Goal: Task Accomplishment & Management: Use online tool/utility

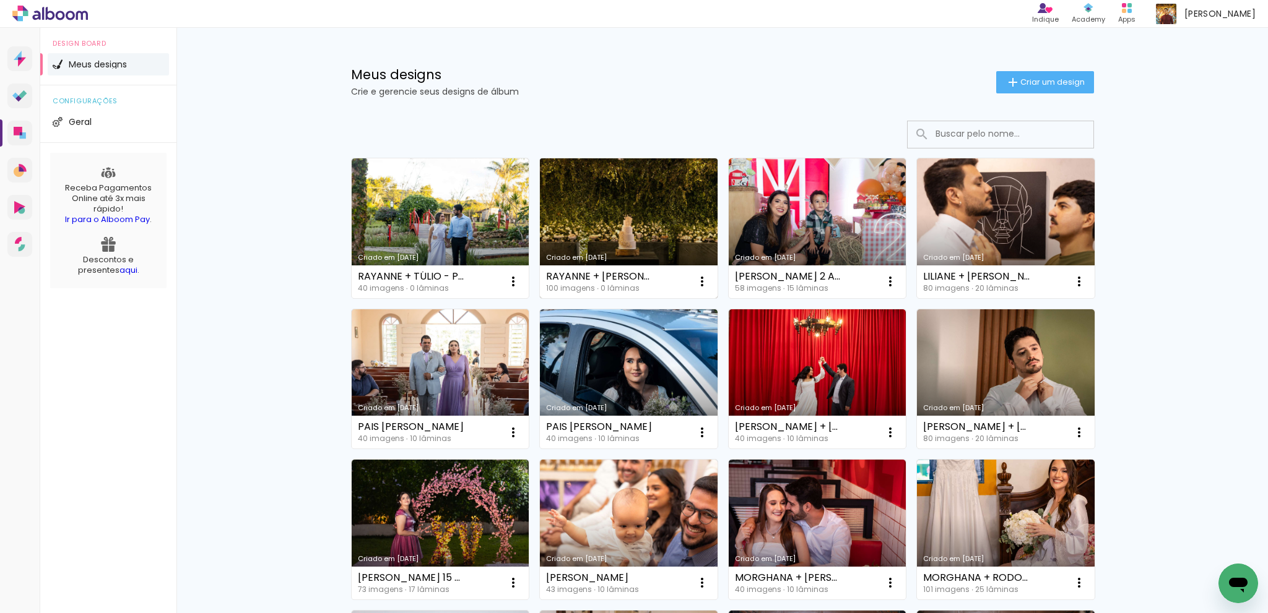
click at [636, 214] on link "Criado em [DATE]" at bounding box center [629, 228] width 178 height 140
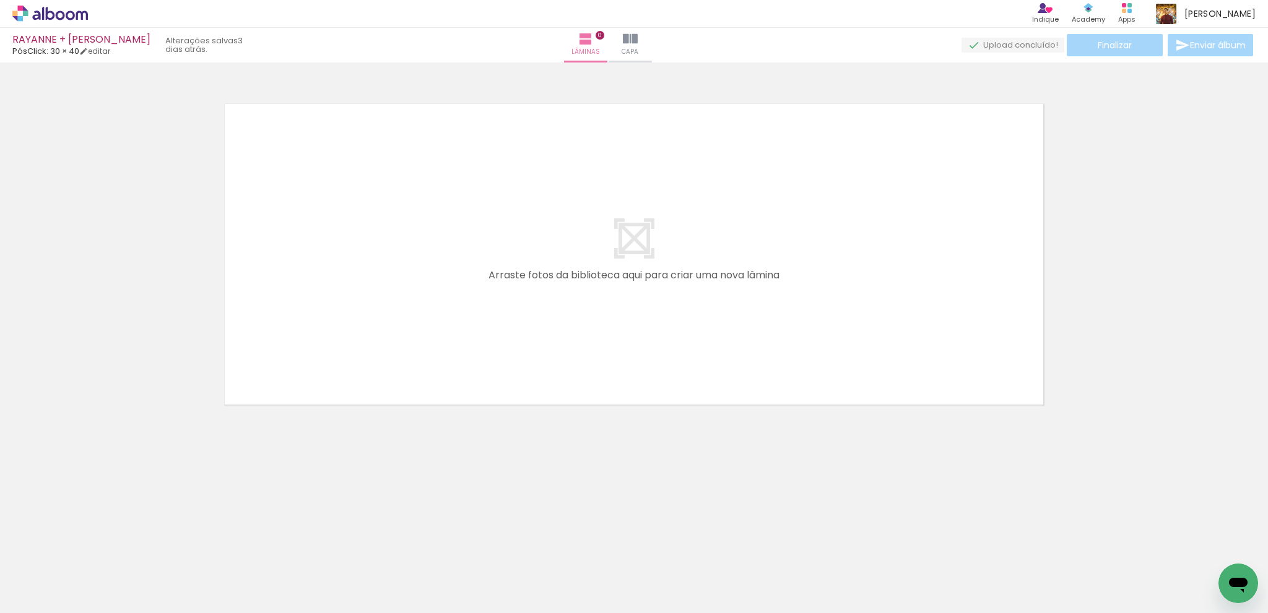
scroll to position [0, 1527]
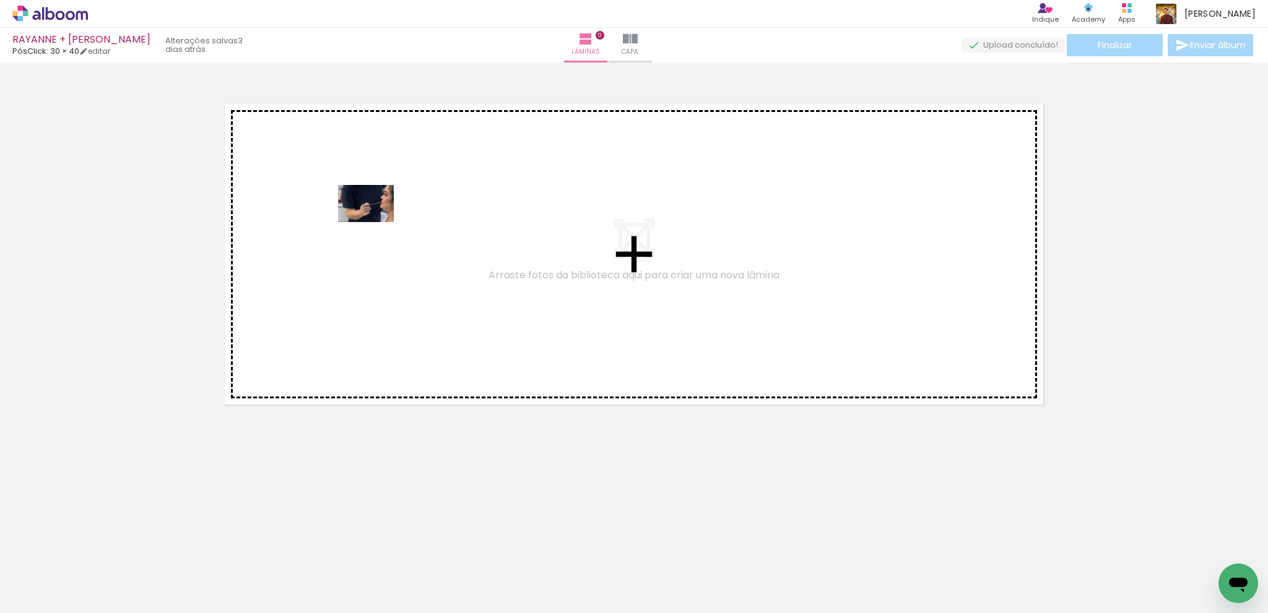
drag, startPoint x: 613, startPoint y: 581, endPoint x: 360, endPoint y: 222, distance: 439.6
click at [352, 195] on quentale-workspace at bounding box center [634, 306] width 1268 height 613
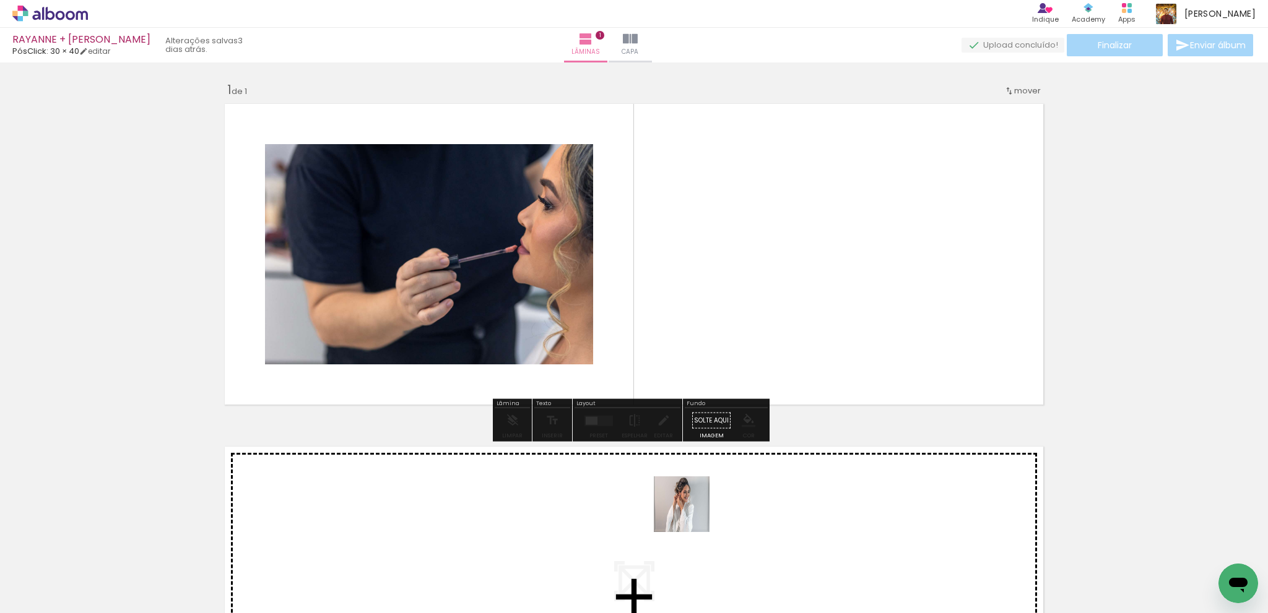
drag, startPoint x: 691, startPoint y: 514, endPoint x: 732, endPoint y: 248, distance: 269.2
click at [732, 248] on quentale-workspace at bounding box center [634, 306] width 1268 height 613
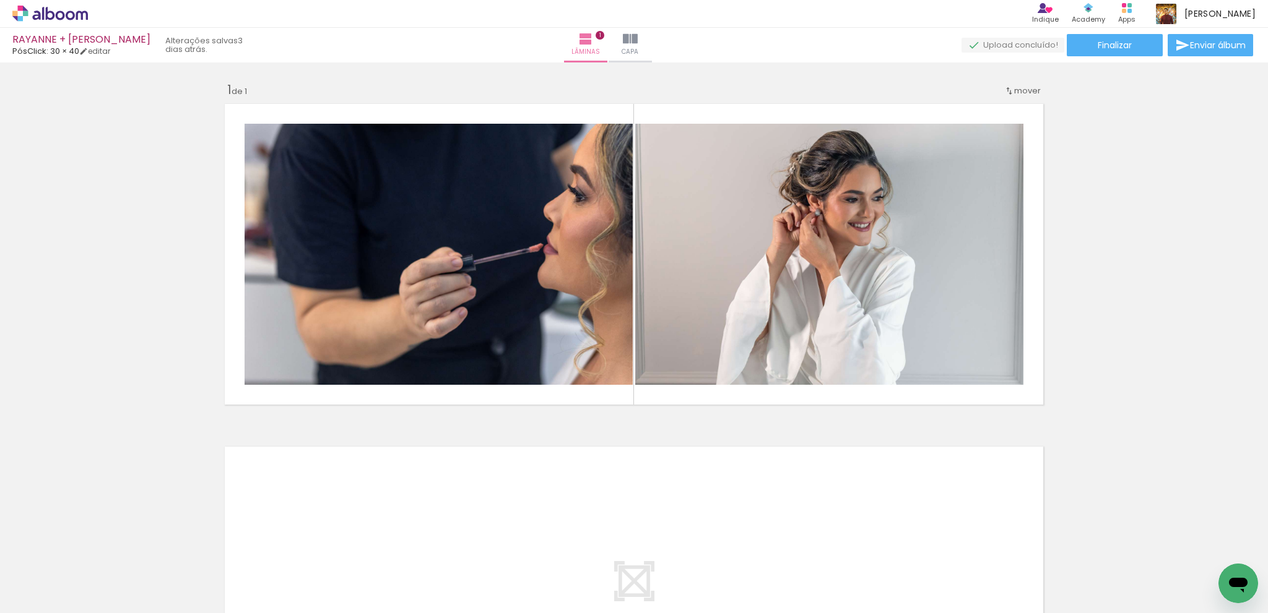
scroll to position [0, 0]
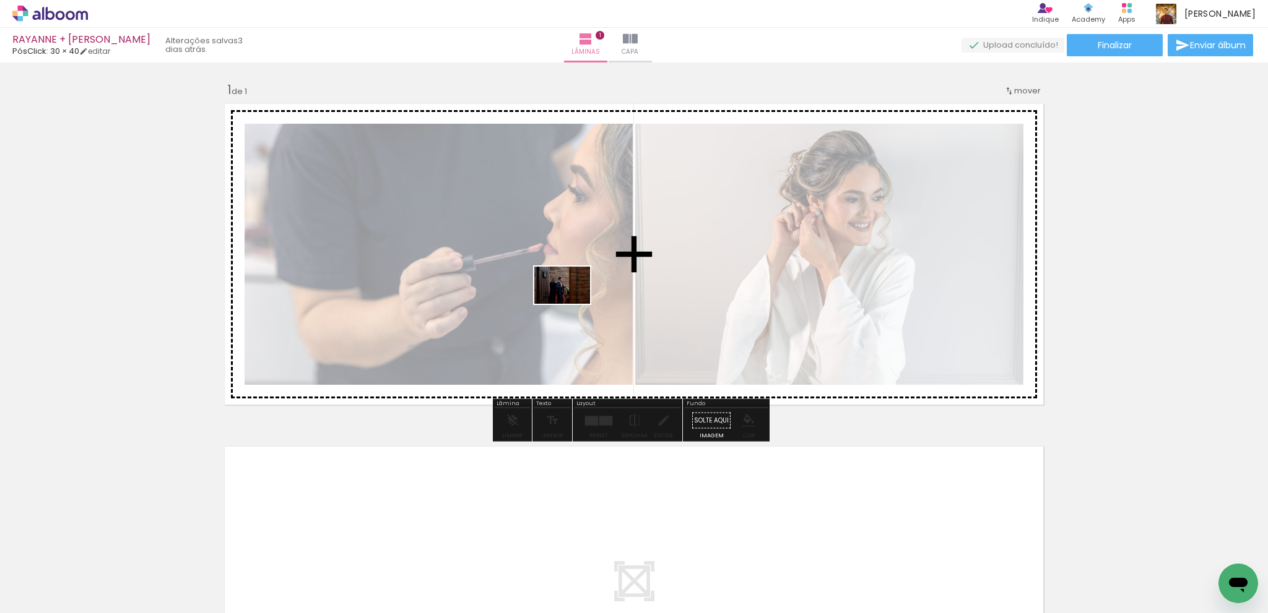
drag, startPoint x: 210, startPoint y: 579, endPoint x: 571, endPoint y: 304, distance: 454.4
click at [571, 304] on quentale-workspace at bounding box center [634, 306] width 1268 height 613
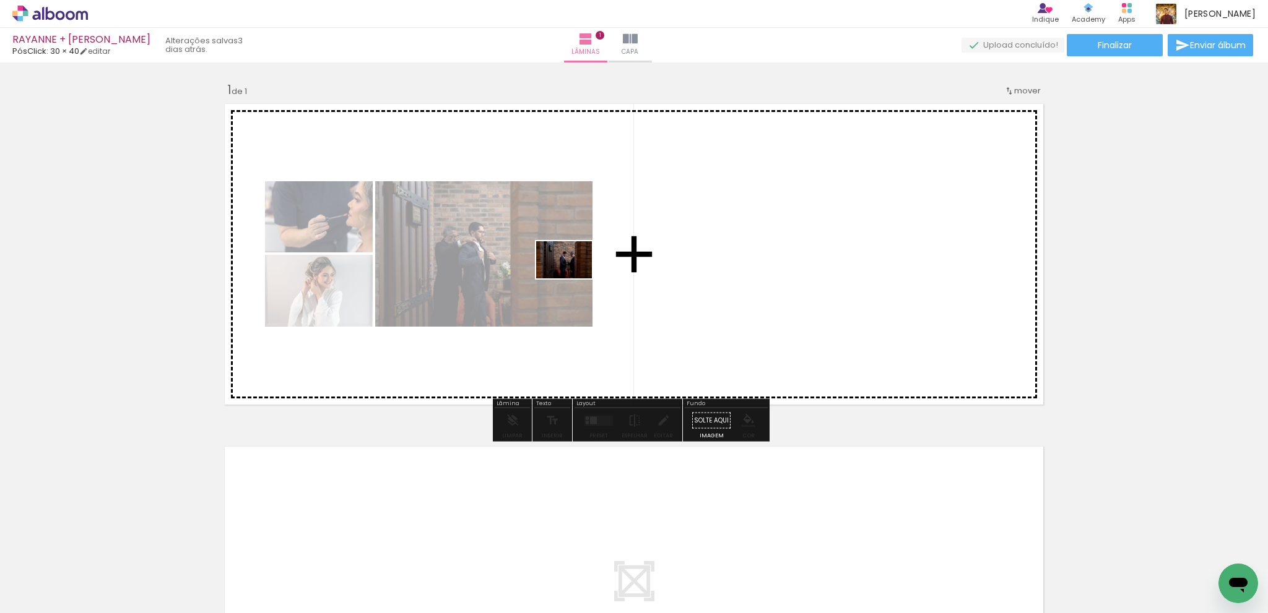
drag, startPoint x: 292, startPoint y: 555, endPoint x: 345, endPoint y: 576, distance: 56.9
click at [572, 279] on quentale-workspace at bounding box center [634, 306] width 1268 height 613
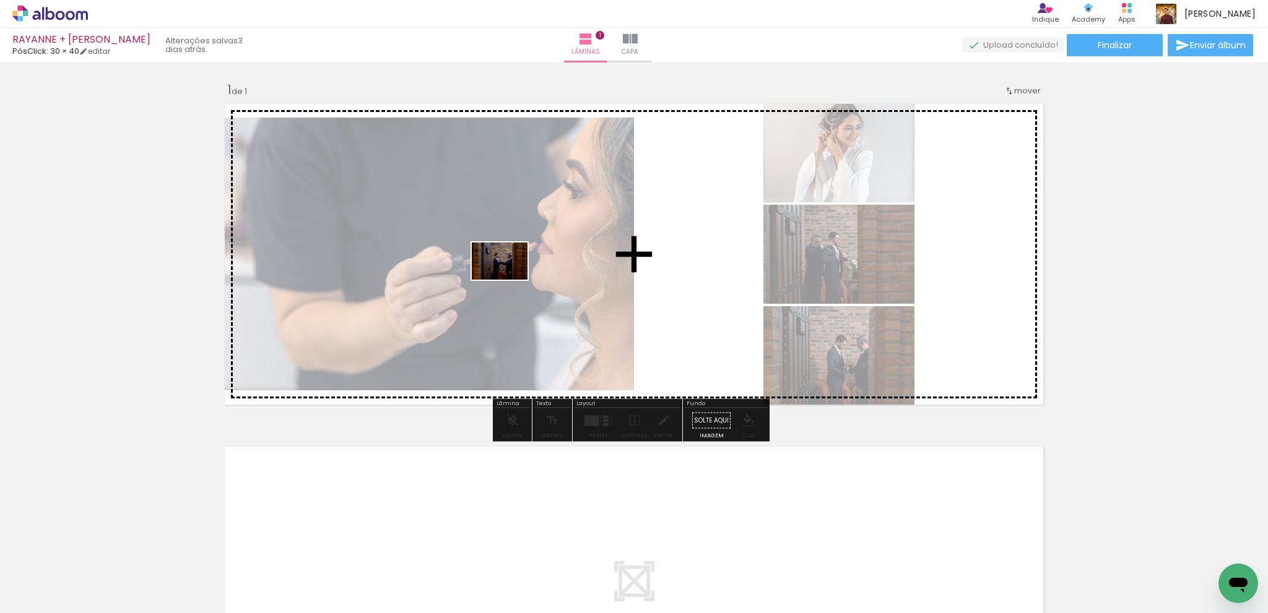
drag, startPoint x: 355, startPoint y: 549, endPoint x: 417, endPoint y: 534, distance: 63.6
click at [509, 280] on quentale-workspace at bounding box center [634, 306] width 1268 height 613
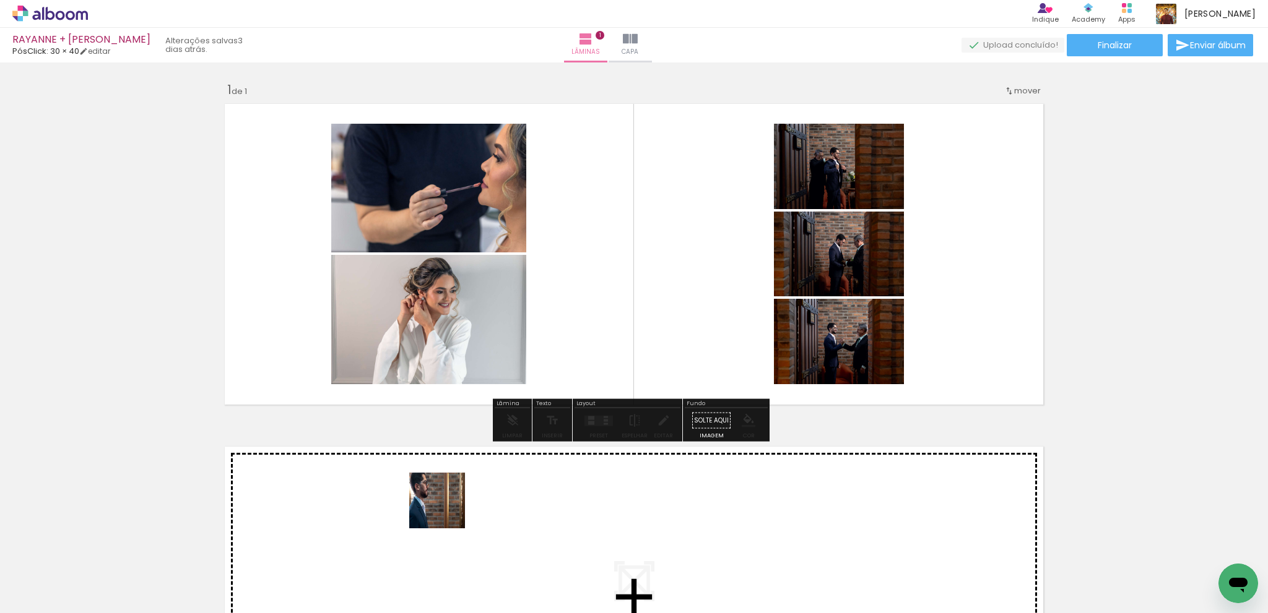
drag, startPoint x: 406, startPoint y: 556, endPoint x: 504, endPoint y: 512, distance: 107.2
click at [626, 282] on quentale-workspace at bounding box center [634, 306] width 1268 height 613
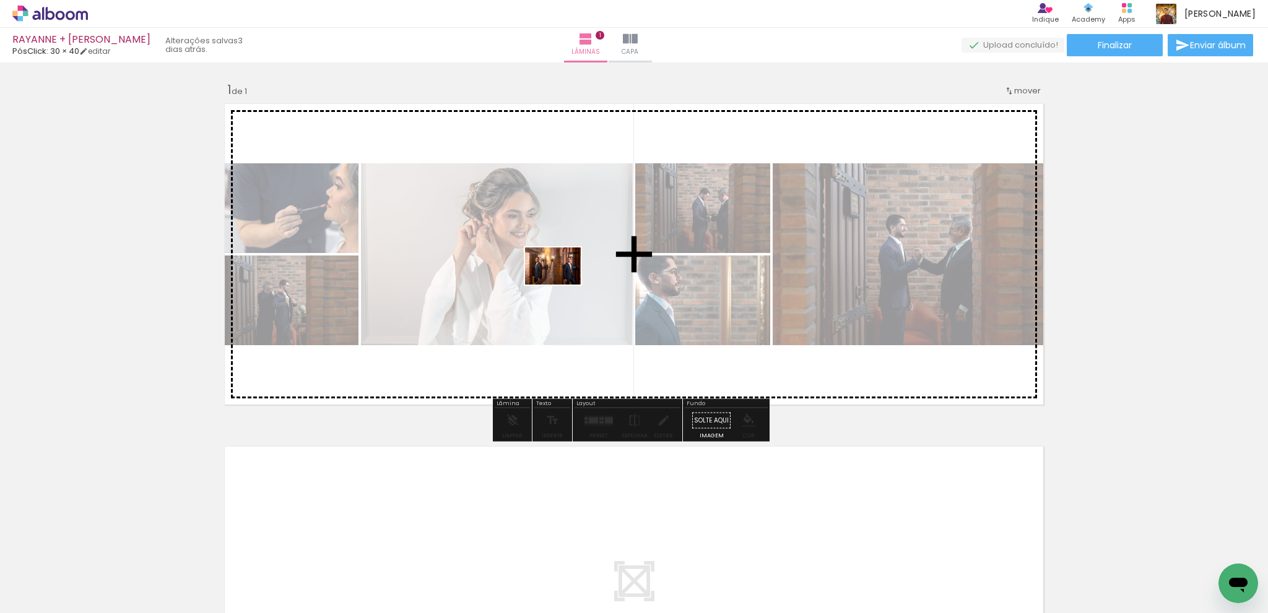
drag, startPoint x: 500, startPoint y: 497, endPoint x: 564, endPoint y: 282, distance: 224.6
click at [562, 282] on quentale-workspace at bounding box center [634, 306] width 1268 height 613
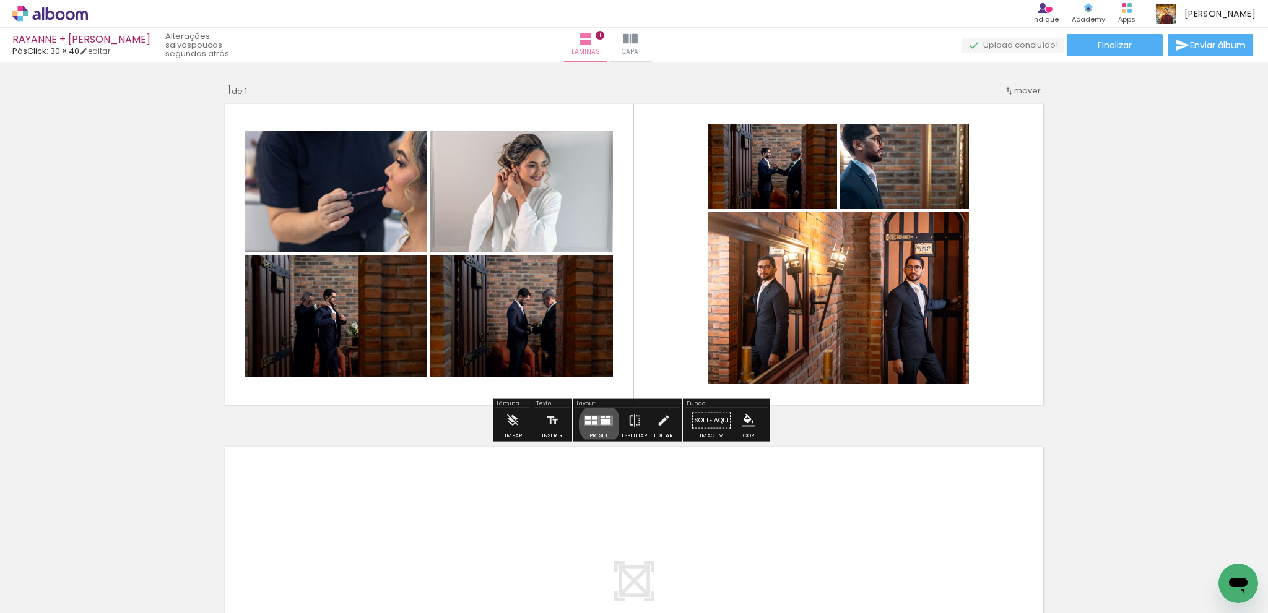
click at [597, 424] on quentale-layouter at bounding box center [598, 420] width 28 height 11
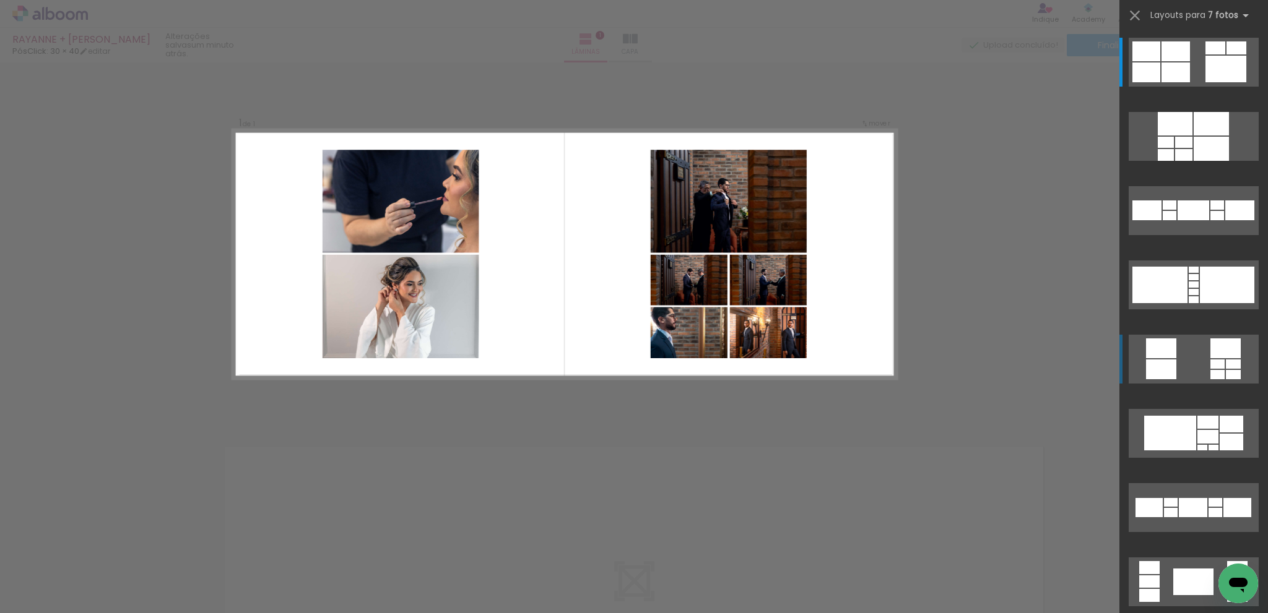
click at [1161, 367] on div at bounding box center [1161, 370] width 30 height 20
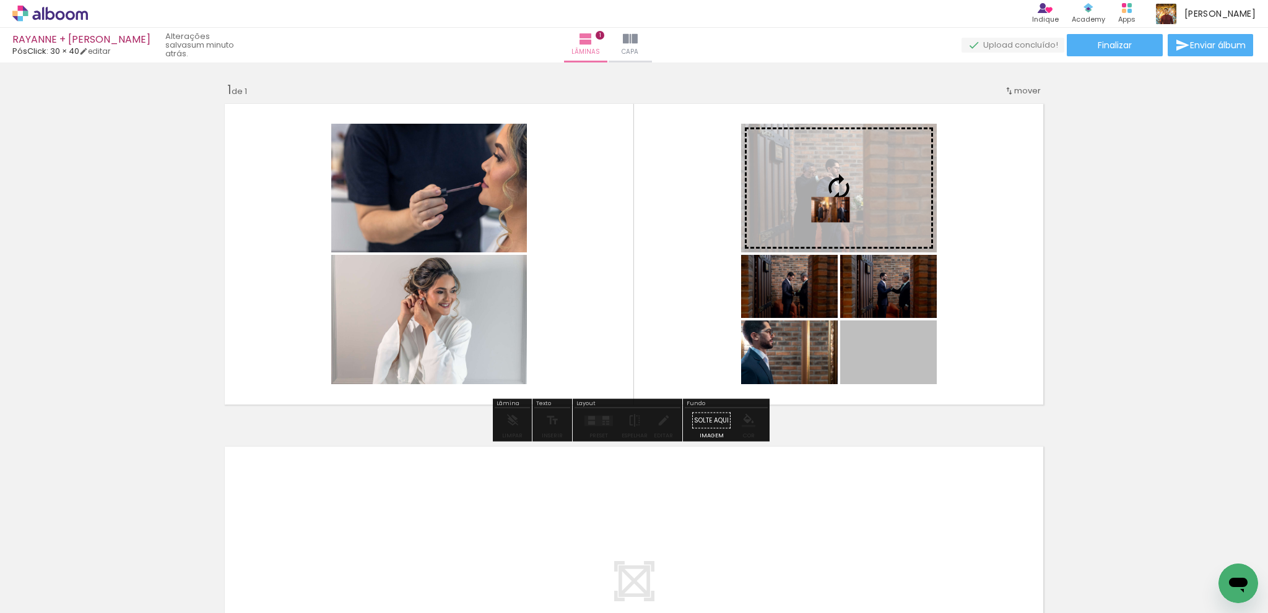
drag, startPoint x: 853, startPoint y: 353, endPoint x: 826, endPoint y: 210, distance: 146.1
click at [0, 0] on slot at bounding box center [0, 0] width 0 height 0
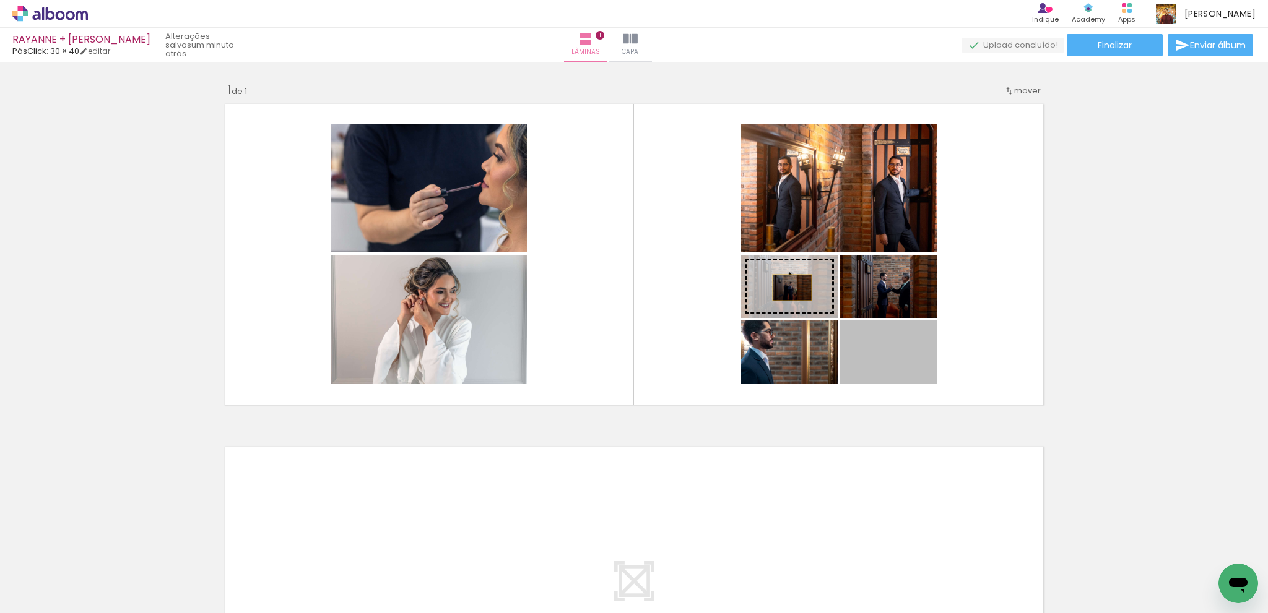
drag, startPoint x: 907, startPoint y: 372, endPoint x: 787, endPoint y: 288, distance: 146.6
click at [0, 0] on slot at bounding box center [0, 0] width 0 height 0
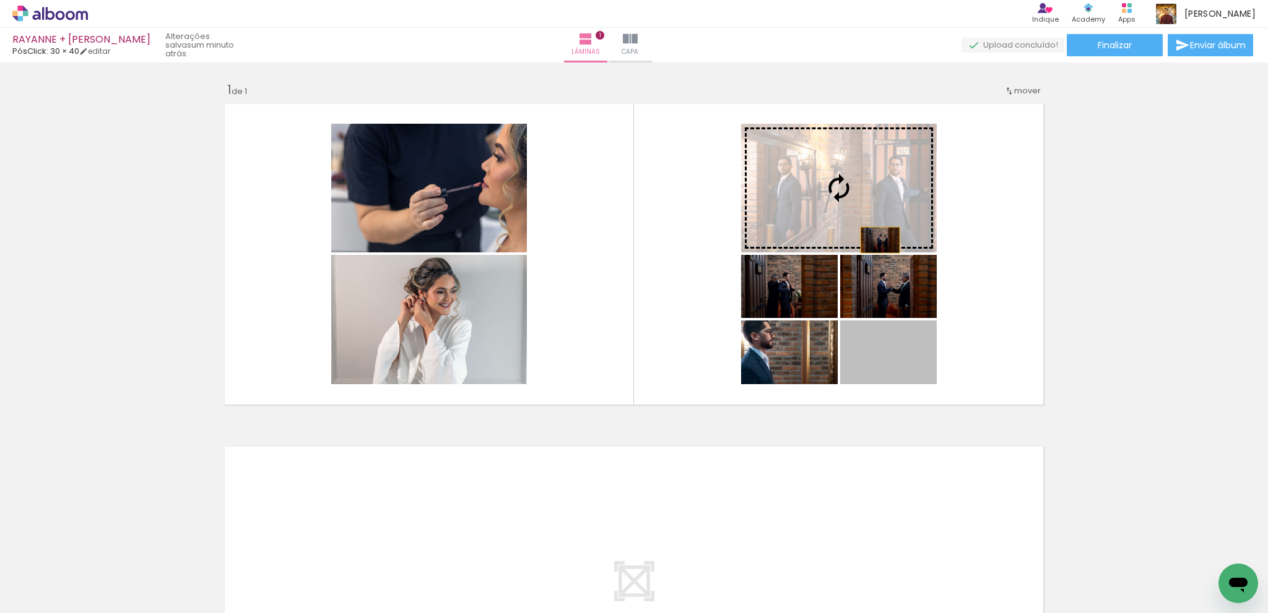
drag, startPoint x: 918, startPoint y: 361, endPoint x: 874, endPoint y: 266, distance: 105.0
click at [0, 0] on slot at bounding box center [0, 0] width 0 height 0
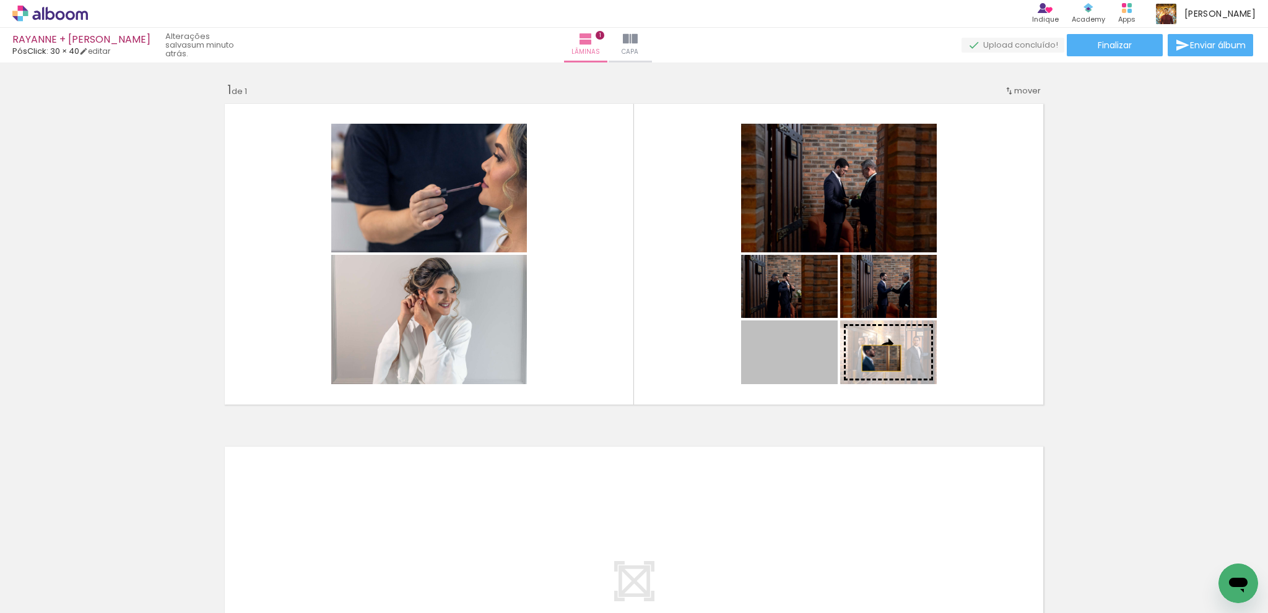
drag, startPoint x: 814, startPoint y: 358, endPoint x: 889, endPoint y: 358, distance: 74.9
click at [0, 0] on slot at bounding box center [0, 0] width 0 height 0
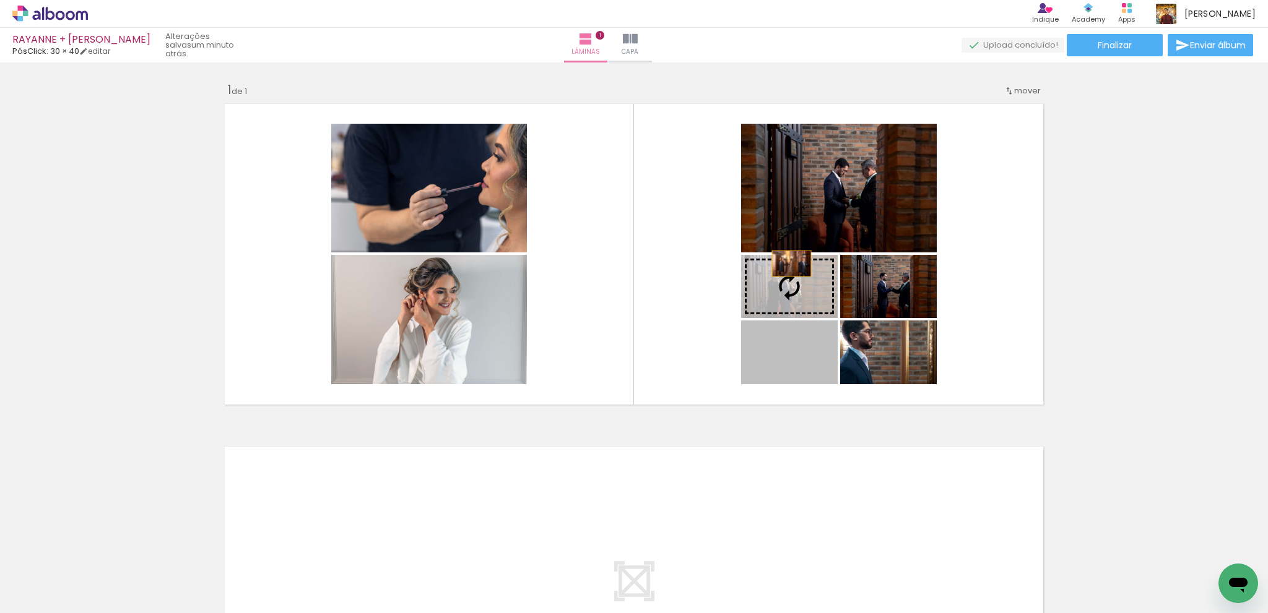
drag, startPoint x: 787, startPoint y: 264, endPoint x: 800, endPoint y: 153, distance: 111.5
click at [0, 0] on slot at bounding box center [0, 0] width 0 height 0
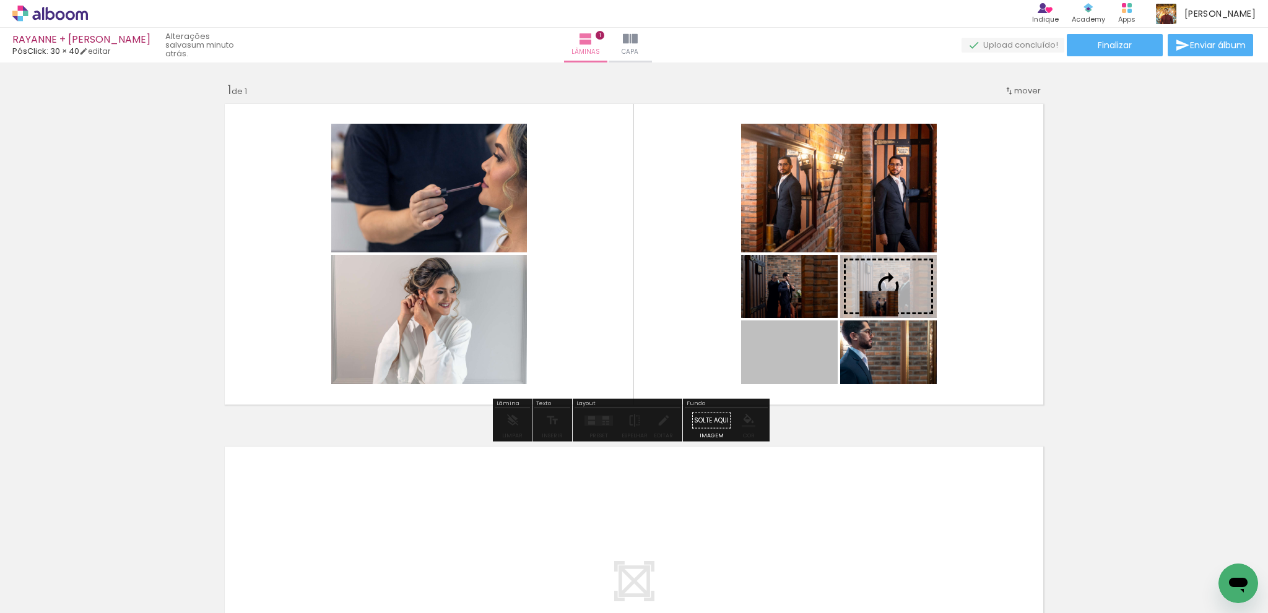
drag, startPoint x: 785, startPoint y: 357, endPoint x: 898, endPoint y: 284, distance: 134.8
click at [0, 0] on slot at bounding box center [0, 0] width 0 height 0
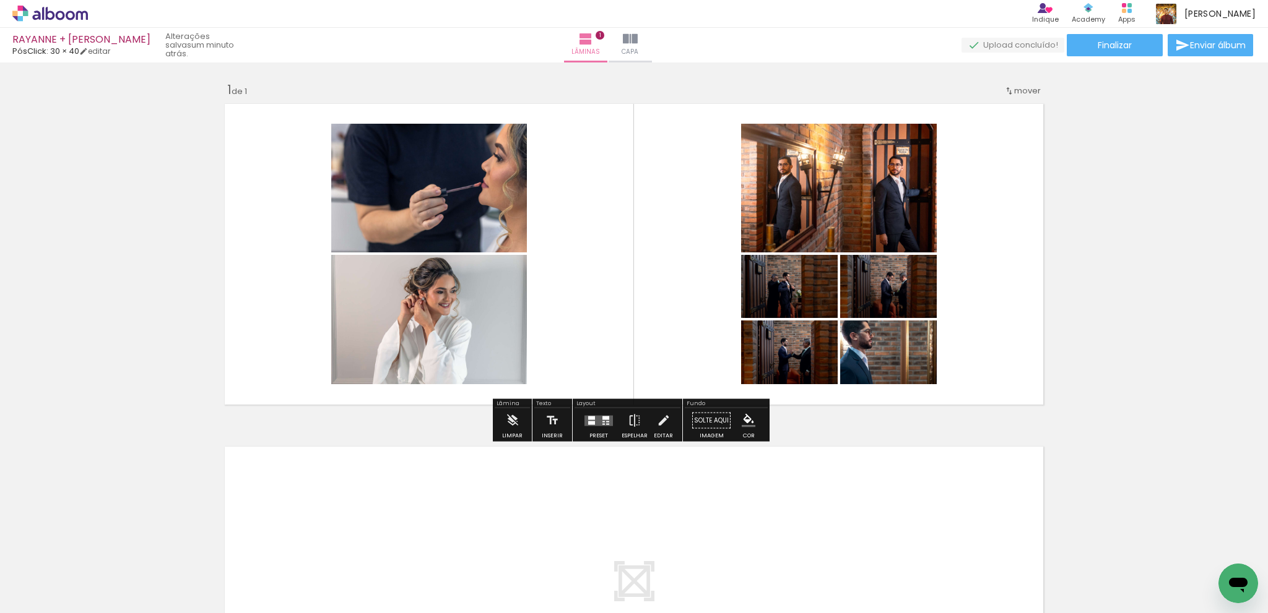
scroll to position [124, 0]
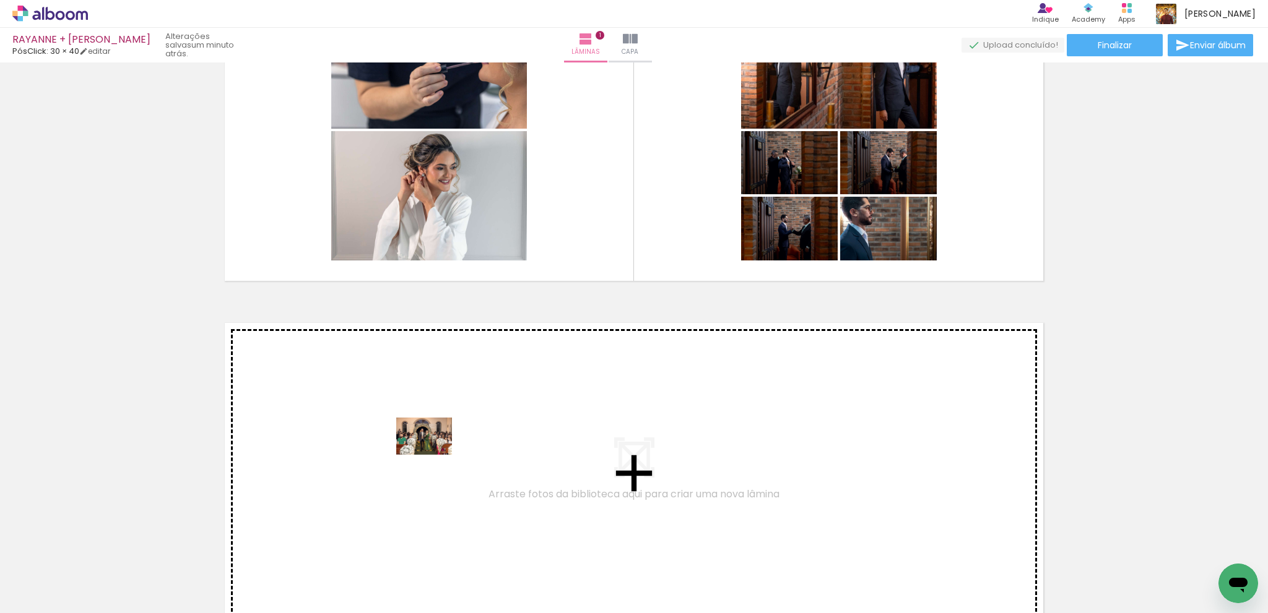
drag, startPoint x: 546, startPoint y: 581, endPoint x: 433, endPoint y: 455, distance: 169.6
click at [433, 455] on quentale-workspace at bounding box center [634, 306] width 1268 height 613
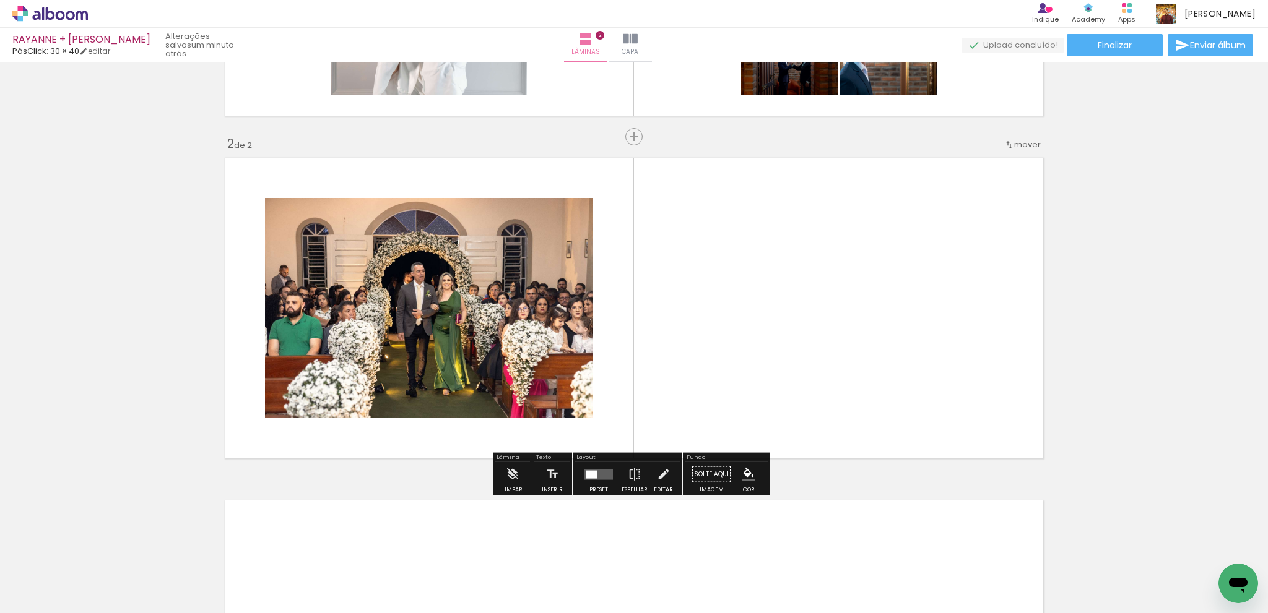
scroll to position [298, 0]
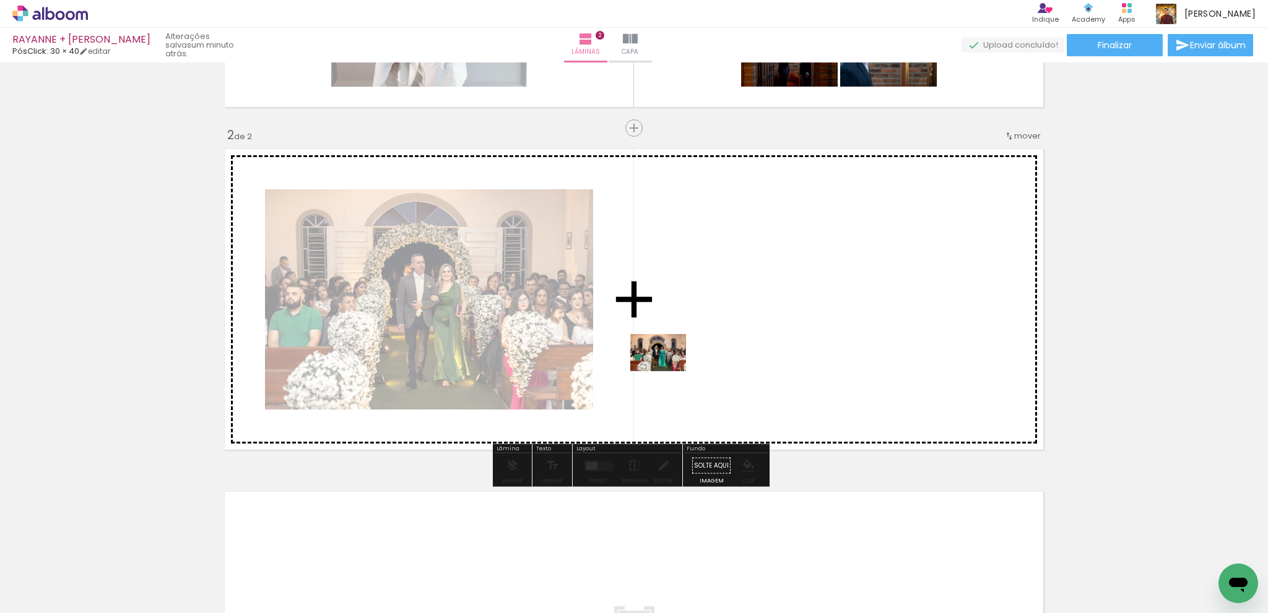
drag, startPoint x: 620, startPoint y: 541, endPoint x: 668, endPoint y: 370, distance: 177.7
click at [668, 370] on quentale-workspace at bounding box center [634, 306] width 1268 height 613
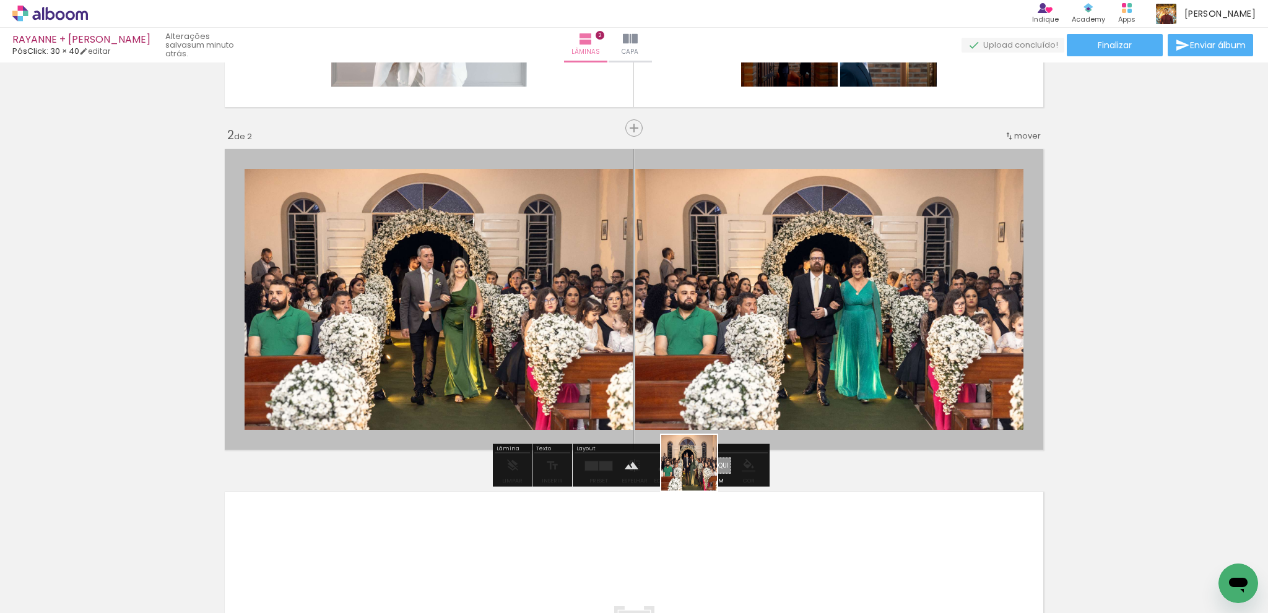
drag, startPoint x: 698, startPoint y: 472, endPoint x: 764, endPoint y: 430, distance: 78.5
click at [755, 359] on quentale-workspace at bounding box center [634, 306] width 1268 height 613
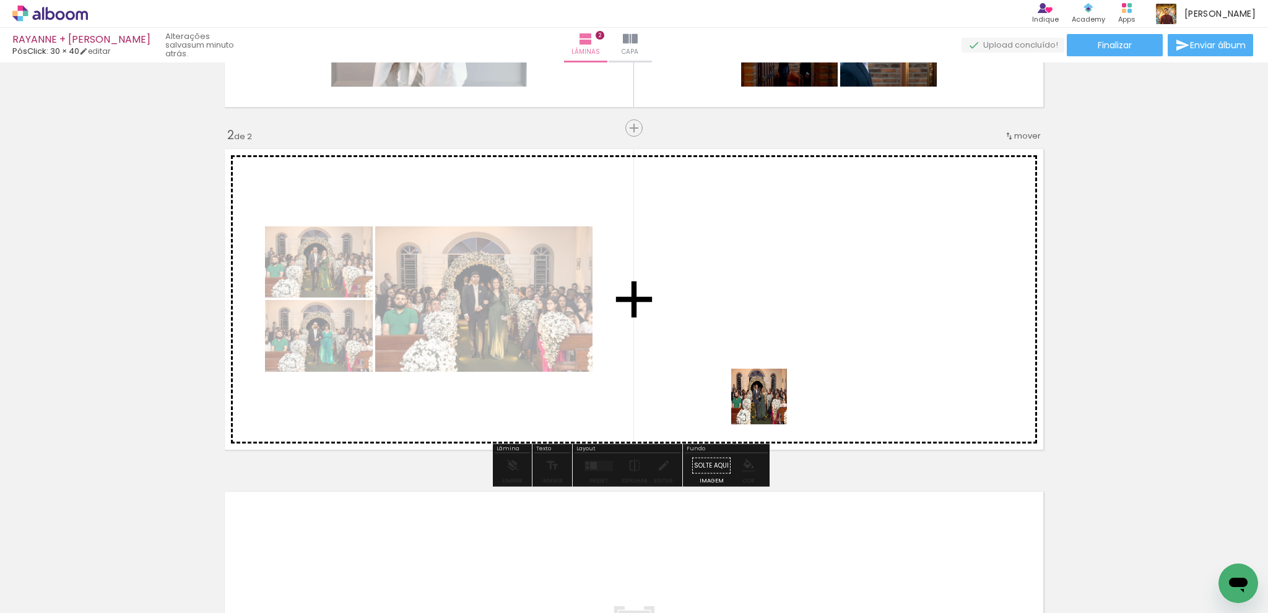
drag, startPoint x: 765, startPoint y: 542, endPoint x: 772, endPoint y: 378, distance: 163.6
click at [772, 378] on quentale-workspace at bounding box center [634, 306] width 1268 height 613
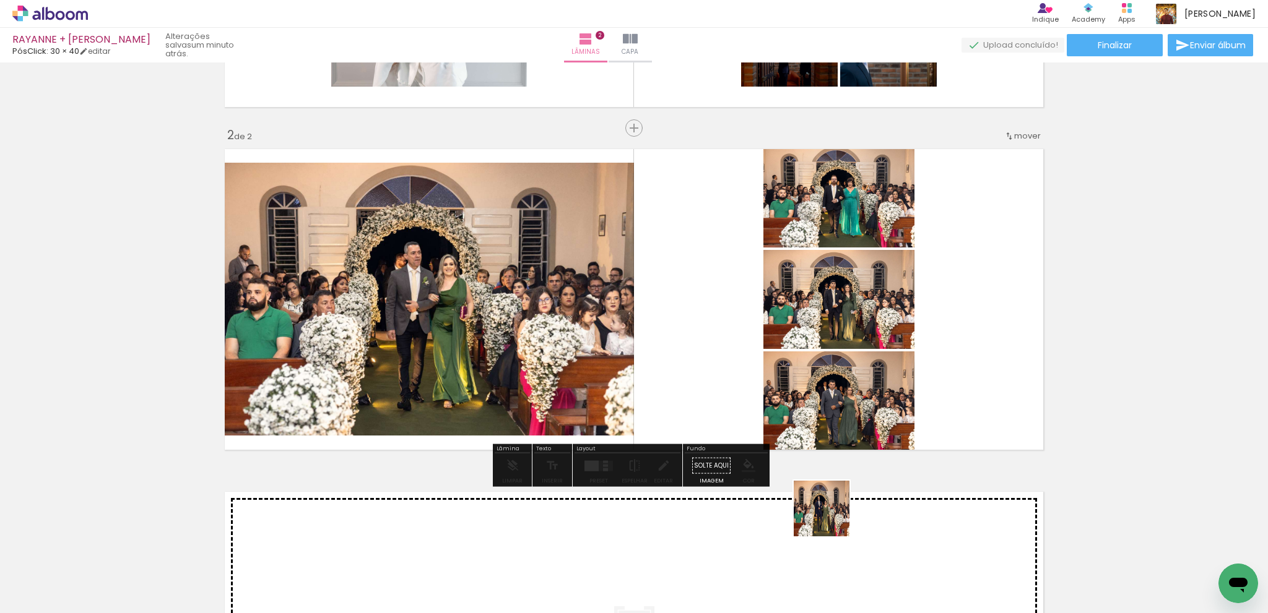
drag, startPoint x: 827, startPoint y: 537, endPoint x: 871, endPoint y: 366, distance: 176.4
click at [871, 363] on quentale-workspace at bounding box center [634, 306] width 1268 height 613
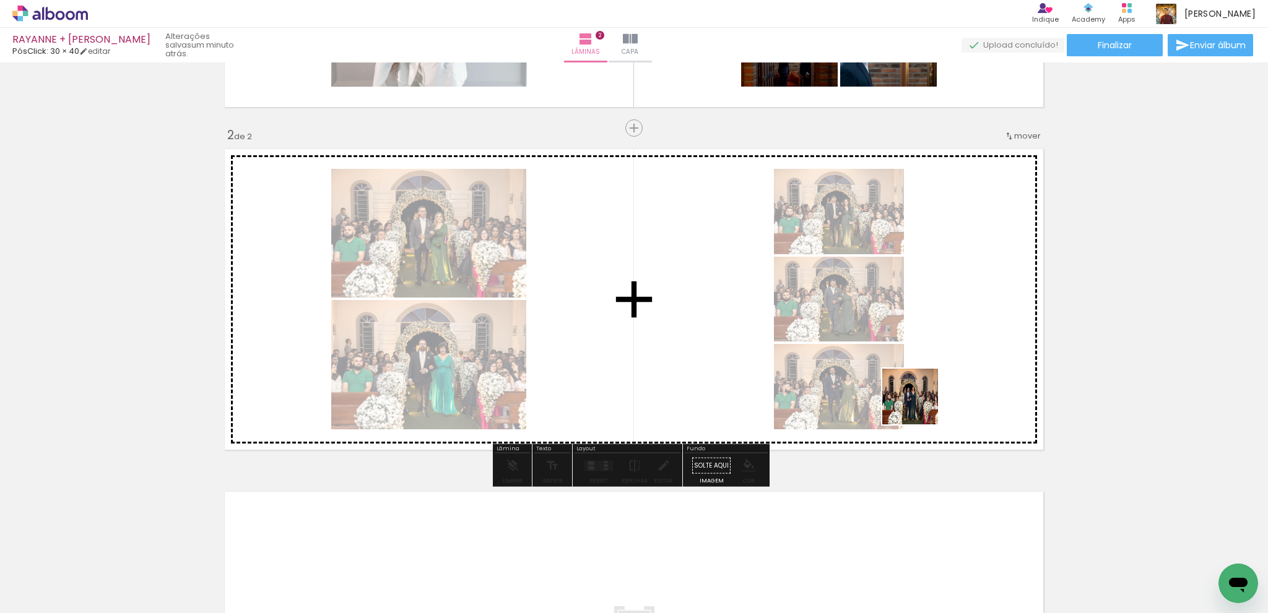
drag, startPoint x: 906, startPoint y: 517, endPoint x: 962, endPoint y: 369, distance: 158.9
click at [929, 386] on quentale-workspace at bounding box center [634, 306] width 1268 height 613
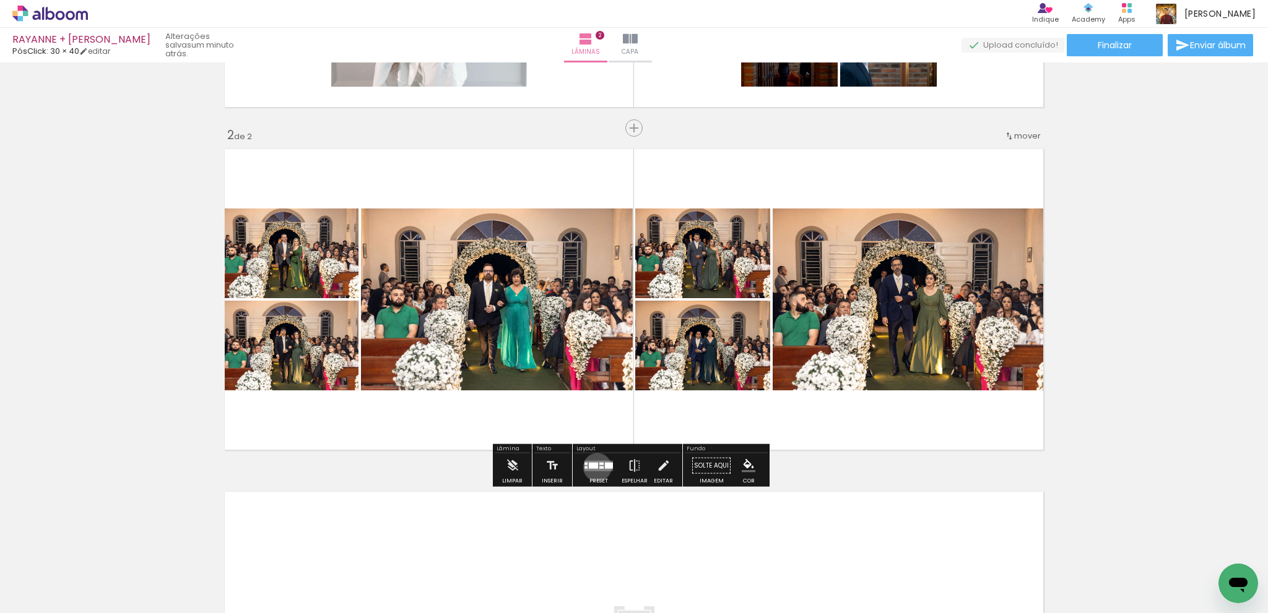
click at [594, 467] on div at bounding box center [593, 465] width 9 height 6
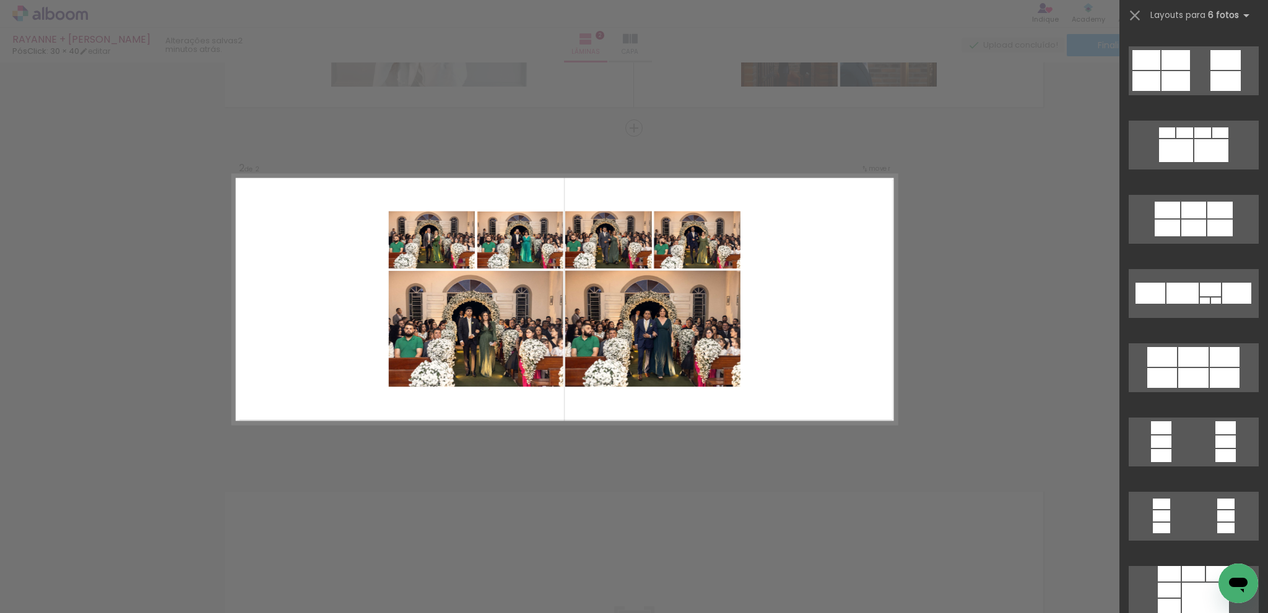
scroll to position [2909, 0]
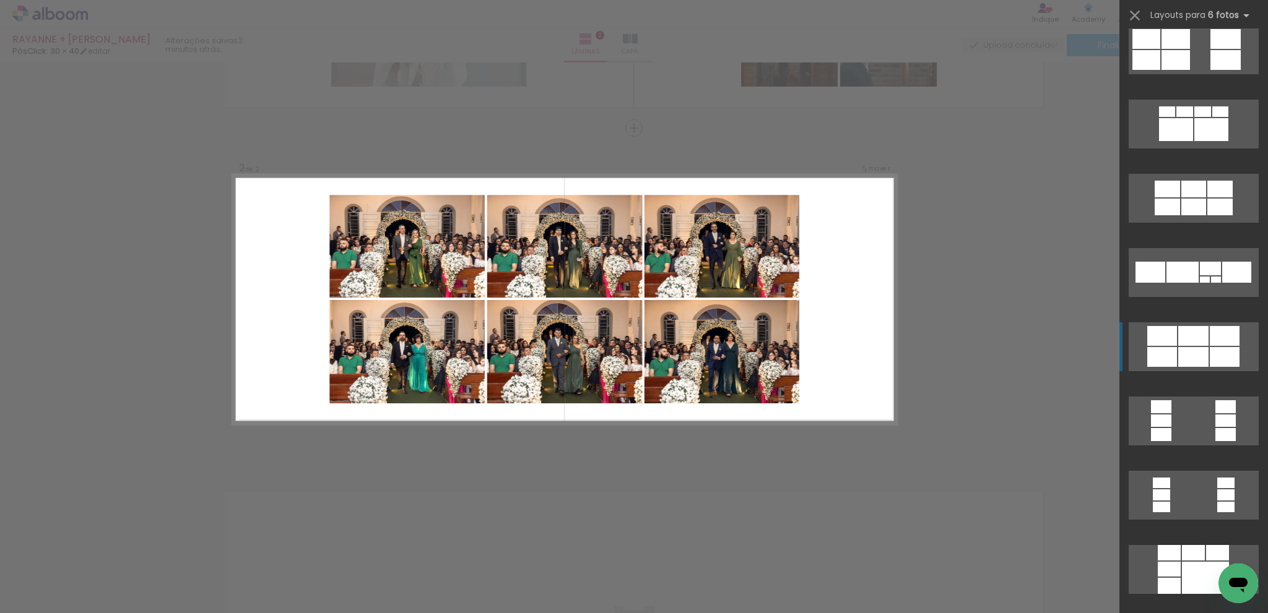
click at [1181, 346] on div at bounding box center [1193, 336] width 30 height 20
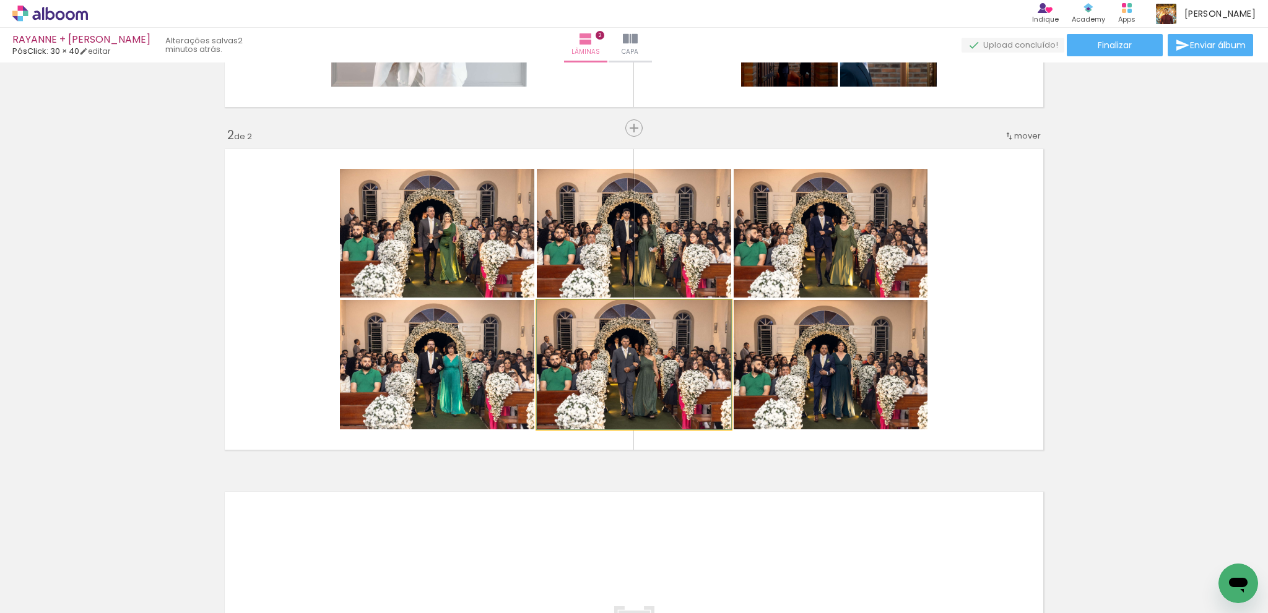
drag, startPoint x: 638, startPoint y: 356, endPoint x: 624, endPoint y: 356, distance: 13.6
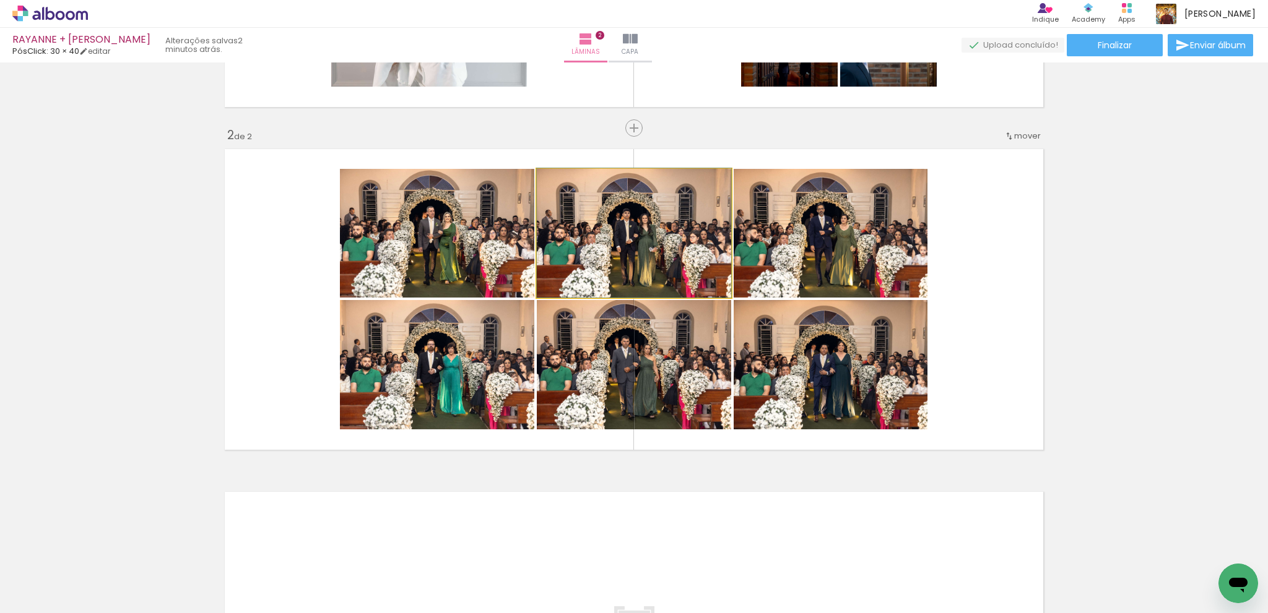
drag, startPoint x: 665, startPoint y: 269, endPoint x: 644, endPoint y: 269, distance: 21.0
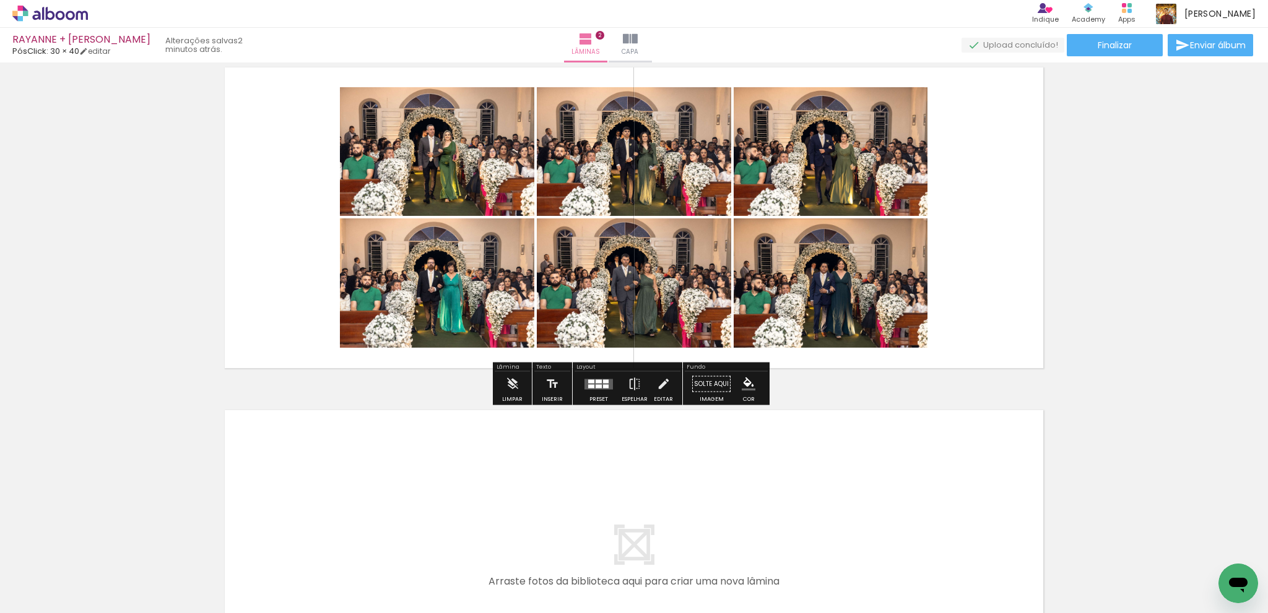
scroll to position [545, 0]
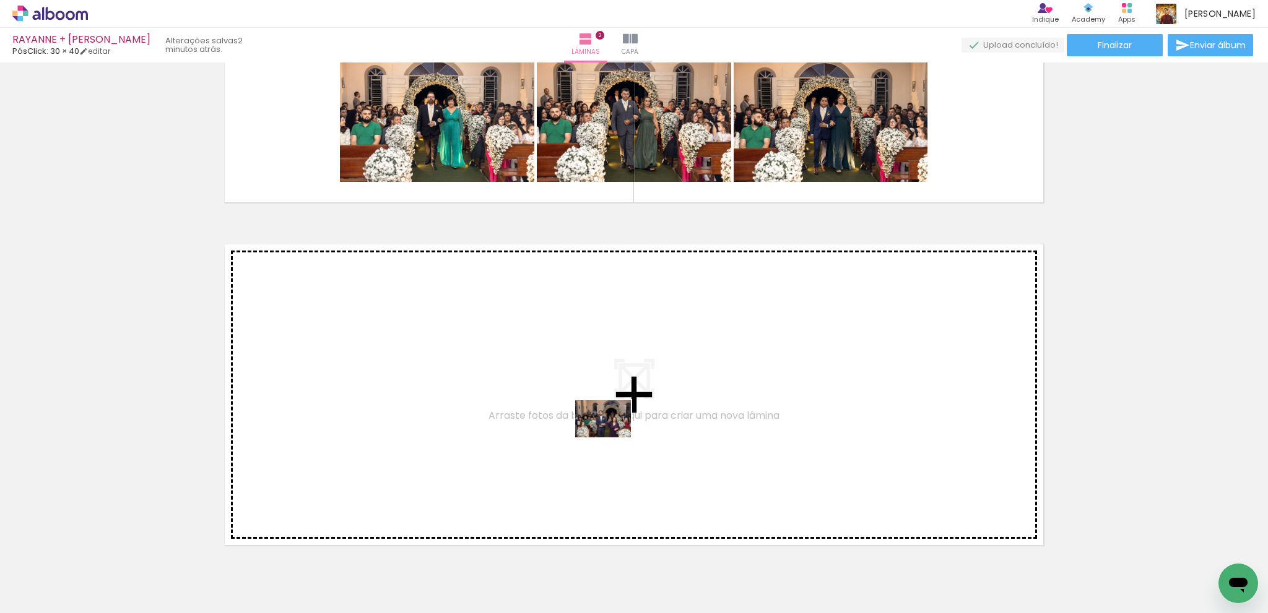
drag, startPoint x: 948, startPoint y: 564, endPoint x: 1043, endPoint y: 561, distance: 94.7
click at [614, 438] on quentale-workspace at bounding box center [634, 306] width 1268 height 613
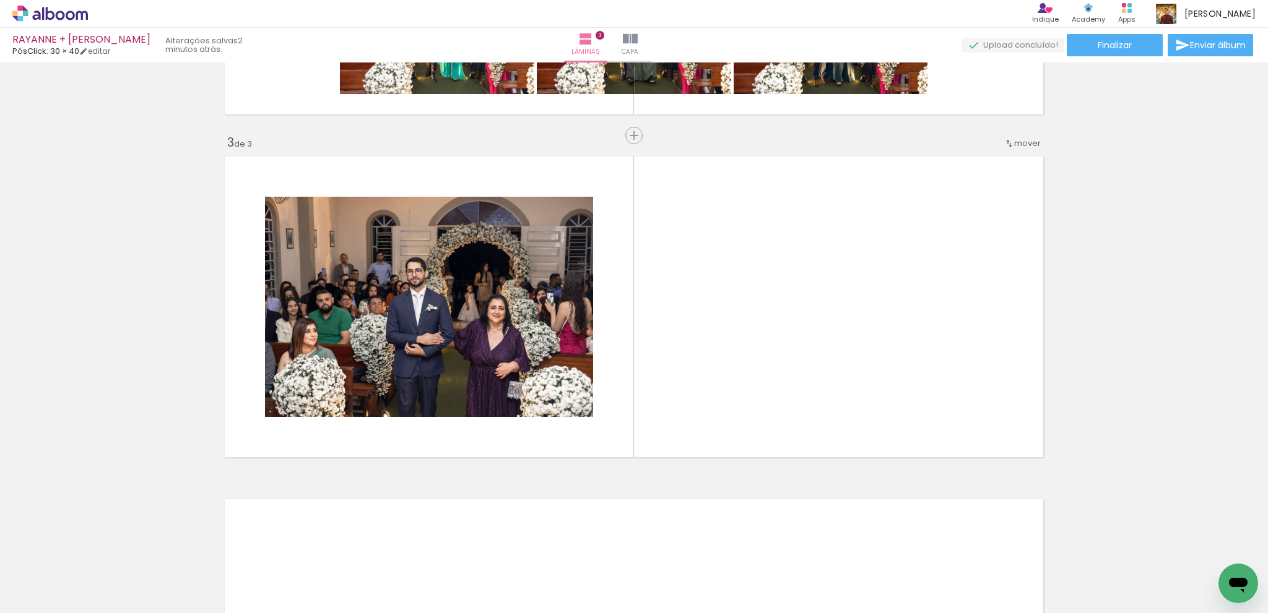
scroll to position [641, 0]
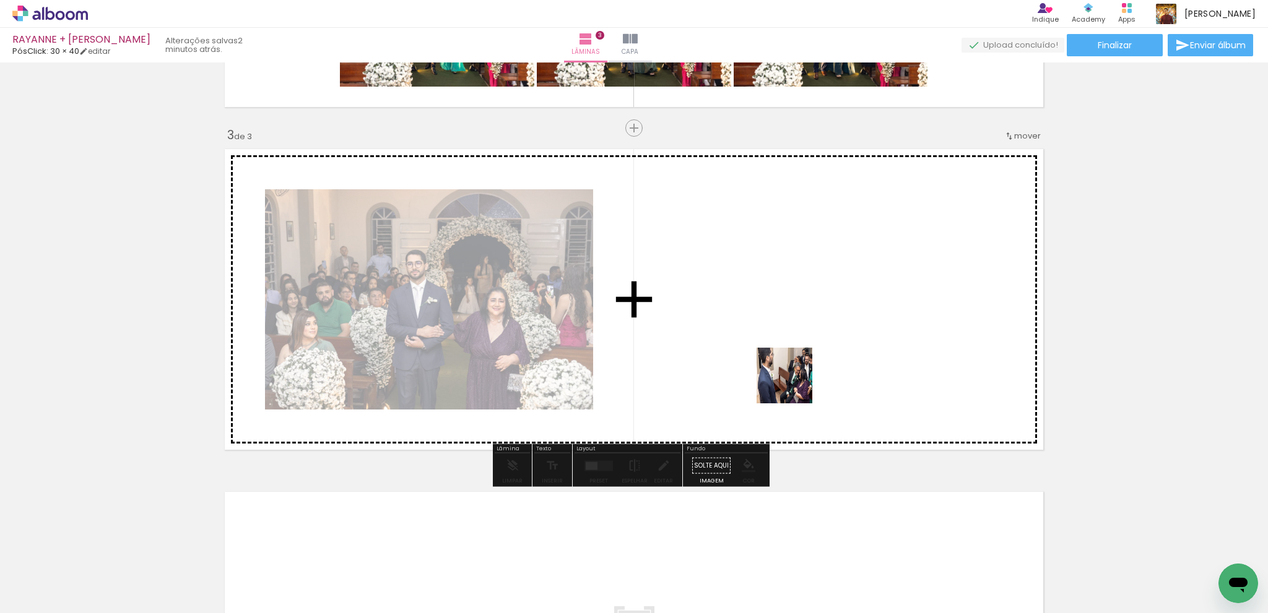
drag, startPoint x: 950, startPoint y: 506, endPoint x: 785, endPoint y: 379, distance: 208.3
click at [785, 379] on quentale-workspace at bounding box center [634, 306] width 1268 height 613
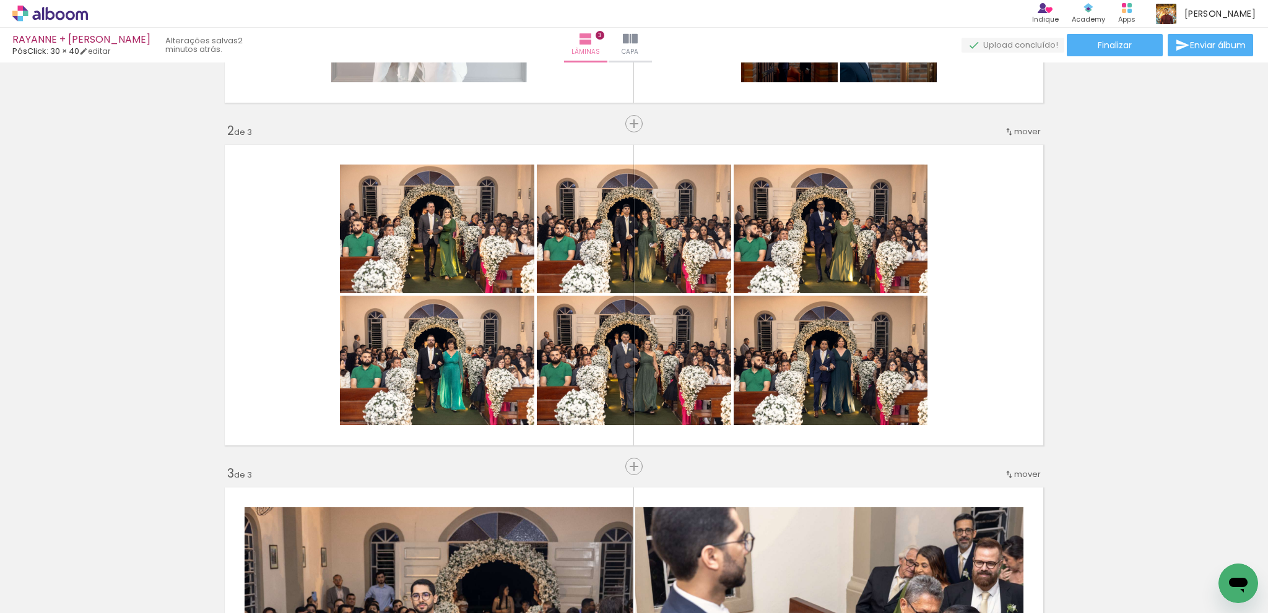
scroll to position [305, 0]
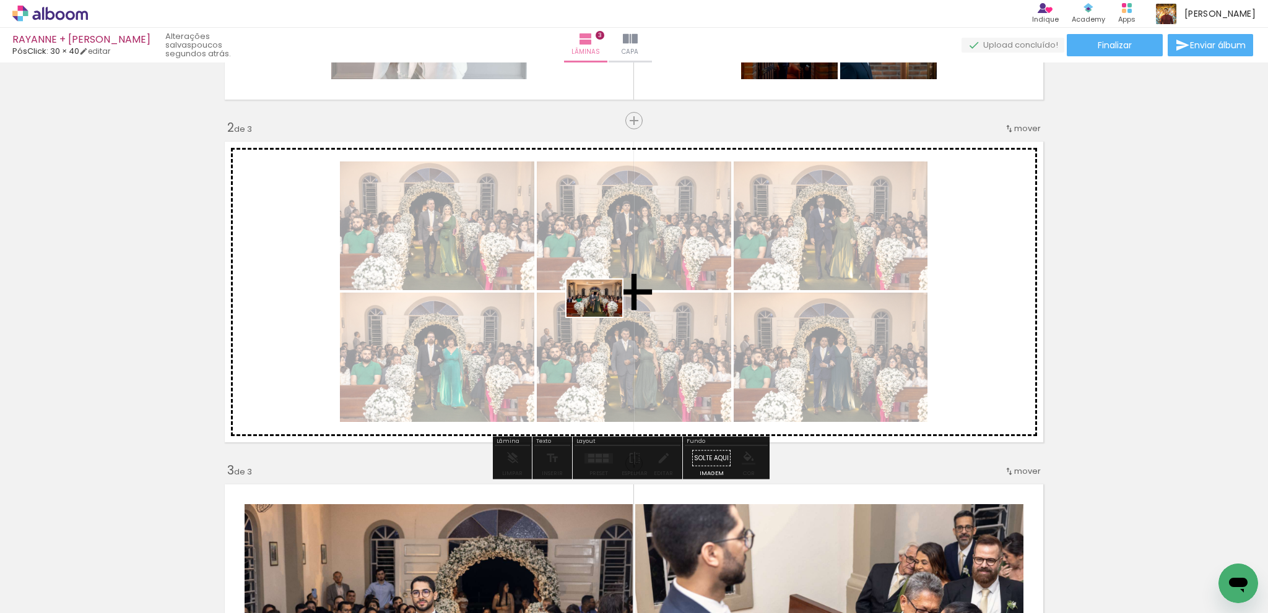
drag, startPoint x: 599, startPoint y: 574, endPoint x: 603, endPoint y: 317, distance: 257.5
click at [603, 317] on quentale-workspace at bounding box center [634, 306] width 1268 height 613
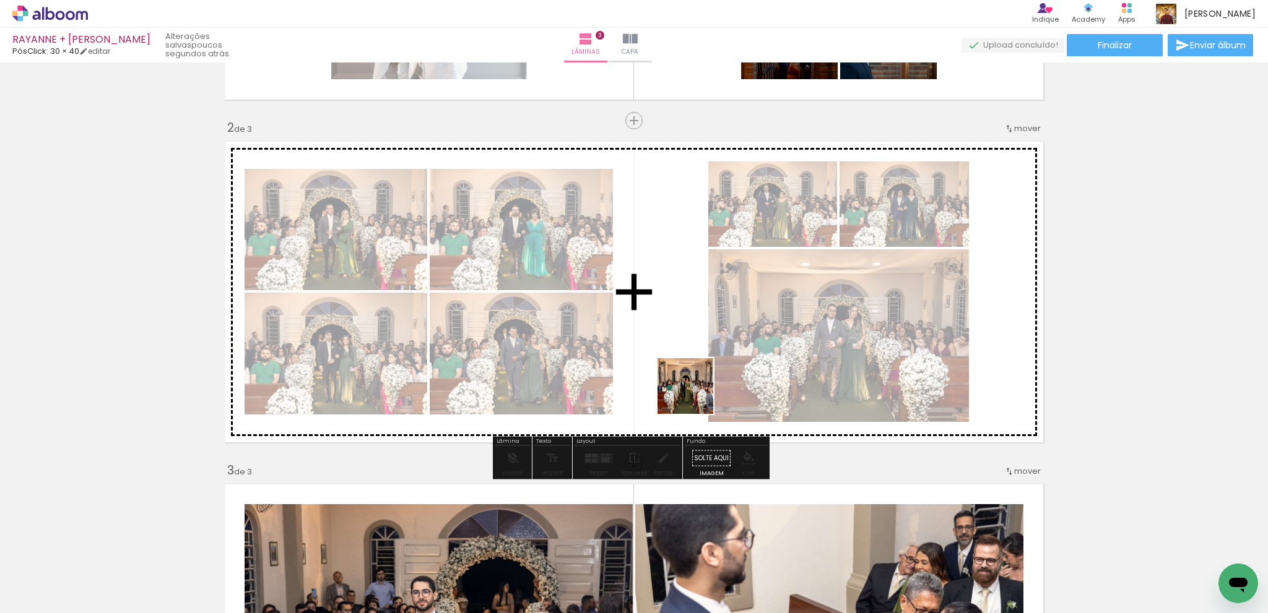
drag, startPoint x: 677, startPoint y: 468, endPoint x: 723, endPoint y: 408, distance: 75.5
click at [723, 306] on quentale-workspace at bounding box center [634, 306] width 1268 height 613
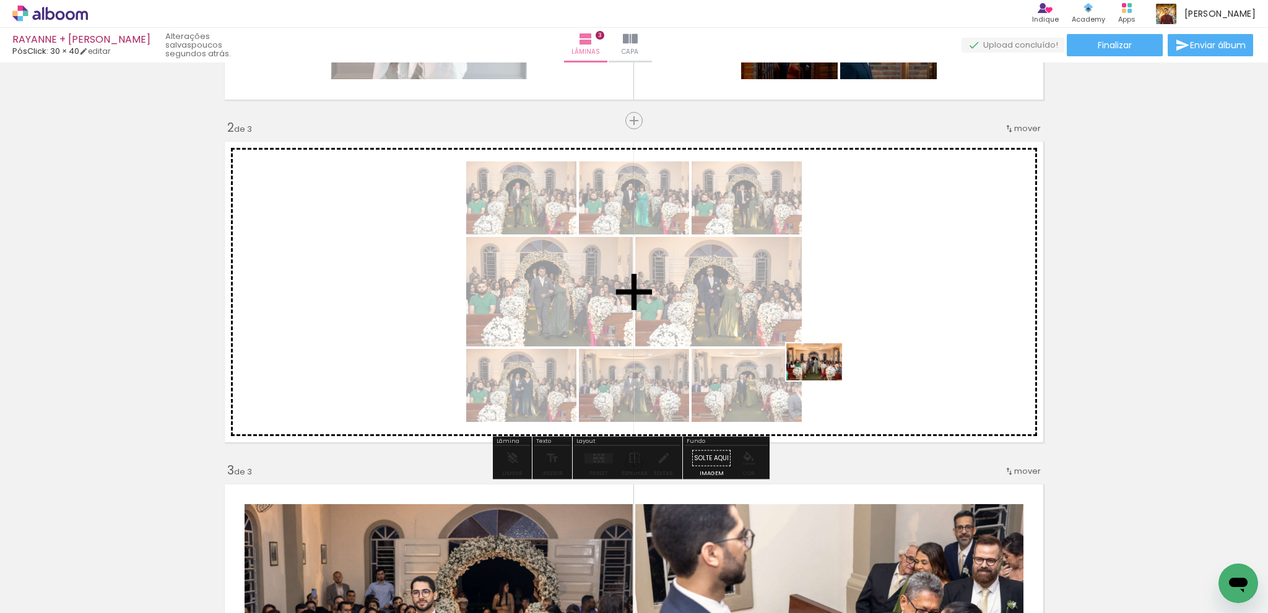
drag, startPoint x: 721, startPoint y: 571, endPoint x: 862, endPoint y: 348, distance: 263.4
click at [856, 331] on quentale-workspace at bounding box center [634, 306] width 1268 height 613
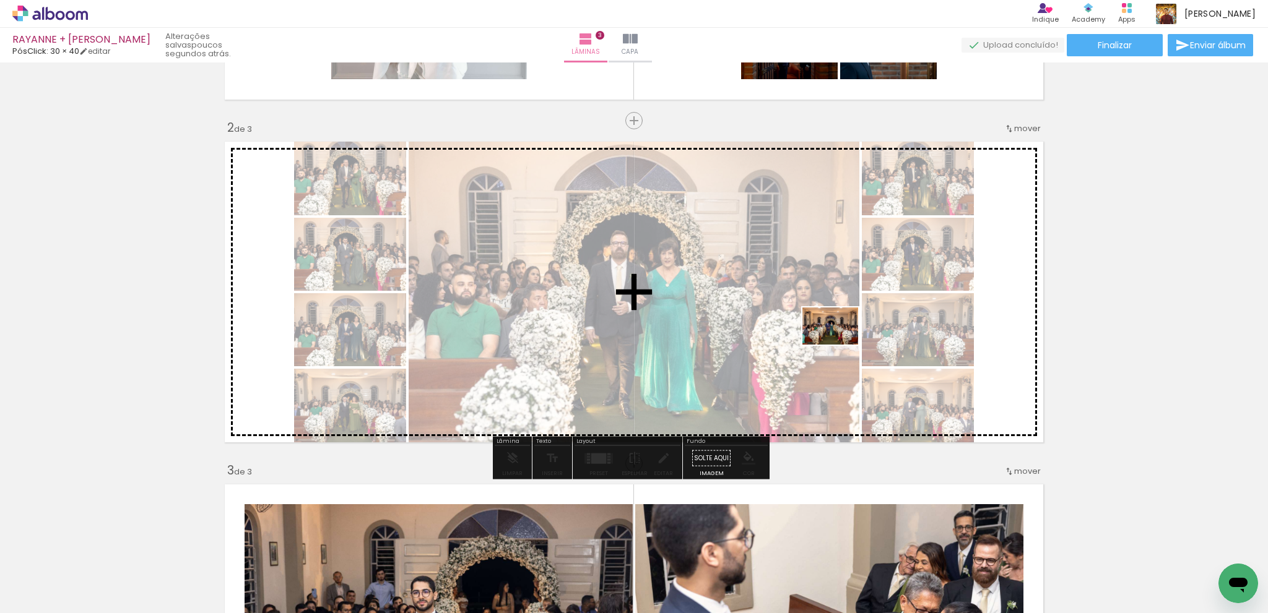
drag, startPoint x: 793, startPoint y: 556, endPoint x: 847, endPoint y: 321, distance: 240.7
click at [847, 321] on quentale-workspace at bounding box center [634, 306] width 1268 height 613
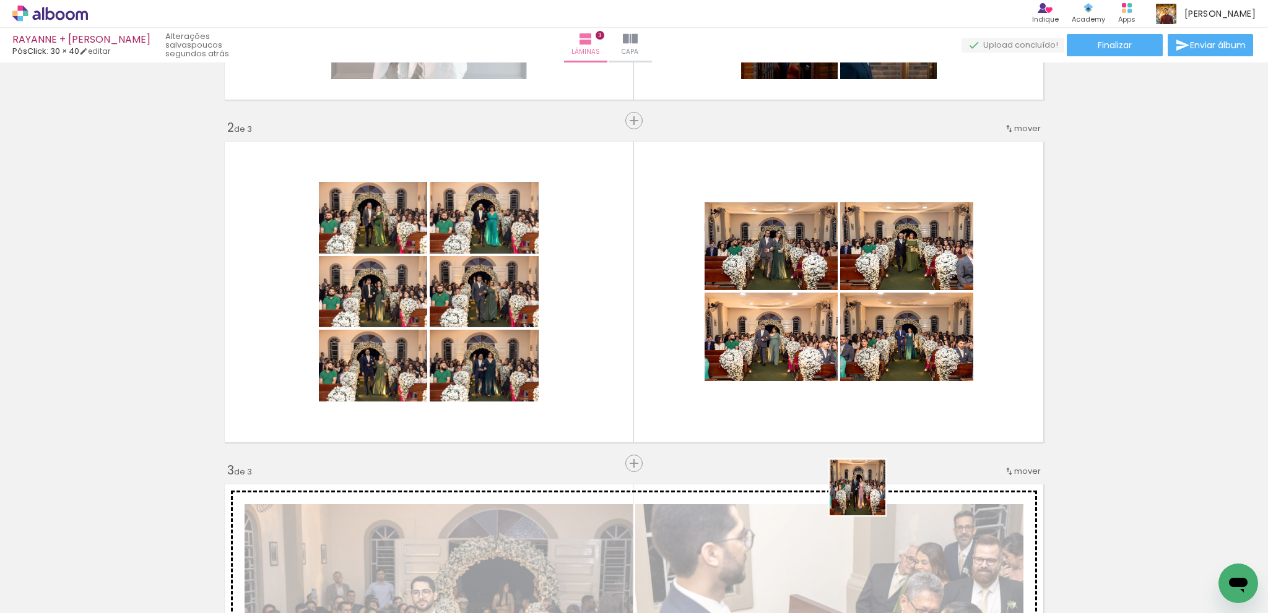
drag, startPoint x: 866, startPoint y: 497, endPoint x: 869, endPoint y: 252, distance: 245.1
click at [869, 252] on quentale-workspace at bounding box center [634, 306] width 1268 height 613
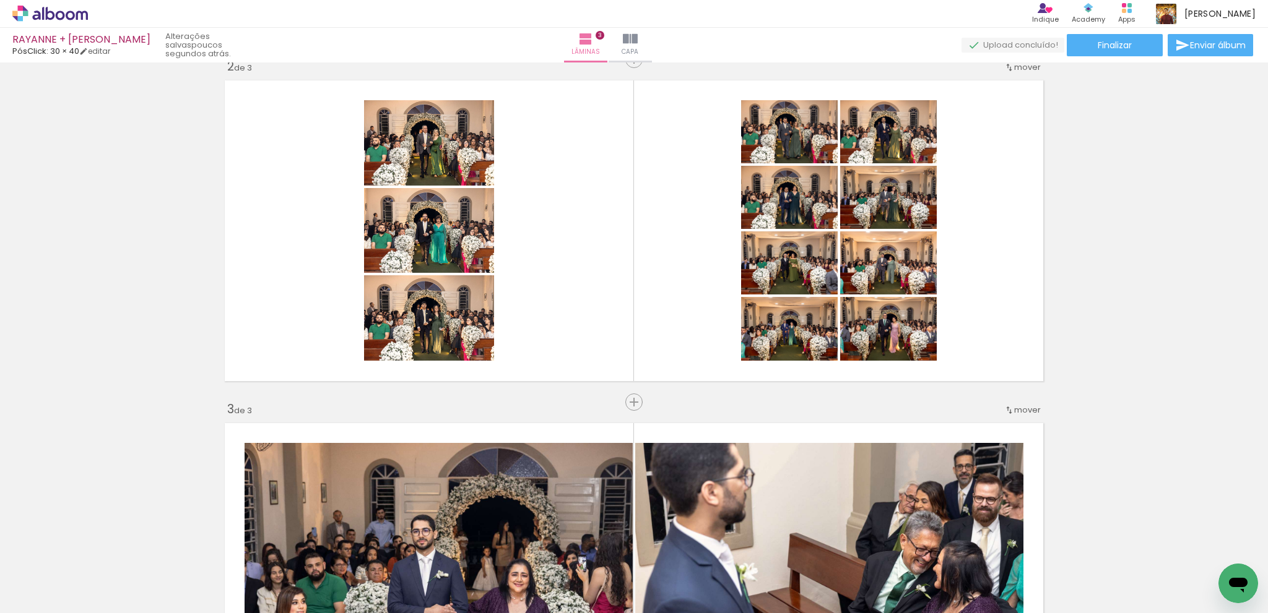
scroll to position [367, 0]
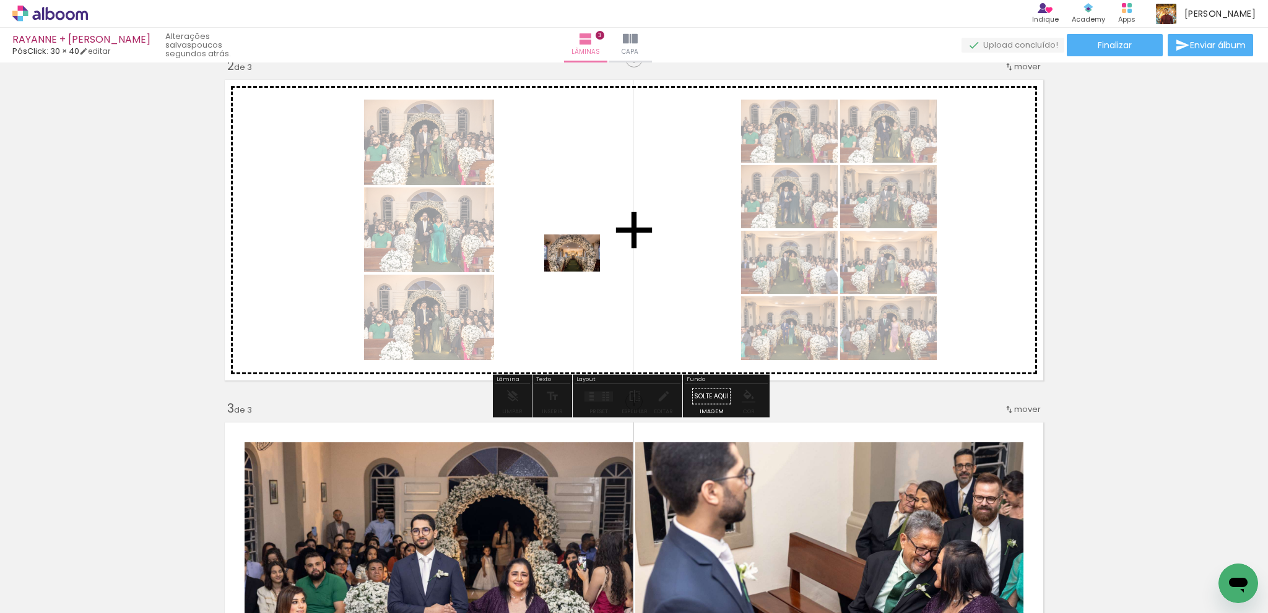
drag, startPoint x: 573, startPoint y: 352, endPoint x: 766, endPoint y: 378, distance: 194.2
click at [582, 272] on quentale-workspace at bounding box center [634, 306] width 1268 height 613
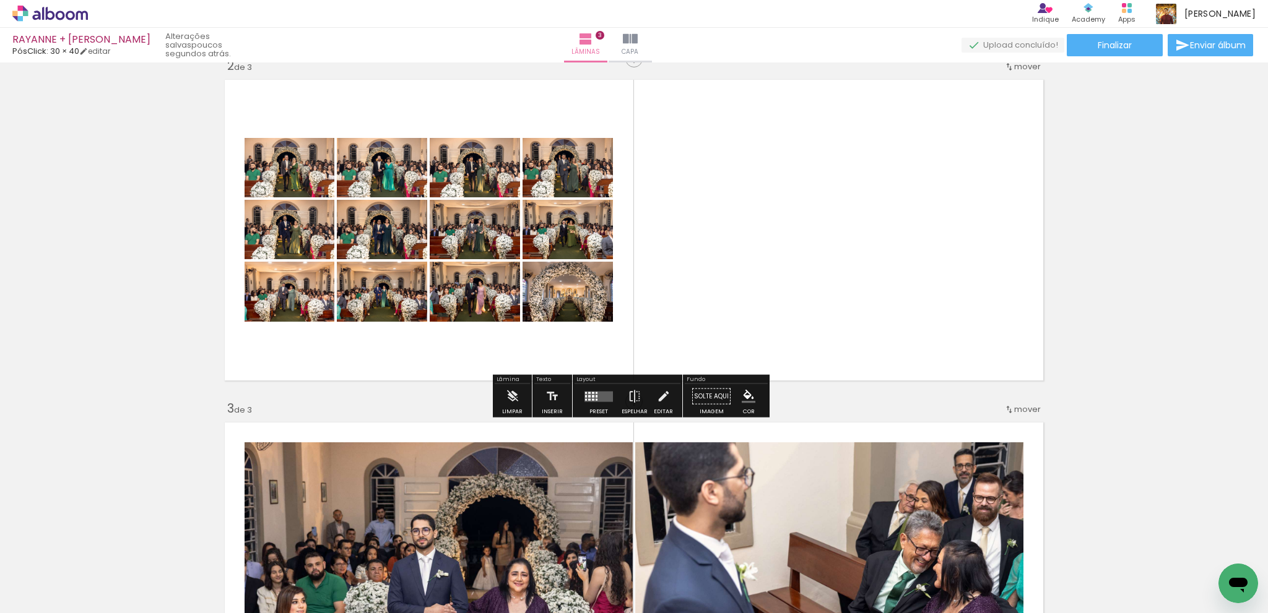
drag, startPoint x: 589, startPoint y: 395, endPoint x: 657, endPoint y: 371, distance: 73.0
click at [592, 395] on div at bounding box center [593, 396] width 2 height 2
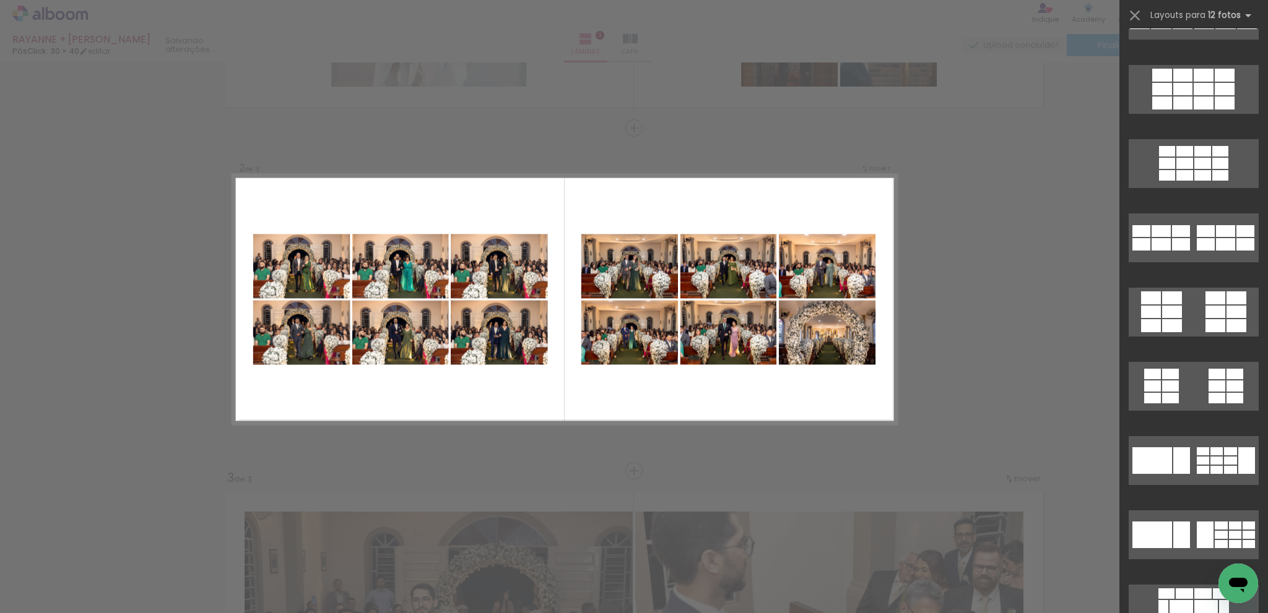
scroll to position [124, 0]
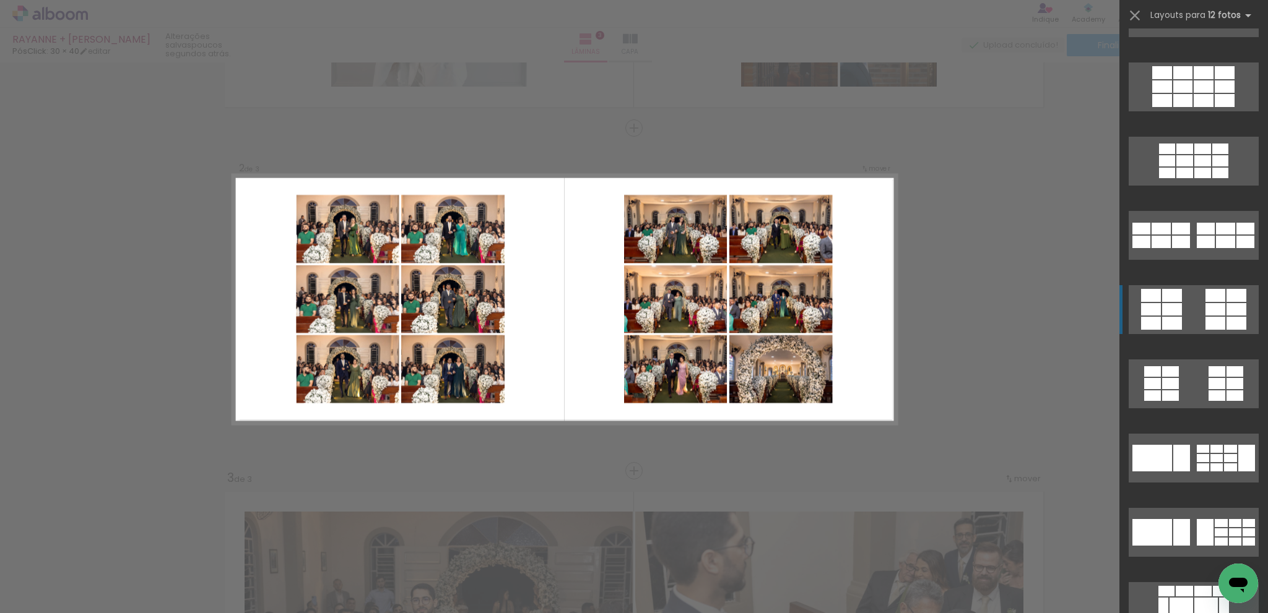
click at [1154, 312] on div at bounding box center [1151, 309] width 20 height 12
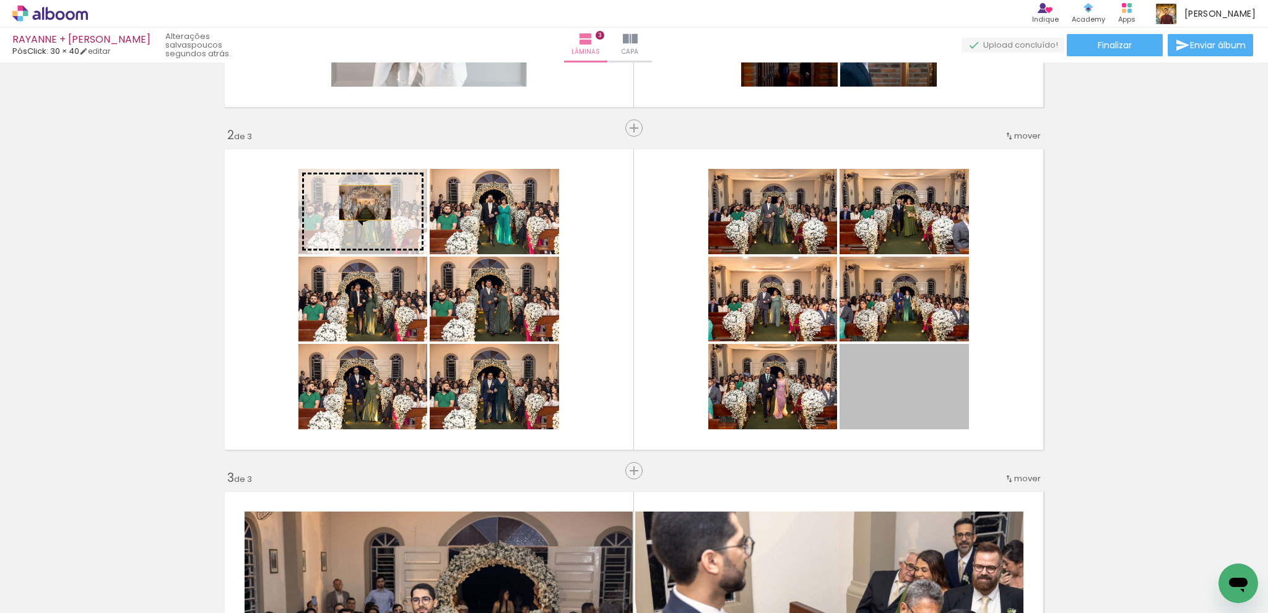
drag, startPoint x: 899, startPoint y: 381, endPoint x: 360, endPoint y: 202, distance: 567.2
click at [0, 0] on slot at bounding box center [0, 0] width 0 height 0
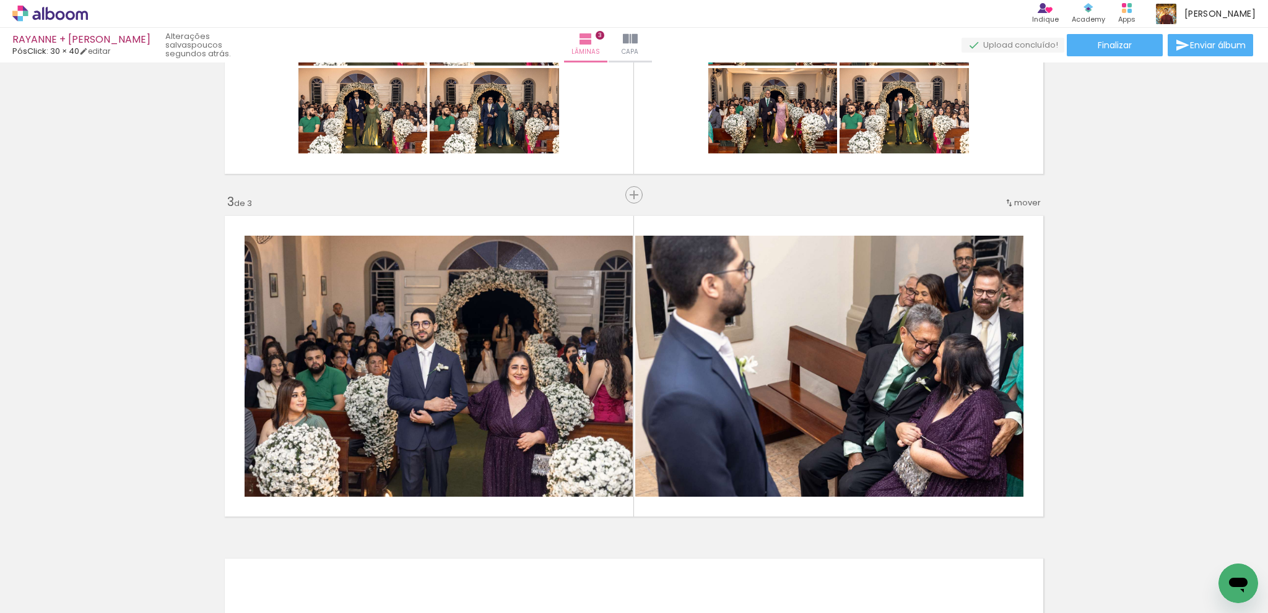
scroll to position [607, 0]
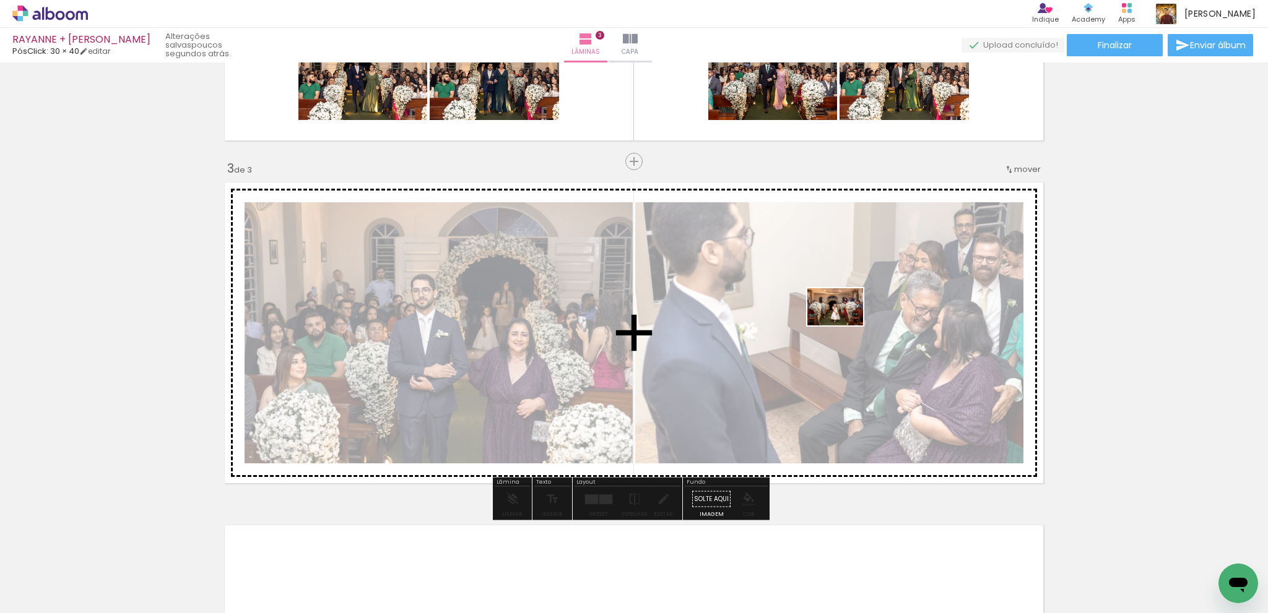
drag, startPoint x: 918, startPoint y: 572, endPoint x: 844, endPoint y: 326, distance: 257.3
click at [844, 326] on quentale-workspace at bounding box center [634, 306] width 1268 height 613
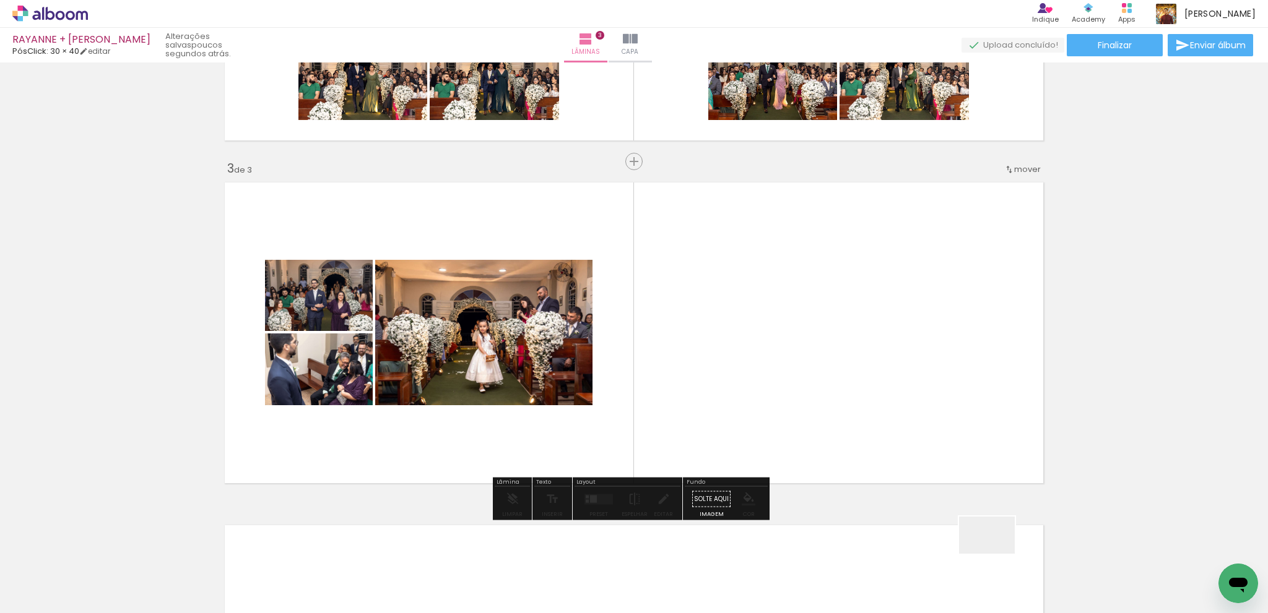
drag, startPoint x: 996, startPoint y: 564, endPoint x: 1091, endPoint y: 542, distance: 97.3
click at [881, 262] on quentale-workspace at bounding box center [634, 306] width 1268 height 613
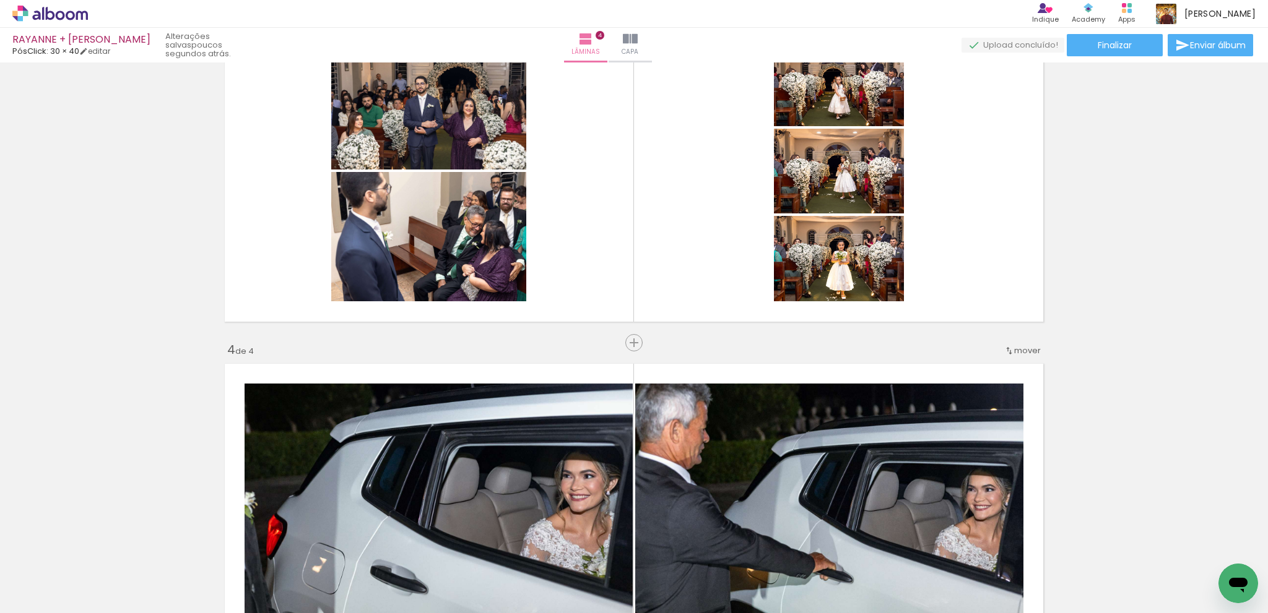
scroll to position [0, 701]
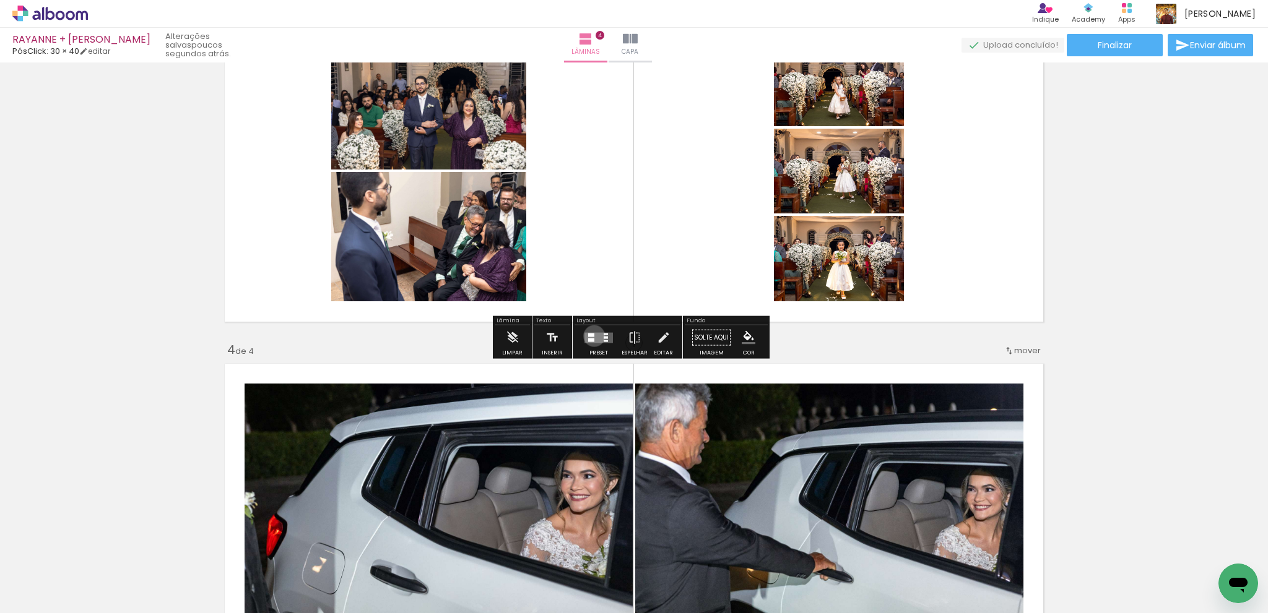
click at [591, 335] on quentale-layouter at bounding box center [598, 337] width 28 height 11
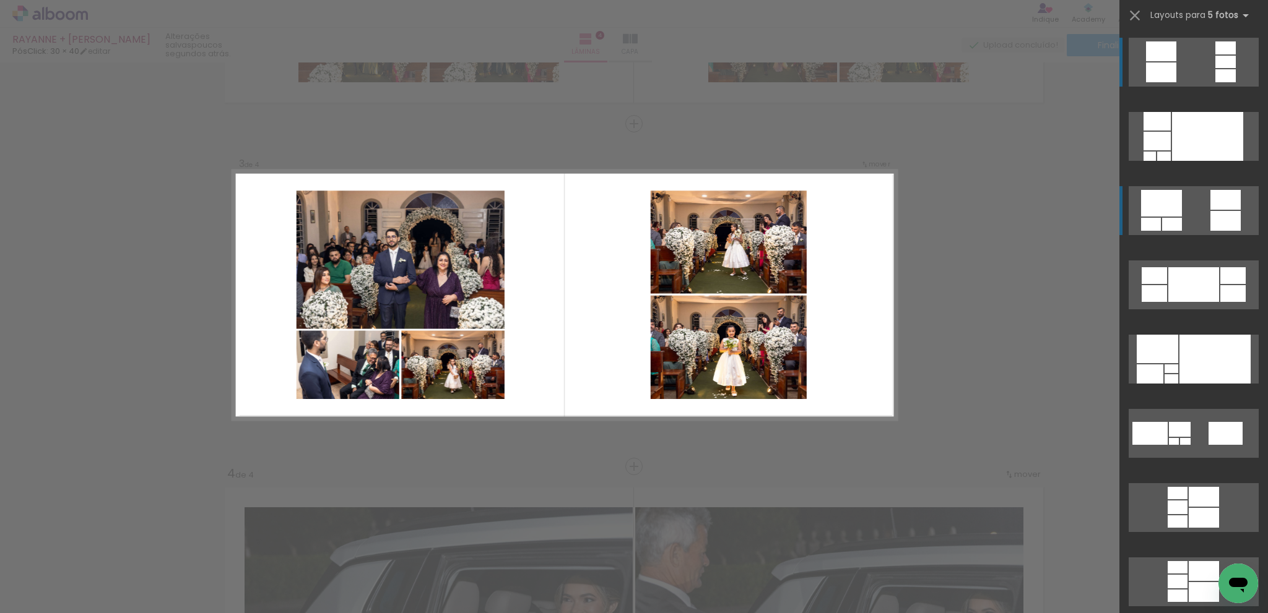
scroll to position [641, 0]
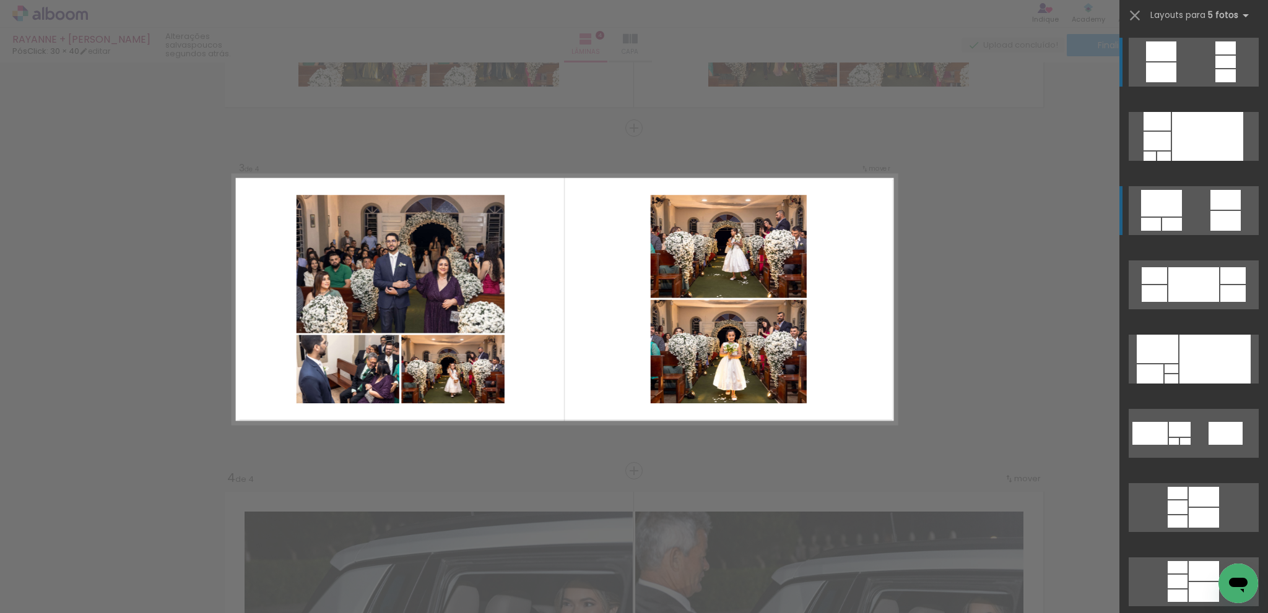
click at [1183, 222] on quentale-layouter at bounding box center [1193, 210] width 130 height 49
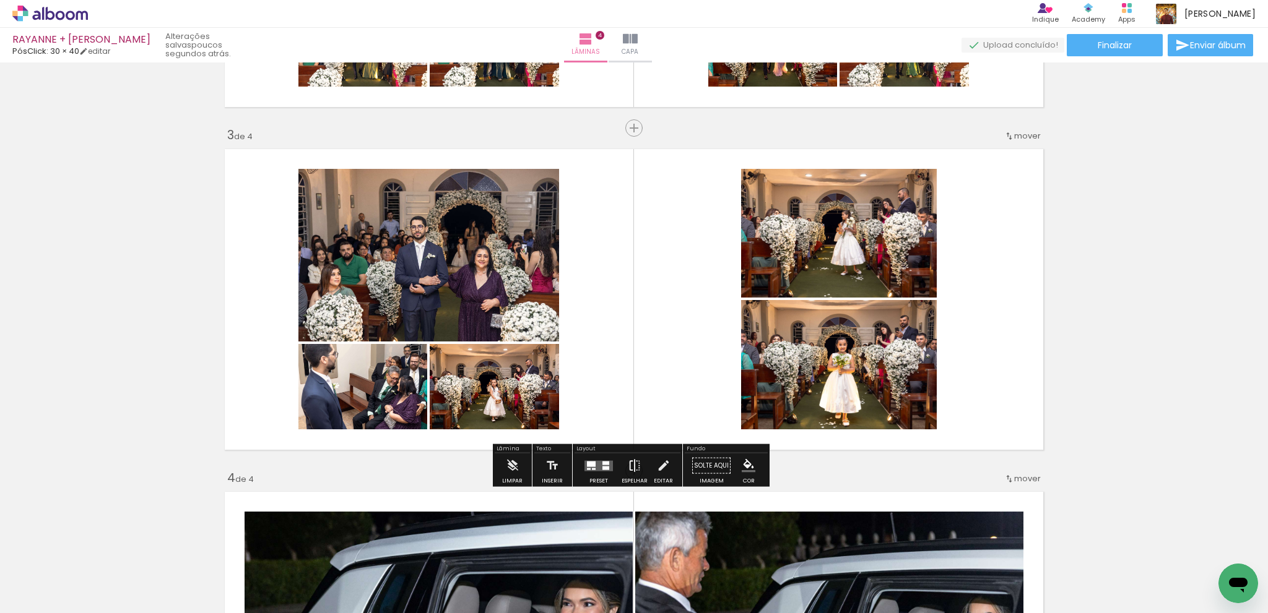
click at [628, 463] on iron-icon at bounding box center [635, 466] width 14 height 25
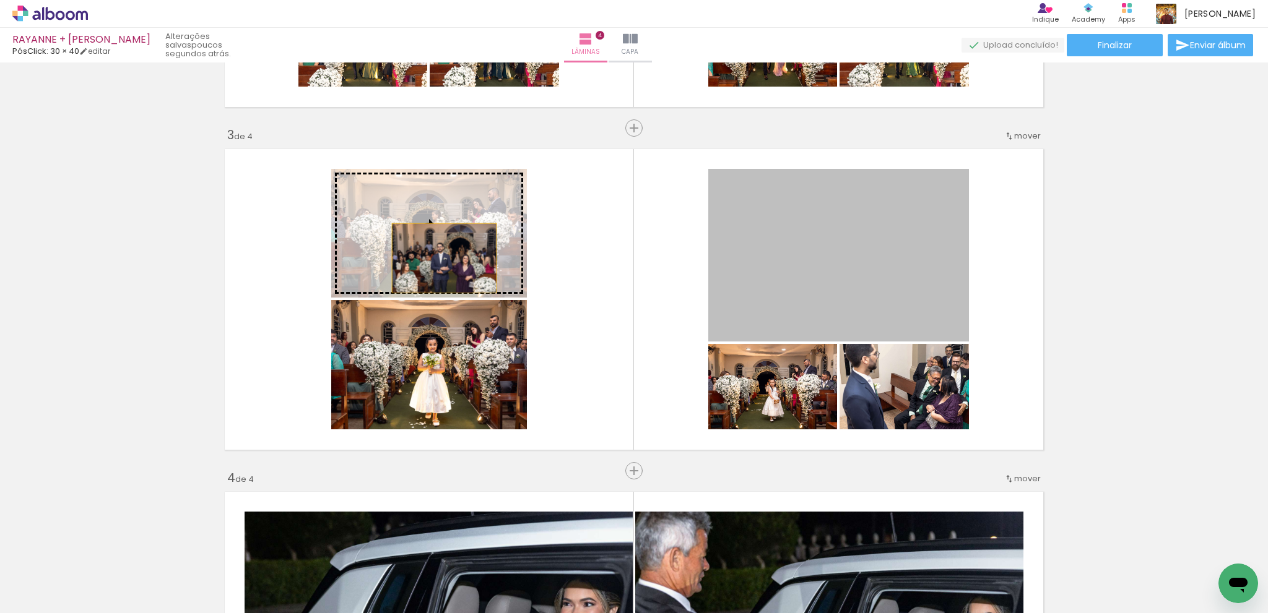
drag, startPoint x: 780, startPoint y: 279, endPoint x: 439, endPoint y: 258, distance: 341.0
click at [0, 0] on slot at bounding box center [0, 0] width 0 height 0
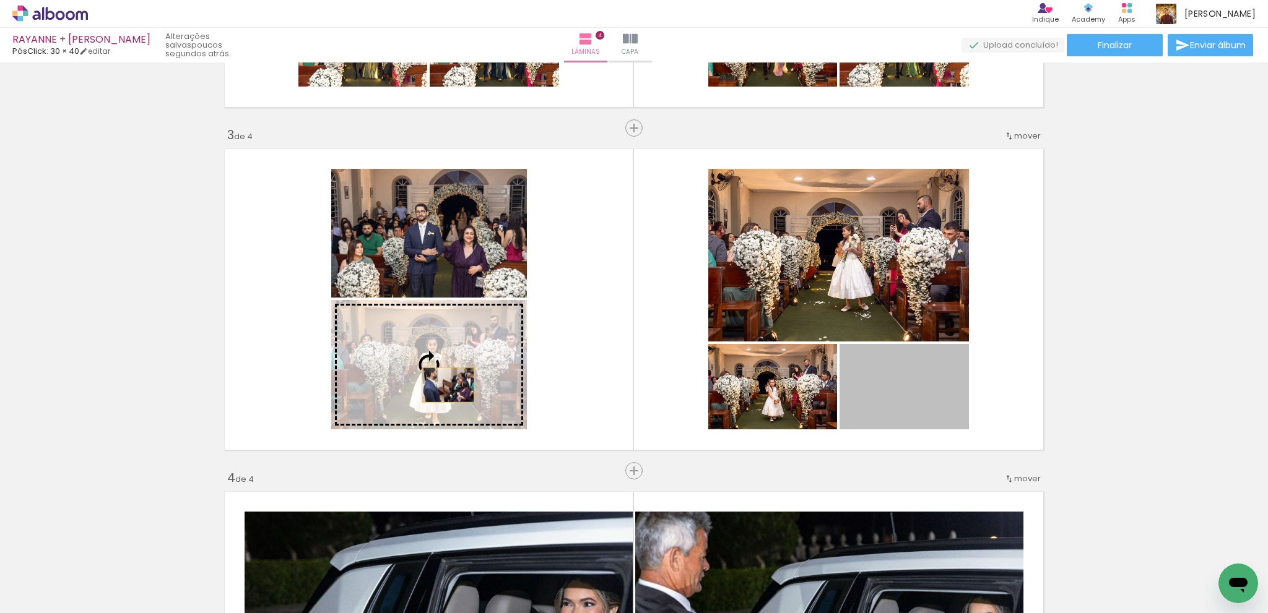
drag, startPoint x: 896, startPoint y: 410, endPoint x: 443, endPoint y: 385, distance: 453.7
click at [0, 0] on slot at bounding box center [0, 0] width 0 height 0
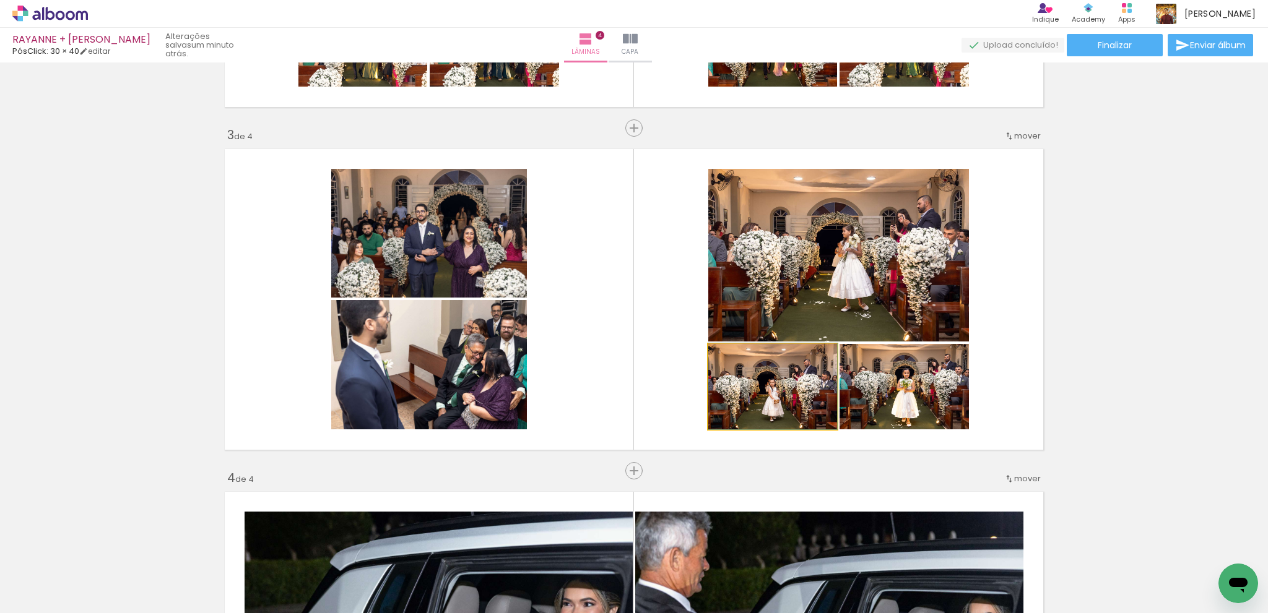
drag, startPoint x: 776, startPoint y: 416, endPoint x: 840, endPoint y: 272, distance: 157.4
click at [0, 0] on slot at bounding box center [0, 0] width 0 height 0
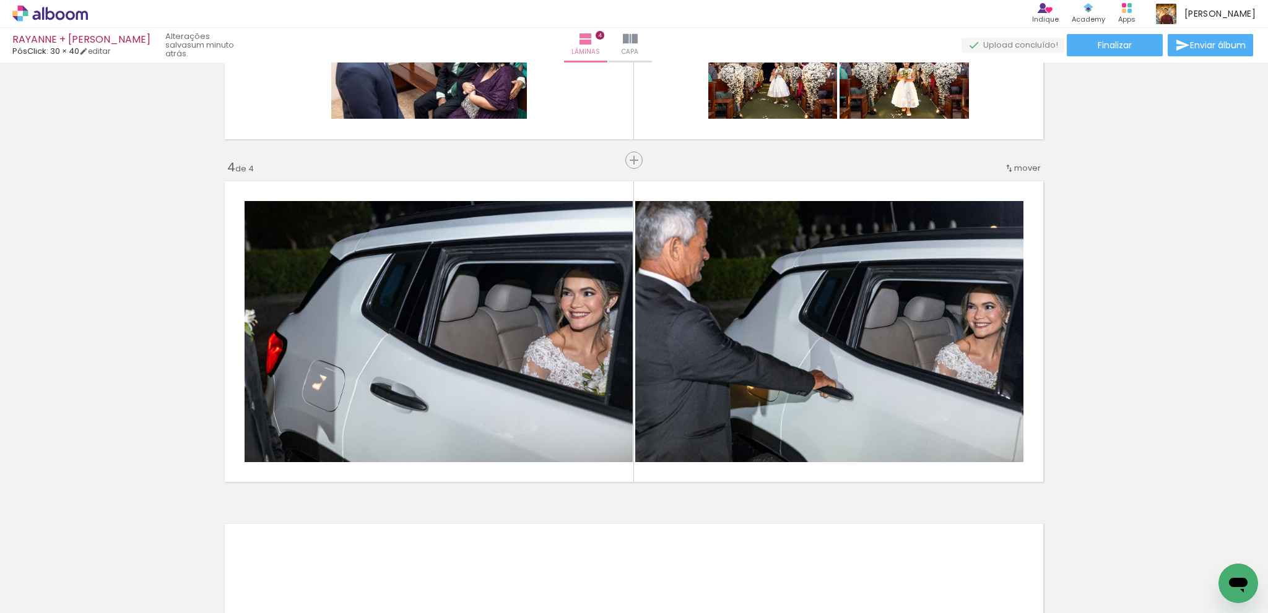
scroll to position [953, 0]
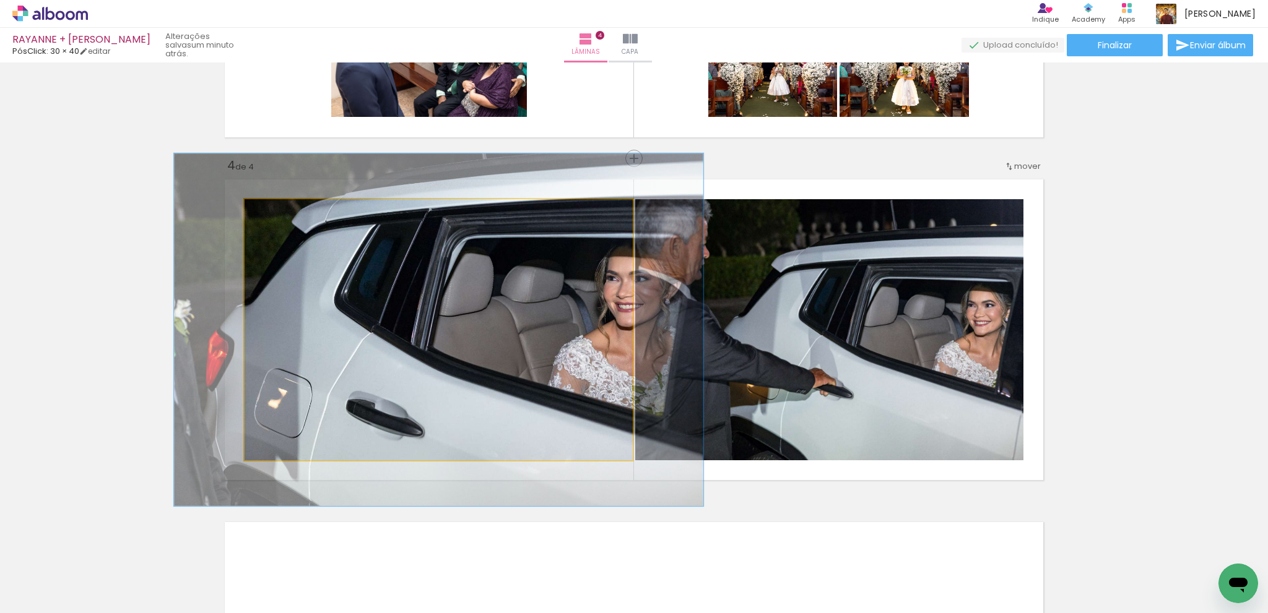
drag, startPoint x: 269, startPoint y: 215, endPoint x: 283, endPoint y: 215, distance: 14.9
type paper-slider "141"
click at [283, 215] on div at bounding box center [289, 212] width 20 height 20
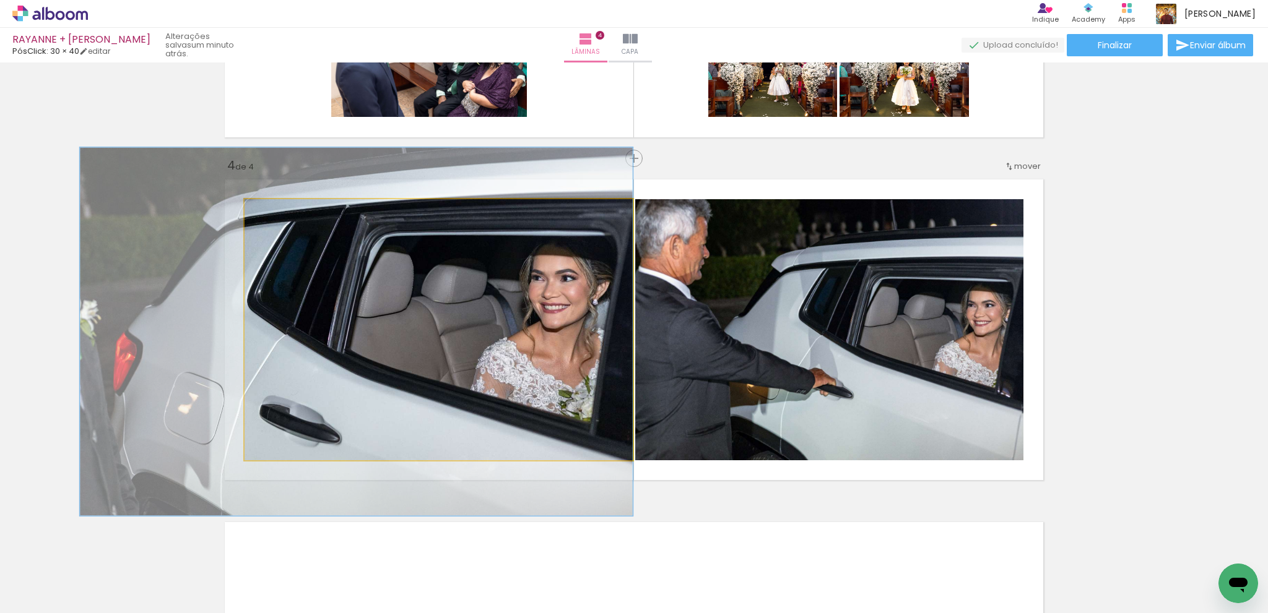
drag, startPoint x: 389, startPoint y: 279, endPoint x: 299, endPoint y: 281, distance: 90.4
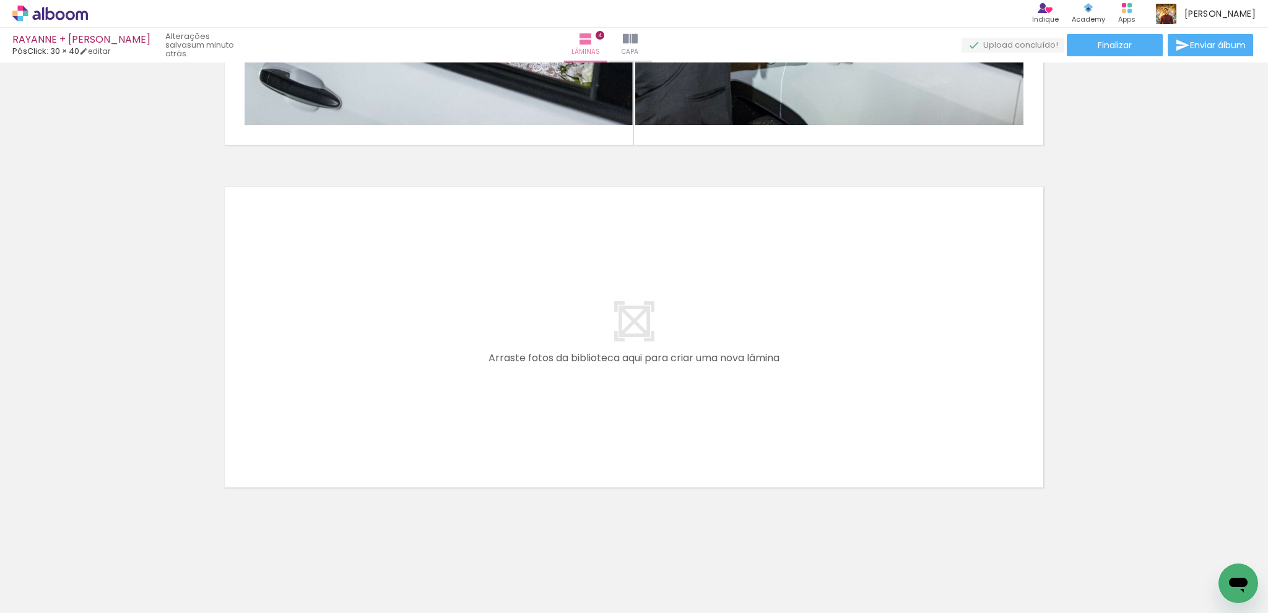
scroll to position [0, 2544]
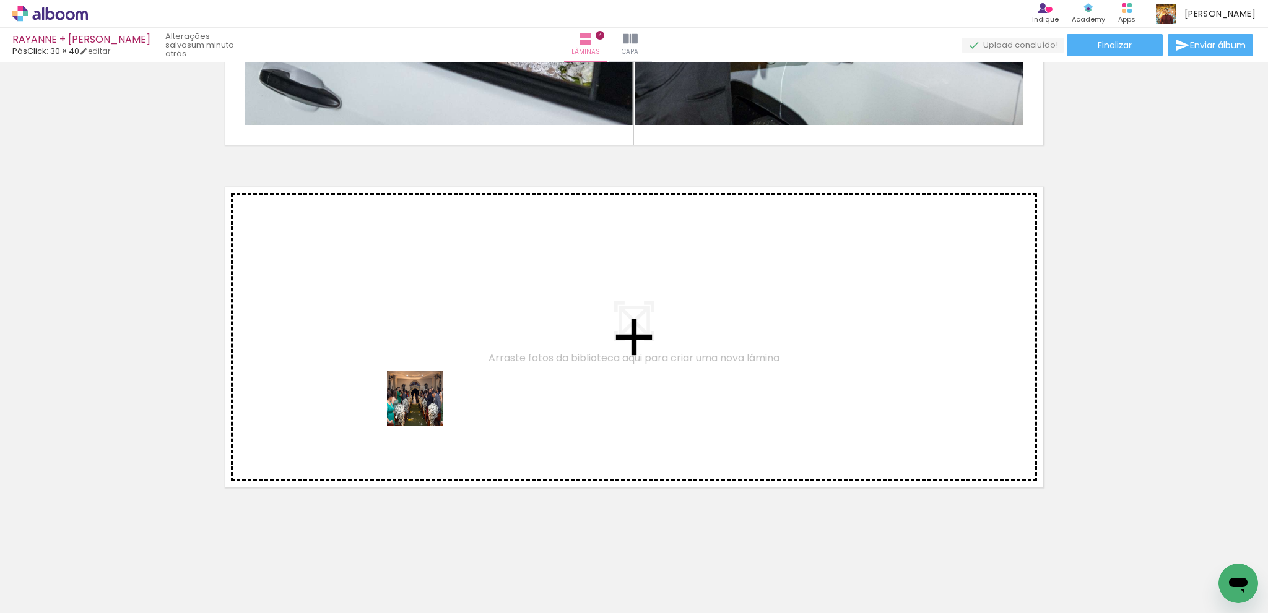
drag, startPoint x: 416, startPoint y: 425, endPoint x: 413, endPoint y: 539, distance: 113.9
click at [439, 373] on quentale-workspace at bounding box center [634, 306] width 1268 height 613
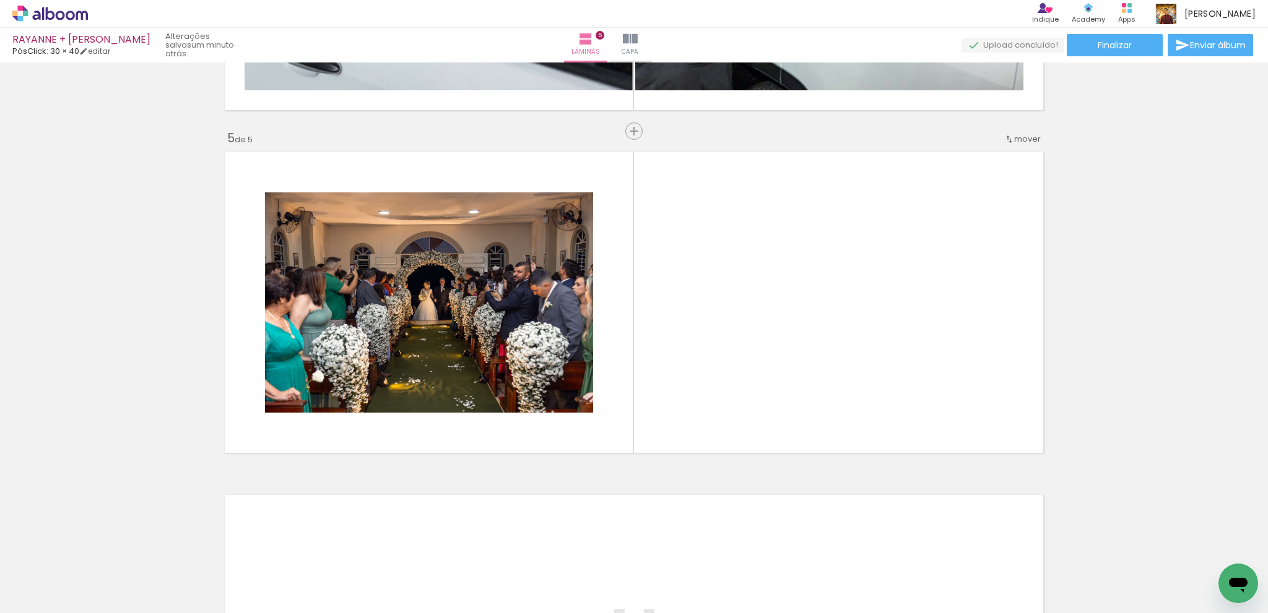
scroll to position [1326, 0]
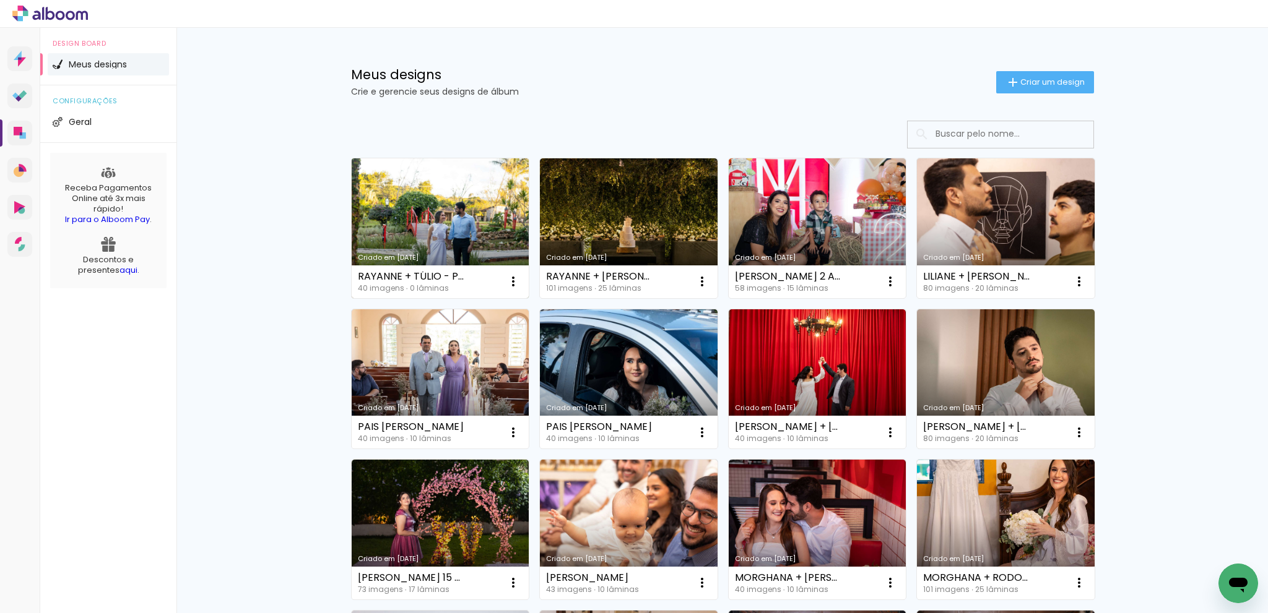
click at [464, 249] on link "Criado em [DATE]" at bounding box center [441, 228] width 178 height 140
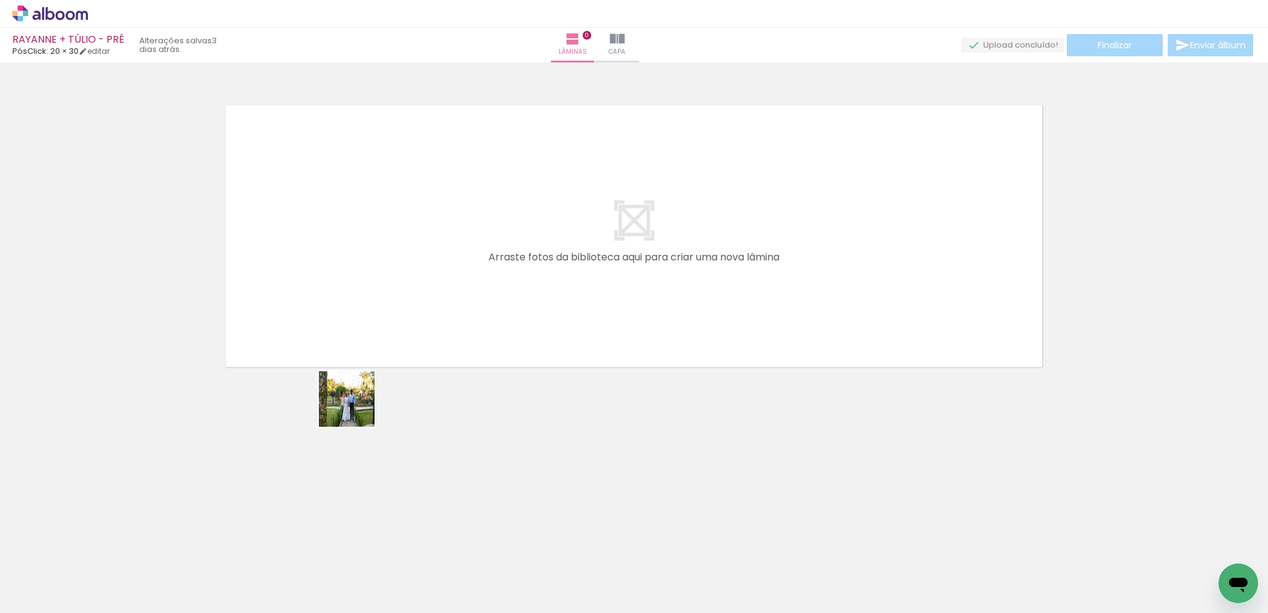
drag, startPoint x: 298, startPoint y: 450, endPoint x: 178, endPoint y: 556, distance: 160.0
click at [508, 298] on quentale-workspace at bounding box center [634, 306] width 1268 height 613
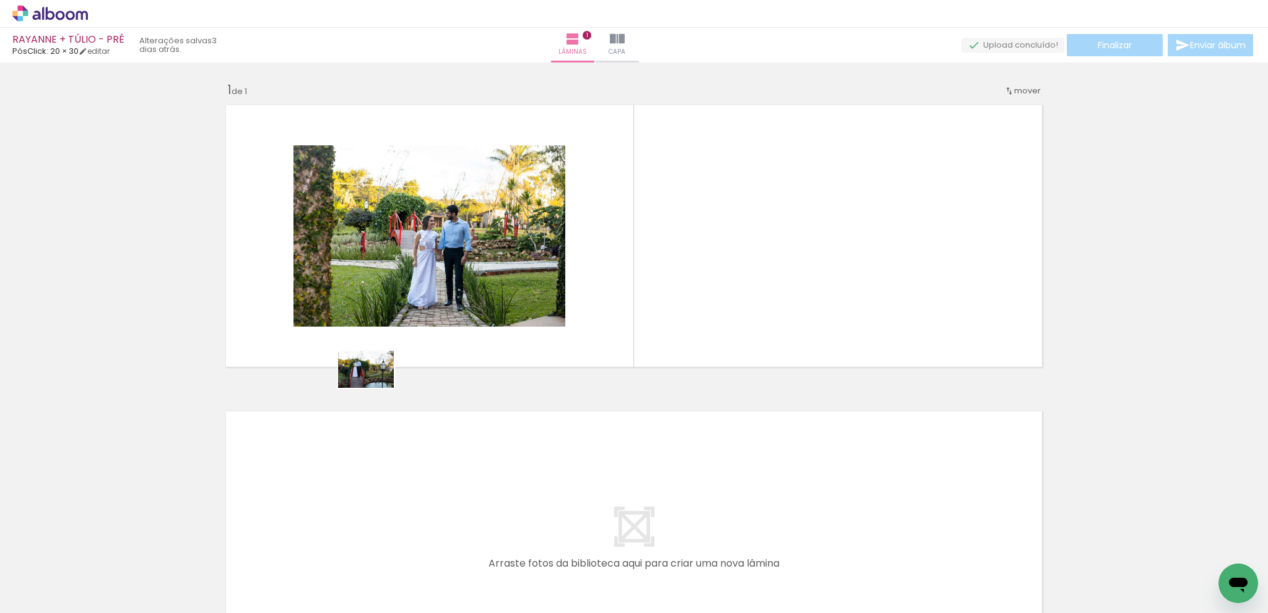
drag, startPoint x: 192, startPoint y: 587, endPoint x: 381, endPoint y: 400, distance: 265.6
click at [460, 285] on quentale-workspace at bounding box center [634, 306] width 1268 height 613
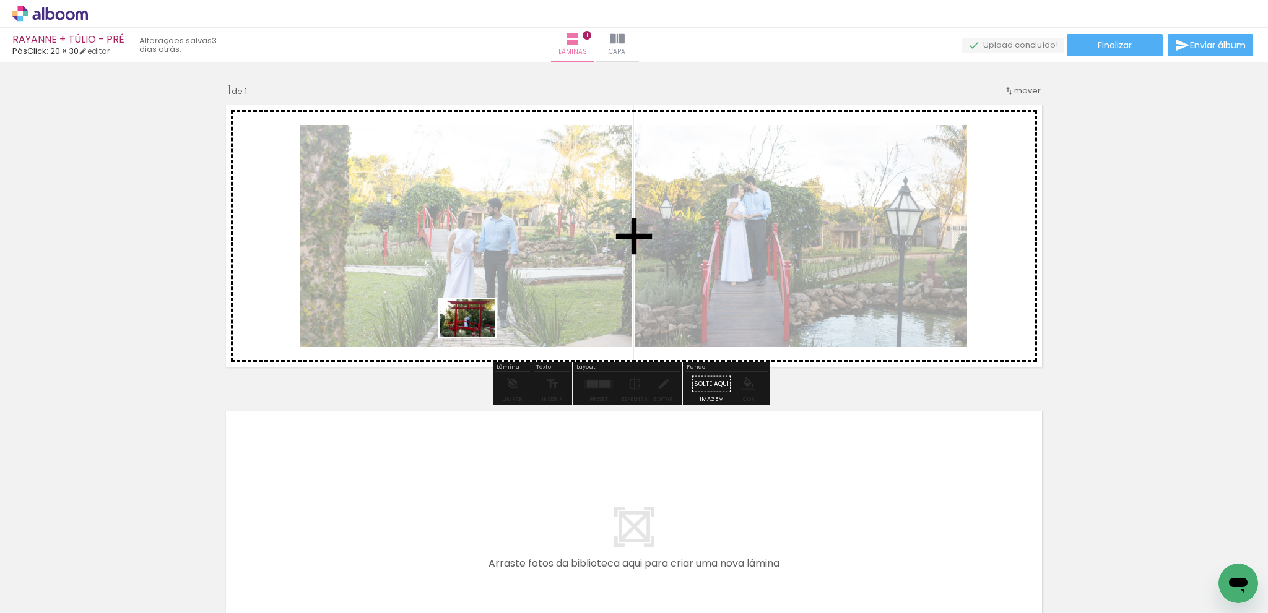
drag, startPoint x: 314, startPoint y: 524, endPoint x: 477, endPoint y: 337, distance: 247.9
click at [477, 337] on quentale-workspace at bounding box center [634, 306] width 1268 height 613
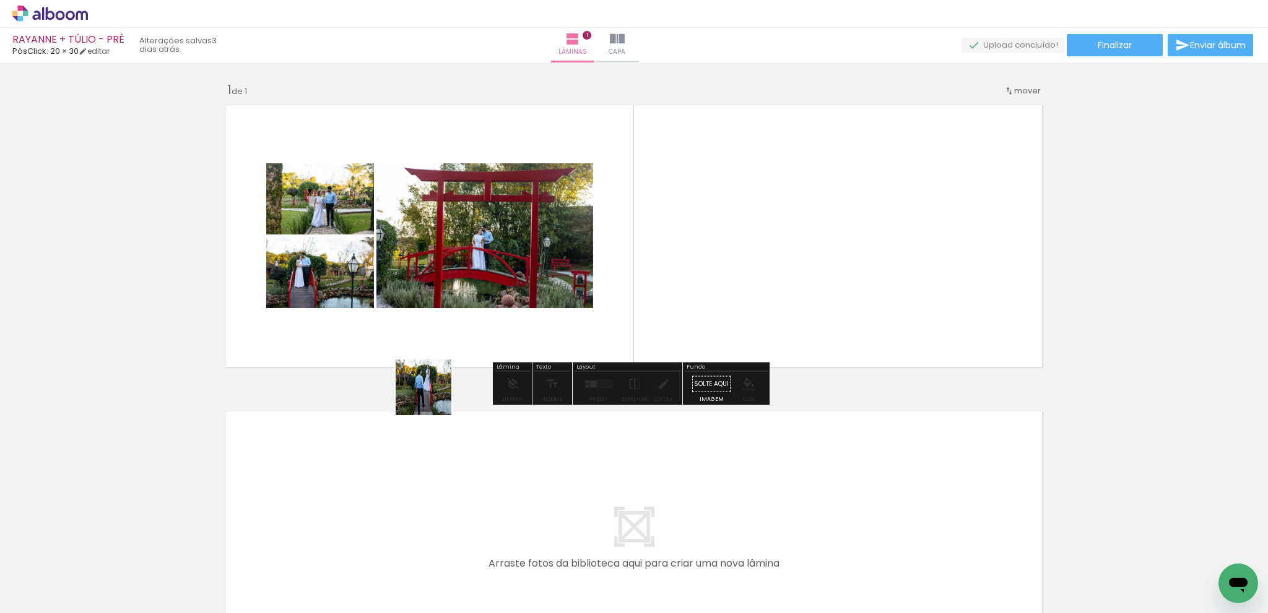
drag, startPoint x: 338, startPoint y: 571, endPoint x: 531, endPoint y: 420, distance: 245.5
click at [442, 325] on quentale-workspace at bounding box center [634, 306] width 1268 height 613
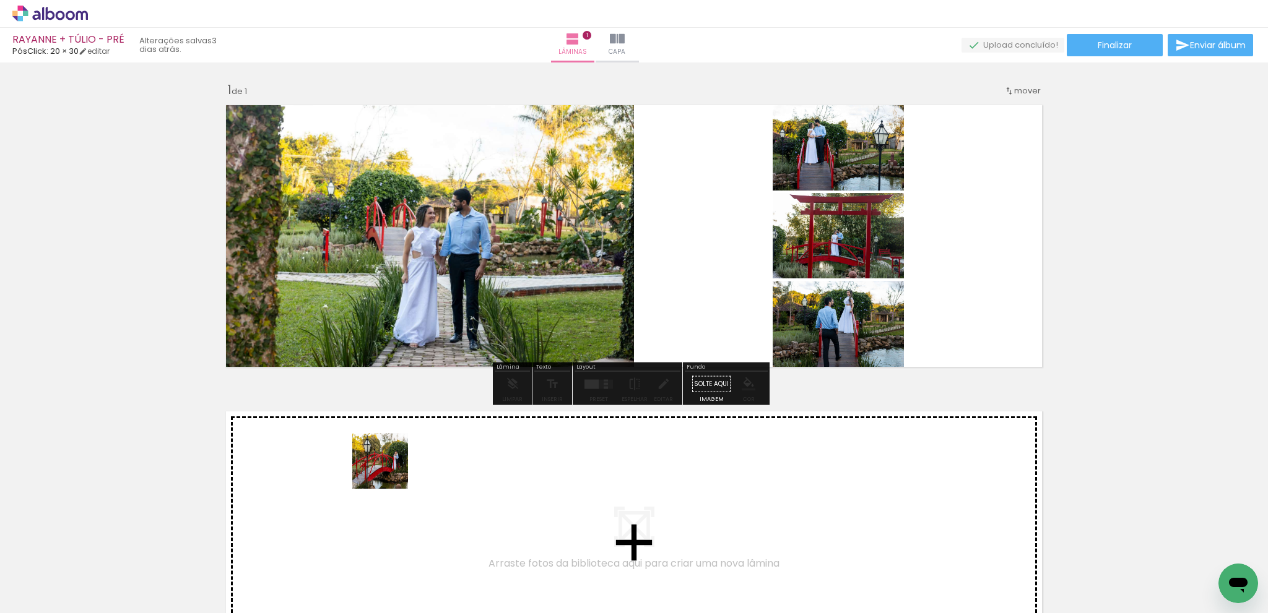
drag, startPoint x: 397, startPoint y: 522, endPoint x: 448, endPoint y: 556, distance: 62.0
click at [389, 470] on quentale-workspace at bounding box center [634, 306] width 1268 height 613
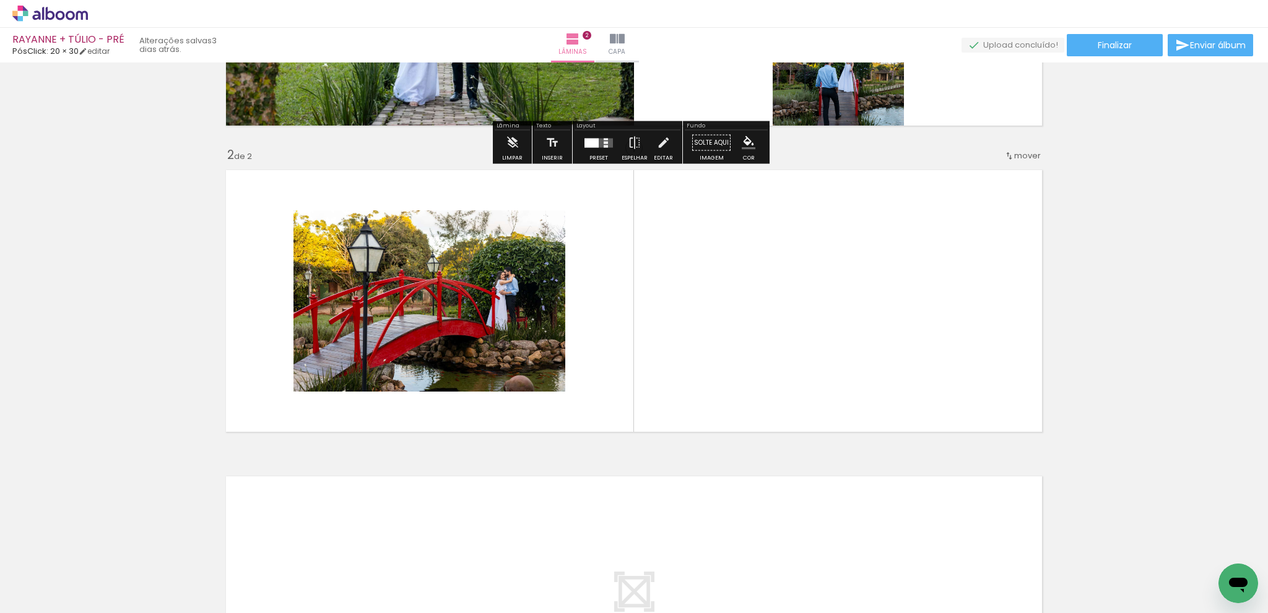
scroll to position [243, 0]
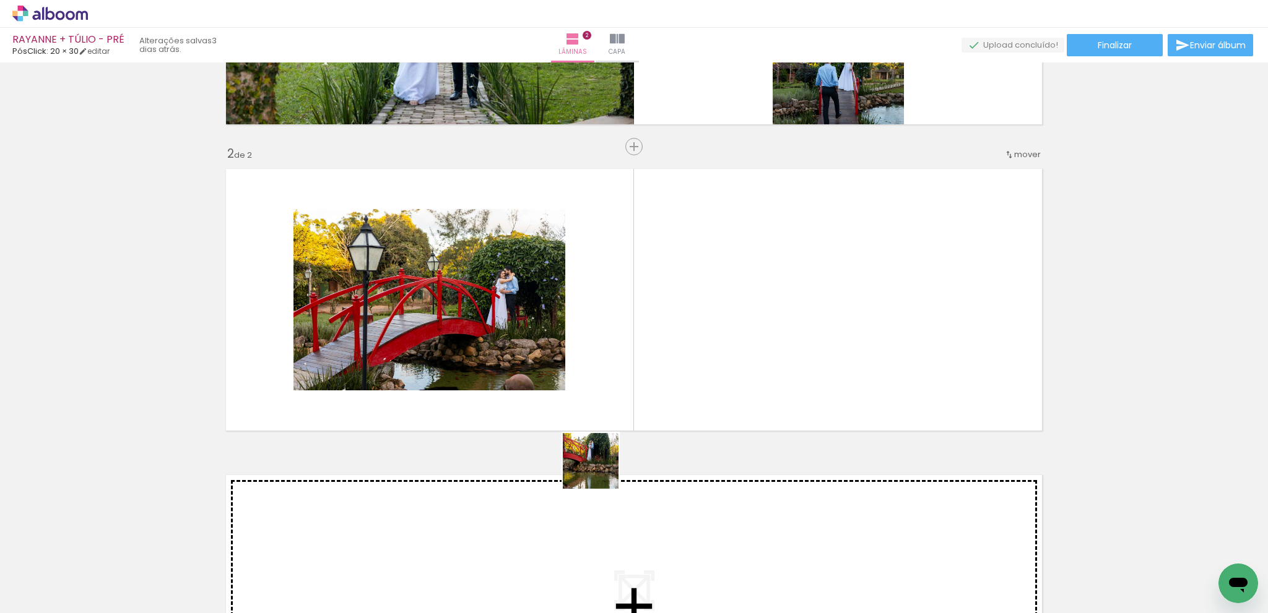
drag, startPoint x: 493, startPoint y: 553, endPoint x: 759, endPoint y: 347, distance: 336.6
click at [759, 347] on quentale-workspace at bounding box center [634, 306] width 1268 height 613
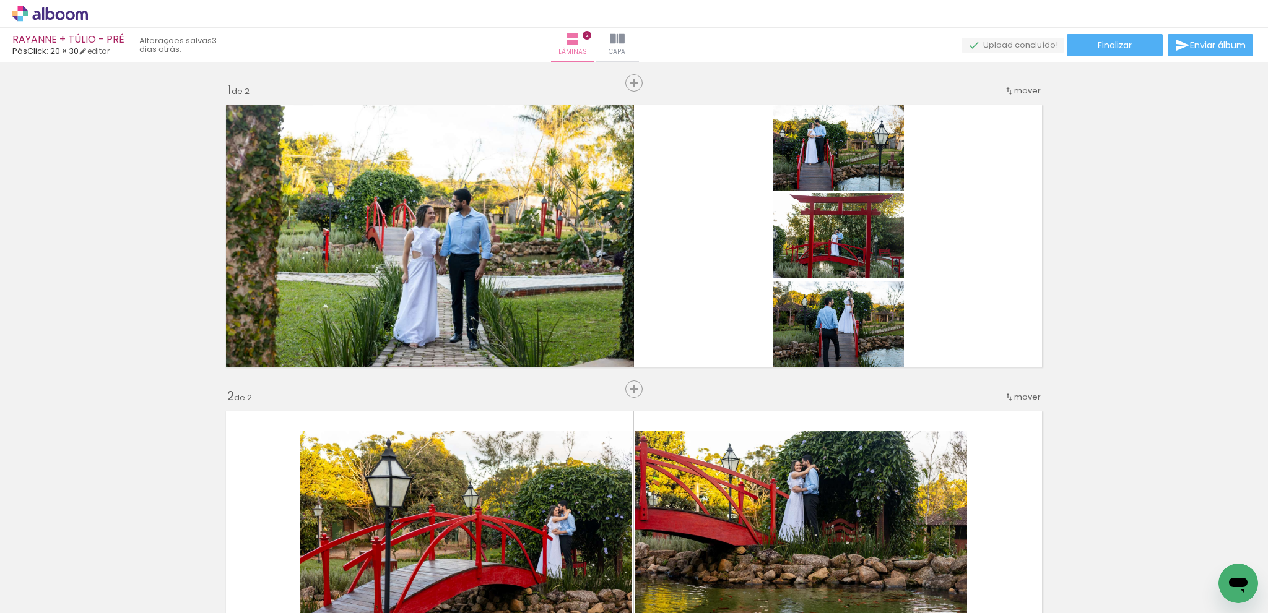
scroll to position [0, 0]
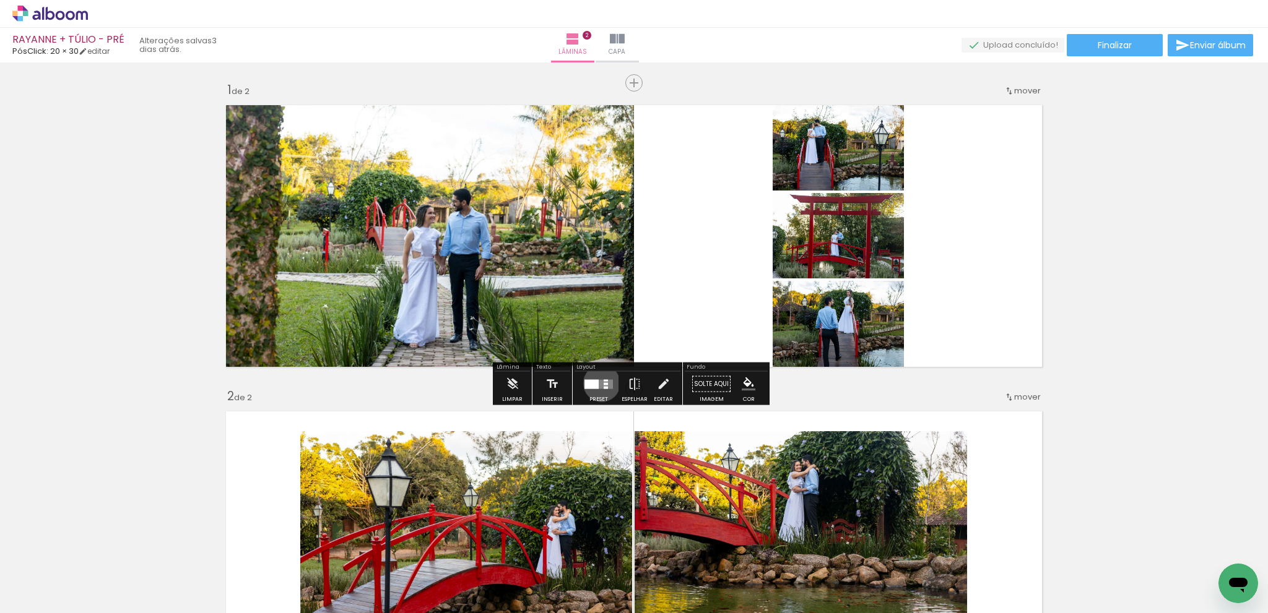
click at [598, 383] on quentale-layouter at bounding box center [598, 383] width 28 height 9
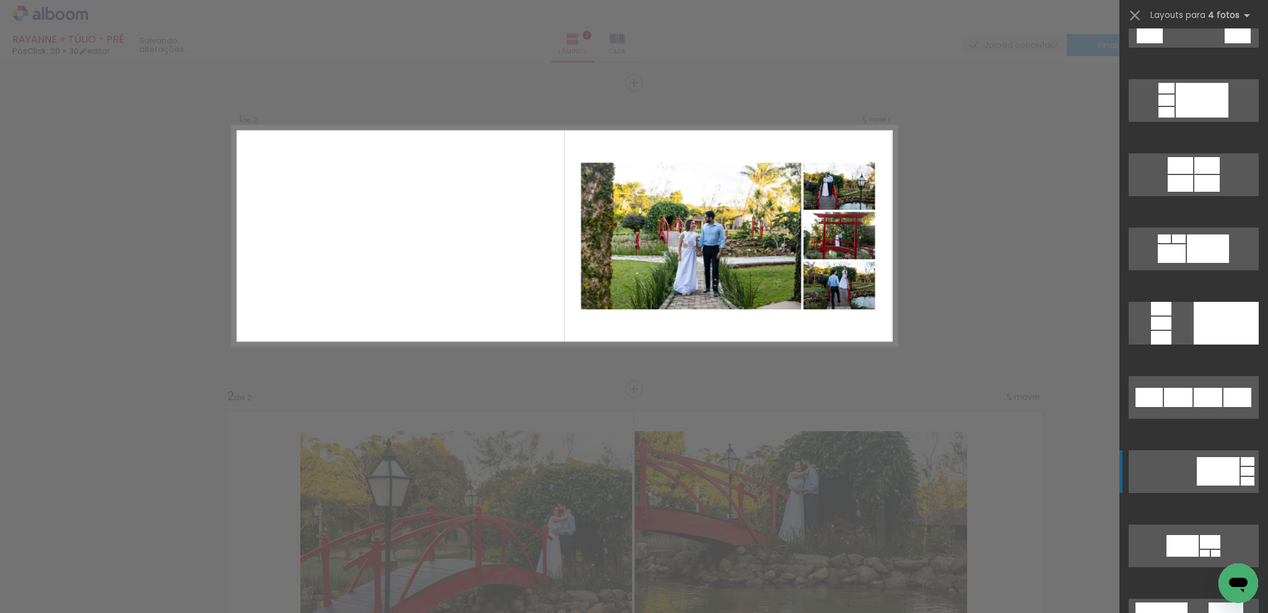
scroll to position [681, 0]
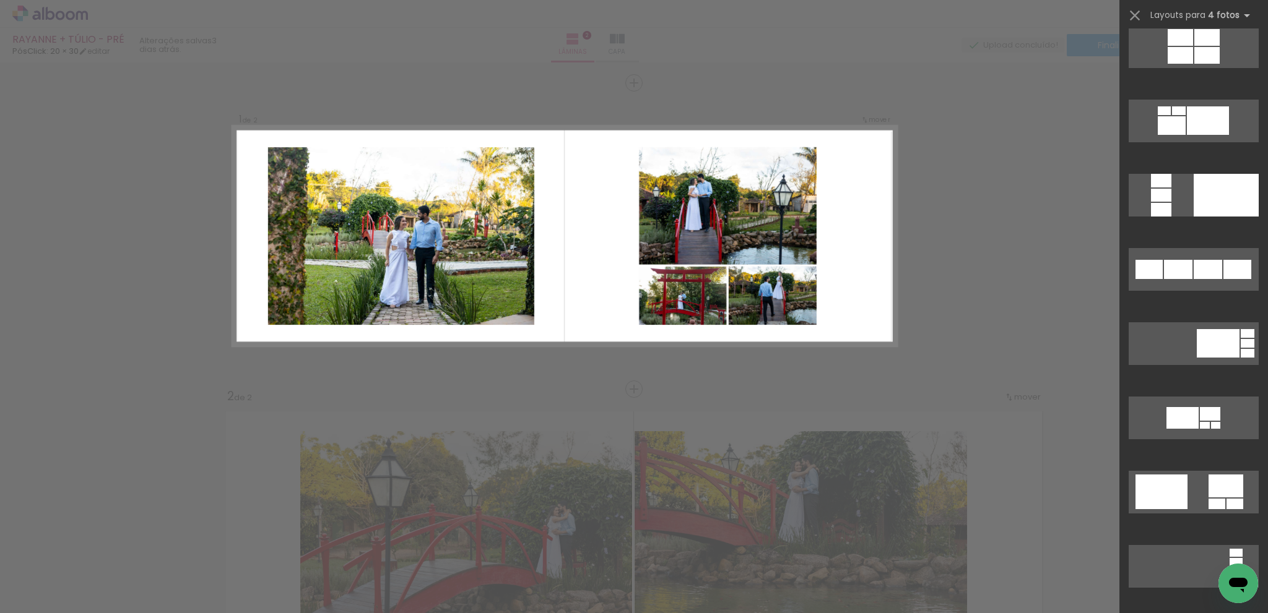
click at [1160, 491] on div at bounding box center [1161, 492] width 52 height 35
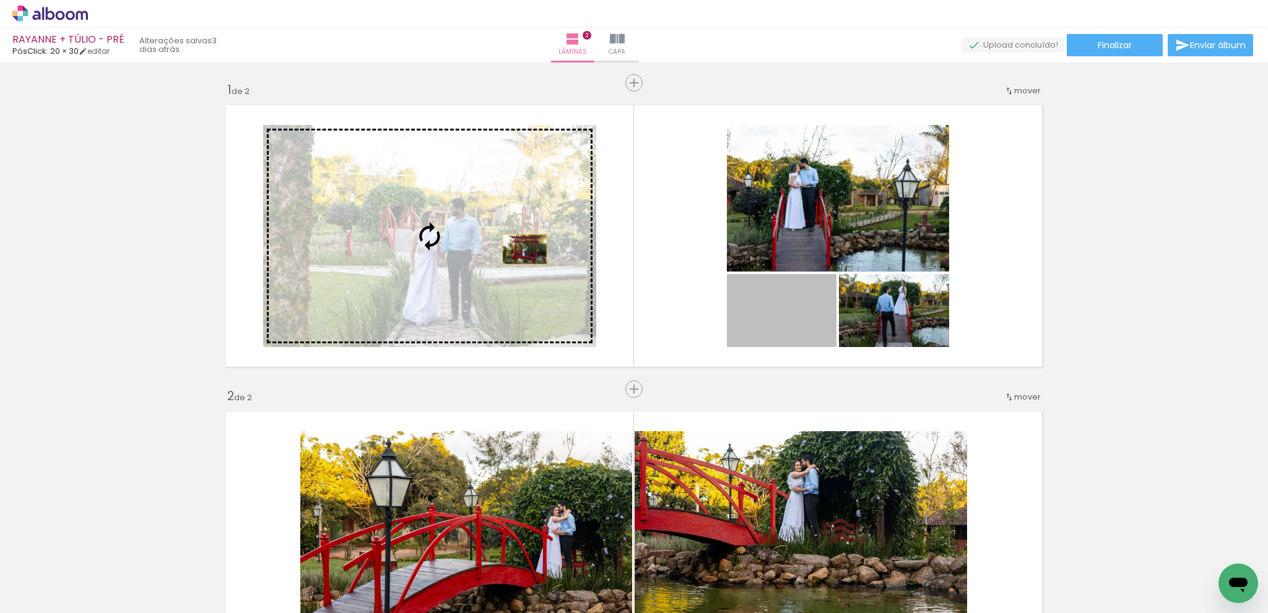
drag, startPoint x: 807, startPoint y: 337, endPoint x: 520, endPoint y: 249, distance: 300.3
click at [0, 0] on slot at bounding box center [0, 0] width 0 height 0
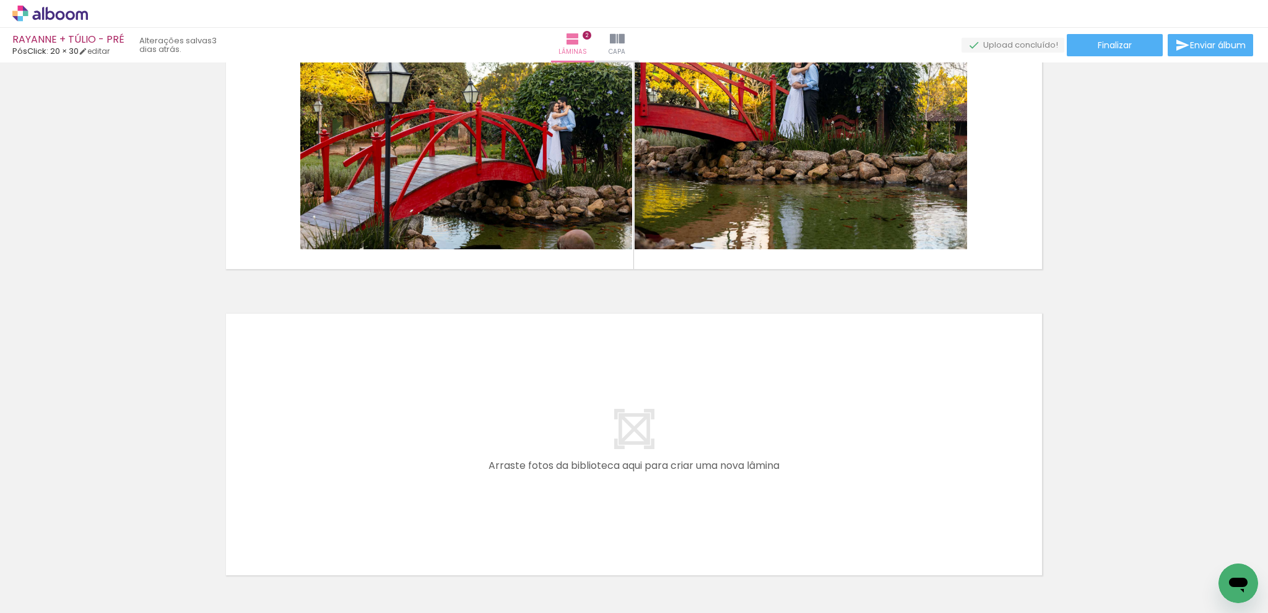
scroll to position [433, 0]
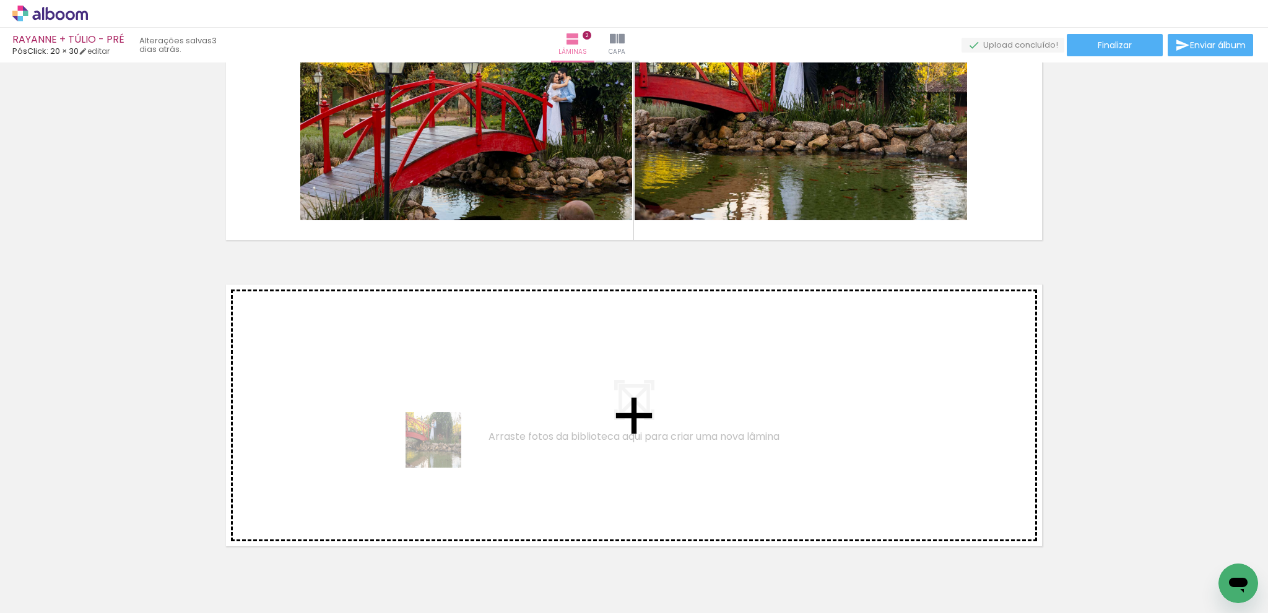
drag, startPoint x: 502, startPoint y: 567, endPoint x: 568, endPoint y: 542, distance: 70.3
click at [430, 421] on quentale-workspace at bounding box center [634, 306] width 1268 height 613
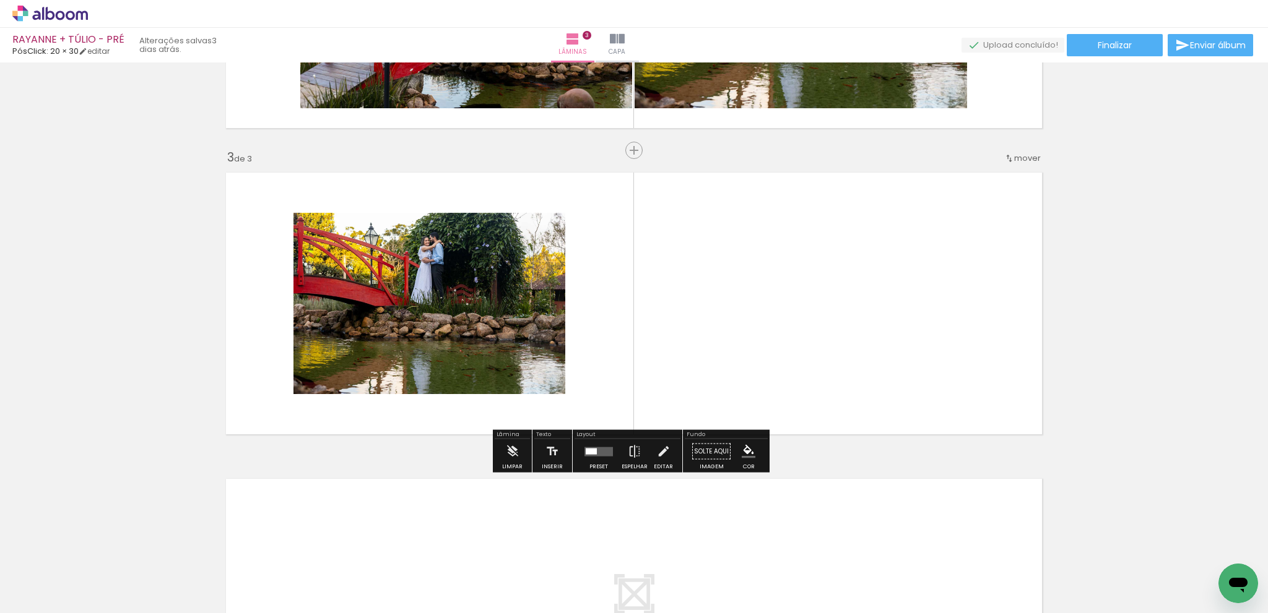
scroll to position [550, 0]
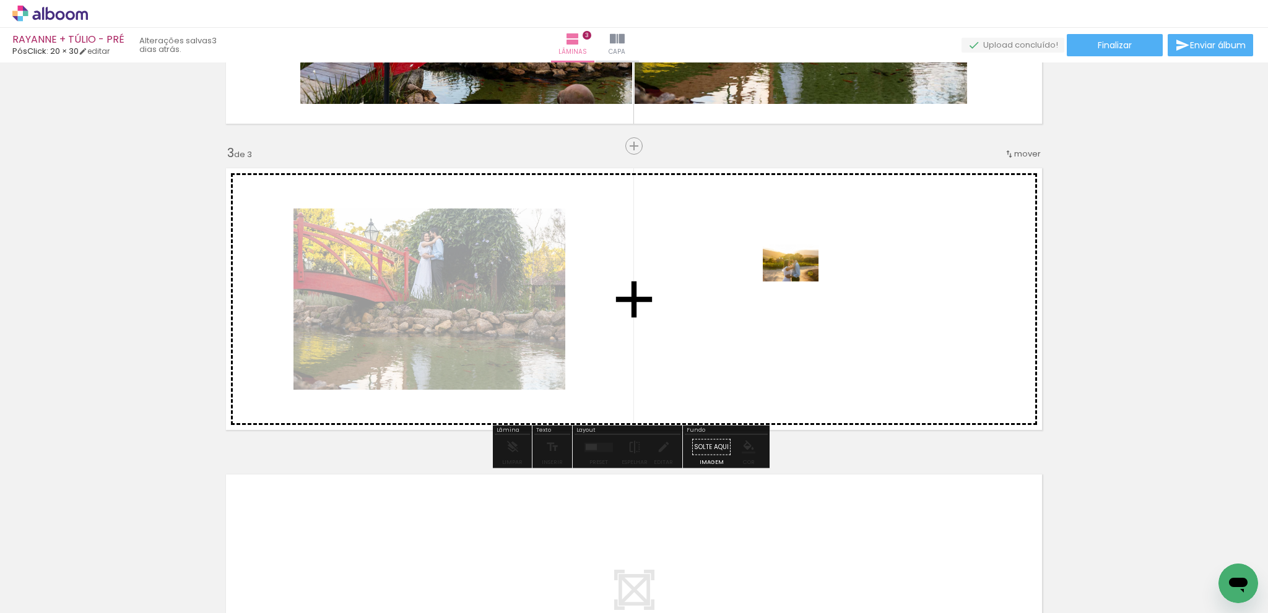
drag, startPoint x: 619, startPoint y: 568, endPoint x: 801, endPoint y: 281, distance: 340.0
click at [801, 281] on quentale-workspace at bounding box center [634, 306] width 1268 height 613
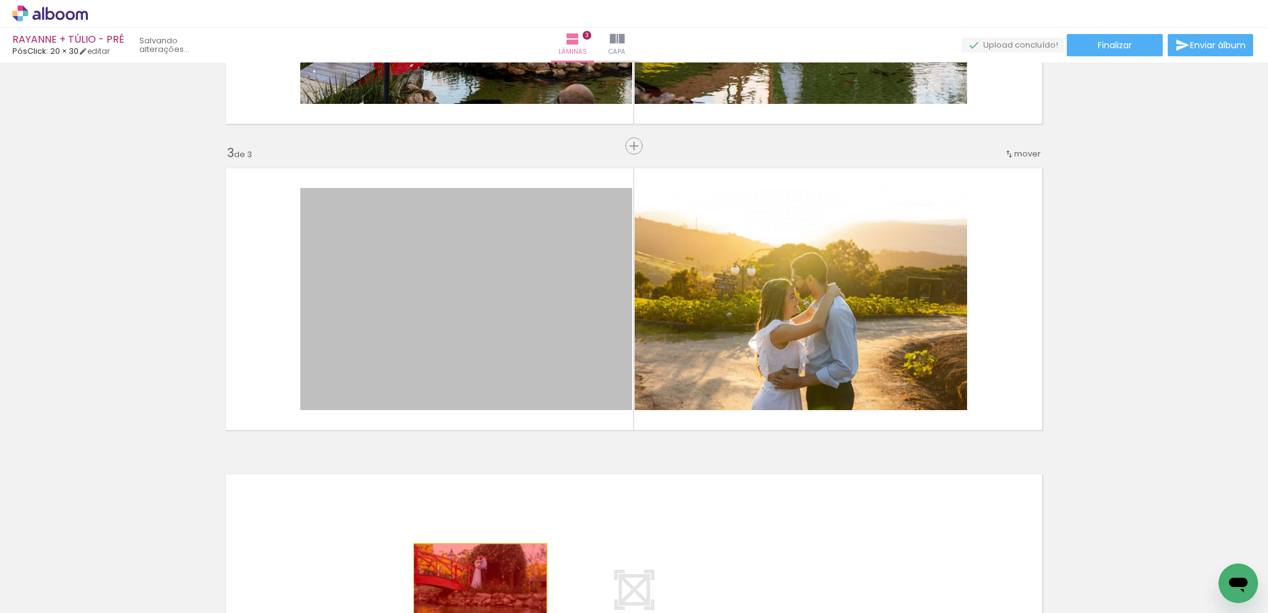
drag, startPoint x: 483, startPoint y: 236, endPoint x: 521, endPoint y: 579, distance: 344.9
click at [477, 589] on quentale-workspace at bounding box center [634, 306] width 1268 height 613
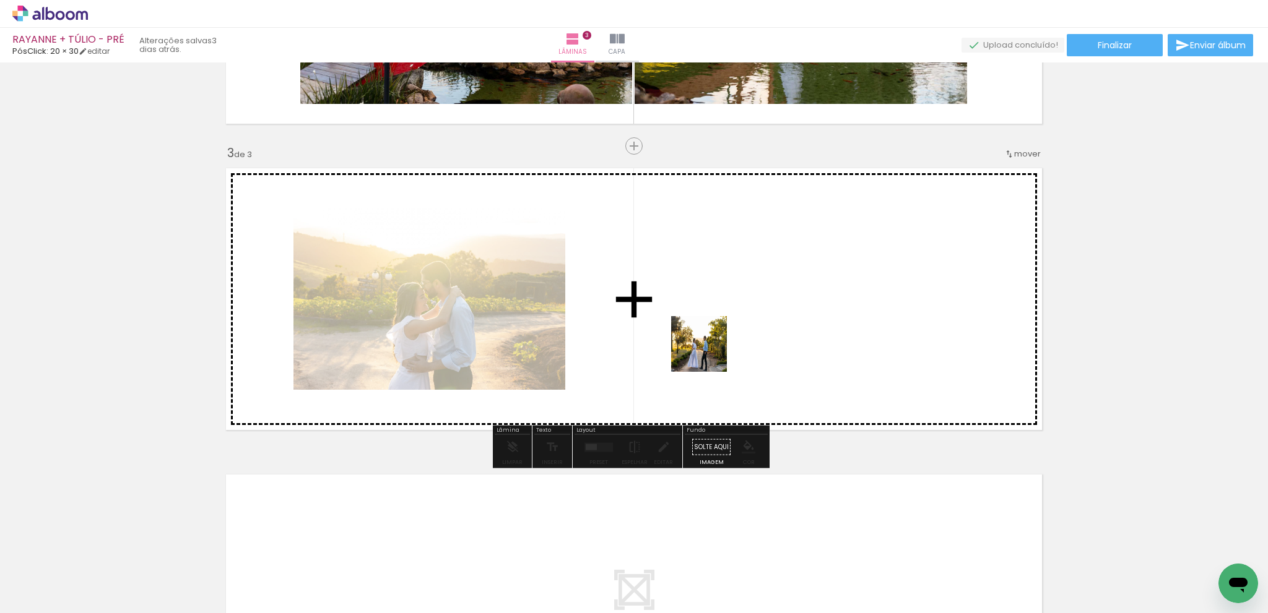
drag, startPoint x: 569, startPoint y: 523, endPoint x: 766, endPoint y: 287, distance: 307.1
click at [766, 287] on quentale-workspace at bounding box center [634, 306] width 1268 height 613
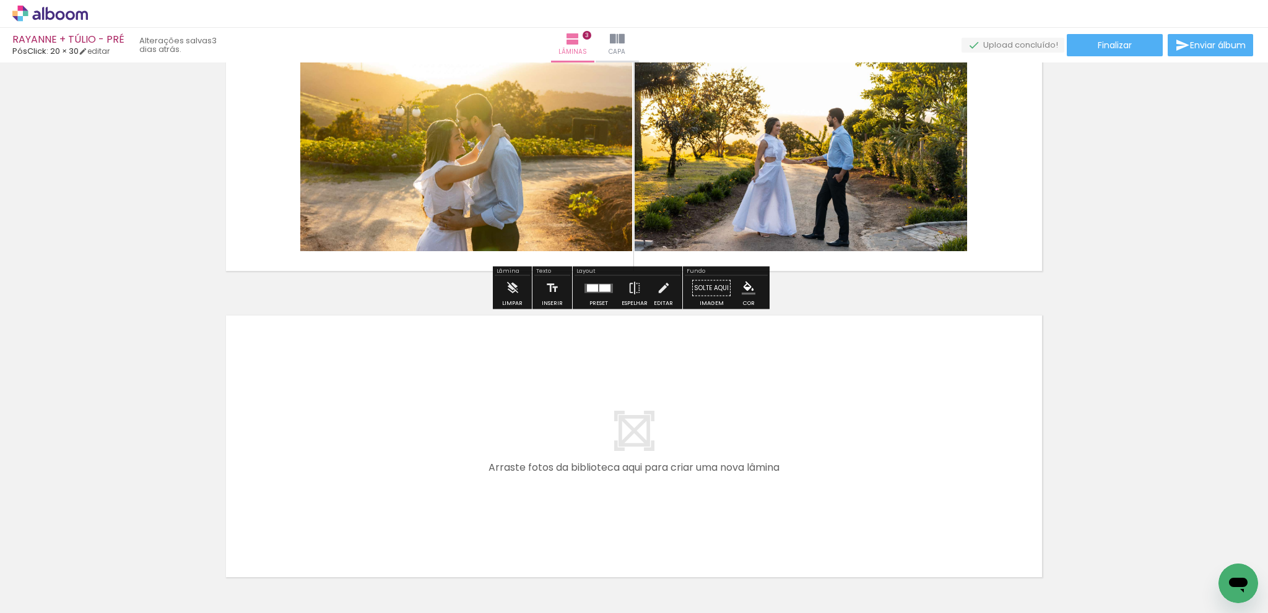
scroll to position [735, 0]
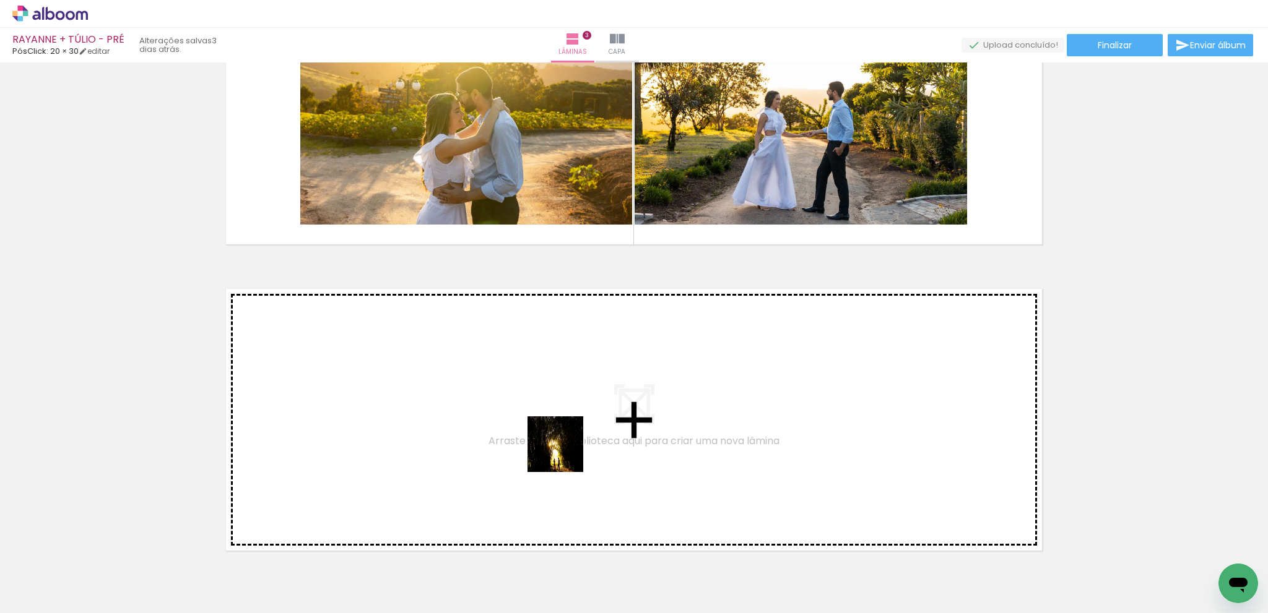
drag, startPoint x: 680, startPoint y: 566, endPoint x: 520, endPoint y: 417, distance: 218.1
click at [520, 417] on quentale-workspace at bounding box center [634, 306] width 1268 height 613
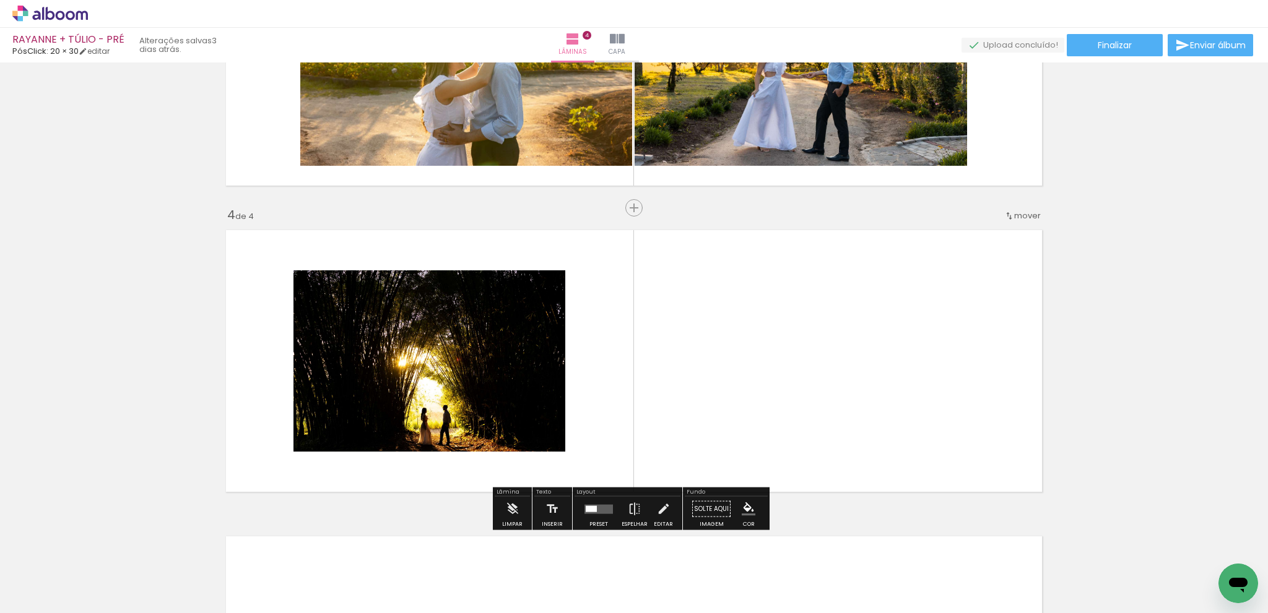
scroll to position [856, 0]
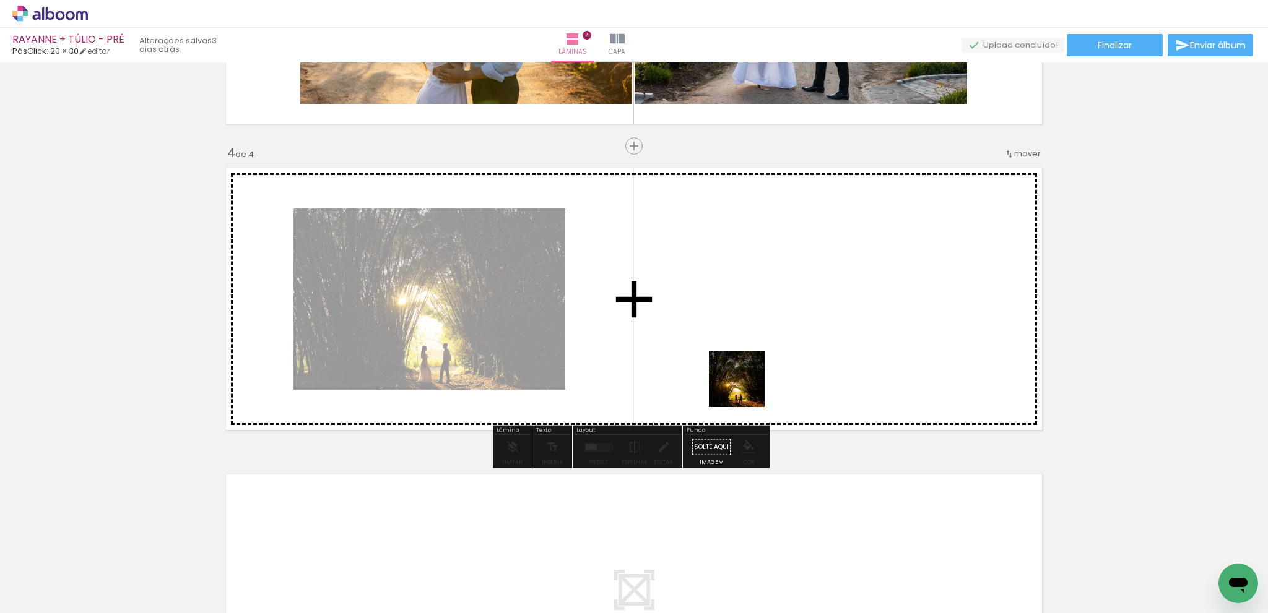
drag, startPoint x: 728, startPoint y: 500, endPoint x: 821, endPoint y: 543, distance: 102.4
click at [767, 324] on quentale-workspace at bounding box center [634, 306] width 1268 height 613
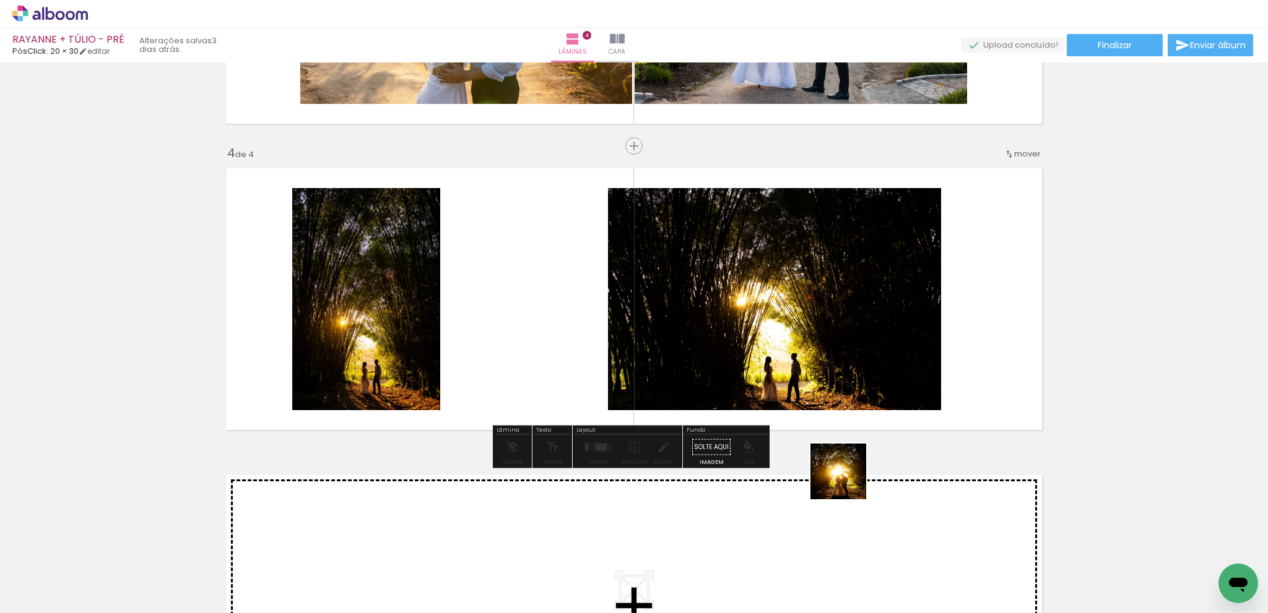
drag, startPoint x: 847, startPoint y: 481, endPoint x: 923, endPoint y: 451, distance: 81.4
click at [915, 329] on quentale-workspace at bounding box center [634, 306] width 1268 height 613
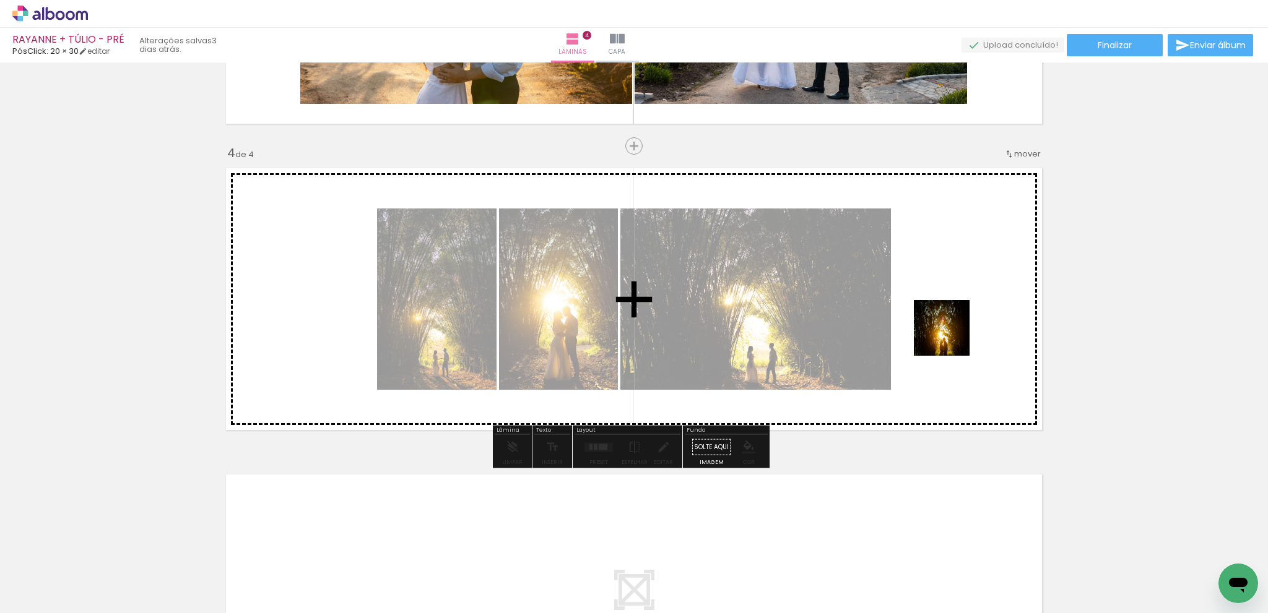
drag, startPoint x: 896, startPoint y: 559, endPoint x: 967, endPoint y: 279, distance: 288.5
click at [967, 279] on quentale-workspace at bounding box center [634, 306] width 1268 height 613
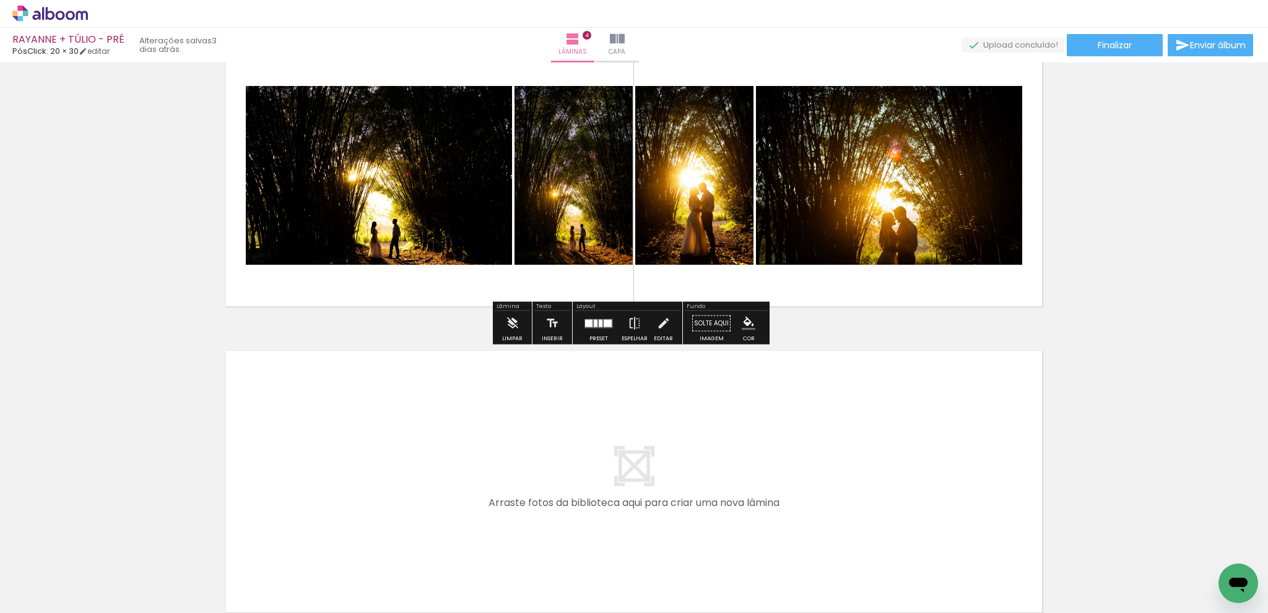
scroll to position [1104, 0]
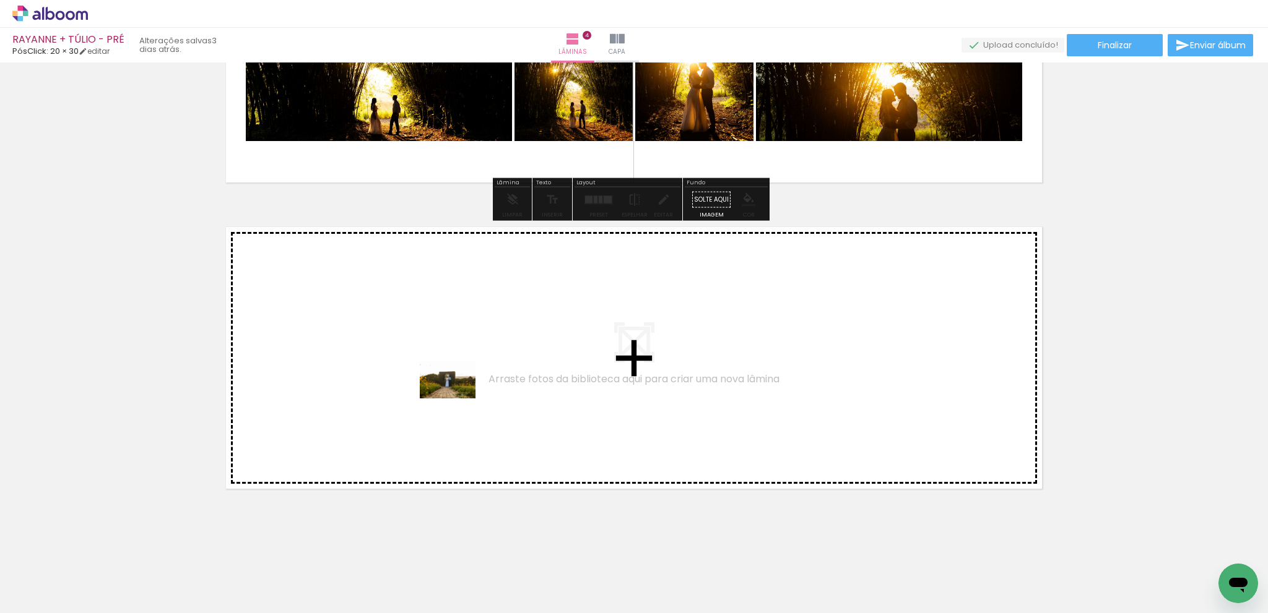
drag, startPoint x: 840, startPoint y: 534, endPoint x: 457, endPoint y: 399, distance: 406.4
click at [457, 399] on quentale-workspace at bounding box center [634, 306] width 1268 height 613
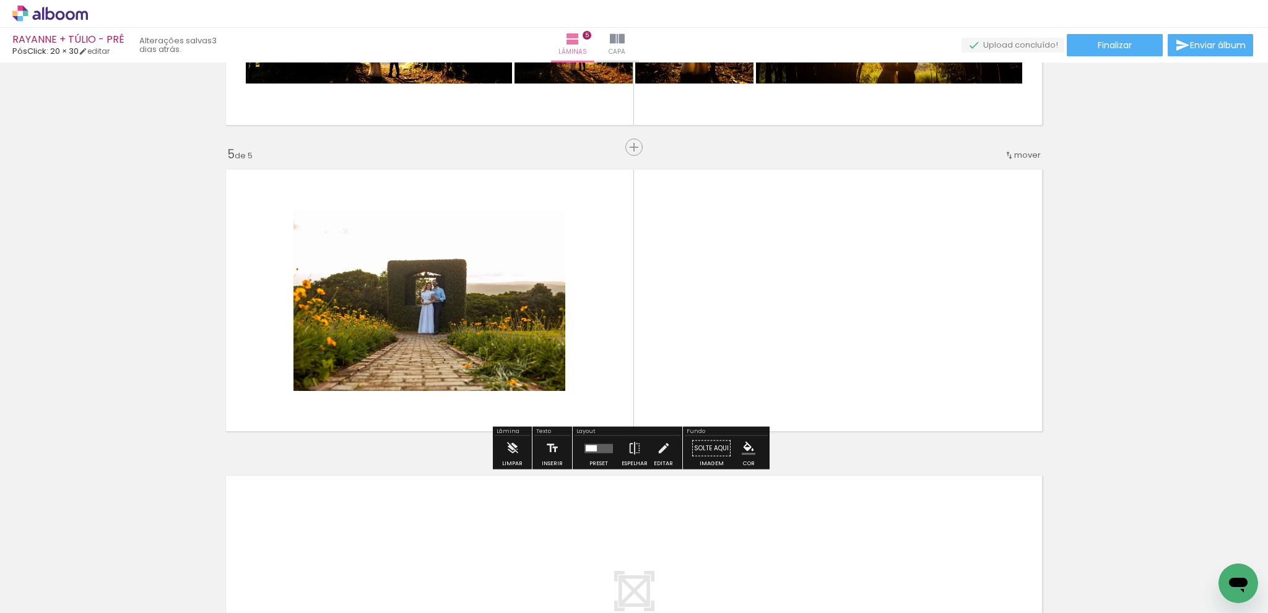
scroll to position [1162, 0]
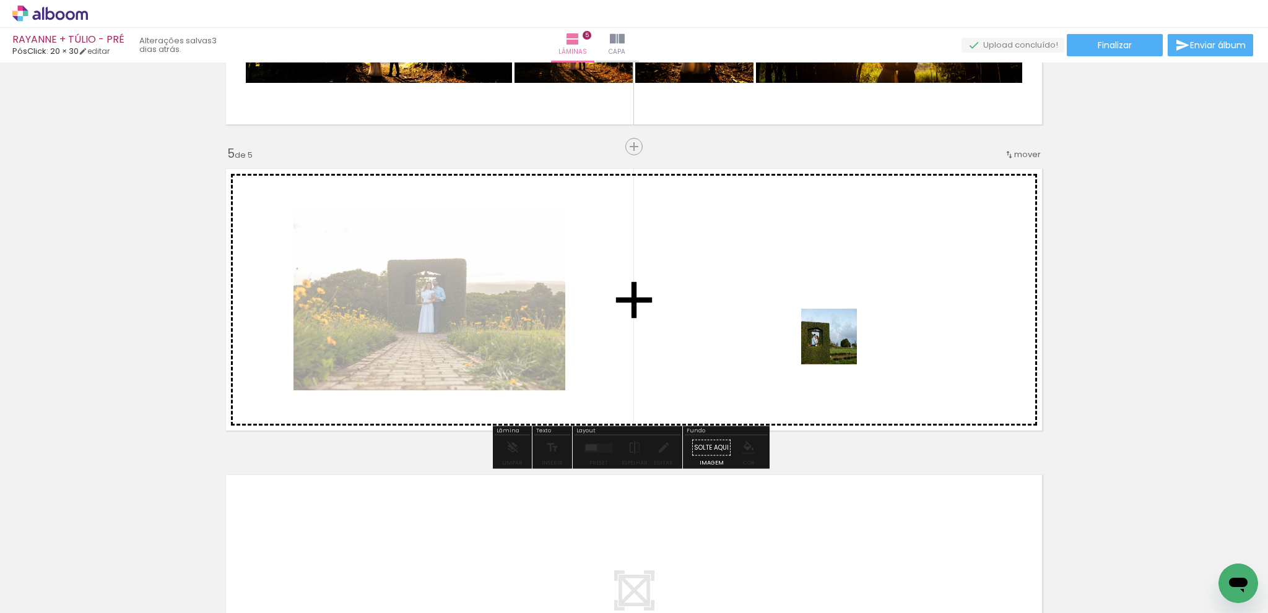
drag, startPoint x: 1025, startPoint y: 571, endPoint x: 834, endPoint y: 342, distance: 297.5
click at [834, 342] on quentale-workspace at bounding box center [634, 306] width 1268 height 613
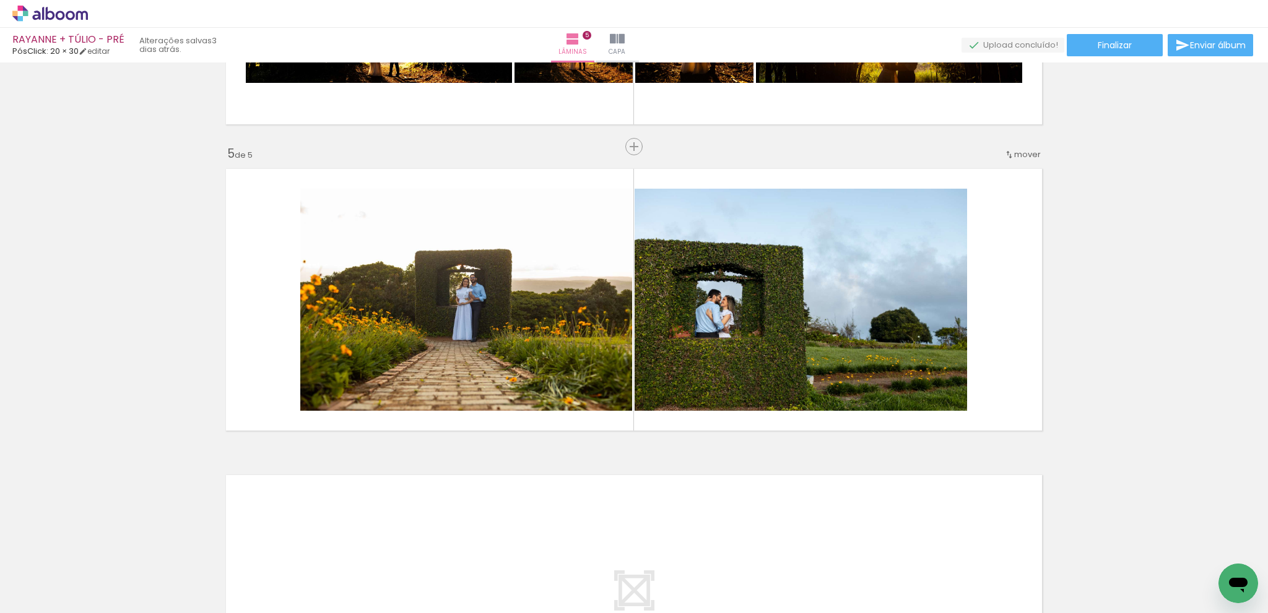
scroll to position [0, 624]
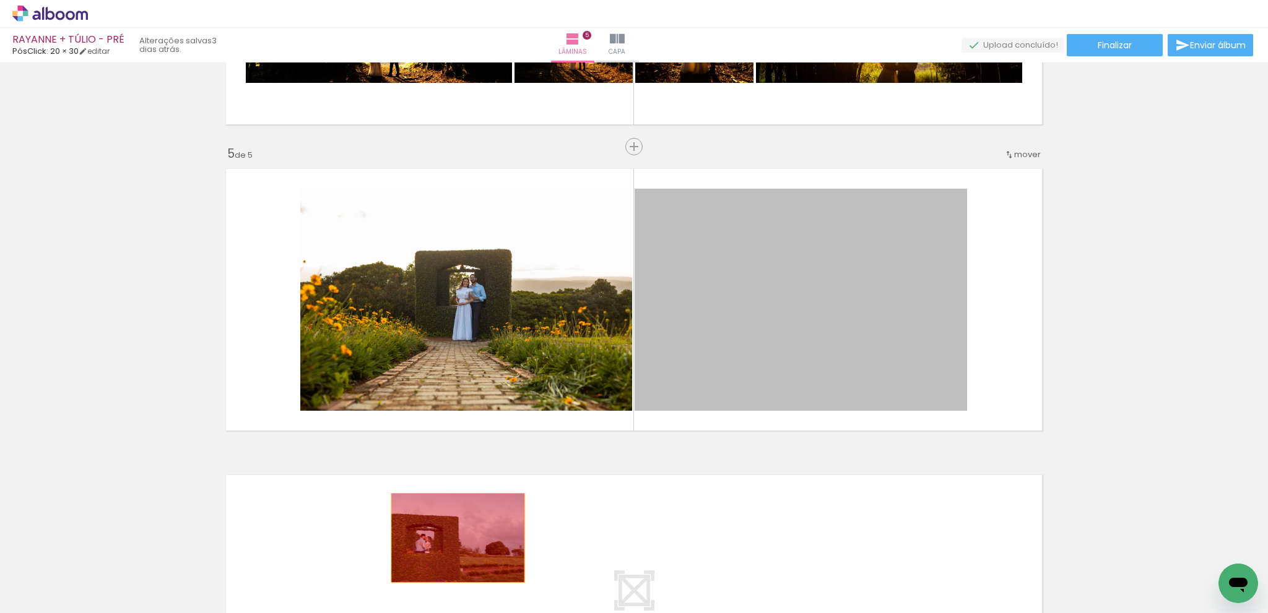
drag, startPoint x: 769, startPoint y: 338, endPoint x: 453, endPoint y: 538, distance: 373.6
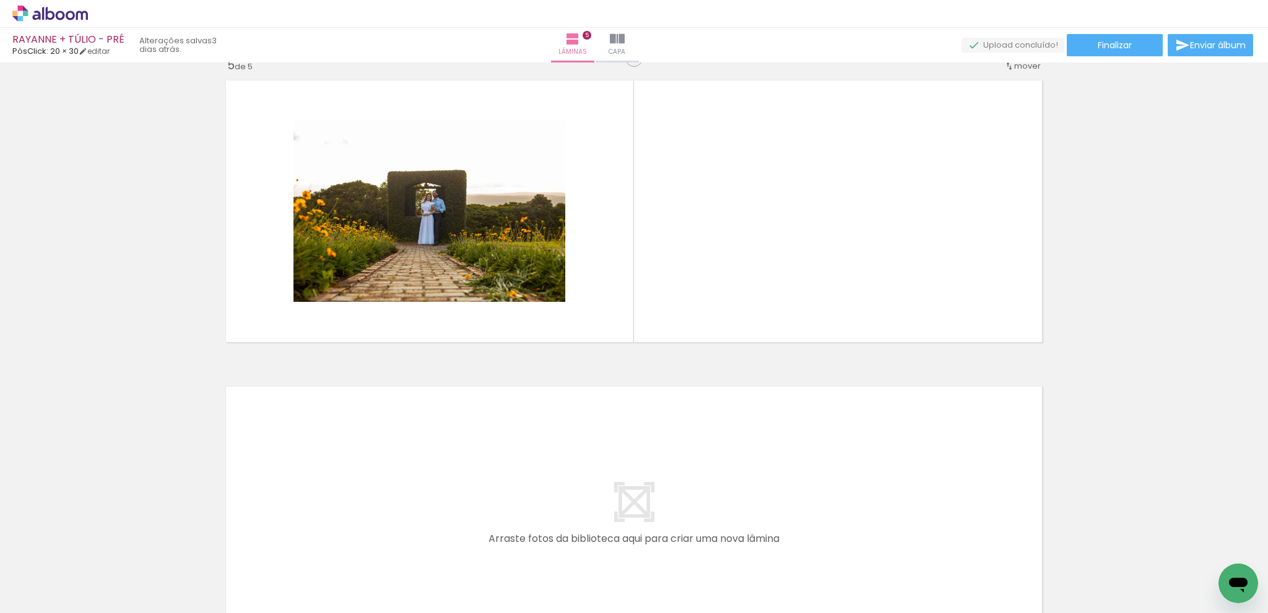
scroll to position [1285, 0]
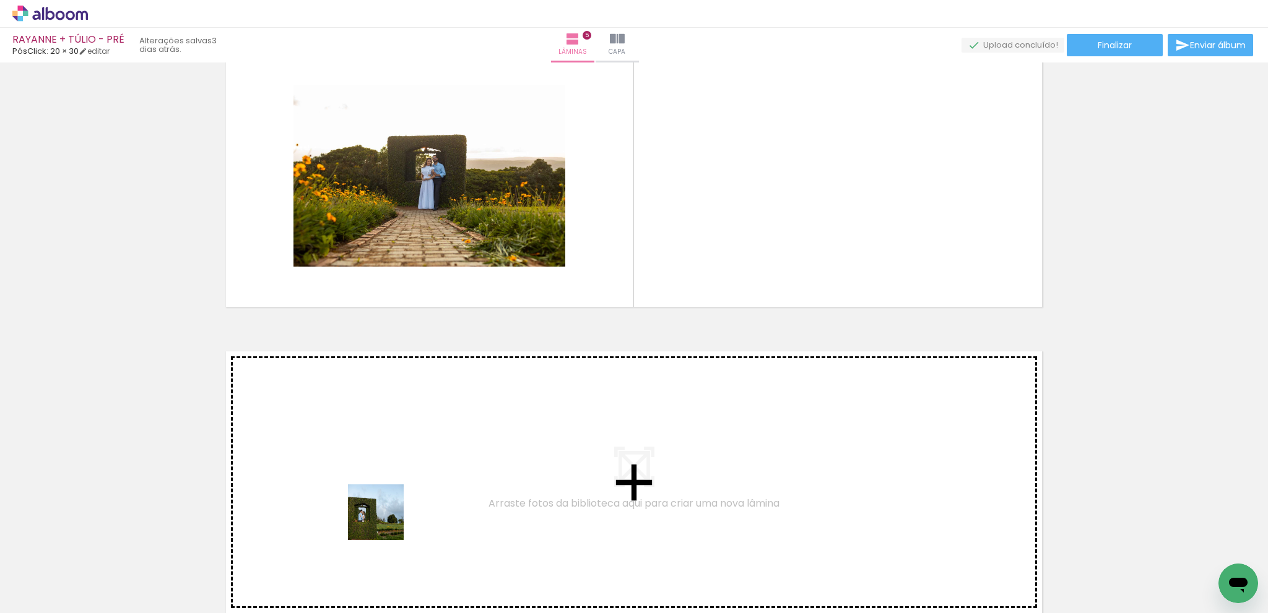
drag, startPoint x: 404, startPoint y: 574, endPoint x: 371, endPoint y: 431, distance: 145.9
click at [371, 431] on quentale-workspace at bounding box center [634, 306] width 1268 height 613
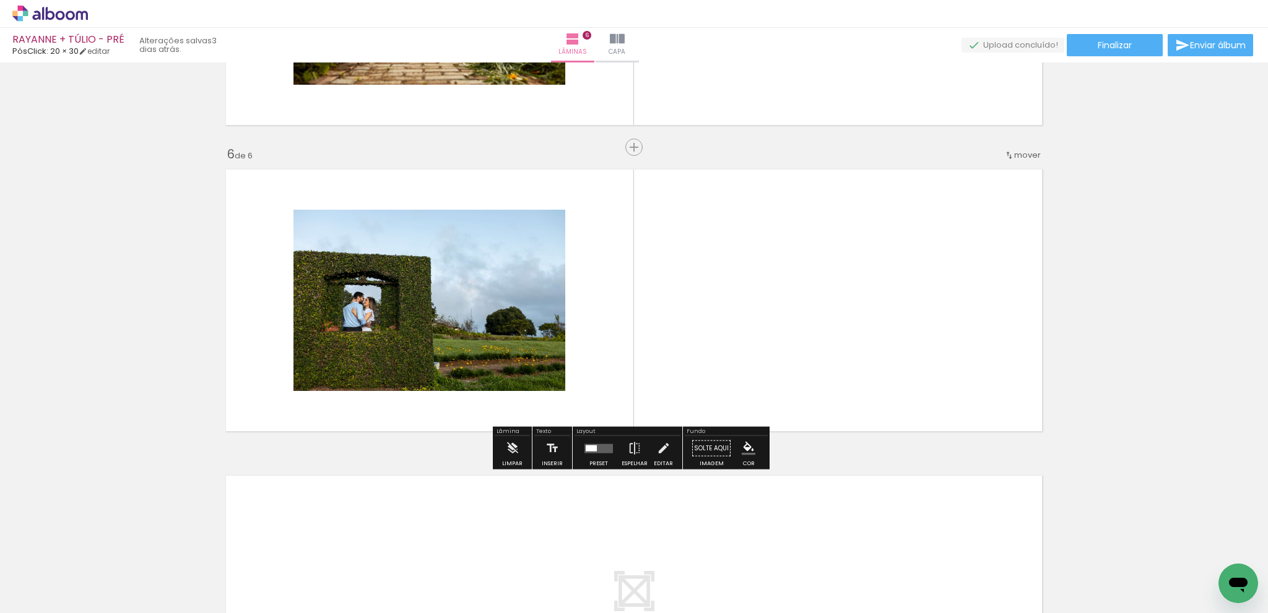
scroll to position [1468, 0]
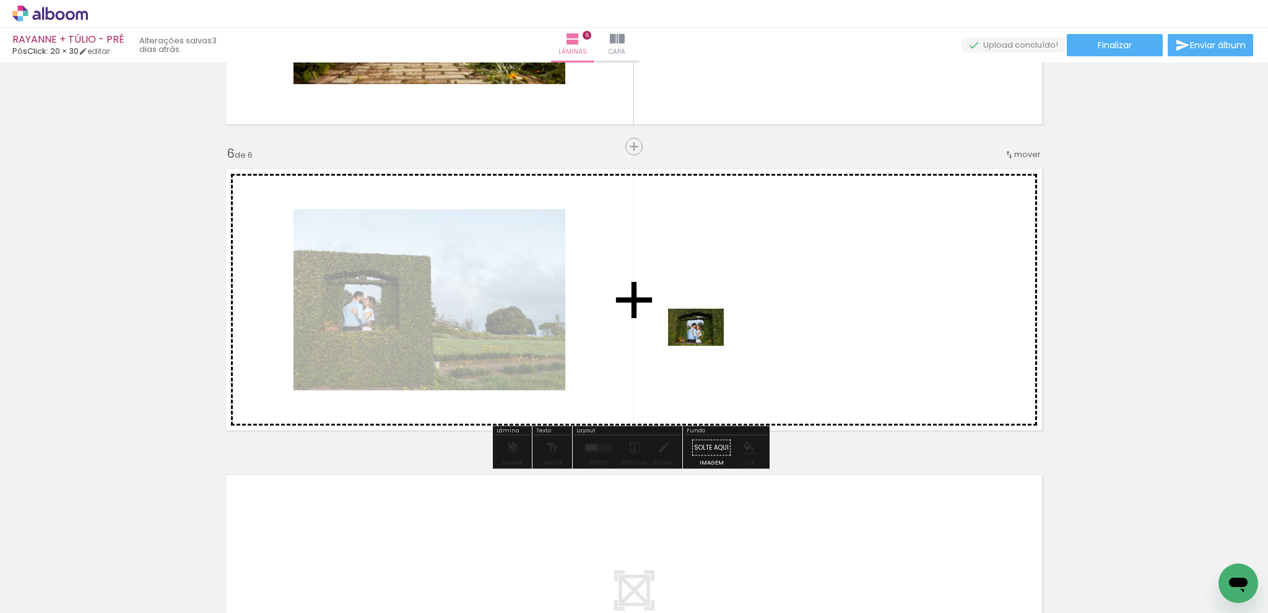
drag, startPoint x: 562, startPoint y: 533, endPoint x: 705, endPoint y: 346, distance: 235.3
click at [705, 346] on quentale-workspace at bounding box center [634, 306] width 1268 height 613
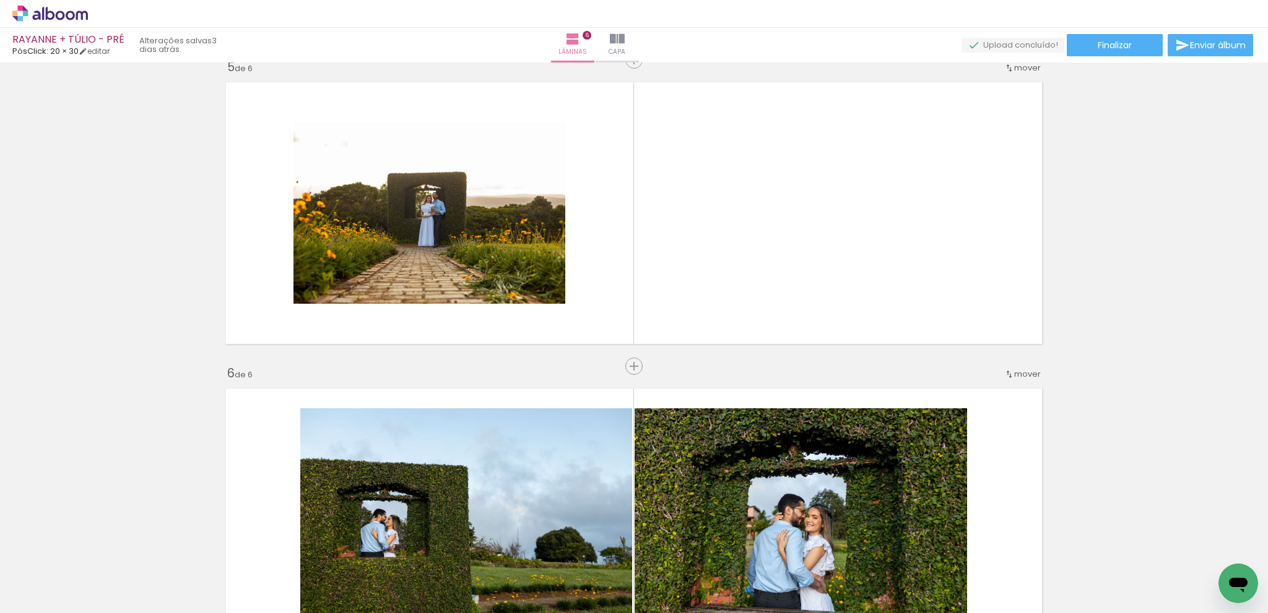
scroll to position [1220, 0]
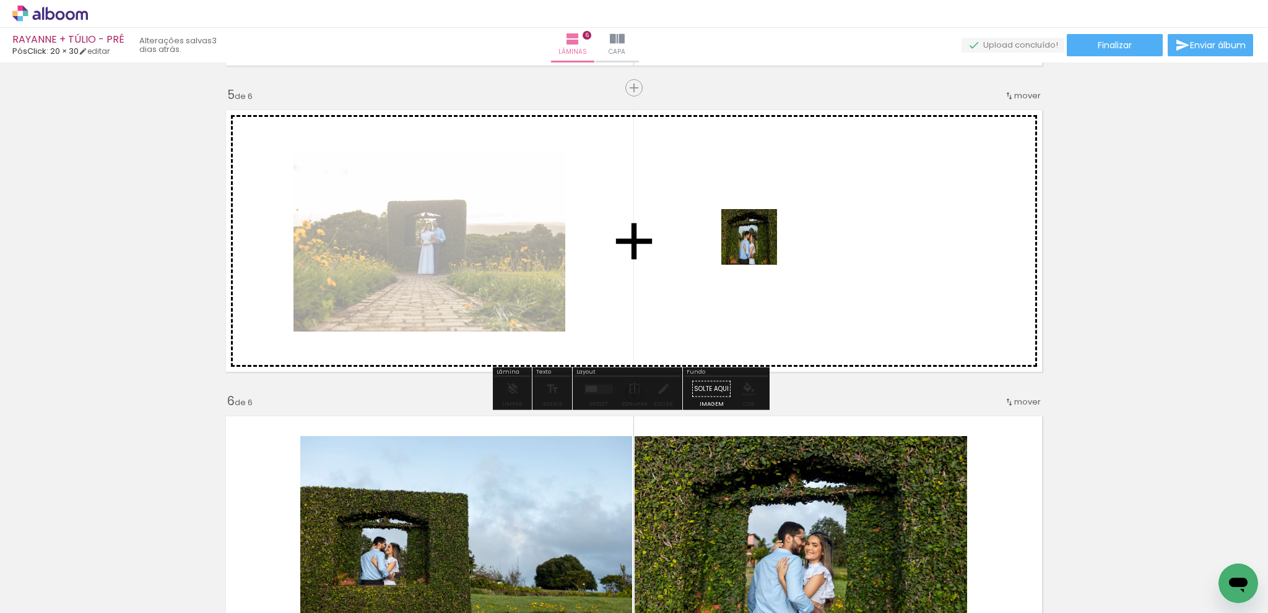
drag, startPoint x: 569, startPoint y: 477, endPoint x: 805, endPoint y: 153, distance: 401.0
click at [805, 153] on quentale-workspace at bounding box center [634, 306] width 1268 height 613
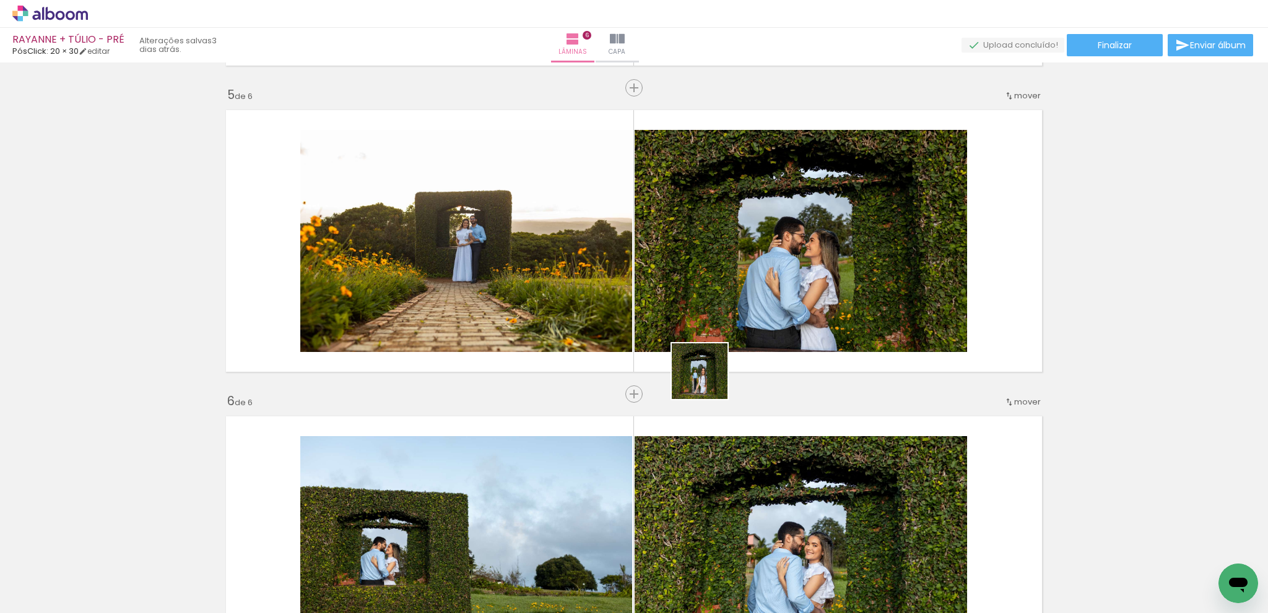
drag, startPoint x: 622, startPoint y: 567, endPoint x: 728, endPoint y: 462, distance: 149.2
click at [780, 267] on quentale-workspace at bounding box center [634, 306] width 1268 height 613
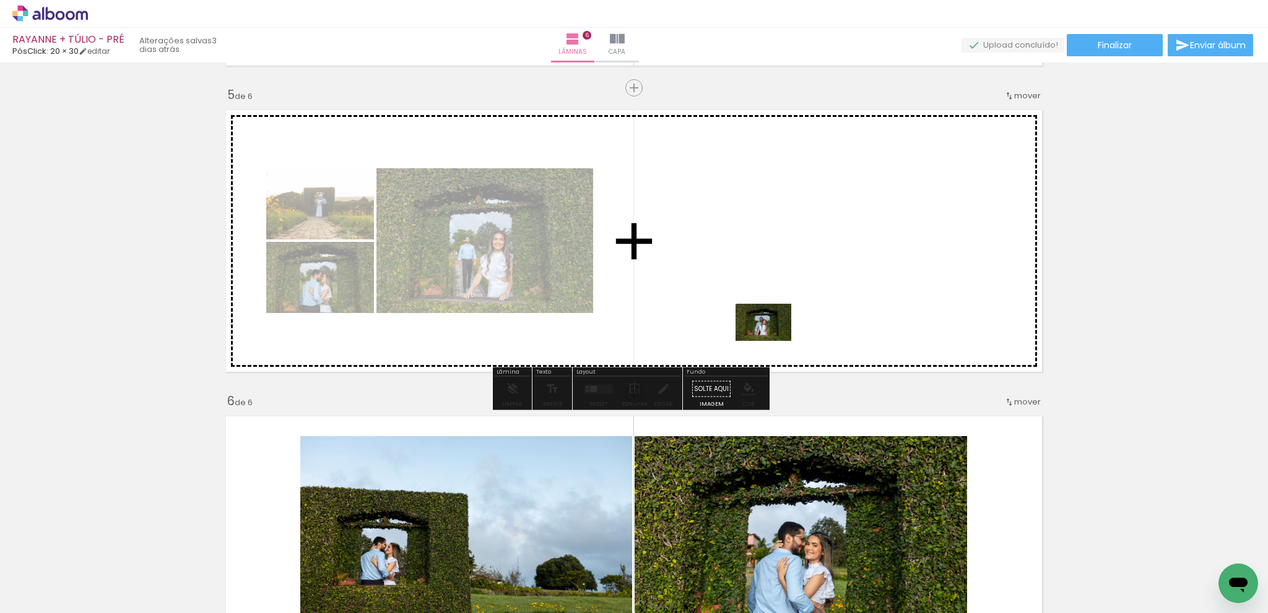
drag, startPoint x: 704, startPoint y: 536, endPoint x: 765, endPoint y: 487, distance: 78.4
click at [772, 341] on quentale-workspace at bounding box center [634, 306] width 1268 height 613
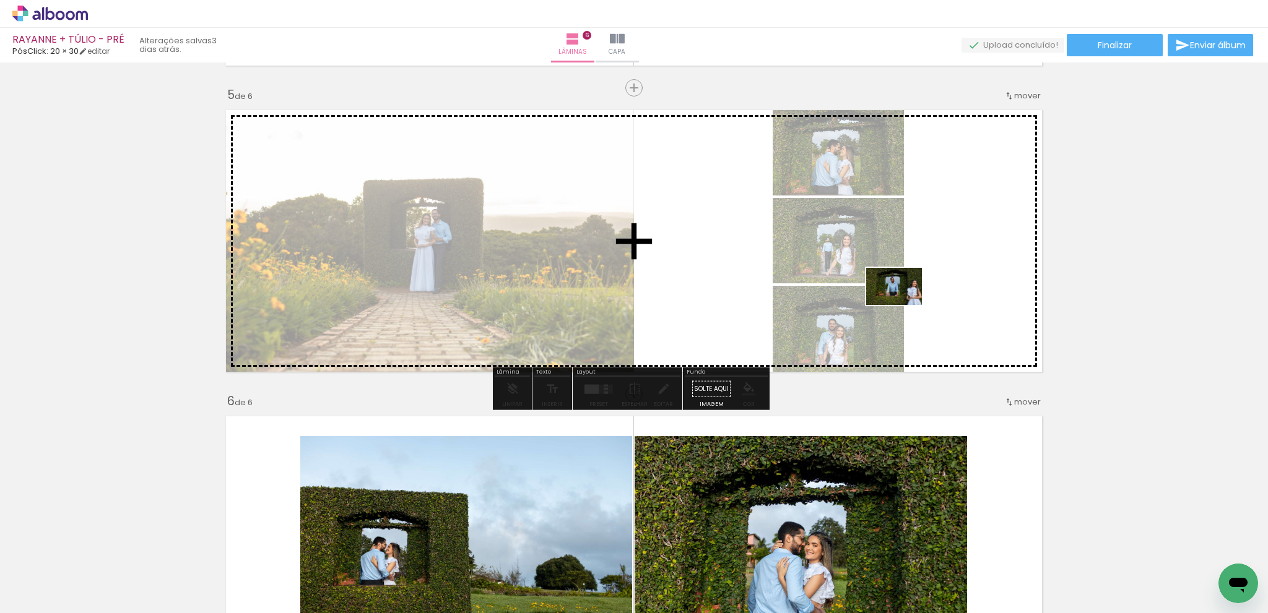
drag, startPoint x: 826, startPoint y: 528, endPoint x: 903, endPoint y: 305, distance: 235.7
click at [903, 305] on quentale-workspace at bounding box center [634, 306] width 1268 height 613
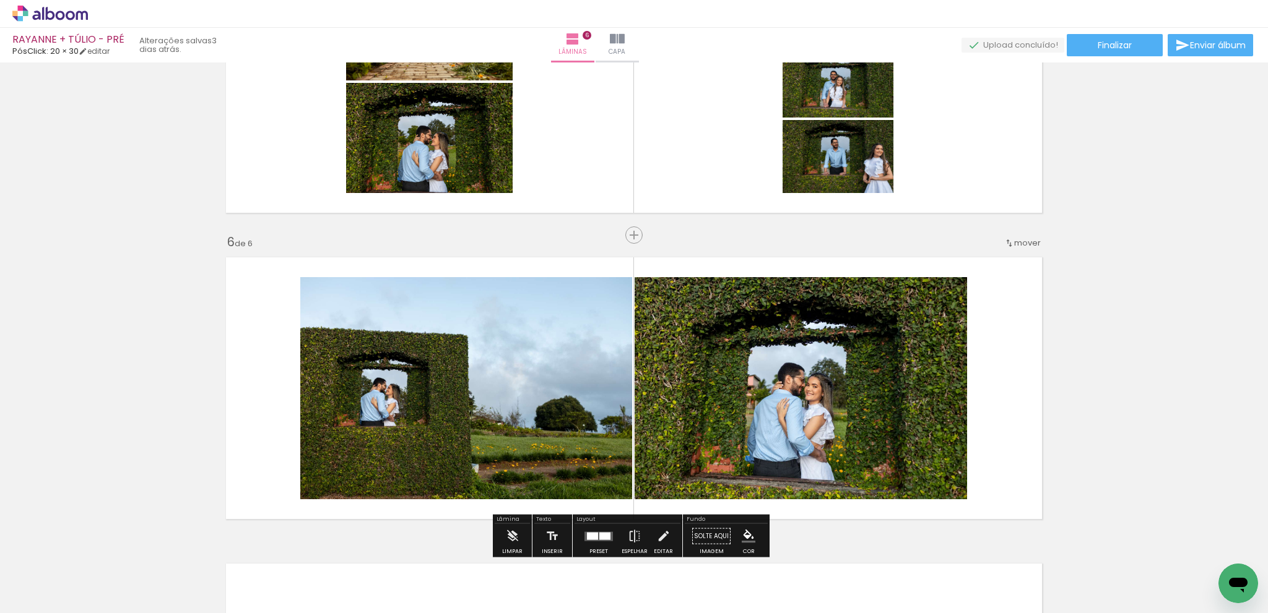
scroll to position [1406, 0]
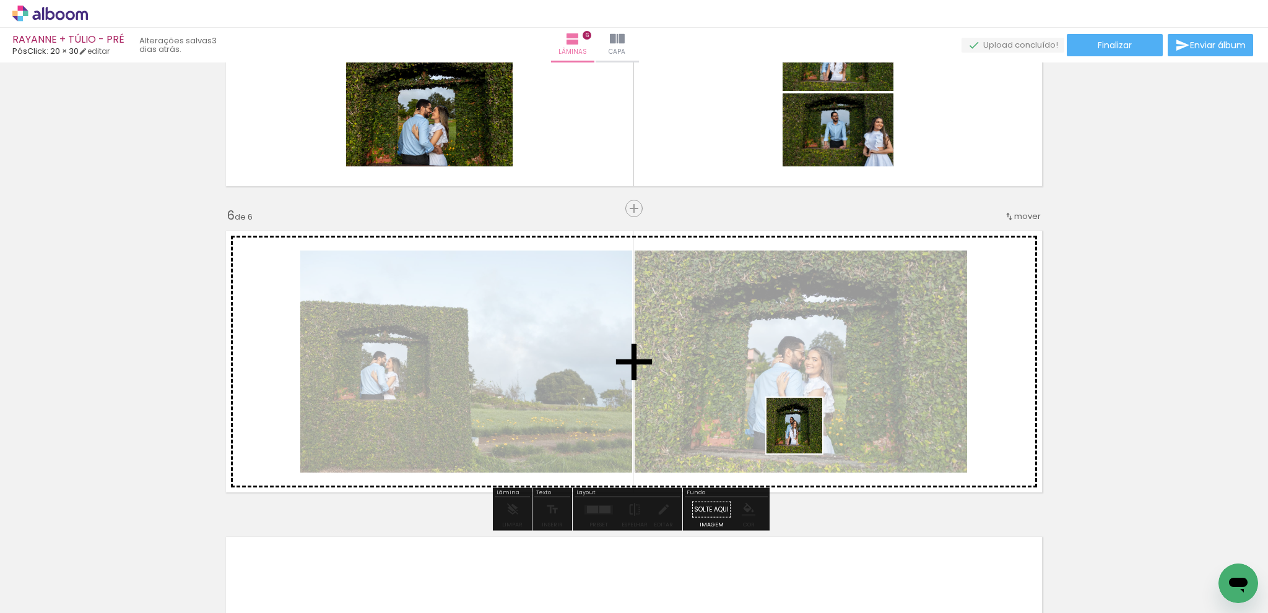
drag, startPoint x: 765, startPoint y: 585, endPoint x: 803, endPoint y: 435, distance: 154.6
click at [803, 435] on quentale-workspace at bounding box center [634, 306] width 1268 height 613
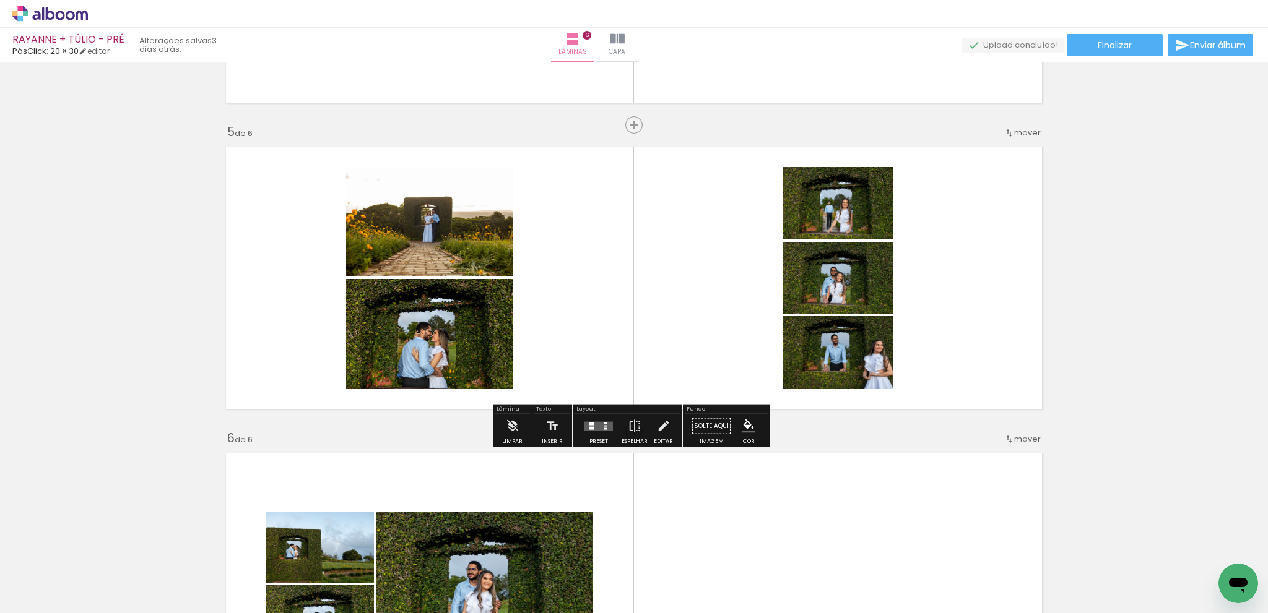
scroll to position [1206, 0]
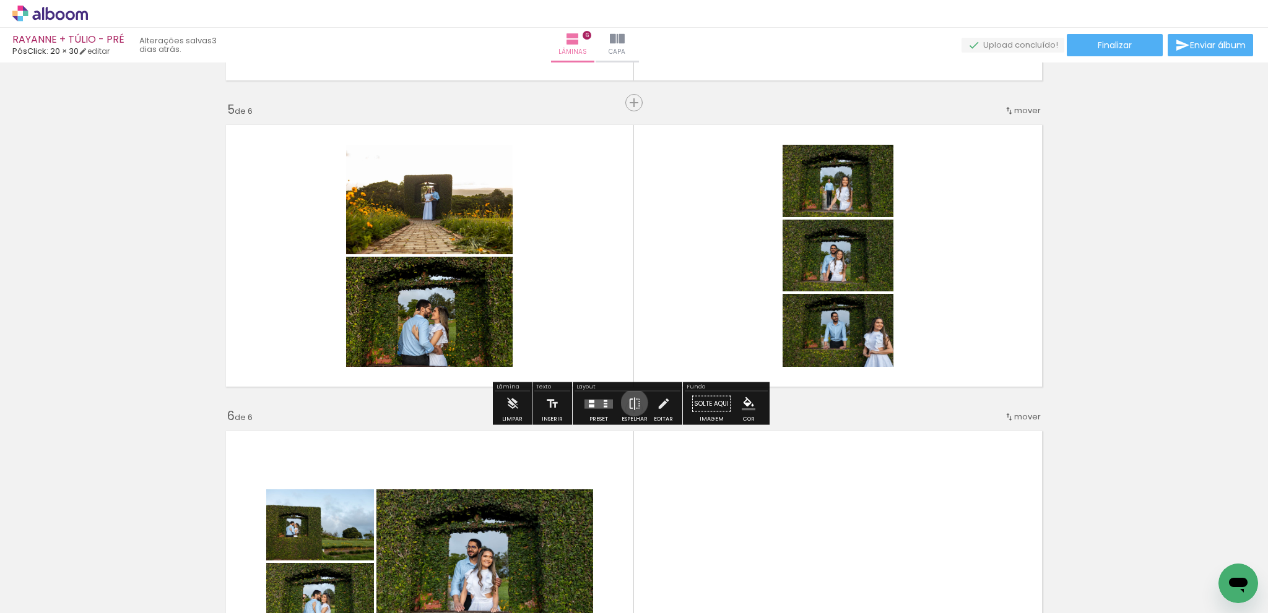
click at [631, 403] on iron-icon at bounding box center [635, 404] width 14 height 25
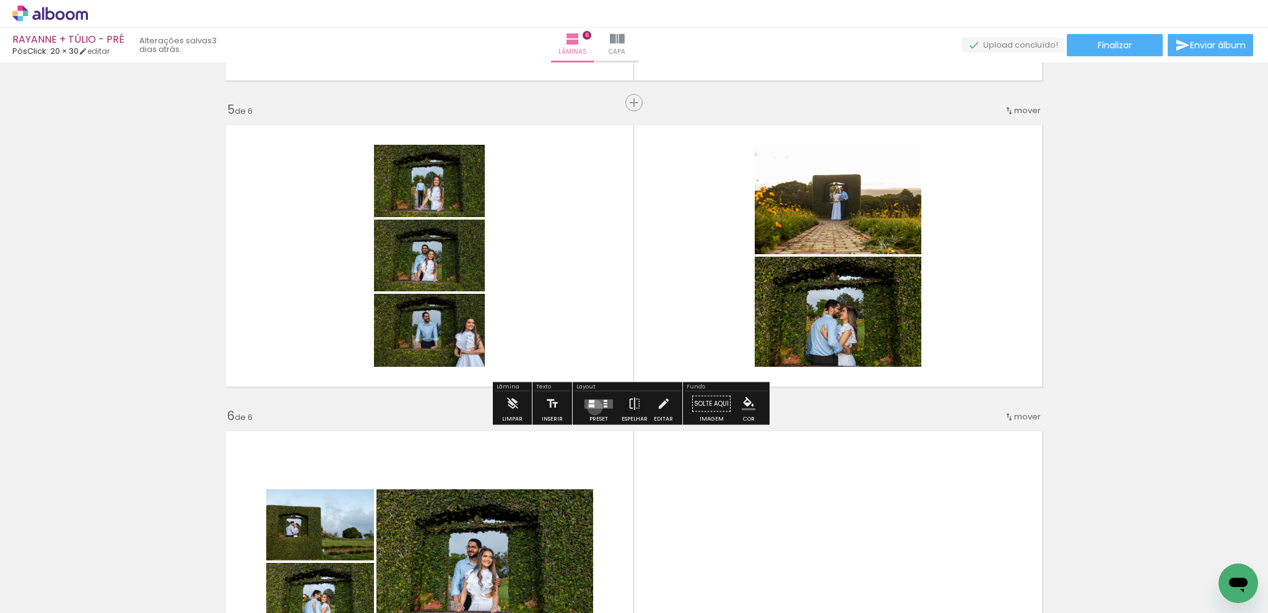
drag, startPoint x: 592, startPoint y: 407, endPoint x: 893, endPoint y: 355, distance: 306.0
click at [593, 407] on quentale-layouter at bounding box center [598, 403] width 28 height 9
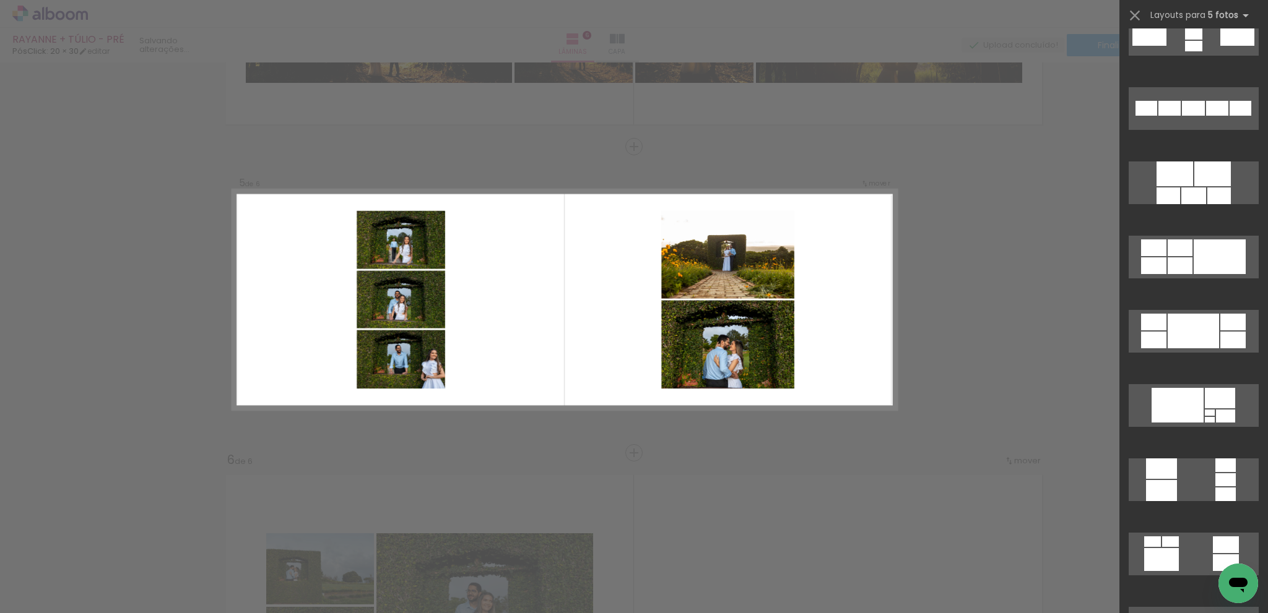
scroll to position [681, 0]
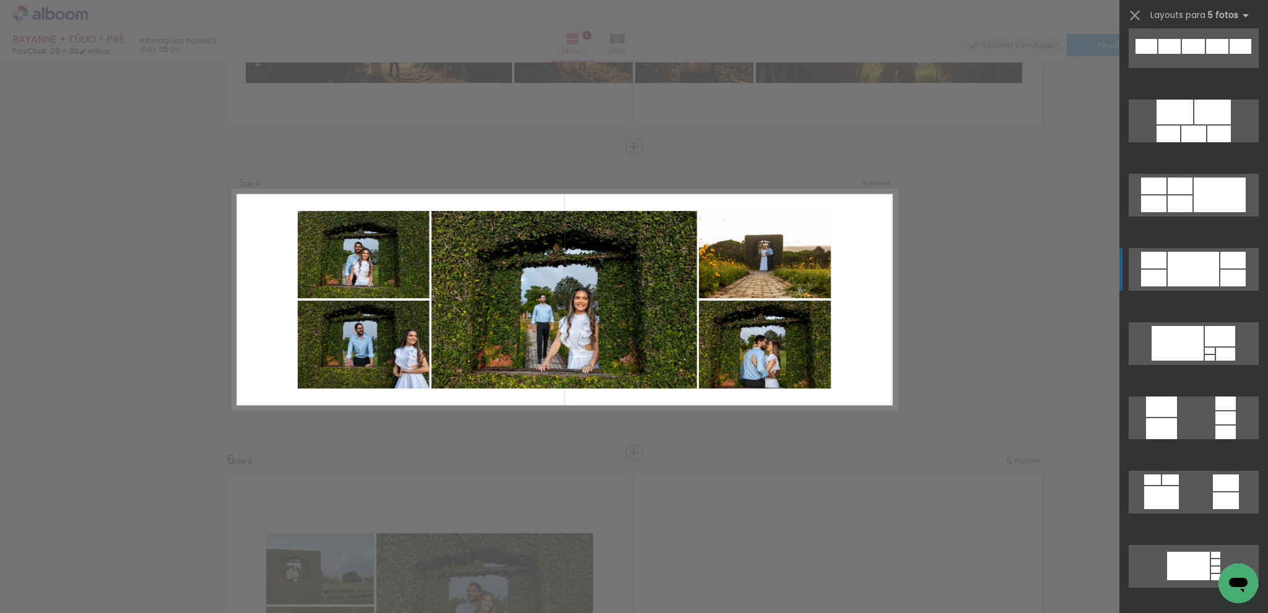
click at [1181, 267] on div at bounding box center [1192, 269] width 51 height 35
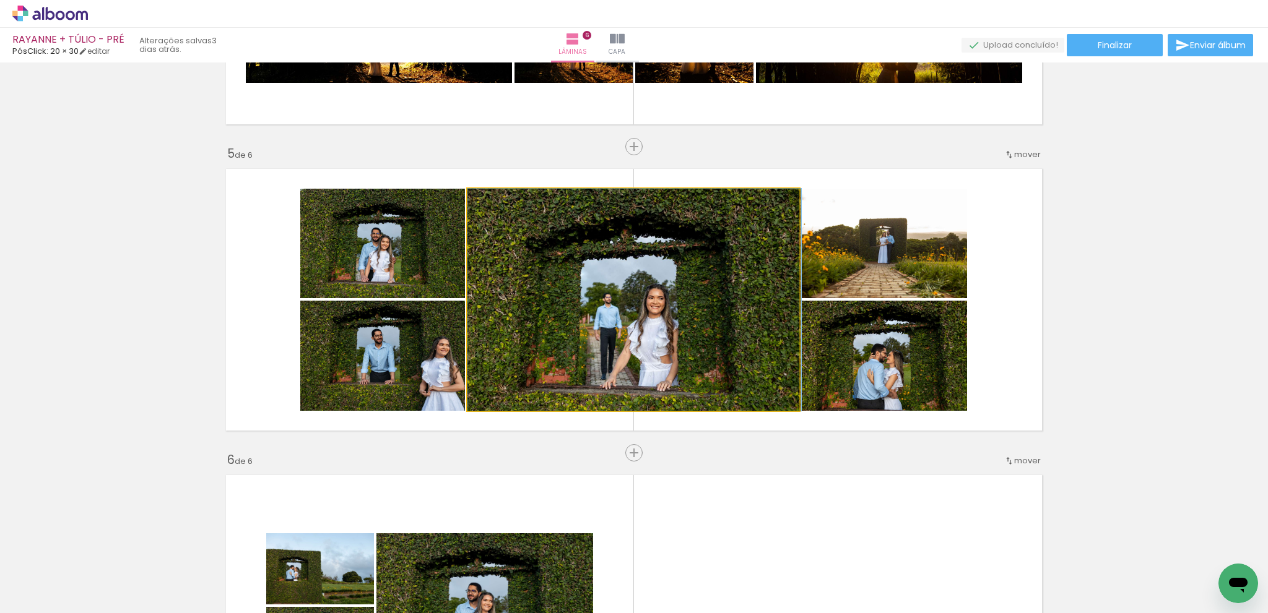
drag, startPoint x: 690, startPoint y: 332, endPoint x: 701, endPoint y: 332, distance: 11.1
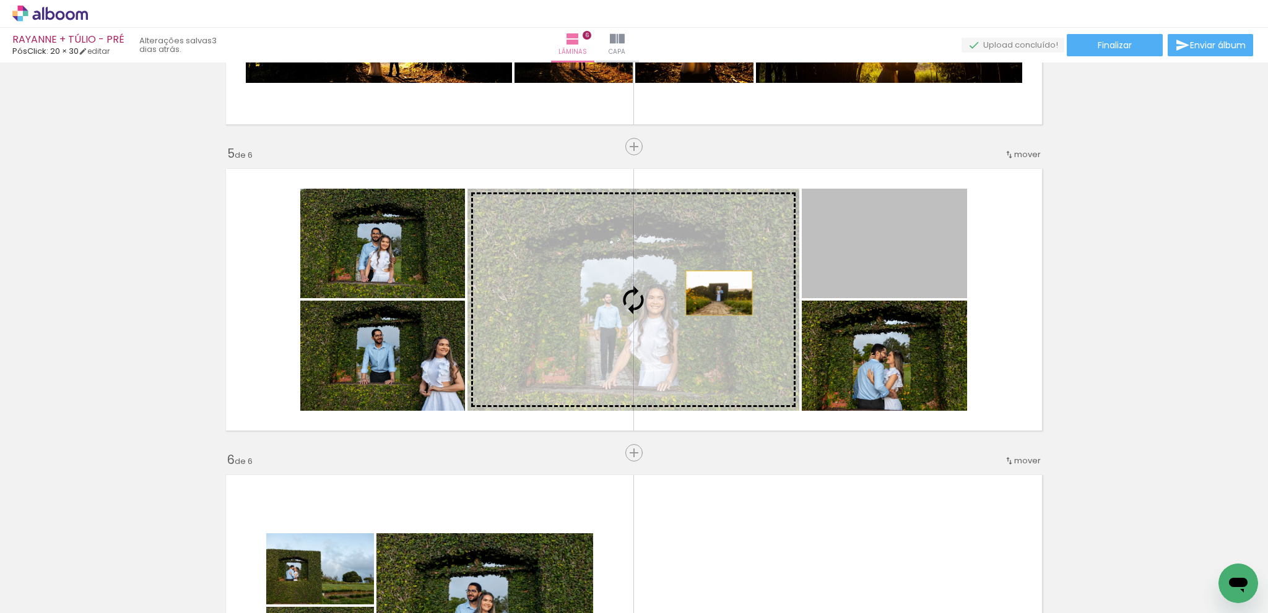
drag, startPoint x: 904, startPoint y: 269, endPoint x: 802, endPoint y: 299, distance: 105.8
click at [0, 0] on slot at bounding box center [0, 0] width 0 height 0
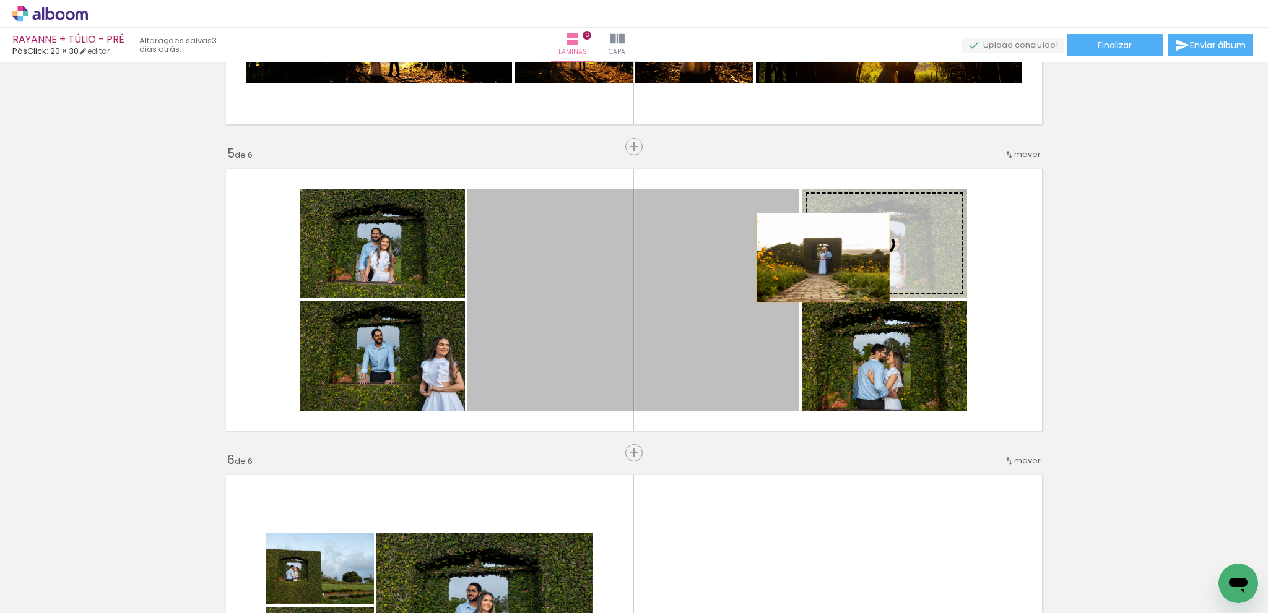
drag, startPoint x: 666, startPoint y: 326, endPoint x: 897, endPoint y: 241, distance: 246.1
click at [0, 0] on slot at bounding box center [0, 0] width 0 height 0
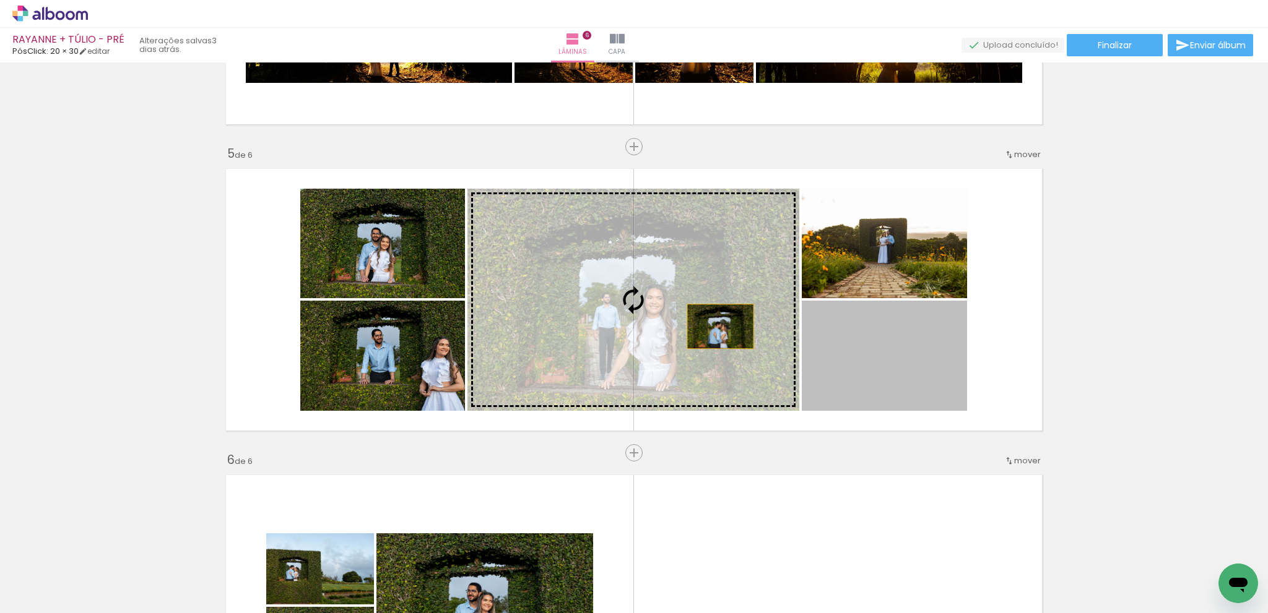
drag, startPoint x: 926, startPoint y: 376, endPoint x: 712, endPoint y: 324, distance: 219.6
click at [0, 0] on slot at bounding box center [0, 0] width 0 height 0
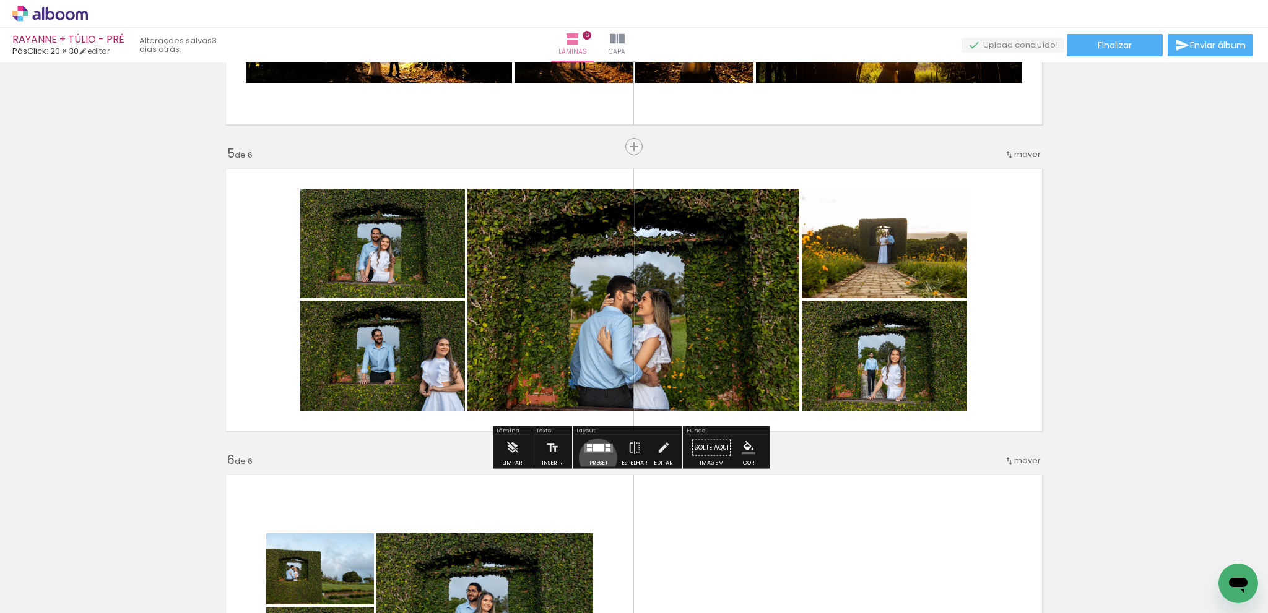
drag, startPoint x: 595, startPoint y: 457, endPoint x: 924, endPoint y: 386, distance: 337.0
click at [597, 456] on div at bounding box center [598, 448] width 33 height 25
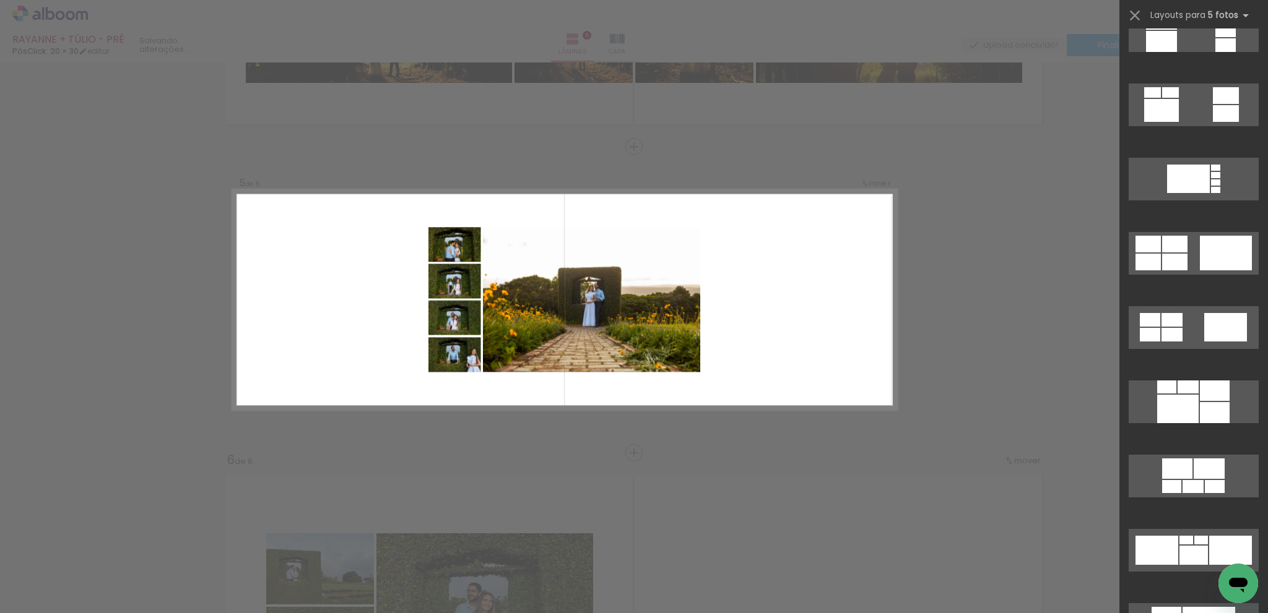
scroll to position [1077, 0]
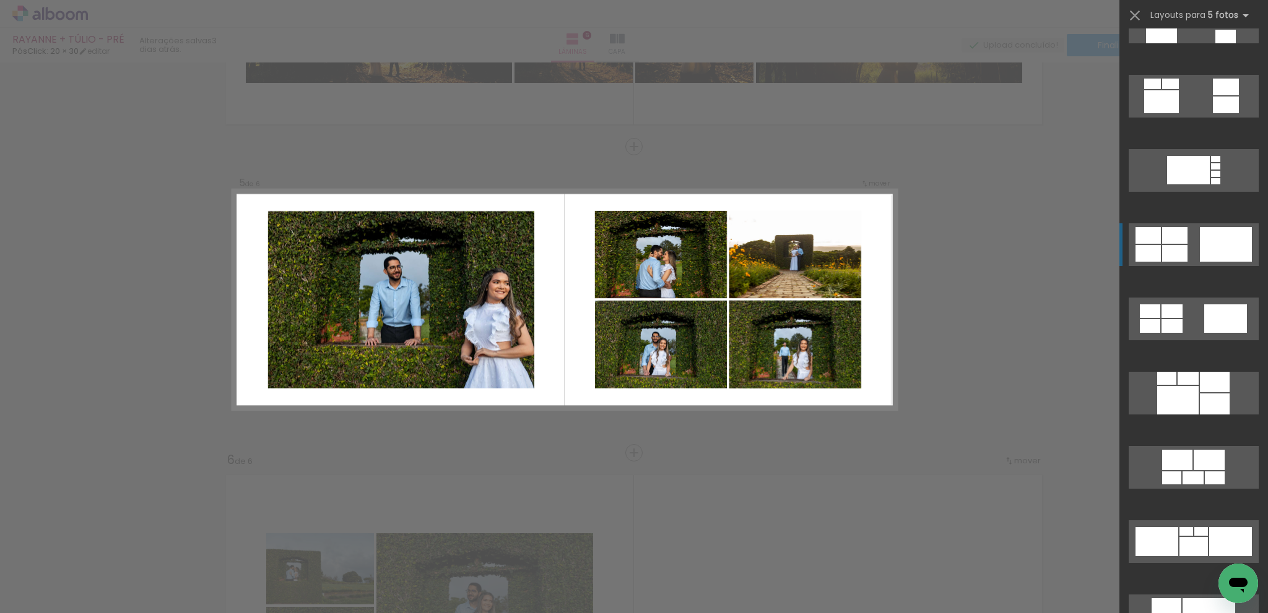
click at [1214, 245] on div at bounding box center [1225, 244] width 52 height 35
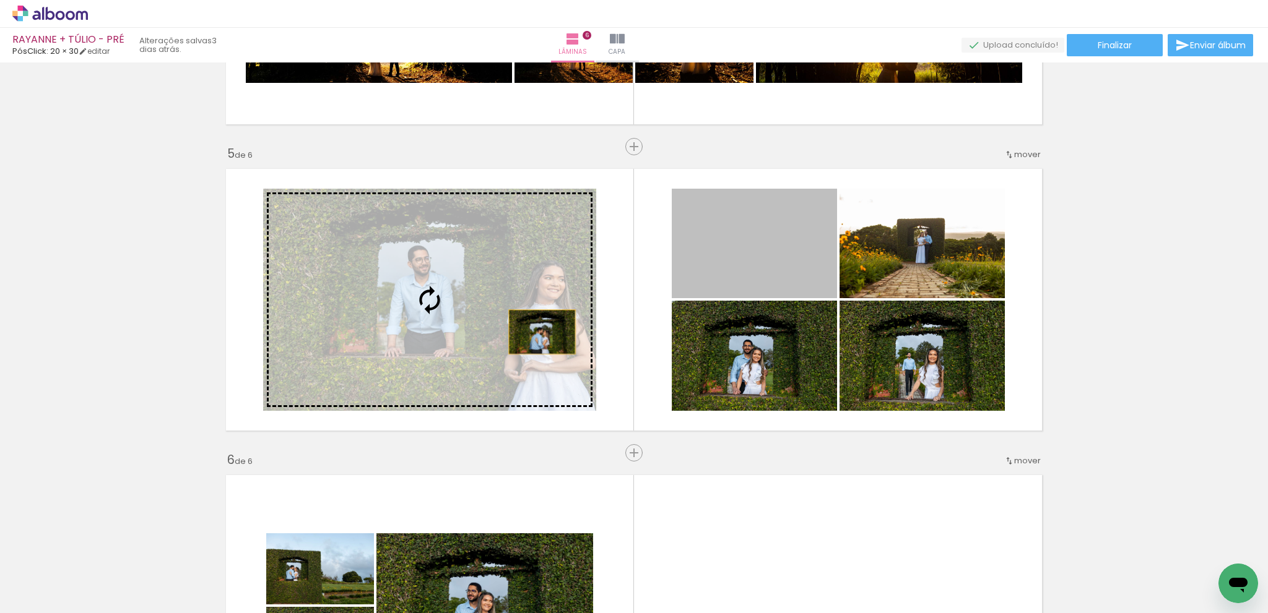
drag, startPoint x: 766, startPoint y: 272, endPoint x: 537, endPoint y: 332, distance: 236.9
click at [0, 0] on slot at bounding box center [0, 0] width 0 height 0
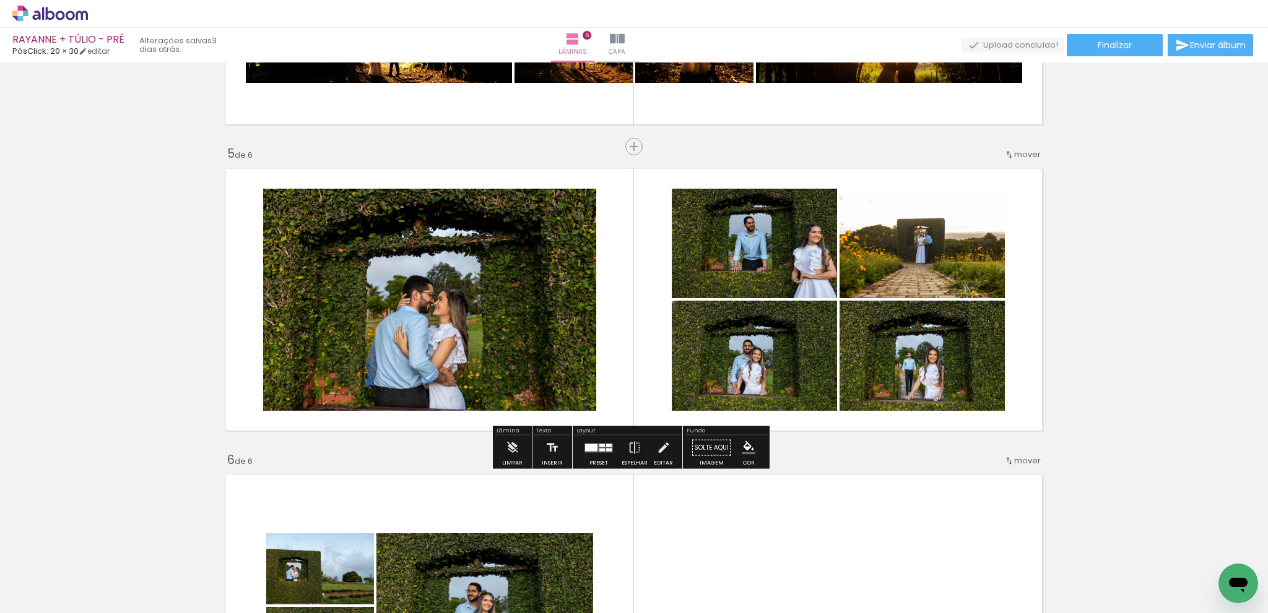
drag, startPoint x: 819, startPoint y: 316, endPoint x: 961, endPoint y: 408, distance: 168.8
click at [961, 410] on quentale-layouter at bounding box center [633, 299] width 829 height 275
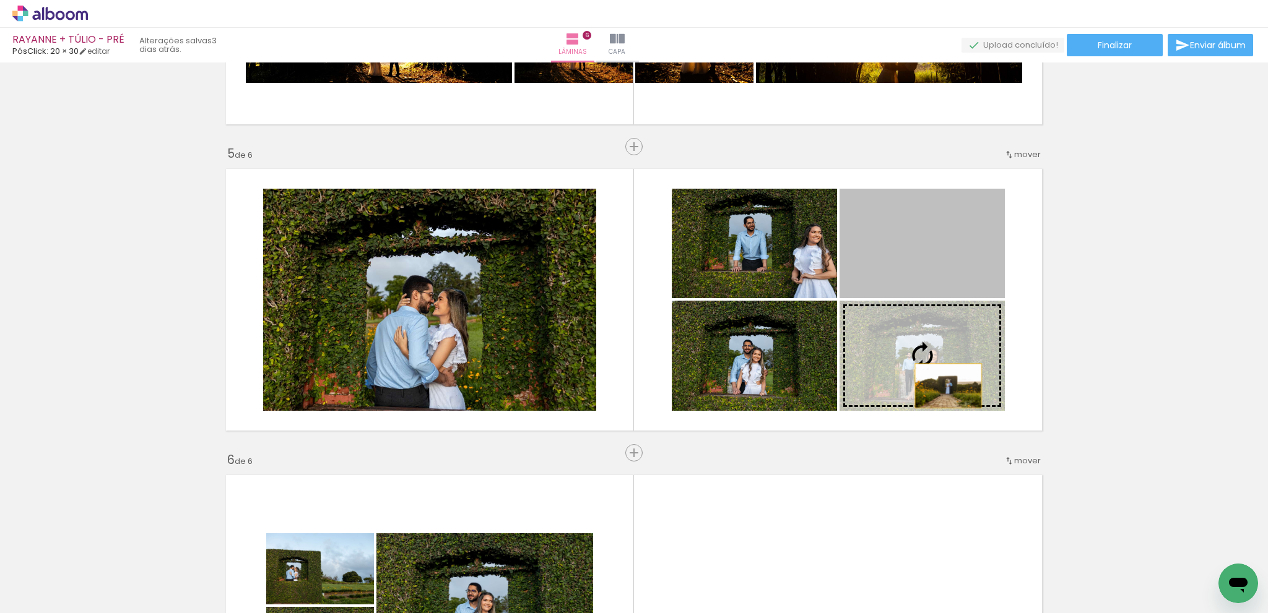
drag, startPoint x: 947, startPoint y: 275, endPoint x: 946, endPoint y: 382, distance: 107.1
click at [0, 0] on slot at bounding box center [0, 0] width 0 height 0
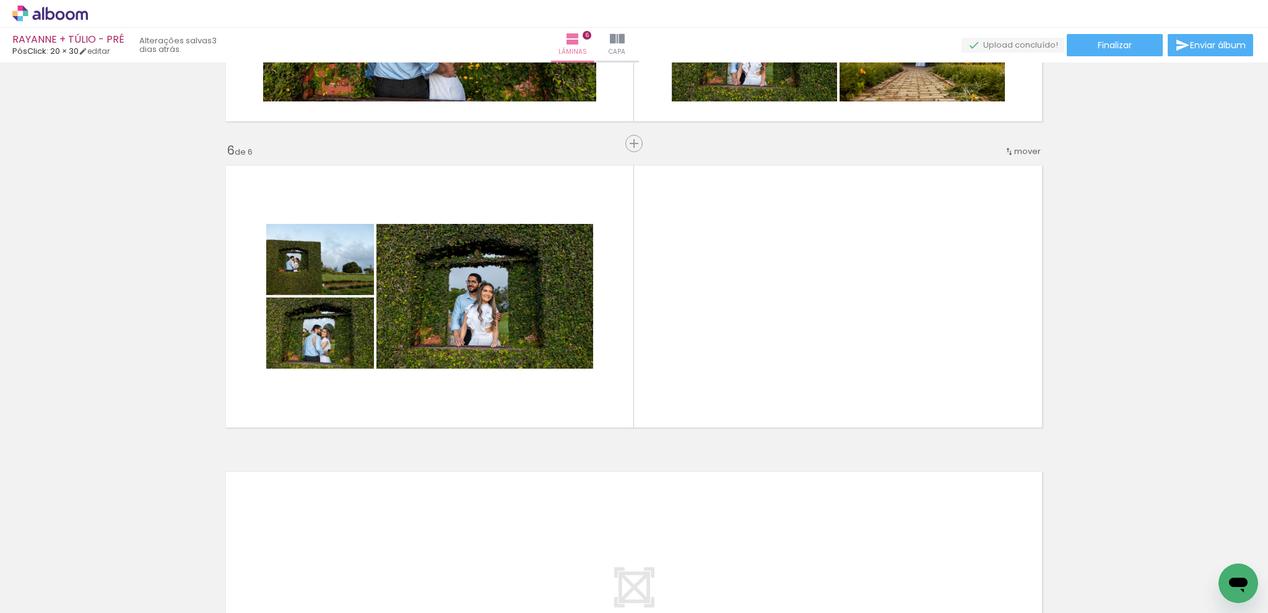
scroll to position [1595, 0]
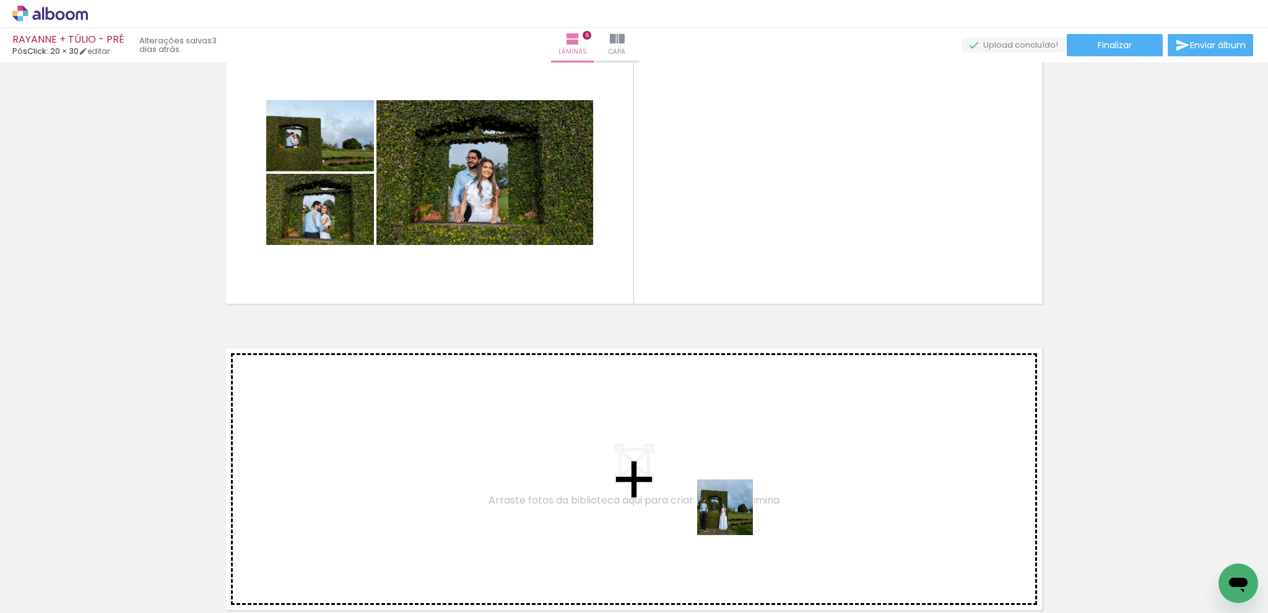
drag, startPoint x: 864, startPoint y: 576, endPoint x: 789, endPoint y: 544, distance: 81.5
click at [595, 473] on quentale-workspace at bounding box center [634, 306] width 1268 height 613
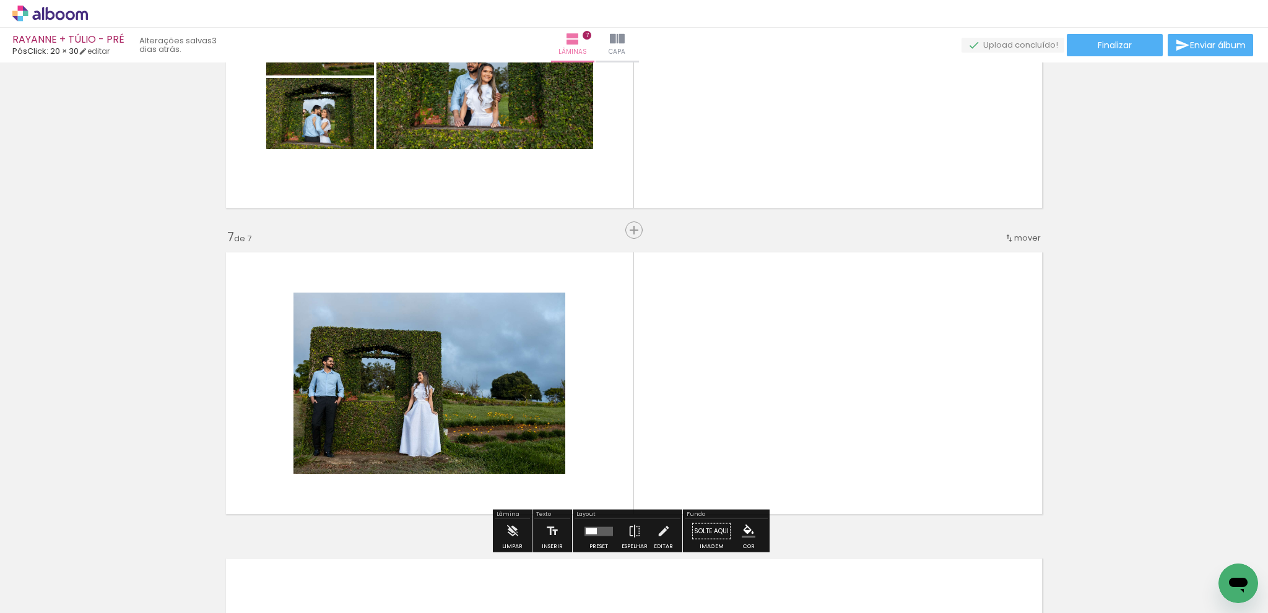
scroll to position [1775, 0]
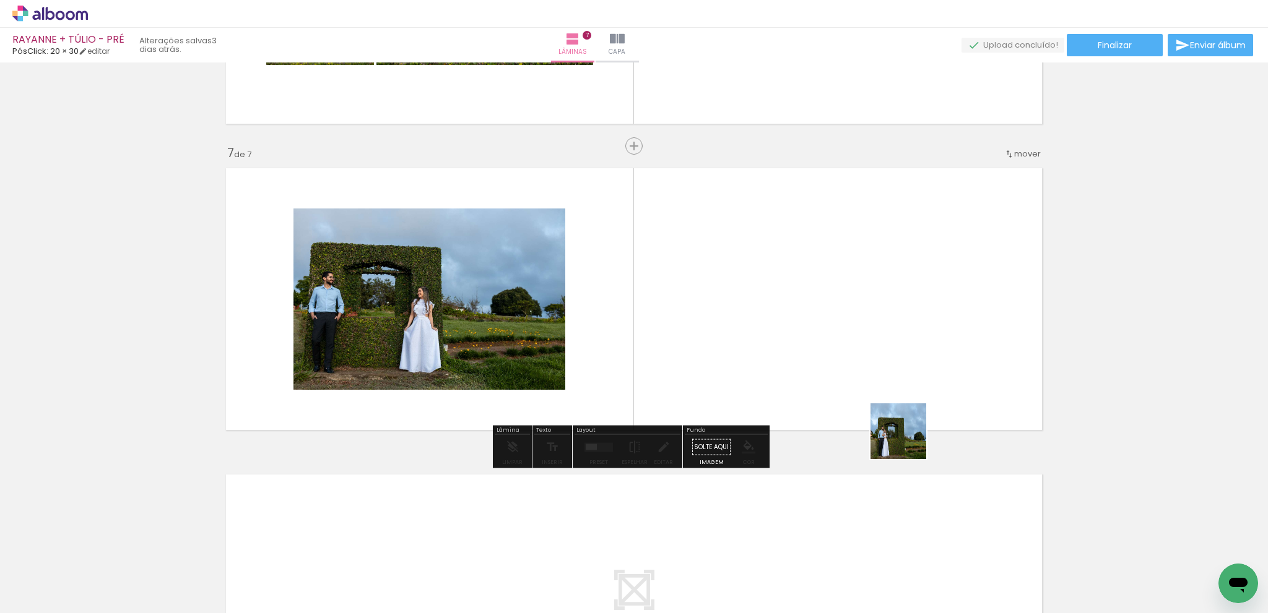
drag, startPoint x: 907, startPoint y: 441, endPoint x: 892, endPoint y: 398, distance: 45.4
click at [892, 398] on quentale-workspace at bounding box center [634, 306] width 1268 height 613
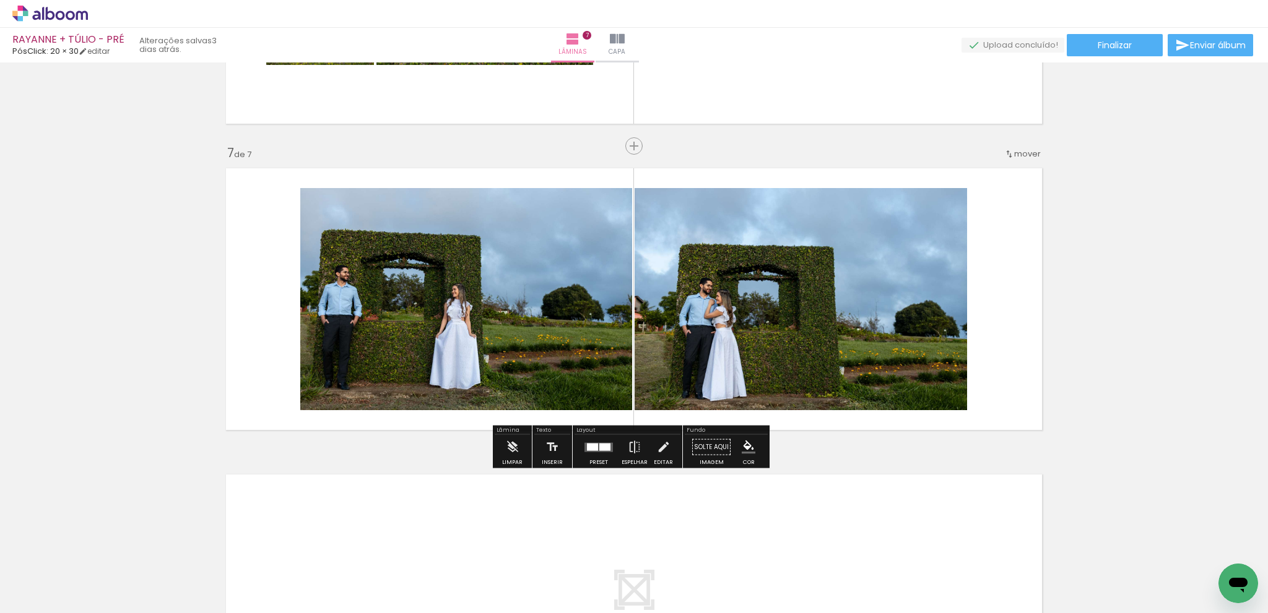
click at [600, 449] on div at bounding box center [604, 446] width 11 height 7
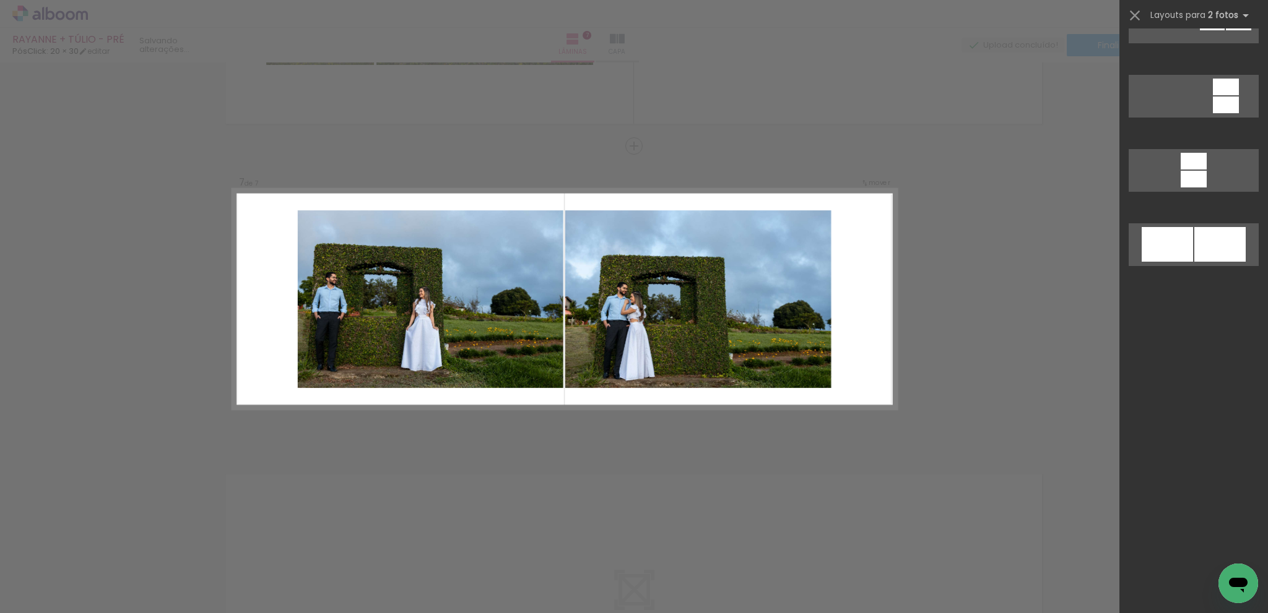
scroll to position [0, 0]
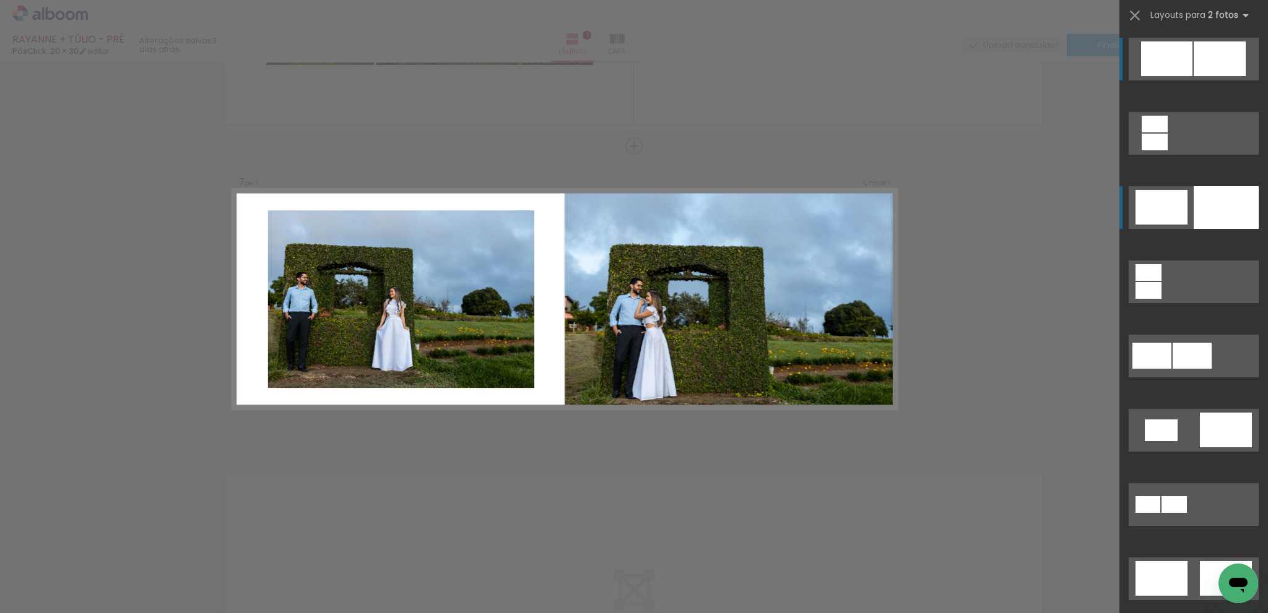
click at [1220, 215] on div at bounding box center [1225, 207] width 65 height 43
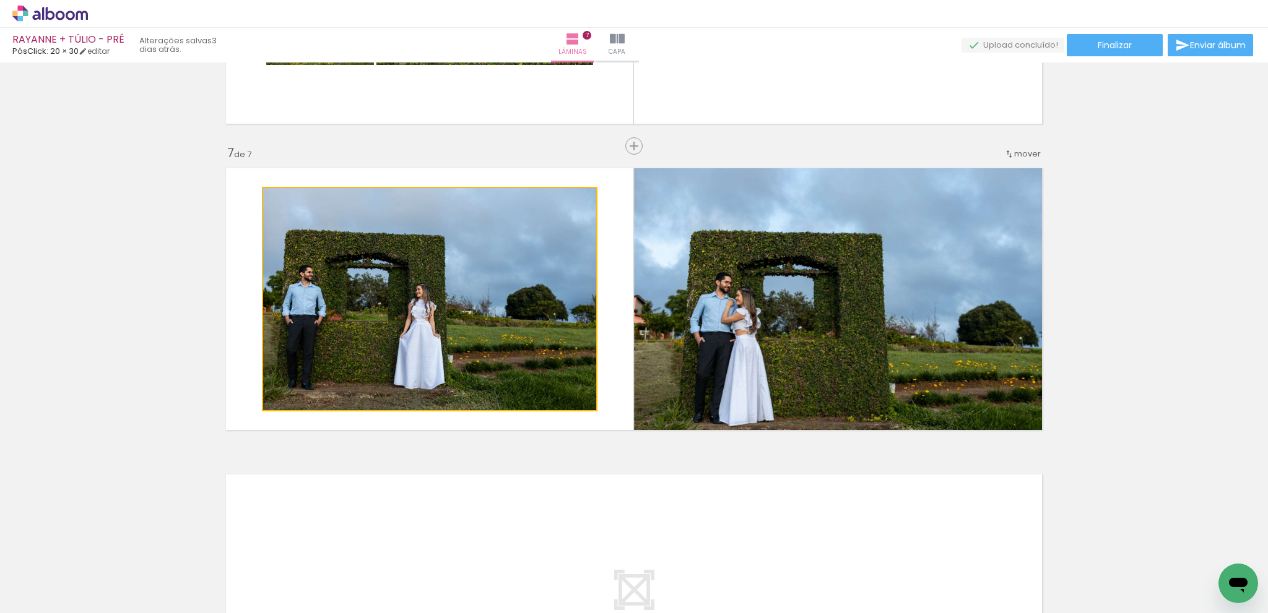
drag, startPoint x: 482, startPoint y: 376, endPoint x: 787, endPoint y: 383, distance: 305.8
click at [0, 0] on slot at bounding box center [0, 0] width 0 height 0
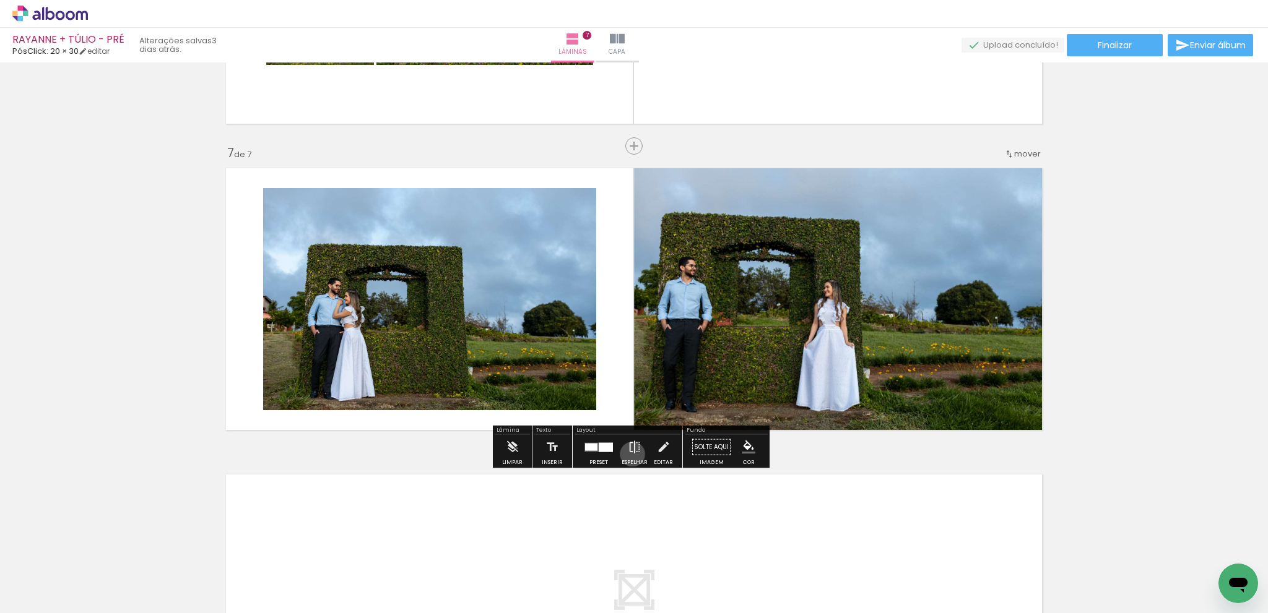
click at [629, 454] on iron-icon at bounding box center [635, 447] width 14 height 25
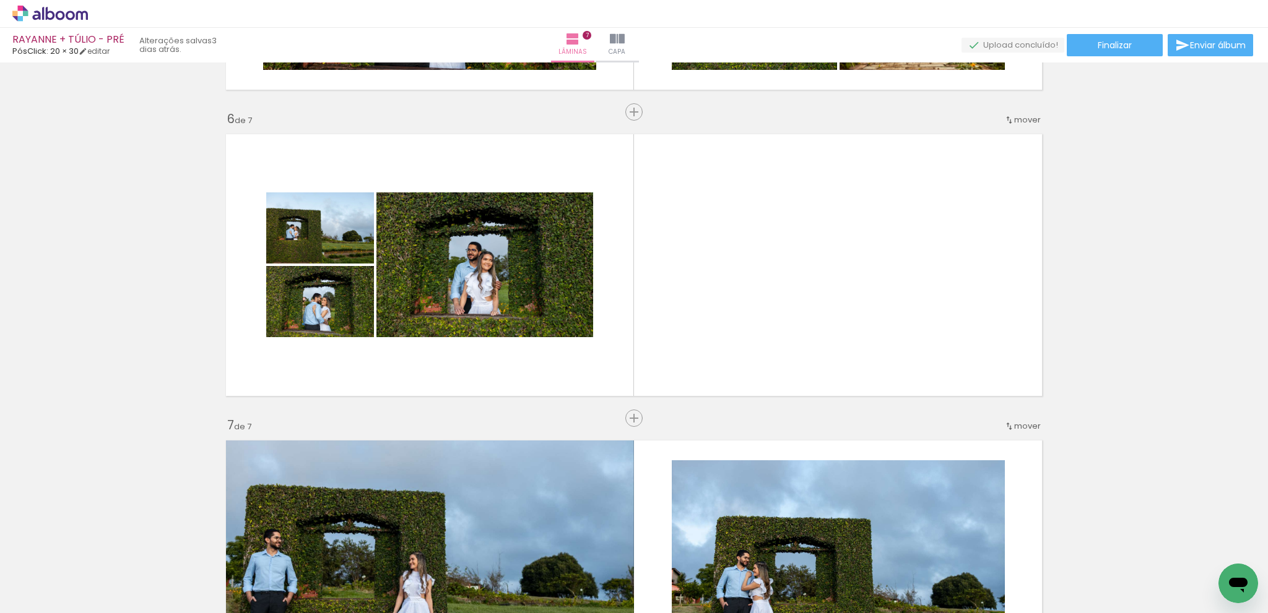
scroll to position [1469, 0]
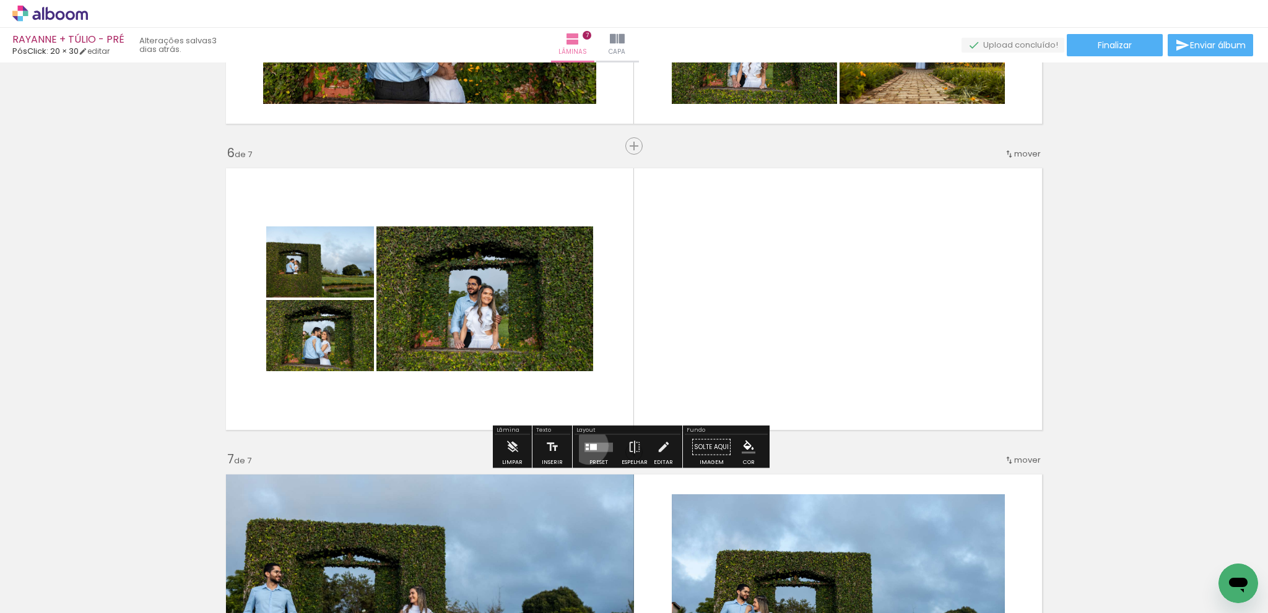
click at [586, 445] on quentale-layouter at bounding box center [598, 447] width 28 height 9
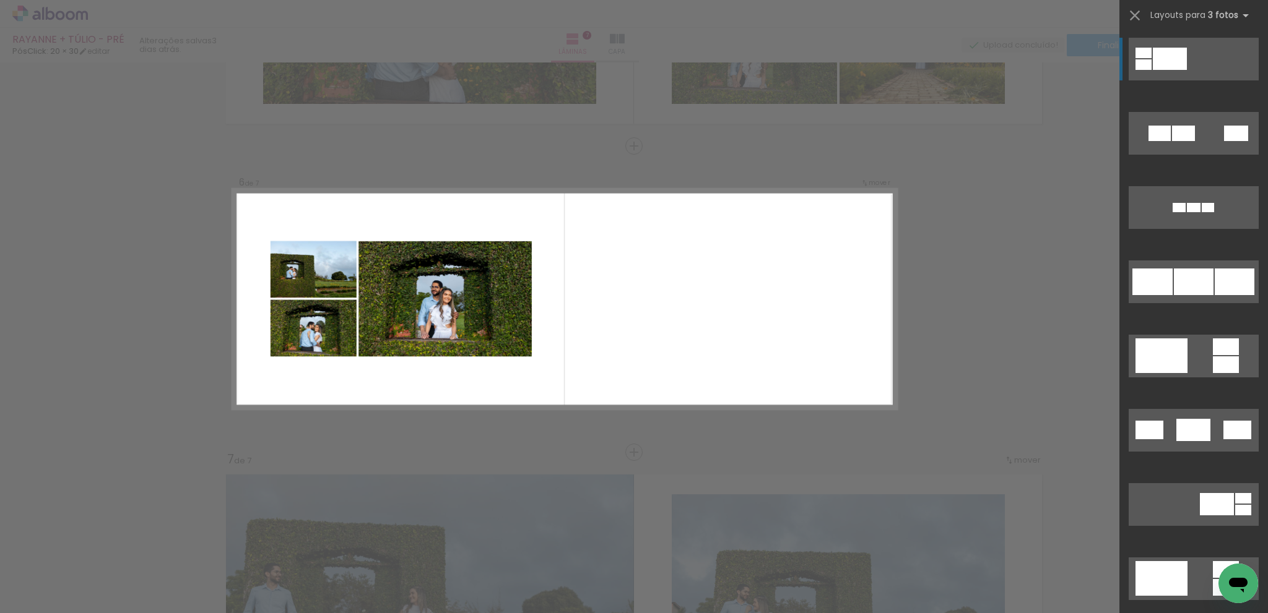
scroll to position [1468, 0]
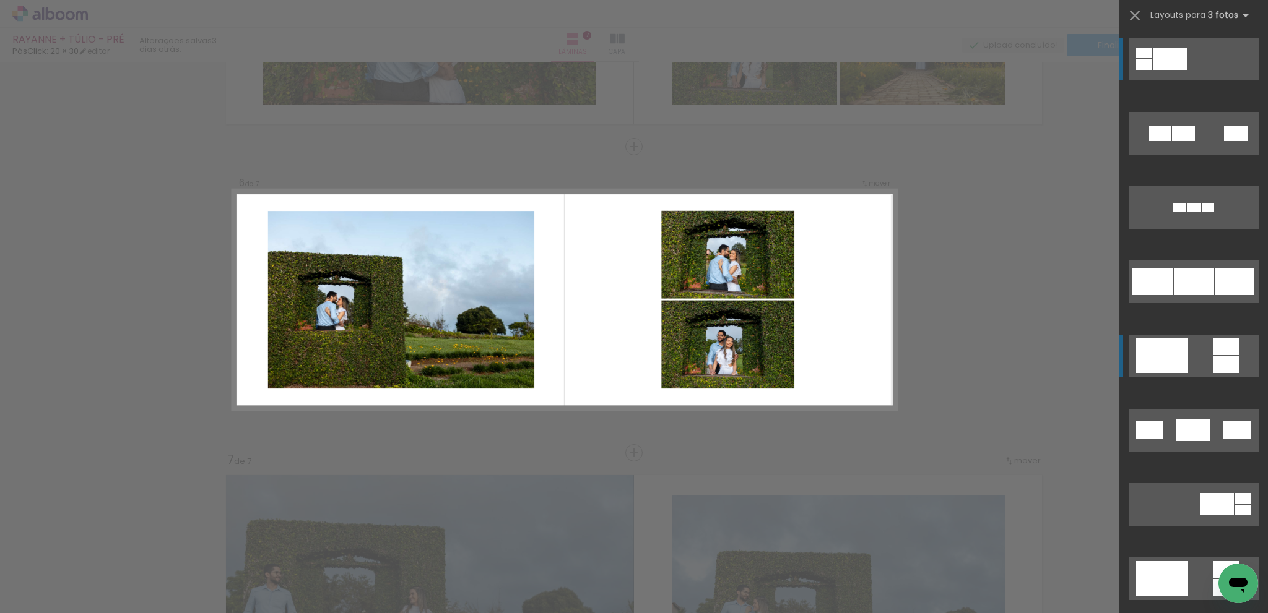
click at [1149, 342] on div at bounding box center [1161, 356] width 52 height 35
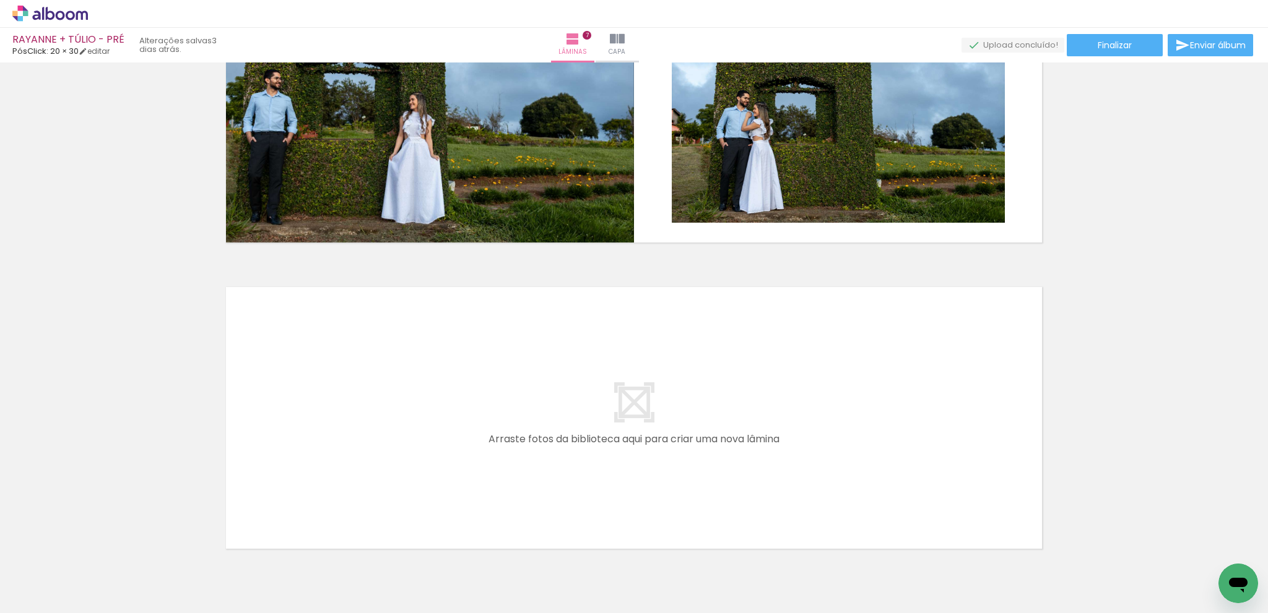
scroll to position [1963, 0]
drag, startPoint x: 956, startPoint y: 561, endPoint x: 490, endPoint y: 418, distance: 486.9
click at [490, 418] on quentale-workspace at bounding box center [634, 306] width 1268 height 613
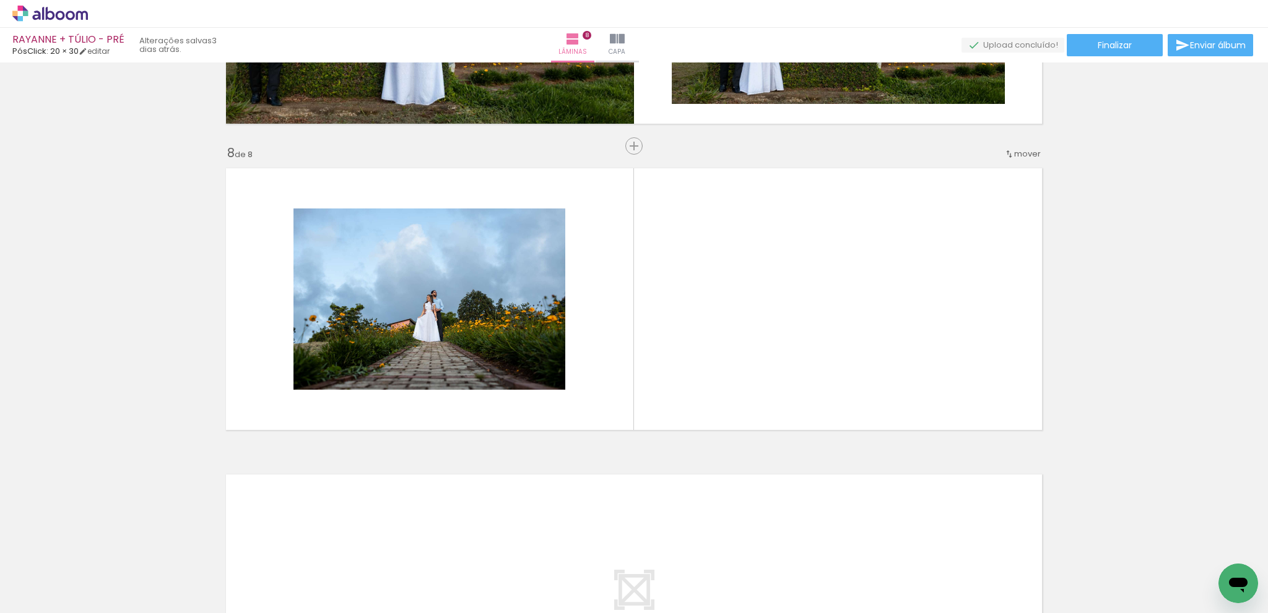
scroll to position [0, 1610]
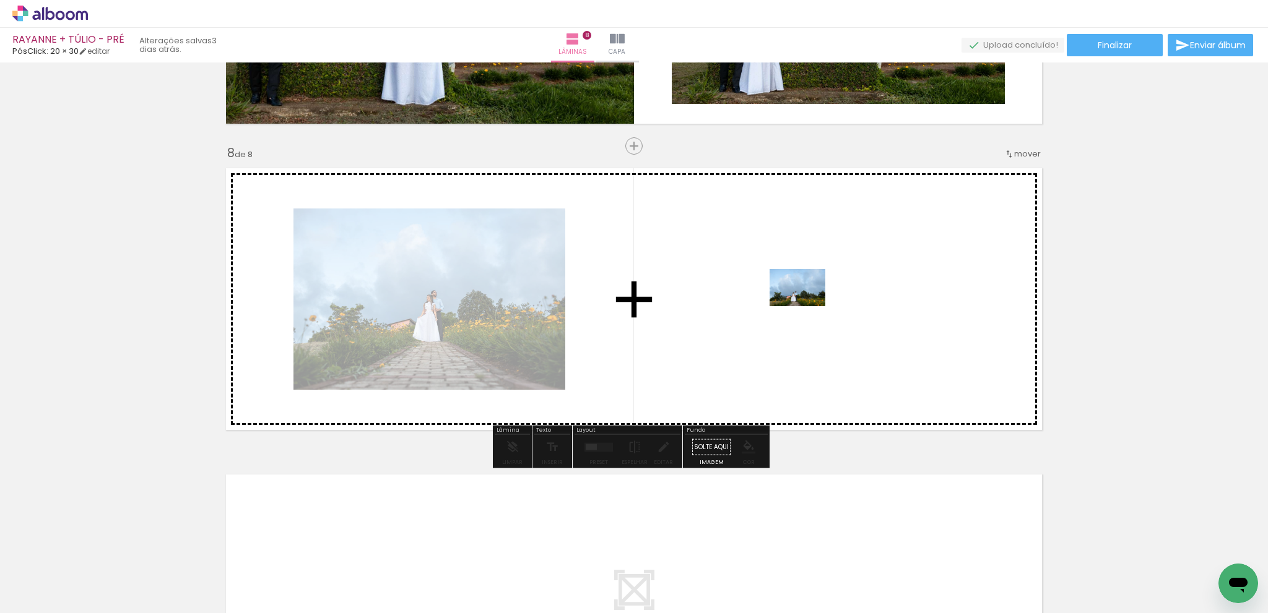
drag, startPoint x: 176, startPoint y: 547, endPoint x: 806, endPoint y: 306, distance: 675.1
click at [806, 306] on quentale-workspace at bounding box center [634, 306] width 1268 height 613
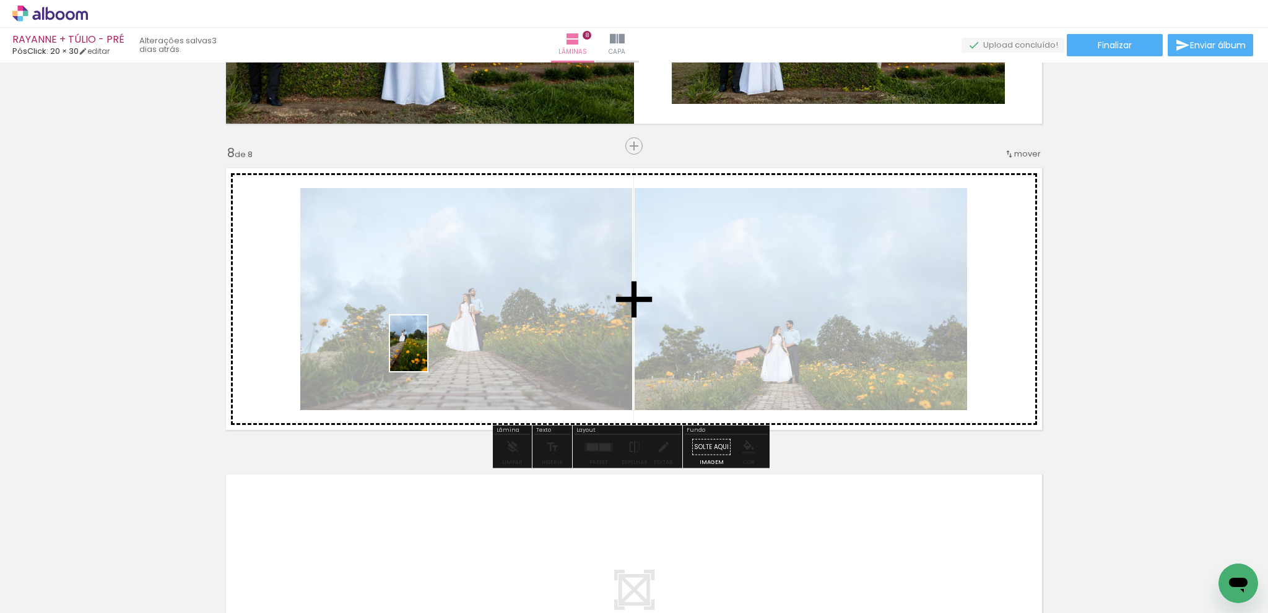
drag, startPoint x: 213, startPoint y: 531, endPoint x: 427, endPoint y: 353, distance: 278.6
click at [427, 353] on quentale-workspace at bounding box center [634, 306] width 1268 height 613
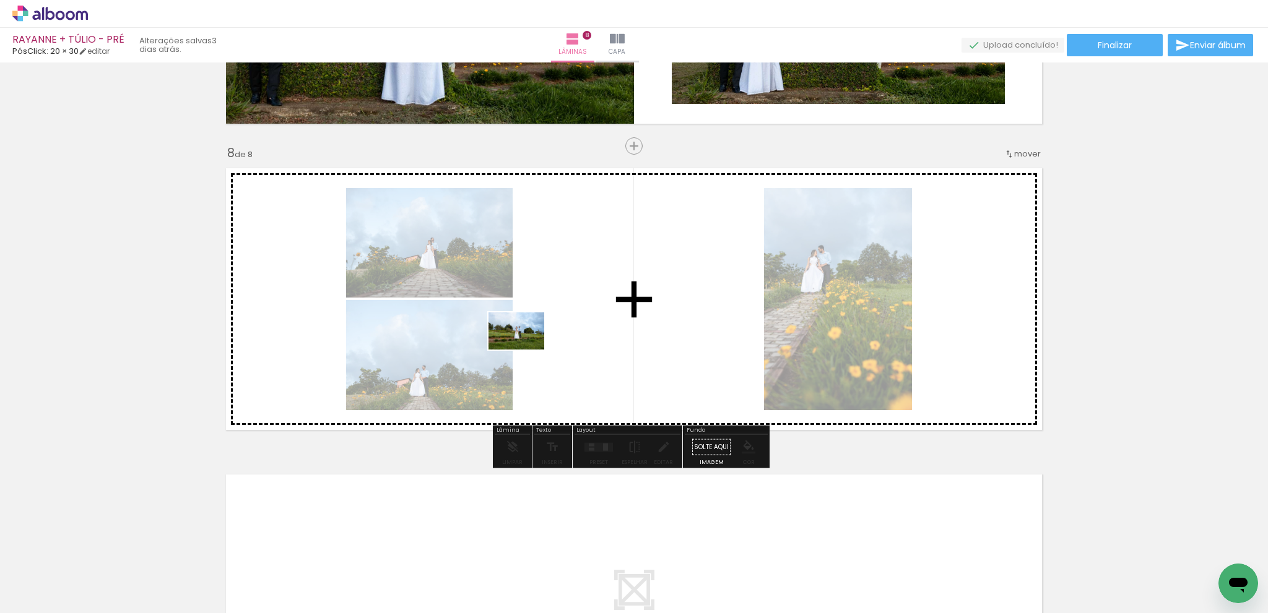
drag, startPoint x: 259, startPoint y: 576, endPoint x: 564, endPoint y: 355, distance: 377.6
click at [526, 350] on quentale-workspace at bounding box center [634, 306] width 1268 height 613
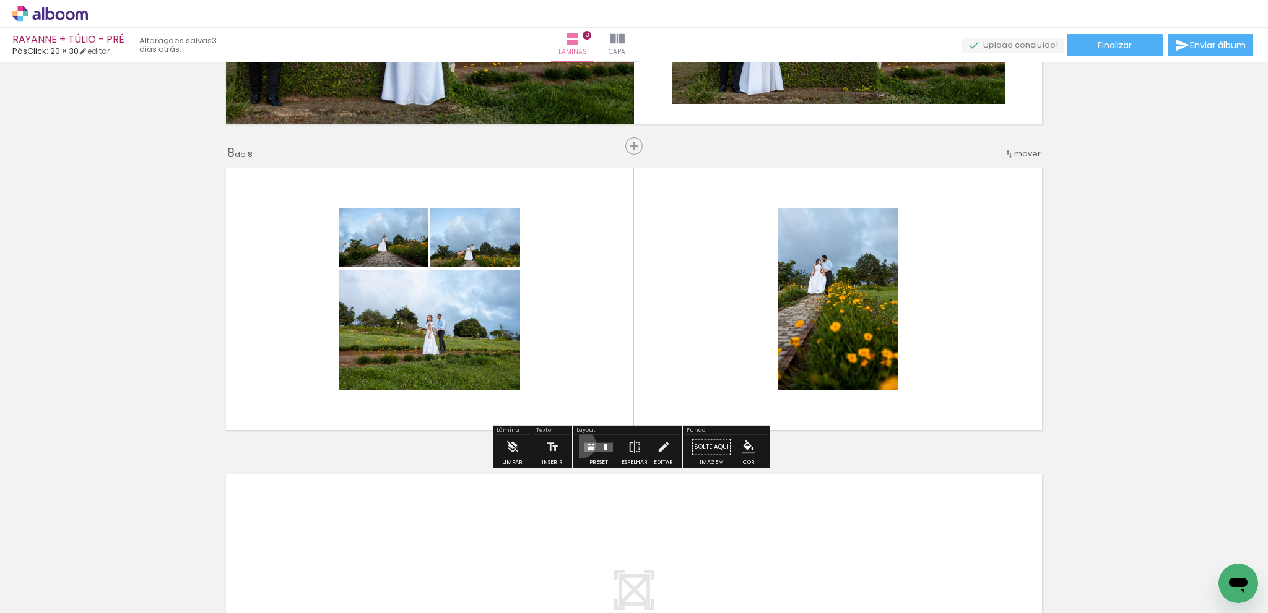
click at [582, 444] on div at bounding box center [598, 447] width 33 height 25
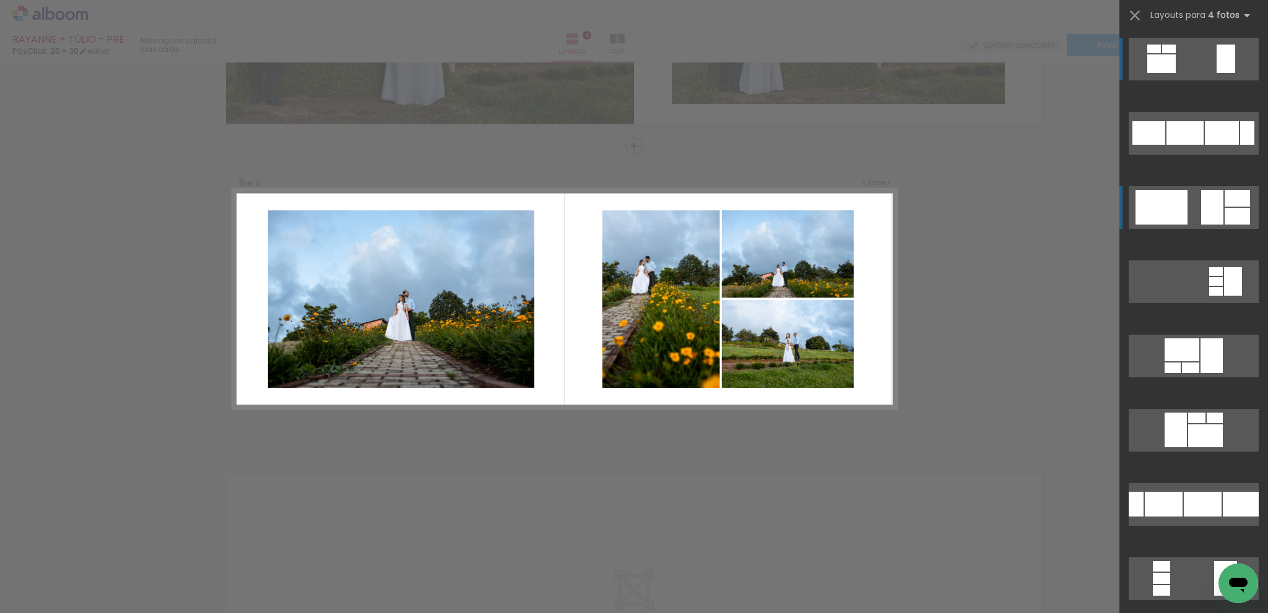
click at [1201, 204] on div at bounding box center [1212, 207] width 22 height 35
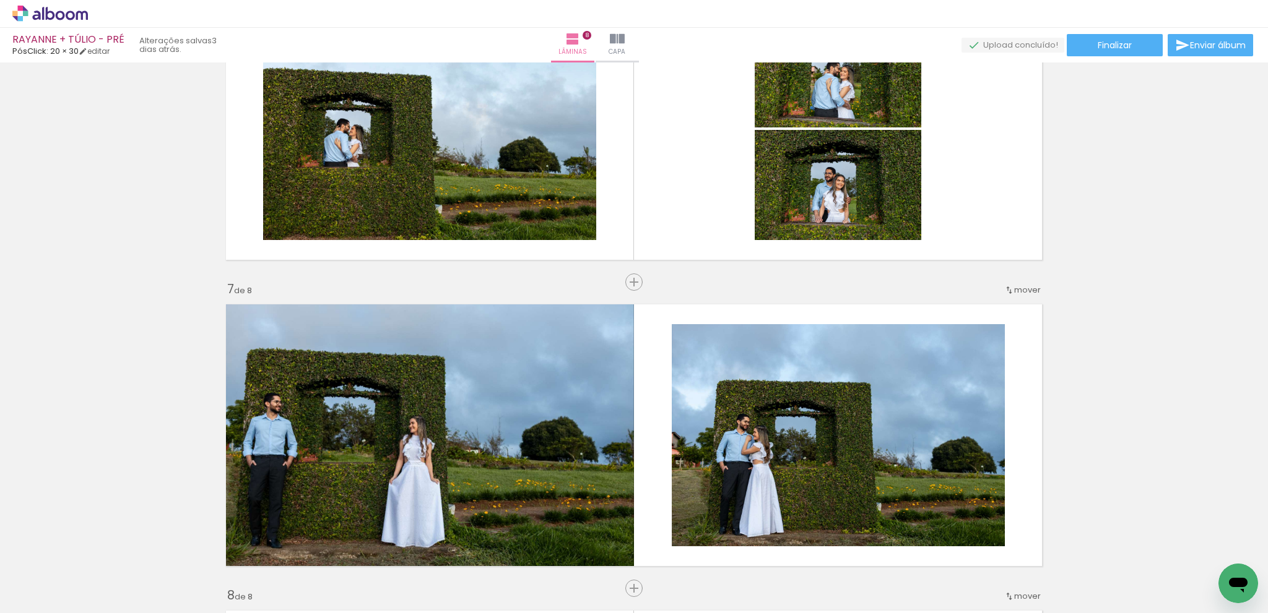
scroll to position [1631, 0]
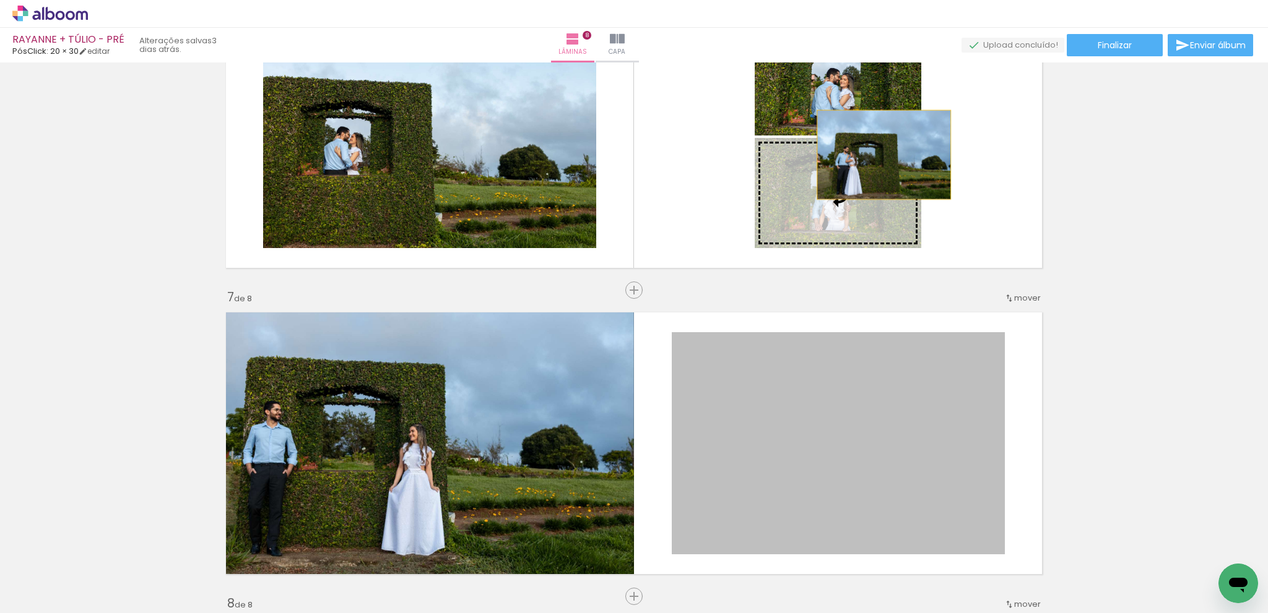
drag, startPoint x: 808, startPoint y: 456, endPoint x: 879, endPoint y: 155, distance: 309.0
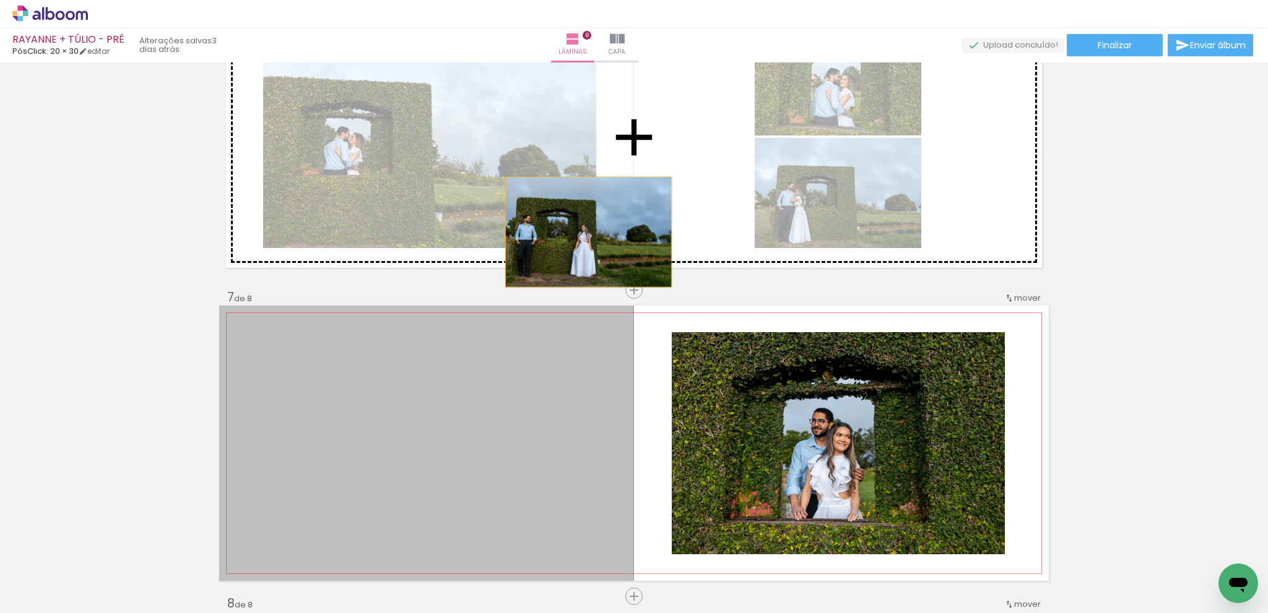
drag, startPoint x: 570, startPoint y: 282, endPoint x: 701, endPoint y: 347, distance: 146.1
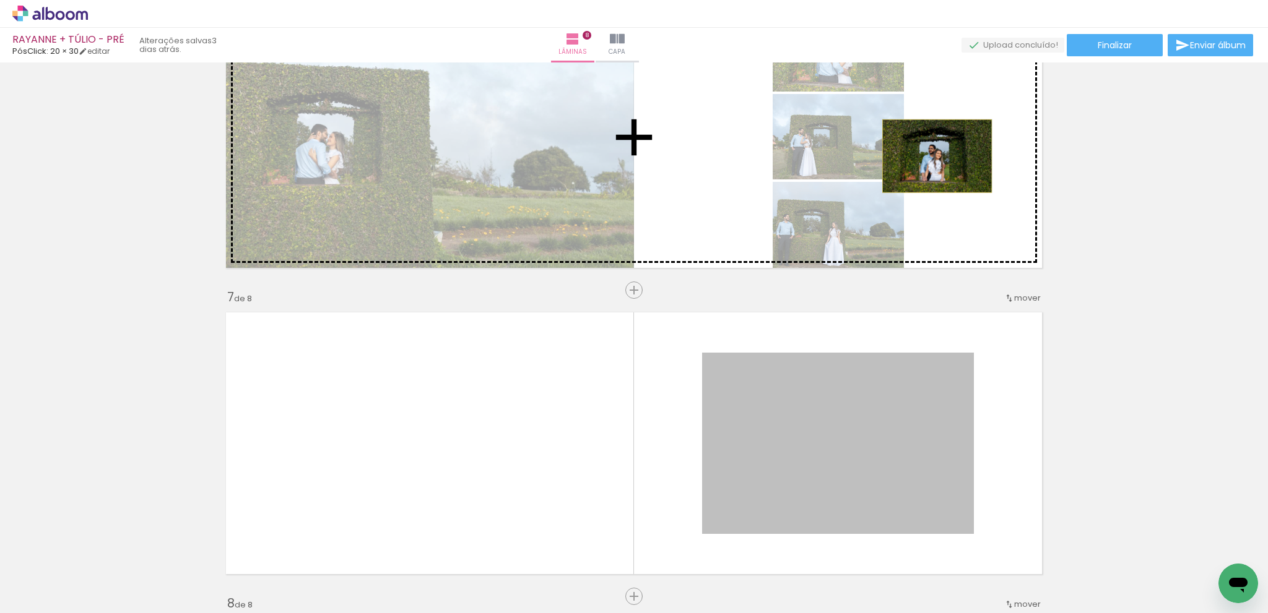
drag, startPoint x: 803, startPoint y: 451, endPoint x: 932, endPoint y: 156, distance: 322.3
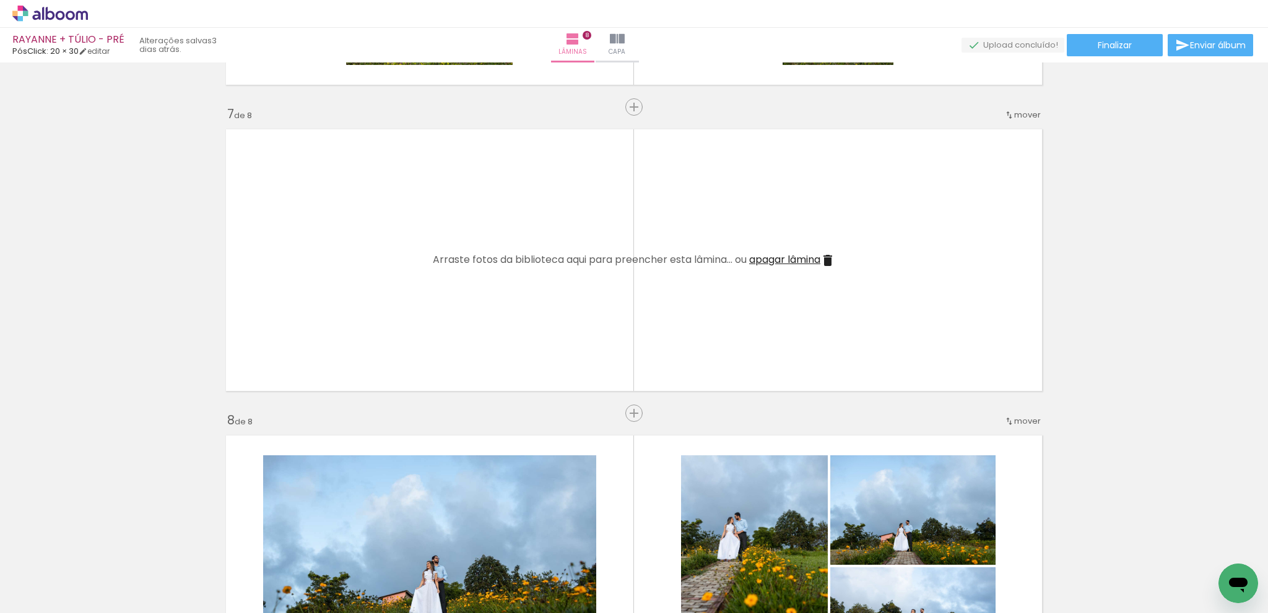
scroll to position [1816, 0]
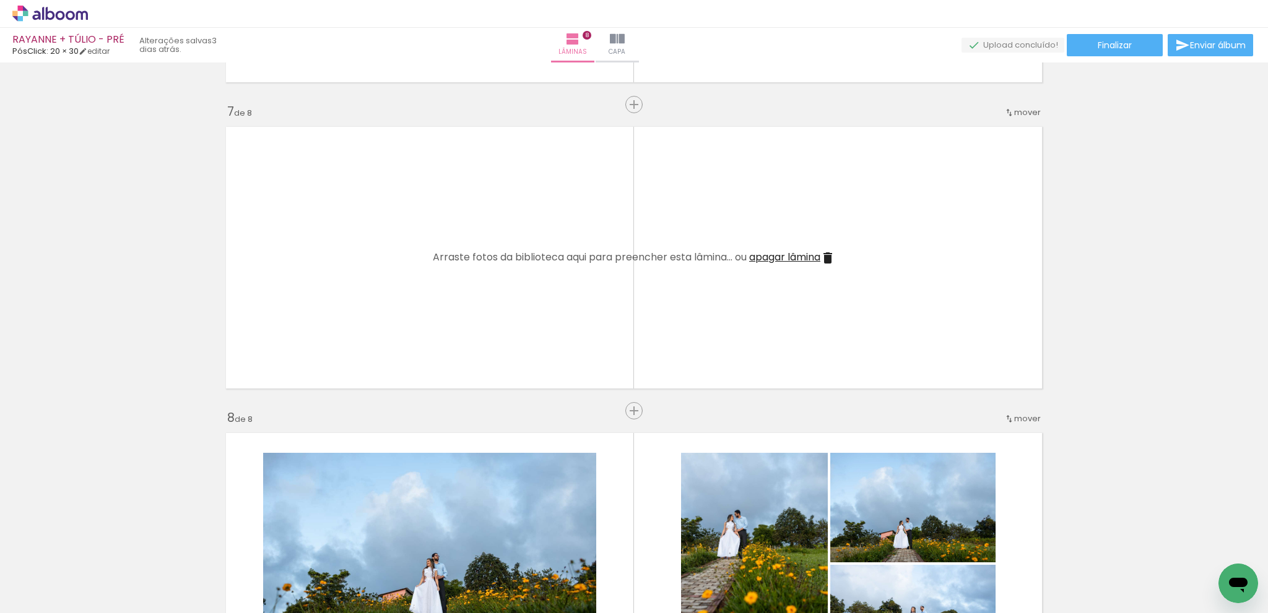
click at [826, 257] on iron-icon at bounding box center [827, 258] width 15 height 15
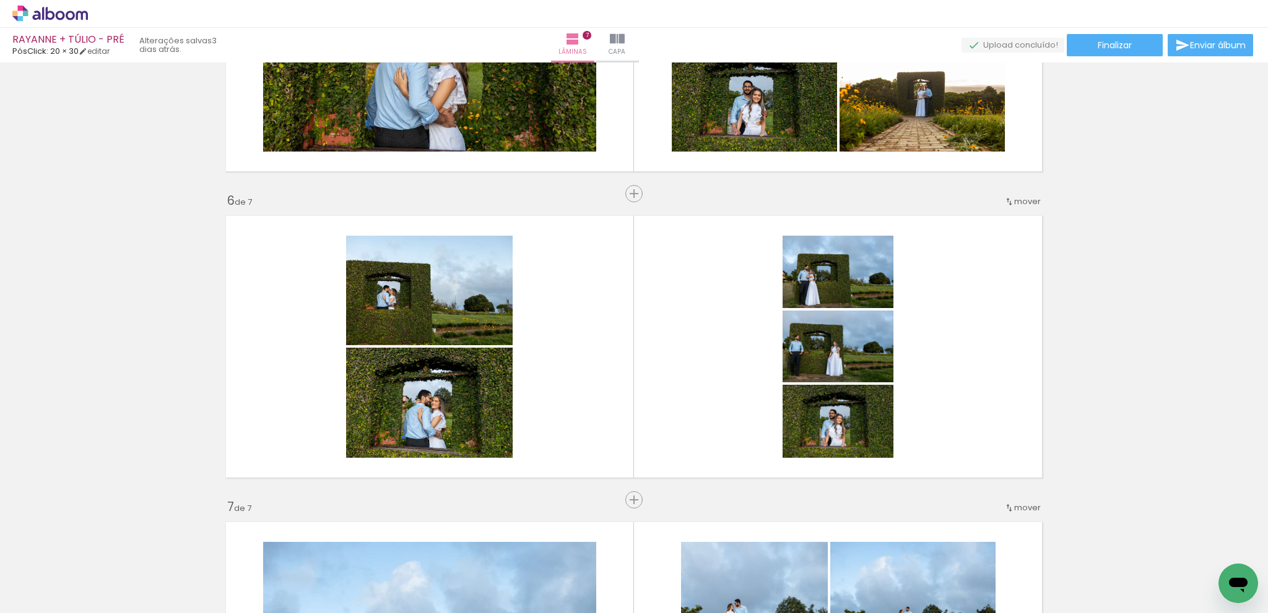
scroll to position [1409, 0]
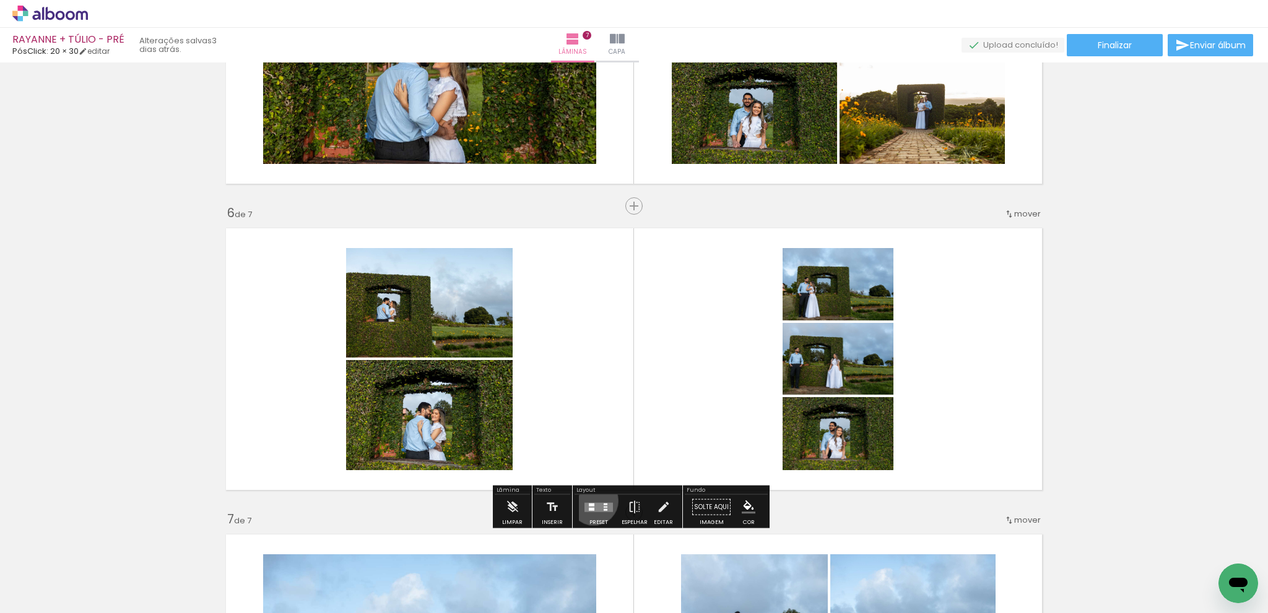
click at [591, 500] on div at bounding box center [598, 507] width 33 height 25
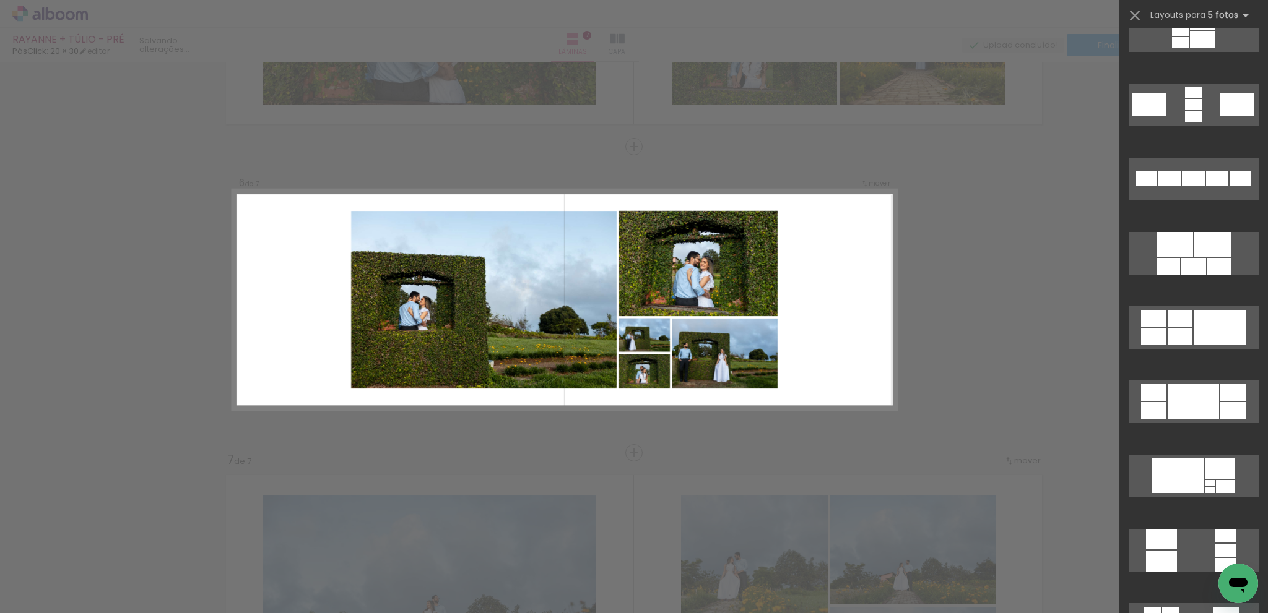
scroll to position [681, 0]
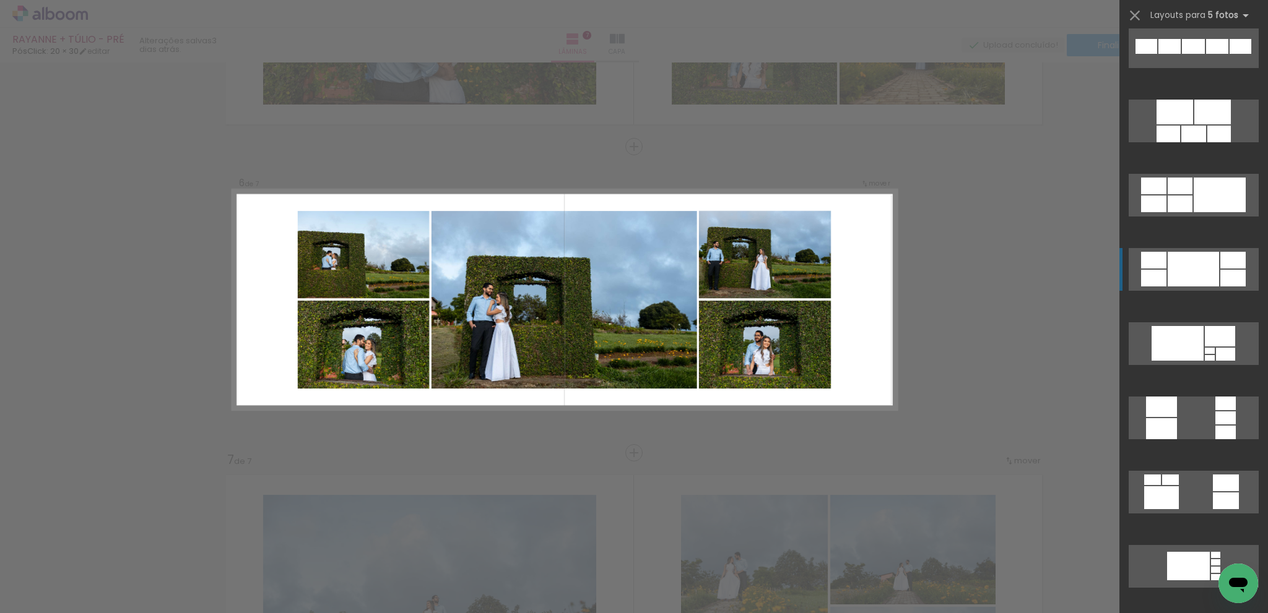
click at [1167, 269] on div at bounding box center [1192, 269] width 51 height 35
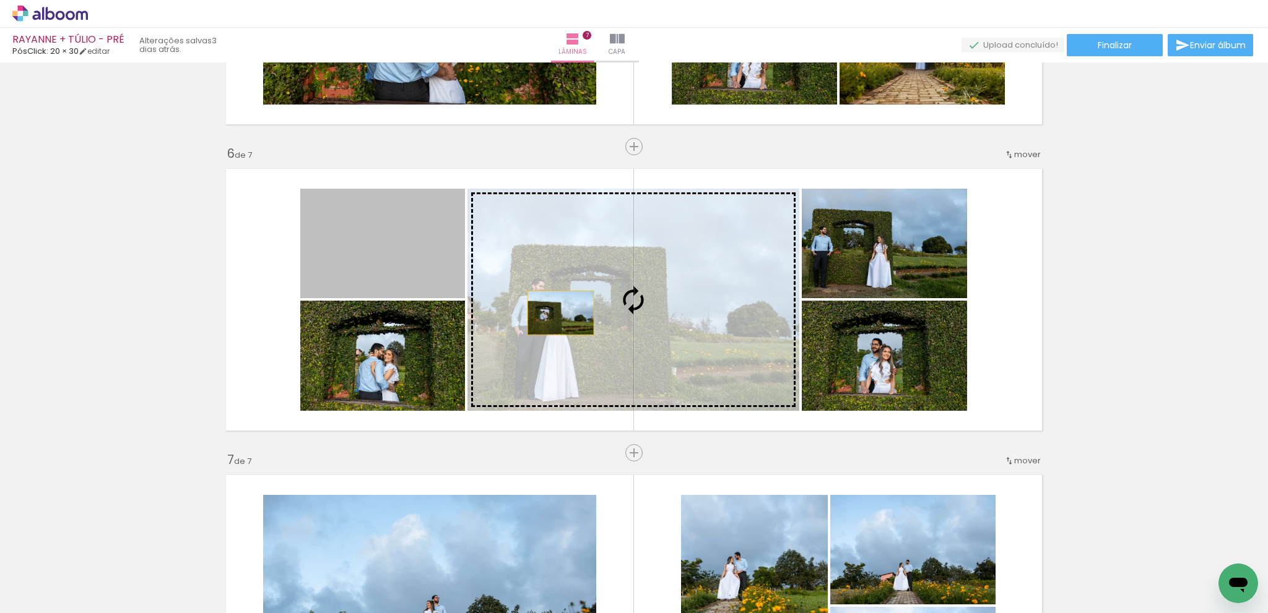
drag, startPoint x: 356, startPoint y: 260, endPoint x: 565, endPoint y: 316, distance: 216.0
click at [0, 0] on slot at bounding box center [0, 0] width 0 height 0
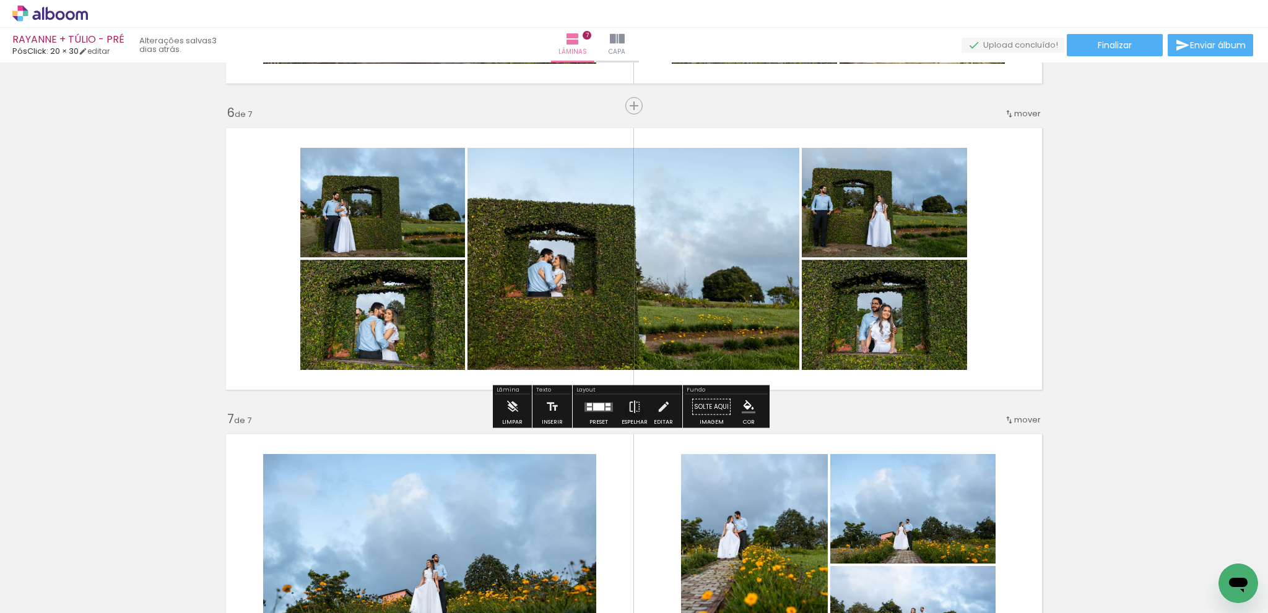
scroll to position [1530, 0]
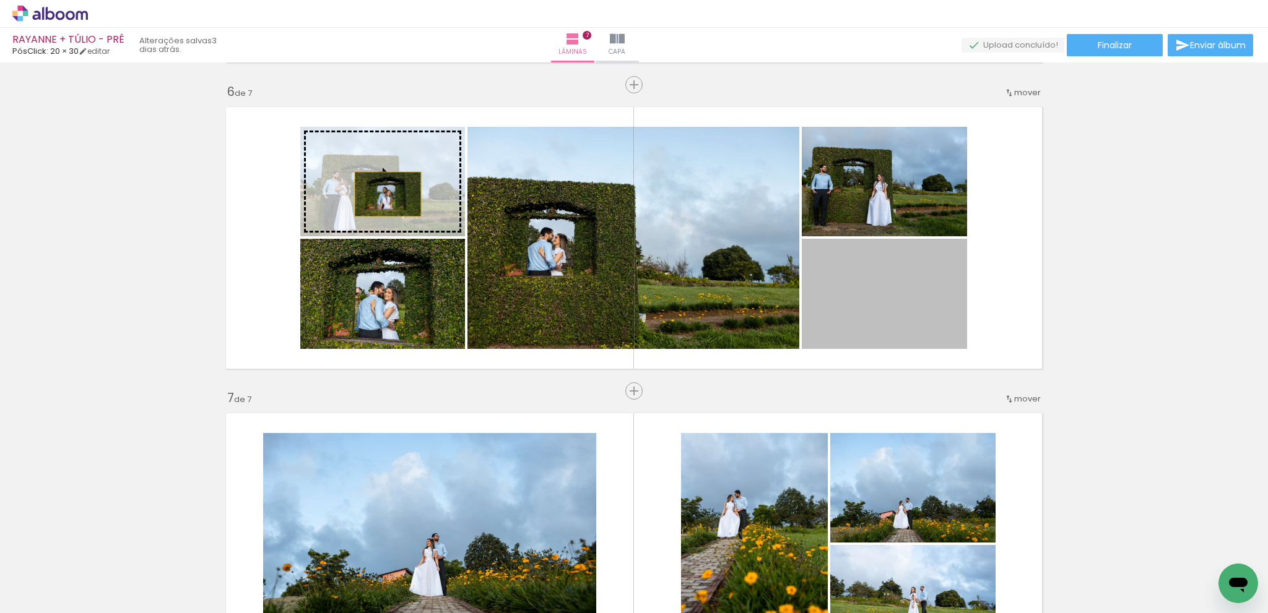
drag, startPoint x: 866, startPoint y: 312, endPoint x: 383, endPoint y: 194, distance: 497.6
click at [0, 0] on slot at bounding box center [0, 0] width 0 height 0
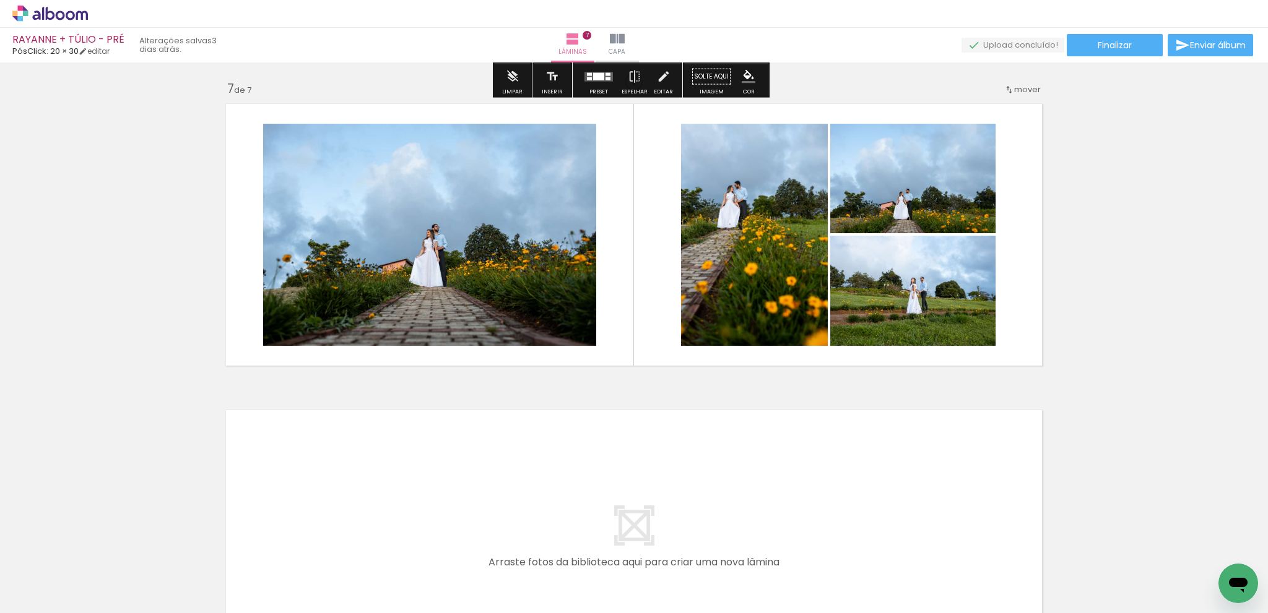
scroll to position [1901, 0]
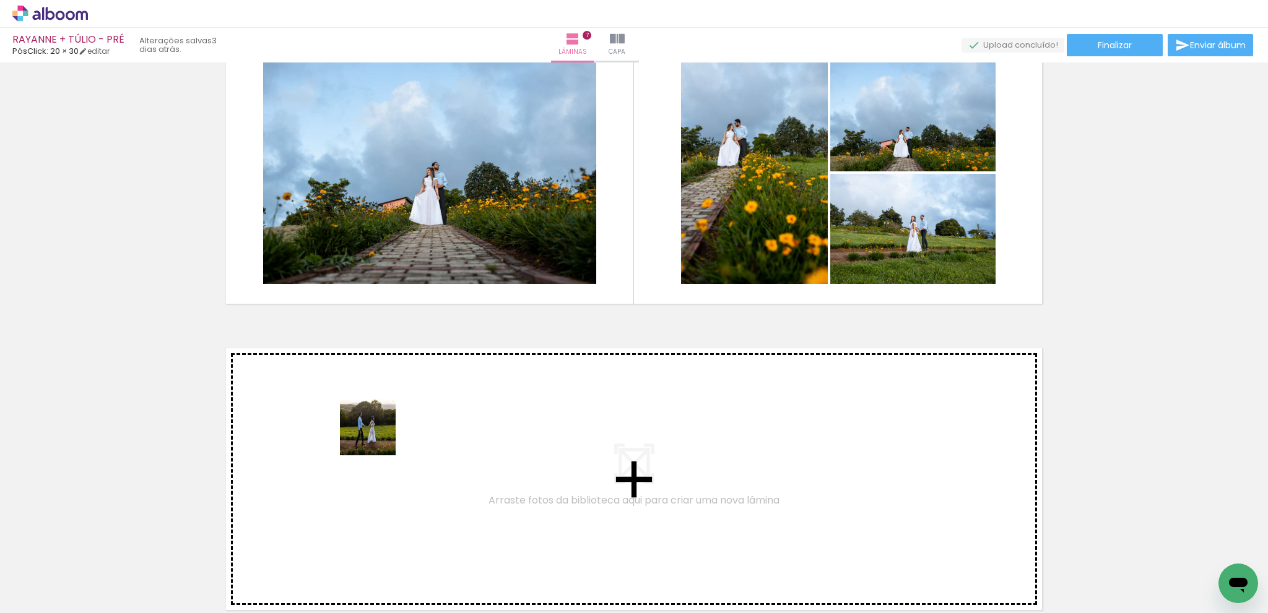
drag, startPoint x: 320, startPoint y: 545, endPoint x: 388, endPoint y: 427, distance: 136.4
click at [388, 427] on quentale-workspace at bounding box center [634, 306] width 1268 height 613
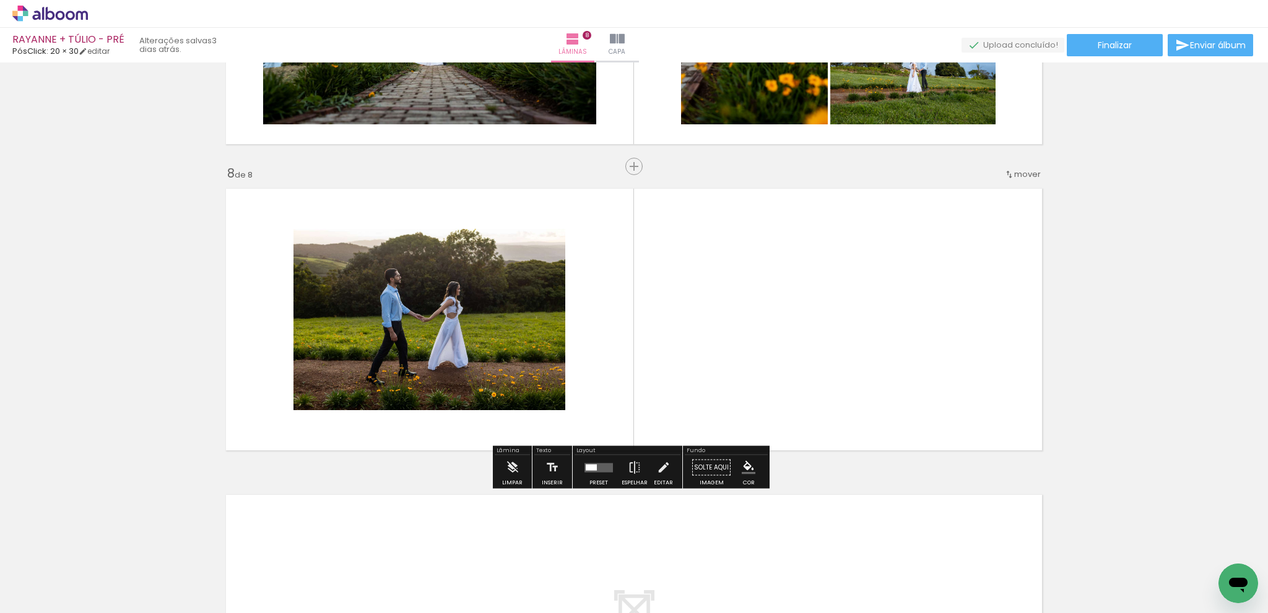
scroll to position [2081, 0]
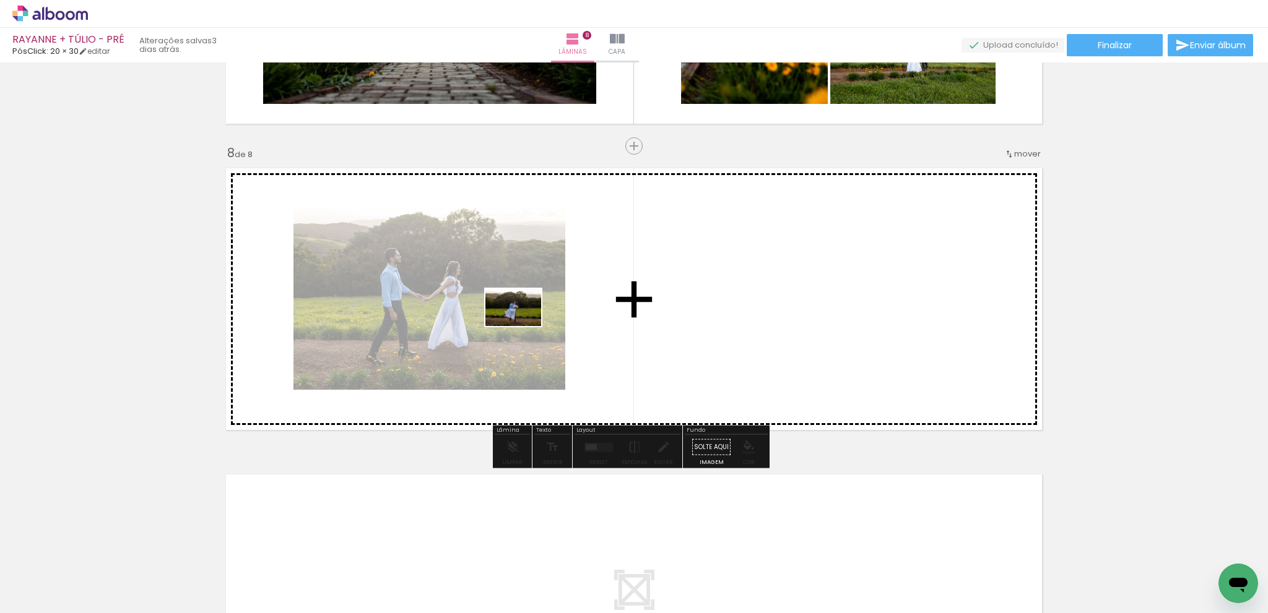
drag, startPoint x: 446, startPoint y: 457, endPoint x: 522, endPoint y: 326, distance: 151.7
click at [522, 326] on quentale-workspace at bounding box center [634, 306] width 1268 height 613
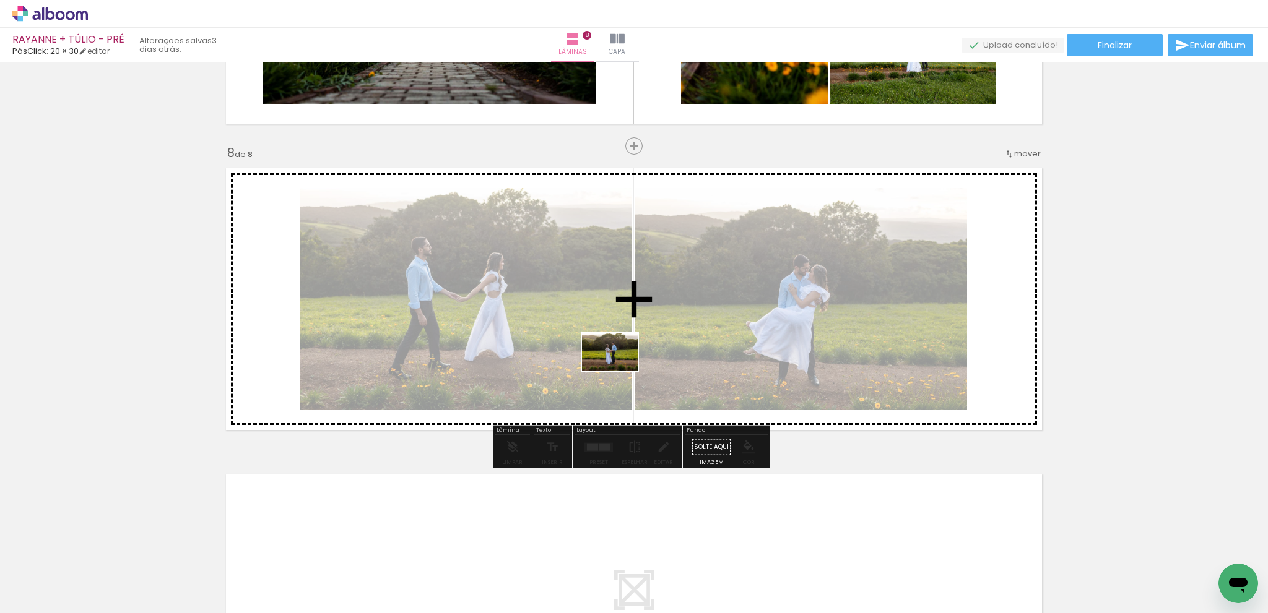
drag, startPoint x: 473, startPoint y: 535, endPoint x: 587, endPoint y: 525, distance: 113.7
click at [621, 372] on quentale-workspace at bounding box center [634, 306] width 1268 height 613
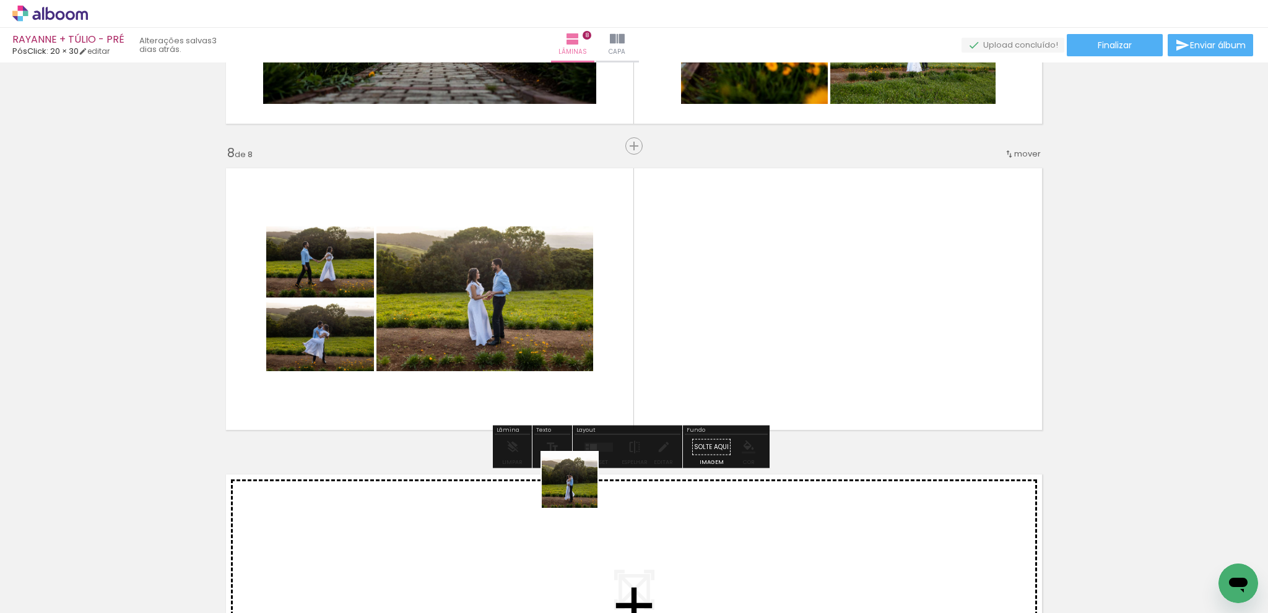
drag, startPoint x: 555, startPoint y: 532, endPoint x: 654, endPoint y: 471, distance: 116.4
click at [687, 358] on quentale-workspace at bounding box center [634, 306] width 1268 height 613
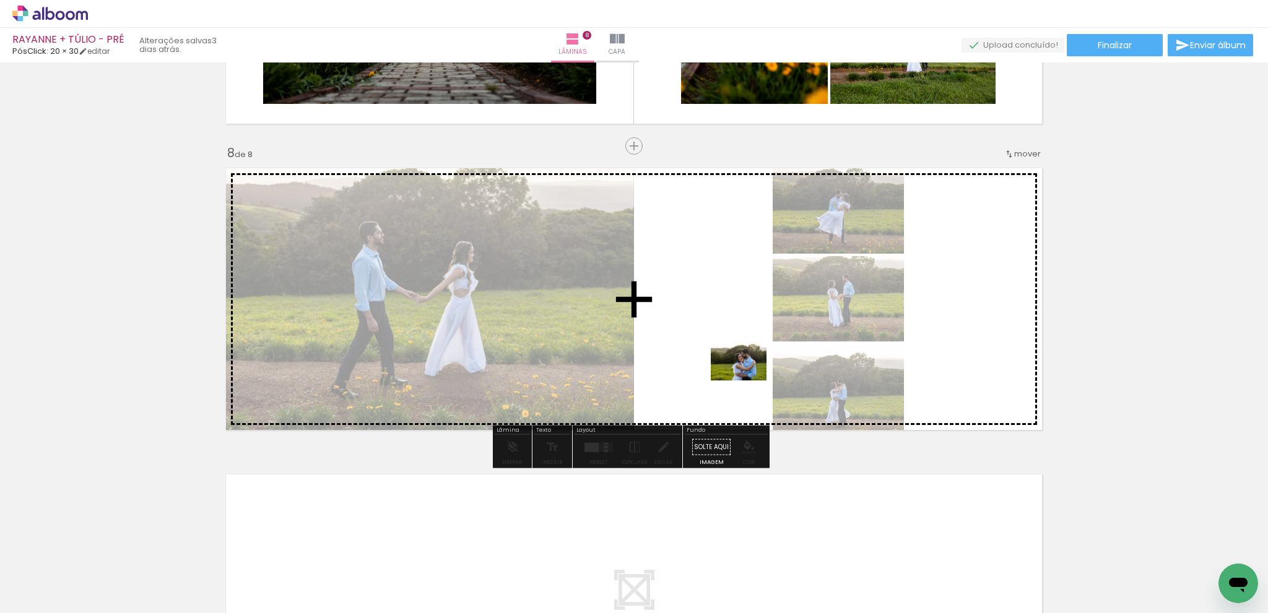
drag, startPoint x: 611, startPoint y: 563, endPoint x: 748, endPoint y: 381, distance: 227.3
click at [748, 381] on quentale-workspace at bounding box center [634, 306] width 1268 height 613
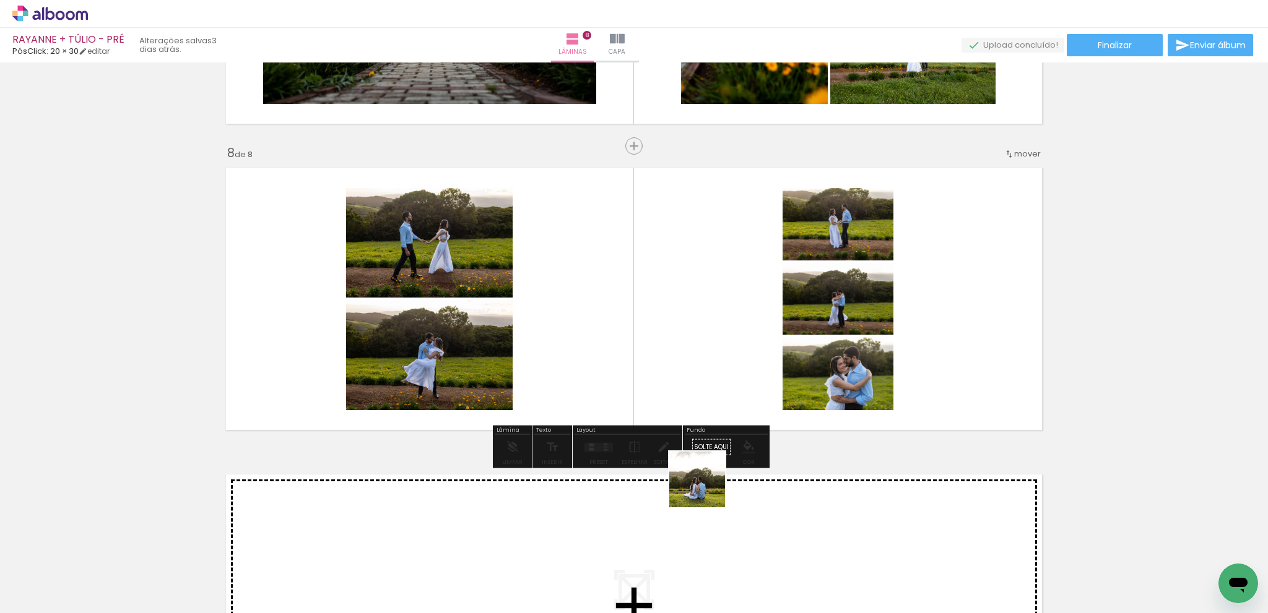
drag, startPoint x: 660, startPoint y: 561, endPoint x: 782, endPoint y: 551, distance: 122.3
click at [798, 363] on quentale-workspace at bounding box center [634, 306] width 1268 height 613
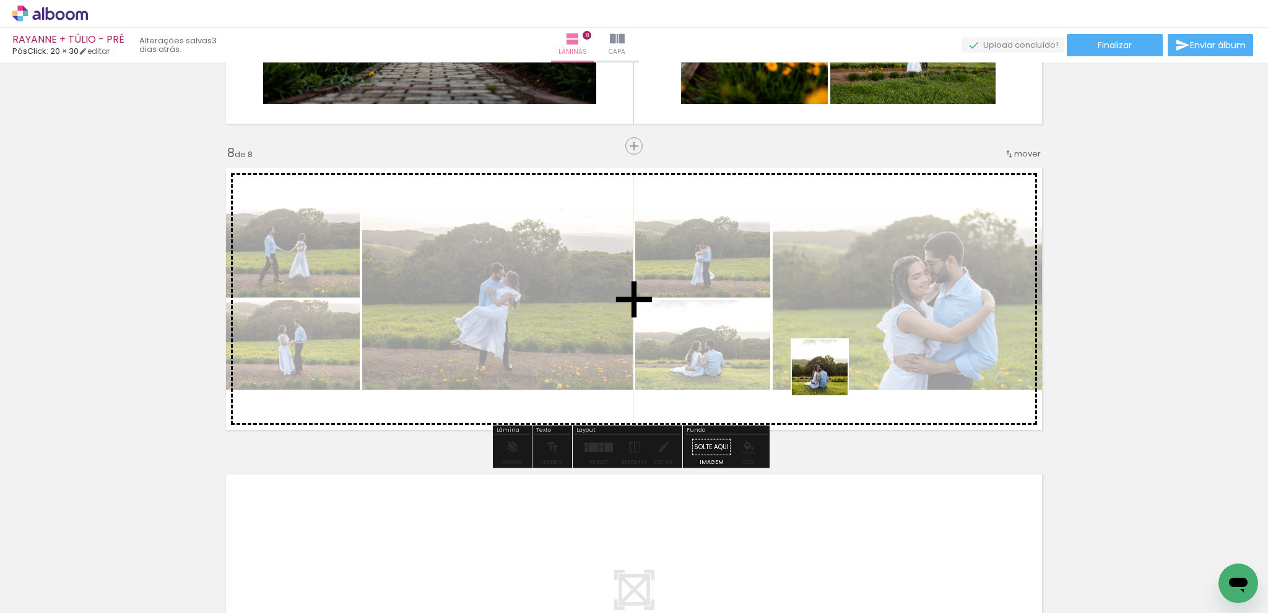
drag, startPoint x: 739, startPoint y: 566, endPoint x: 835, endPoint y: 425, distance: 170.6
click at [862, 331] on quentale-workspace at bounding box center [634, 306] width 1268 height 613
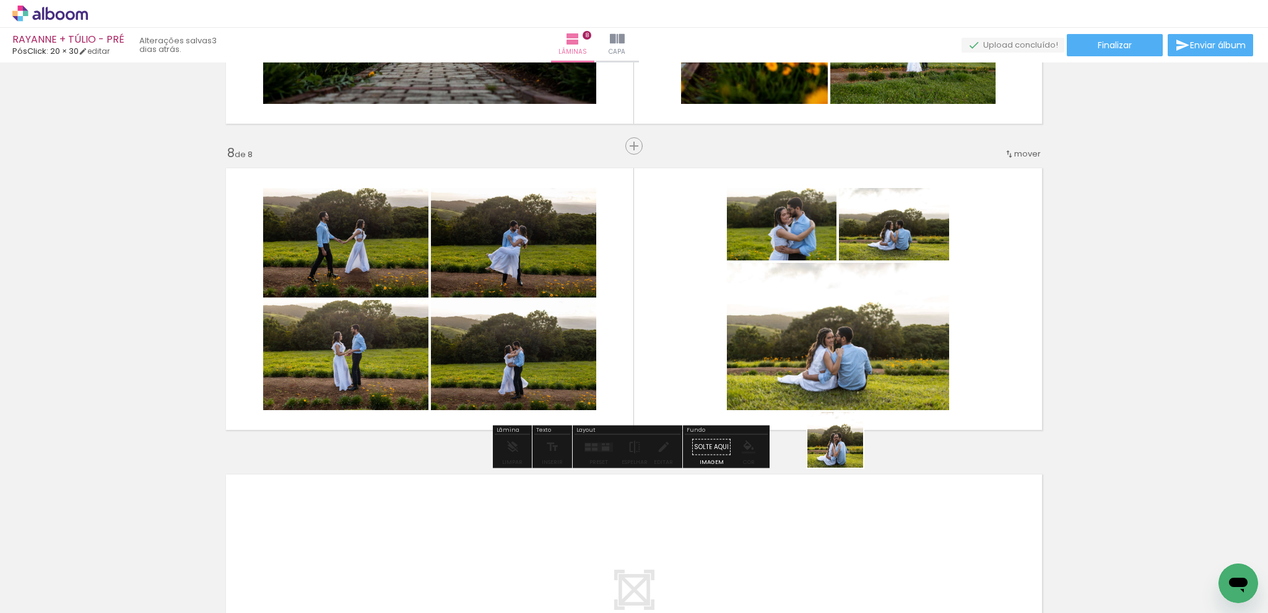
drag, startPoint x: 805, startPoint y: 571, endPoint x: 879, endPoint y: 365, distance: 218.9
click at [879, 365] on quentale-workspace at bounding box center [634, 306] width 1268 height 613
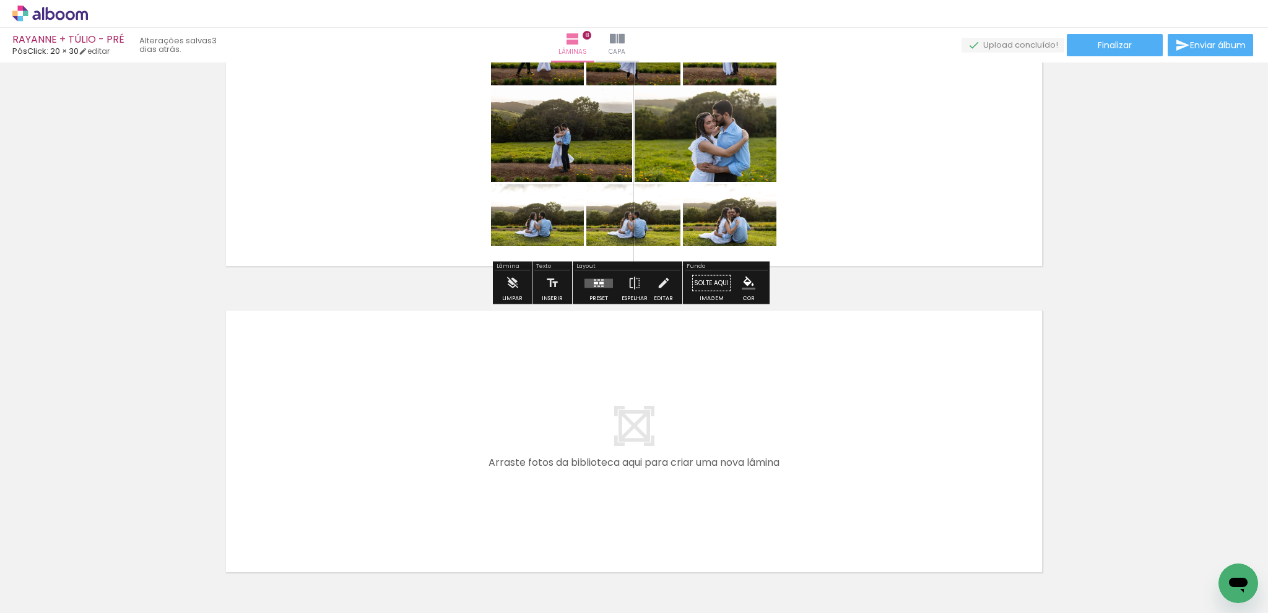
scroll to position [2267, 0]
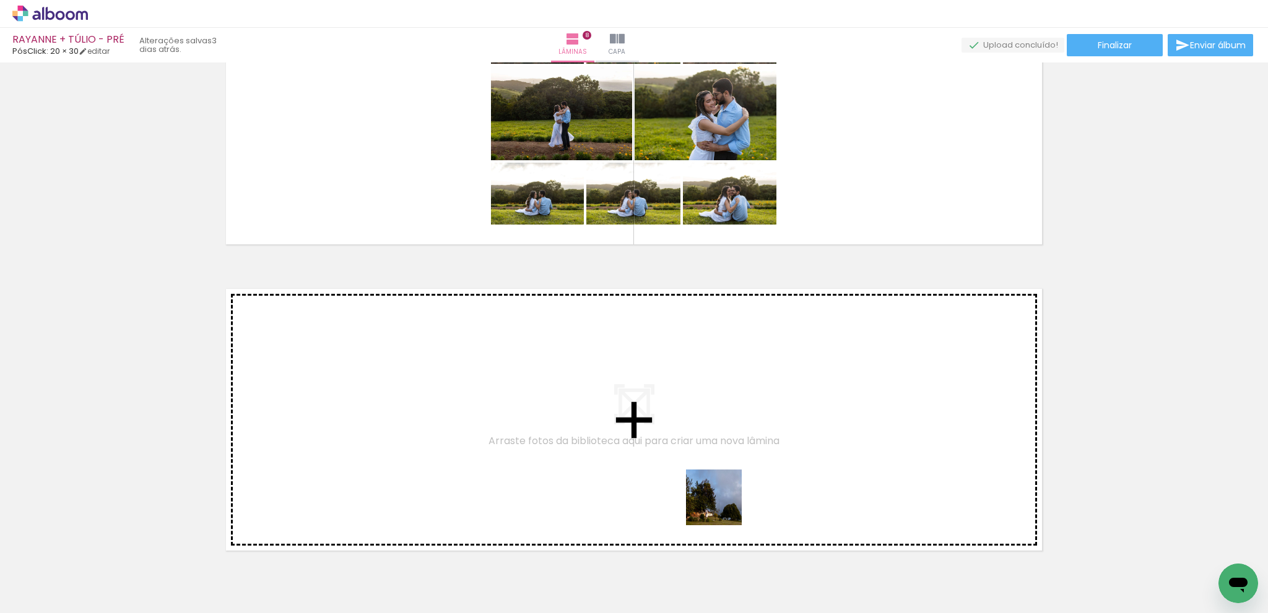
drag, startPoint x: 807, startPoint y: 538, endPoint x: 905, endPoint y: 550, distance: 98.6
click at [573, 463] on quentale-workspace at bounding box center [634, 306] width 1268 height 613
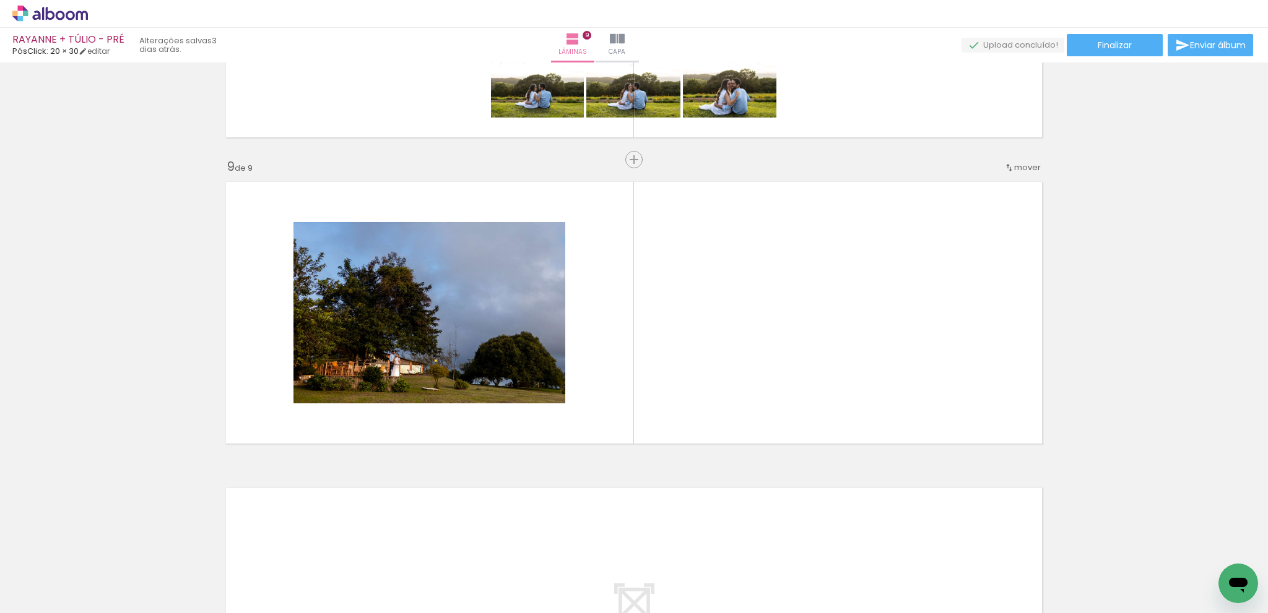
scroll to position [2387, 0]
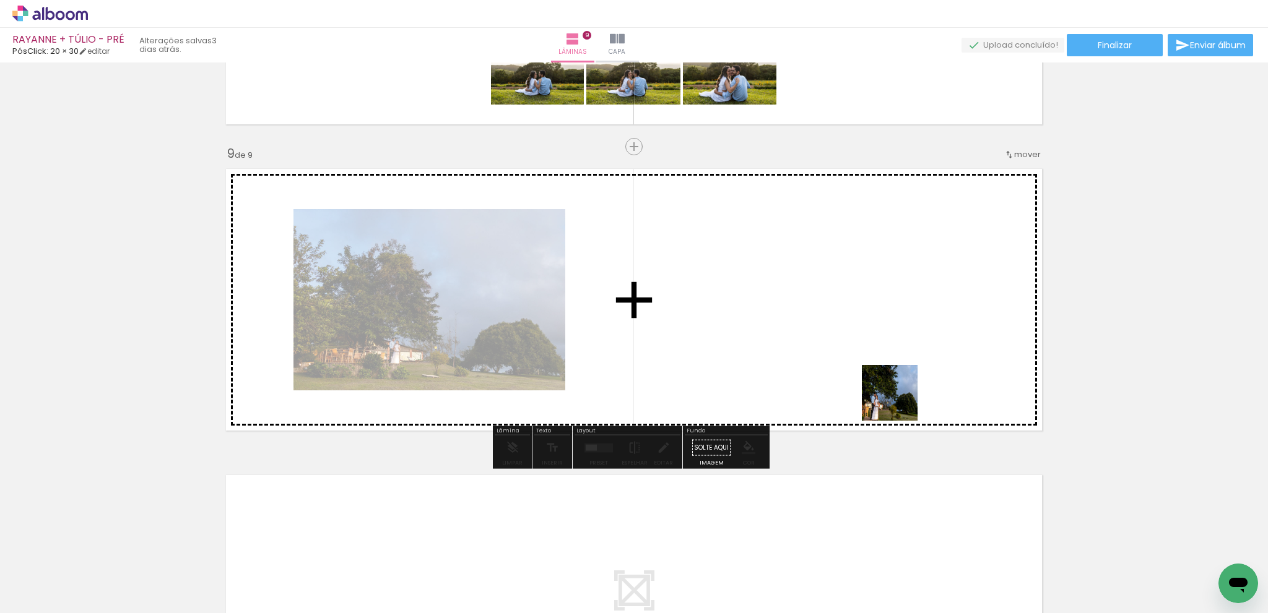
drag, startPoint x: 930, startPoint y: 499, endPoint x: 956, endPoint y: 425, distance: 78.7
click at [866, 269] on quentale-workspace at bounding box center [634, 306] width 1268 height 613
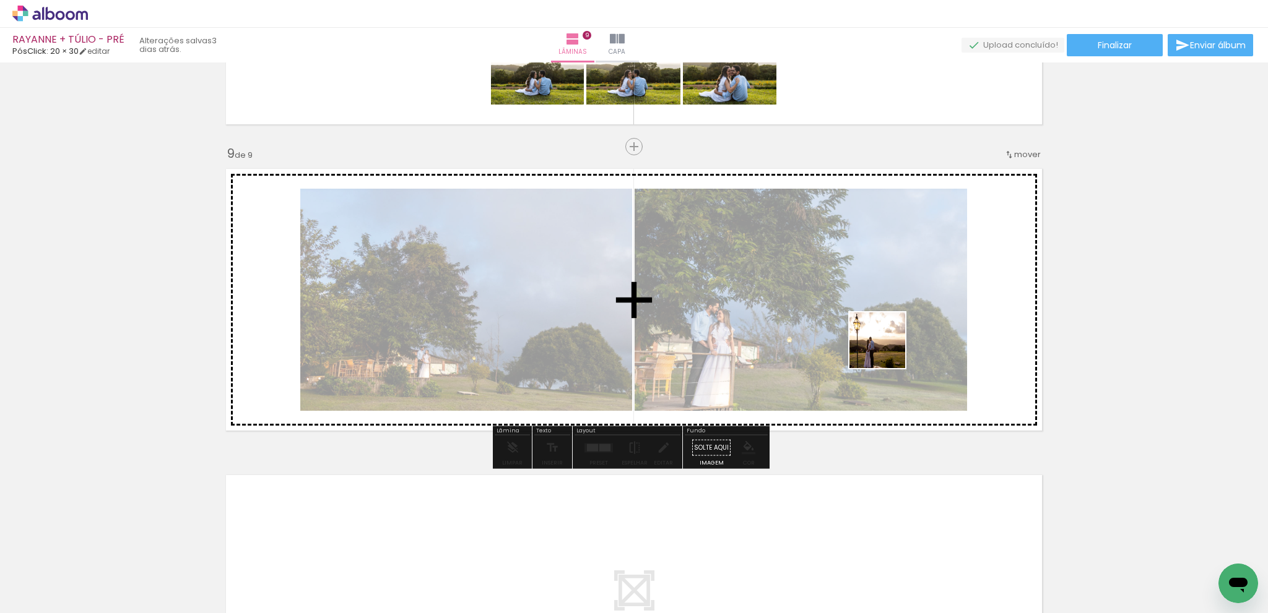
drag, startPoint x: 990, startPoint y: 535, endPoint x: 874, endPoint y: 327, distance: 237.4
click at [874, 327] on quentale-workspace at bounding box center [634, 306] width 1268 height 613
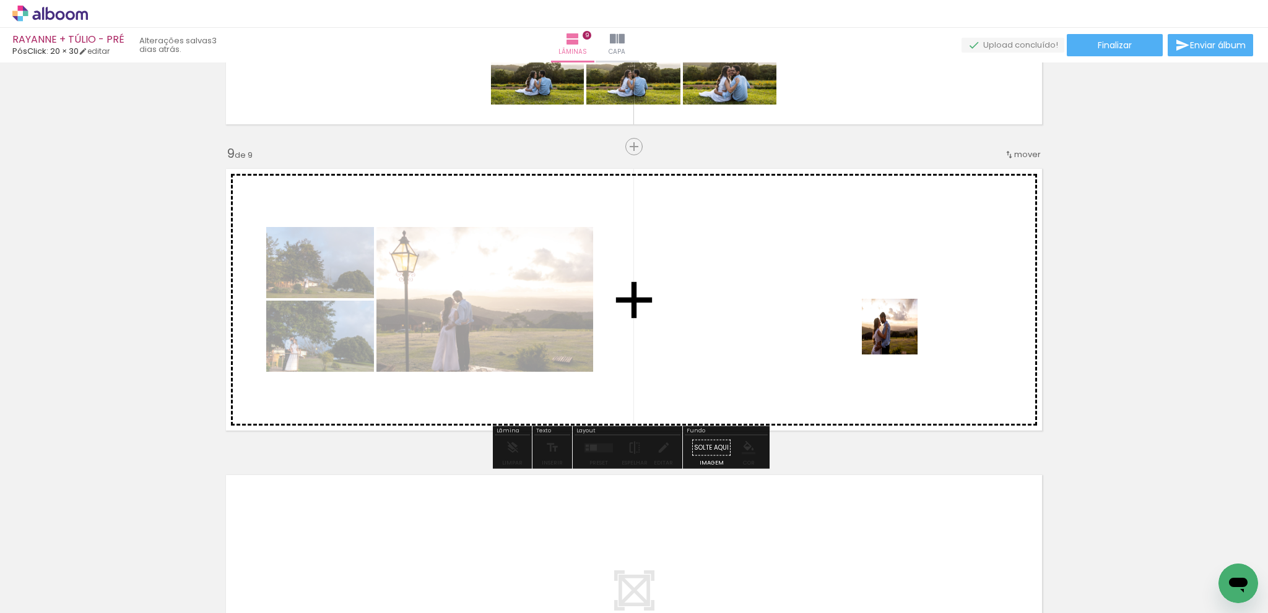
drag, startPoint x: 962, startPoint y: 411, endPoint x: 954, endPoint y: 395, distance: 17.7
click at [884, 321] on quentale-workspace at bounding box center [634, 306] width 1268 height 613
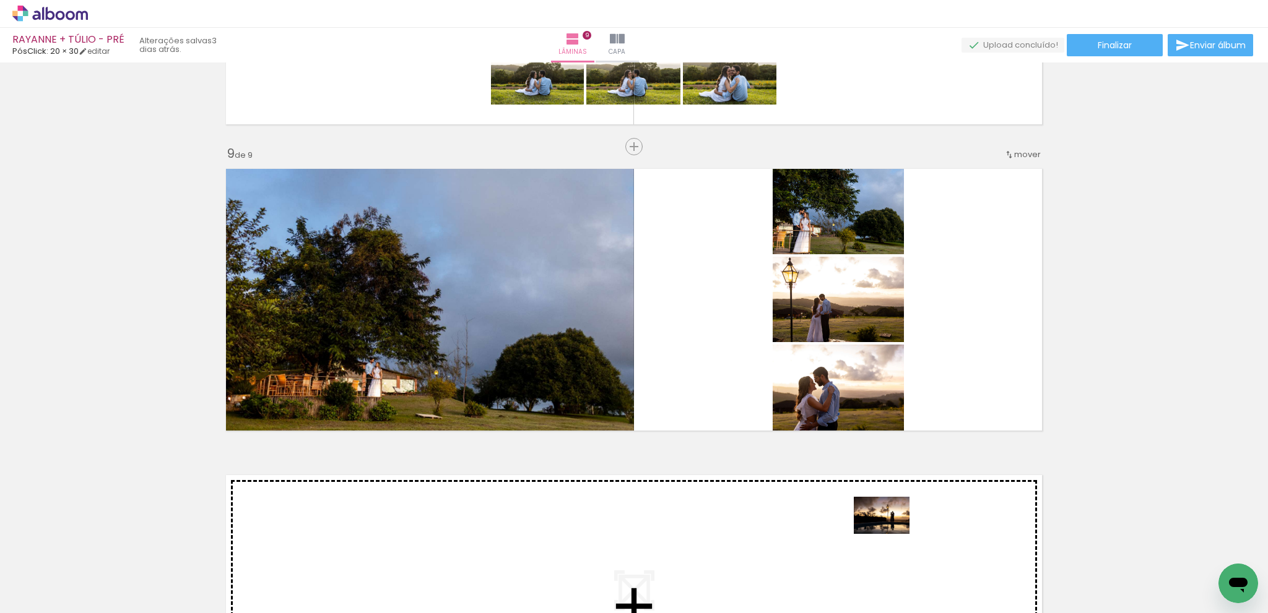
drag, startPoint x: 1150, startPoint y: 574, endPoint x: 884, endPoint y: 533, distance: 269.3
click at [884, 533] on quentale-workspace at bounding box center [634, 306] width 1268 height 613
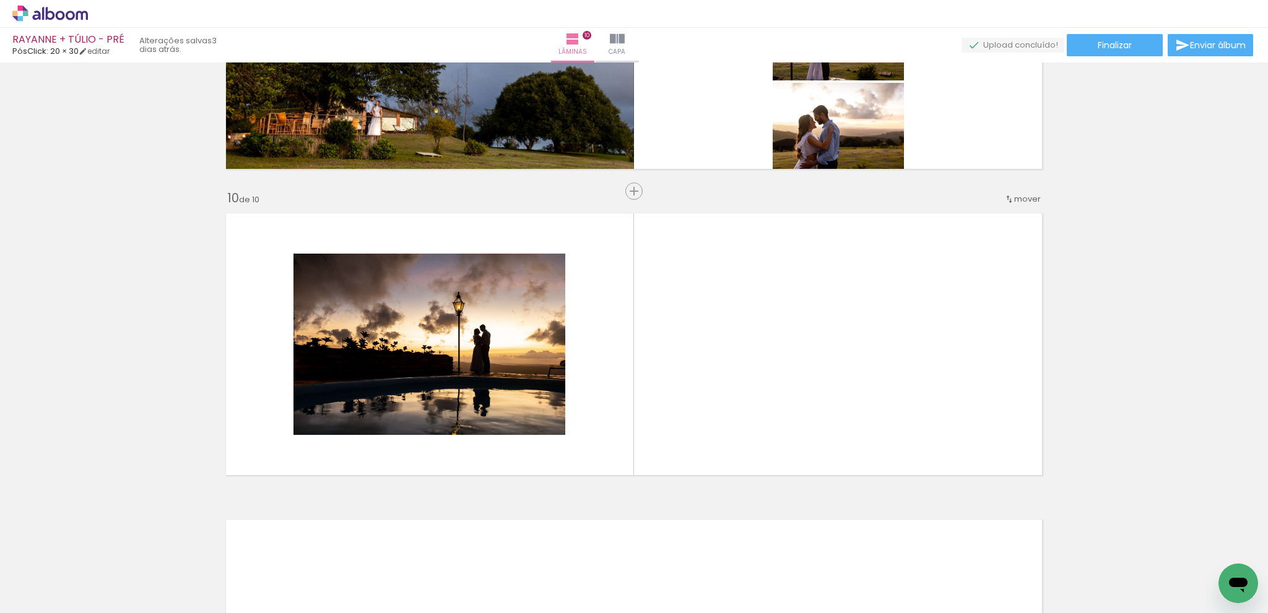
scroll to position [2693, 0]
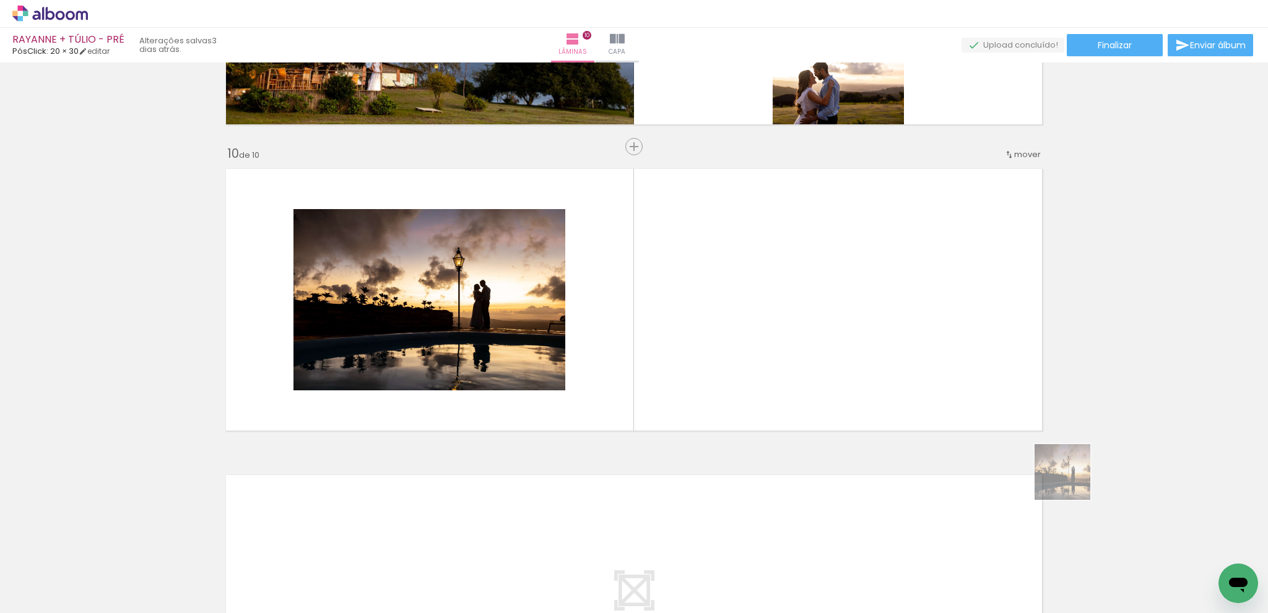
drag, startPoint x: 1156, startPoint y: 542, endPoint x: 788, endPoint y: 269, distance: 457.5
click at [788, 269] on quentale-workspace at bounding box center [634, 306] width 1268 height 613
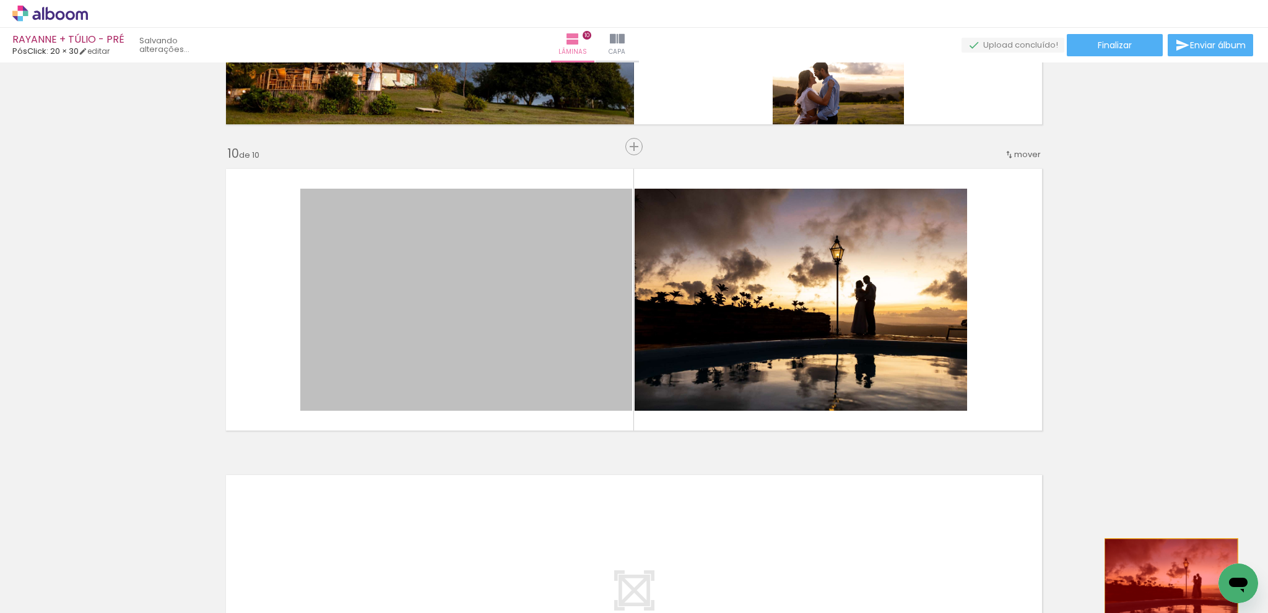
drag, startPoint x: 707, startPoint y: 438, endPoint x: 1168, endPoint y: 582, distance: 482.7
click at [1167, 582] on quentale-workspace at bounding box center [634, 306] width 1268 height 613
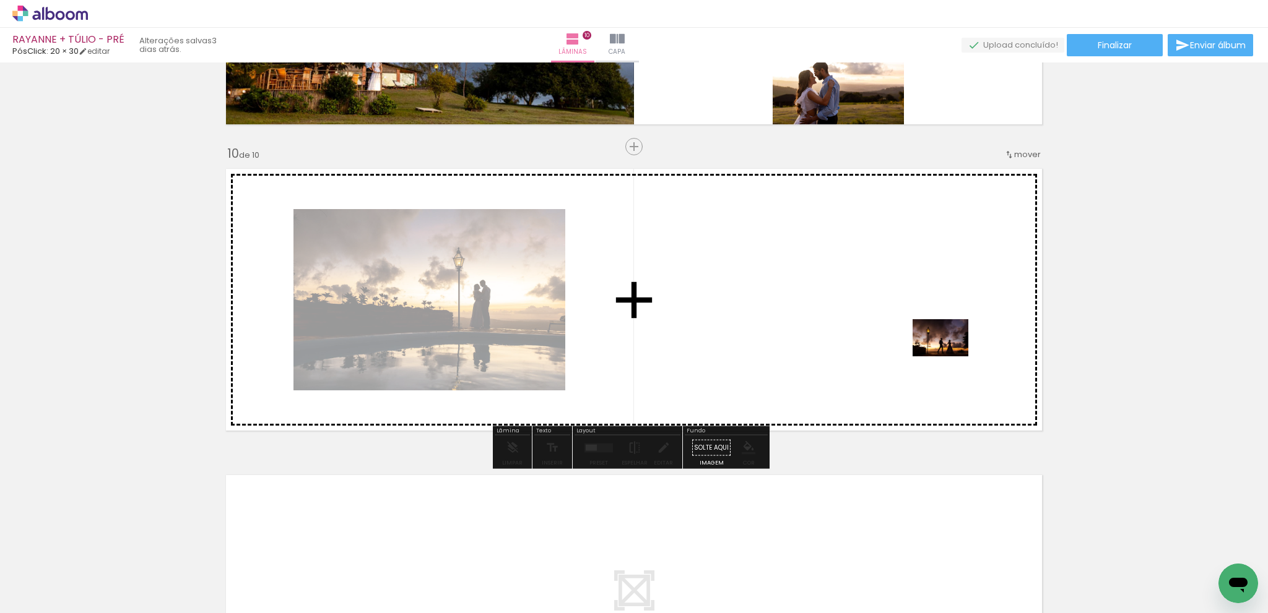
drag, startPoint x: 1201, startPoint y: 566, endPoint x: 920, endPoint y: 339, distance: 361.2
click at [920, 339] on quentale-workspace at bounding box center [634, 306] width 1268 height 613
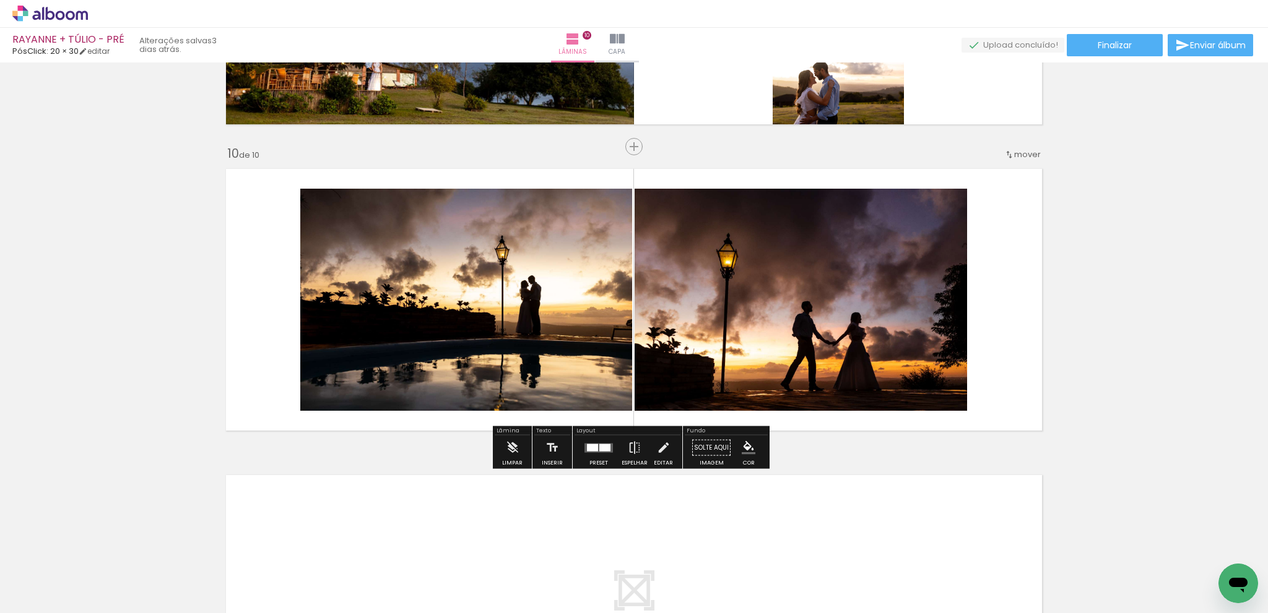
click at [592, 452] on div at bounding box center [598, 448] width 33 height 25
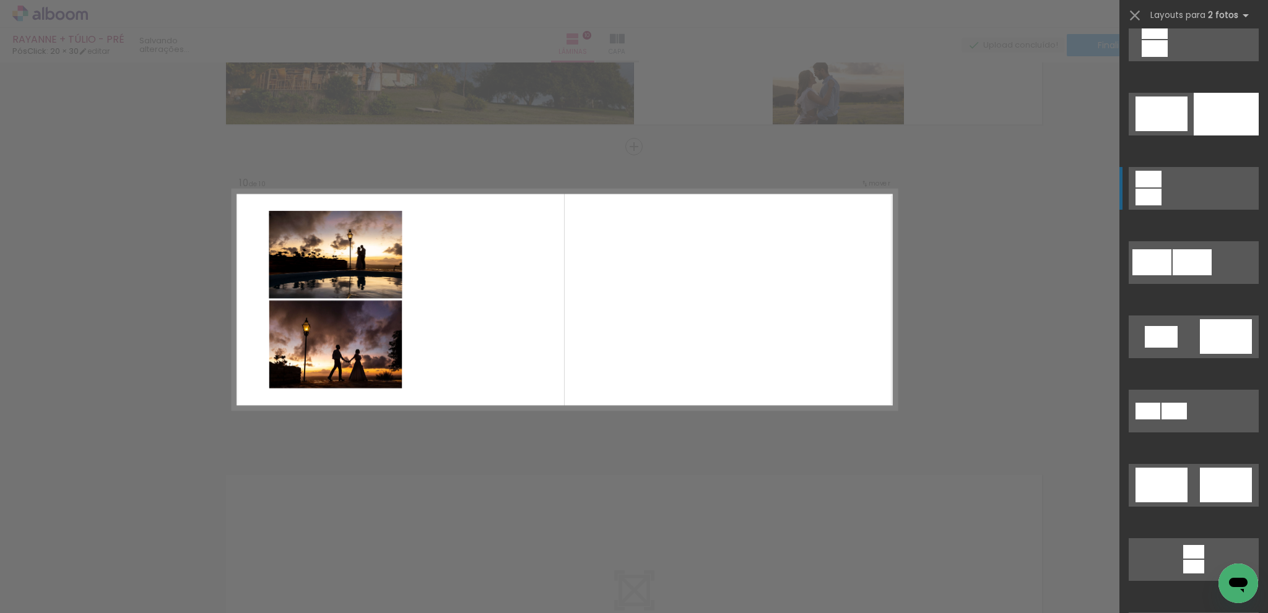
scroll to position [186, 0]
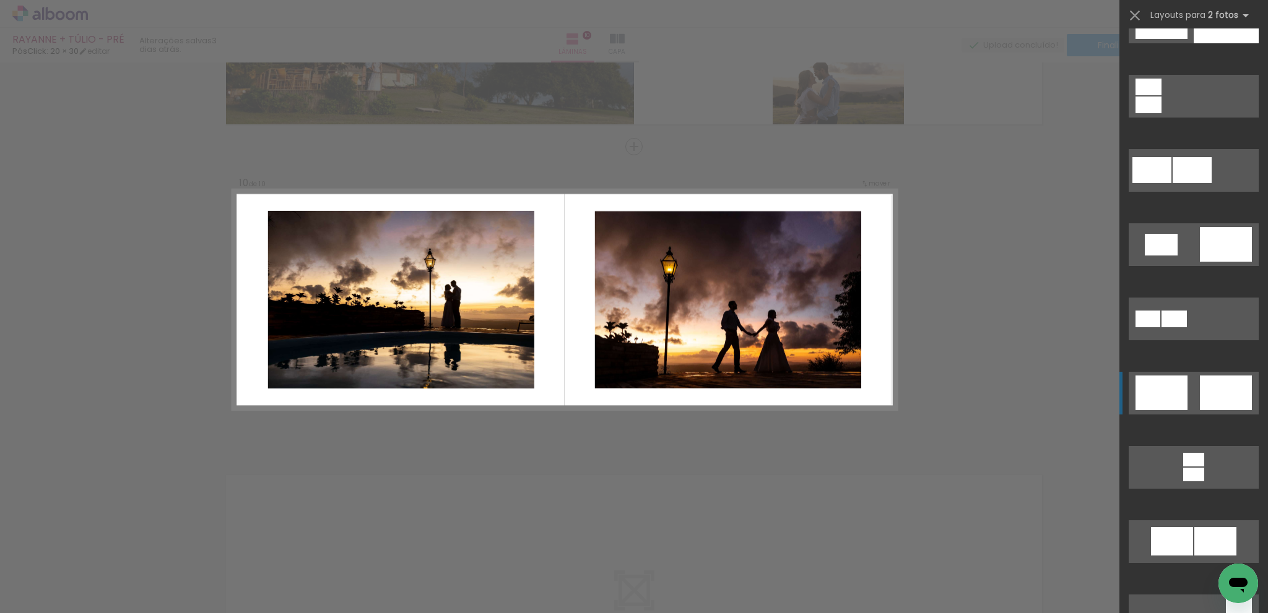
click at [1222, 394] on div at bounding box center [1225, 393] width 52 height 35
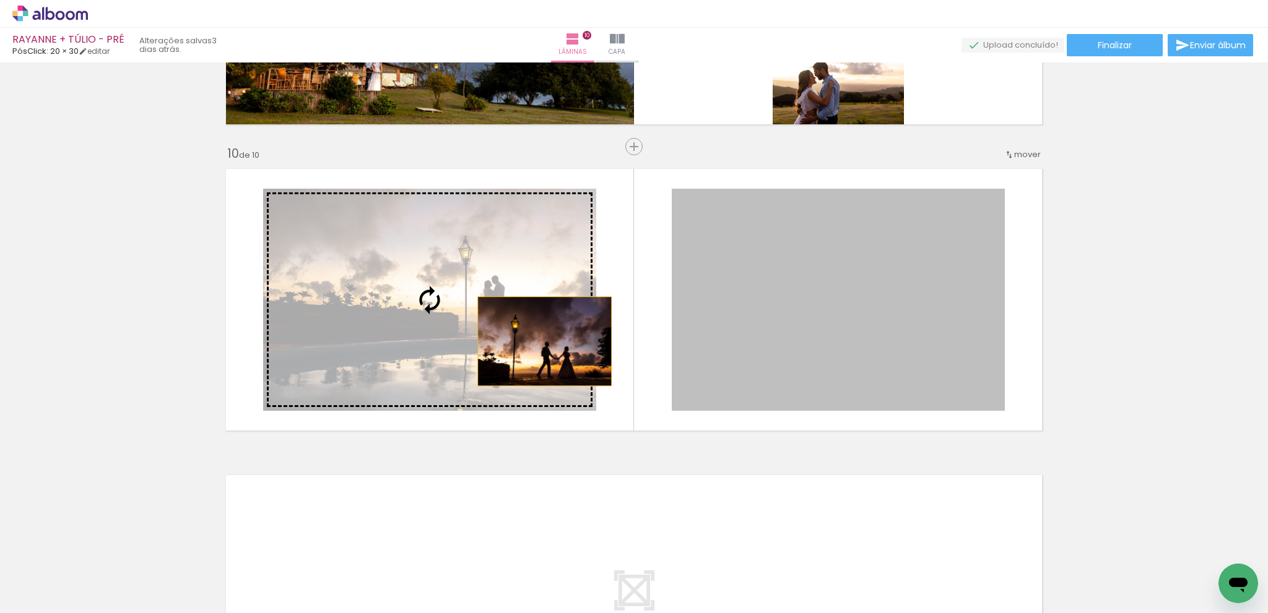
drag, startPoint x: 888, startPoint y: 378, endPoint x: 720, endPoint y: 362, distance: 168.5
click at [0, 0] on slot at bounding box center [0, 0] width 0 height 0
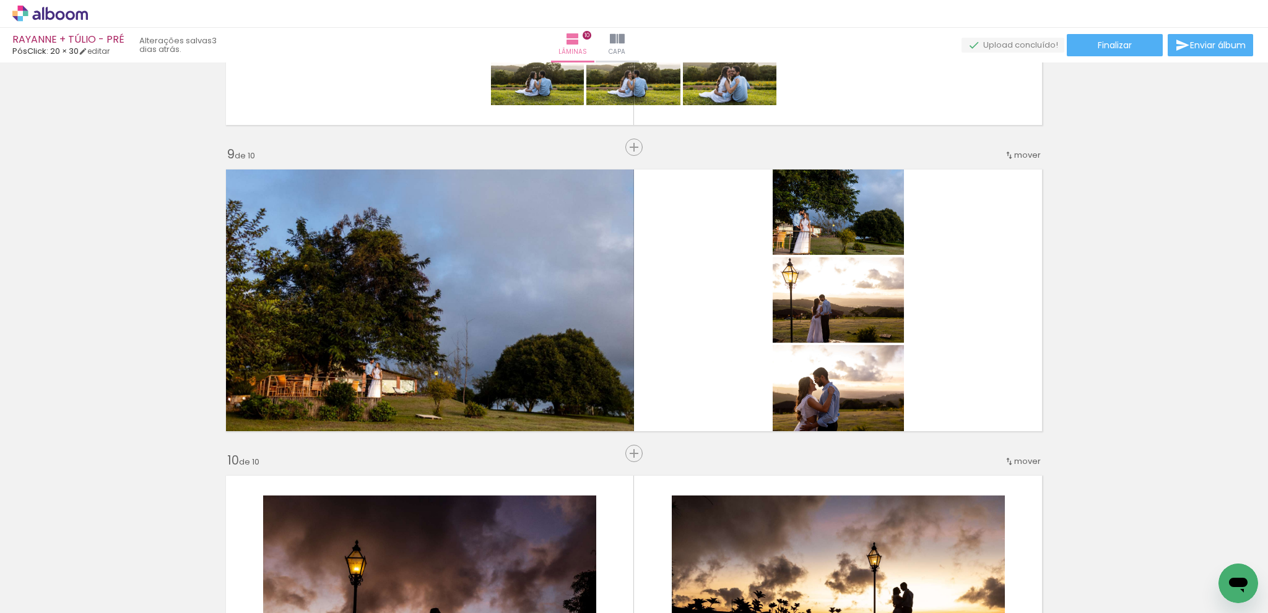
scroll to position [2354, 0]
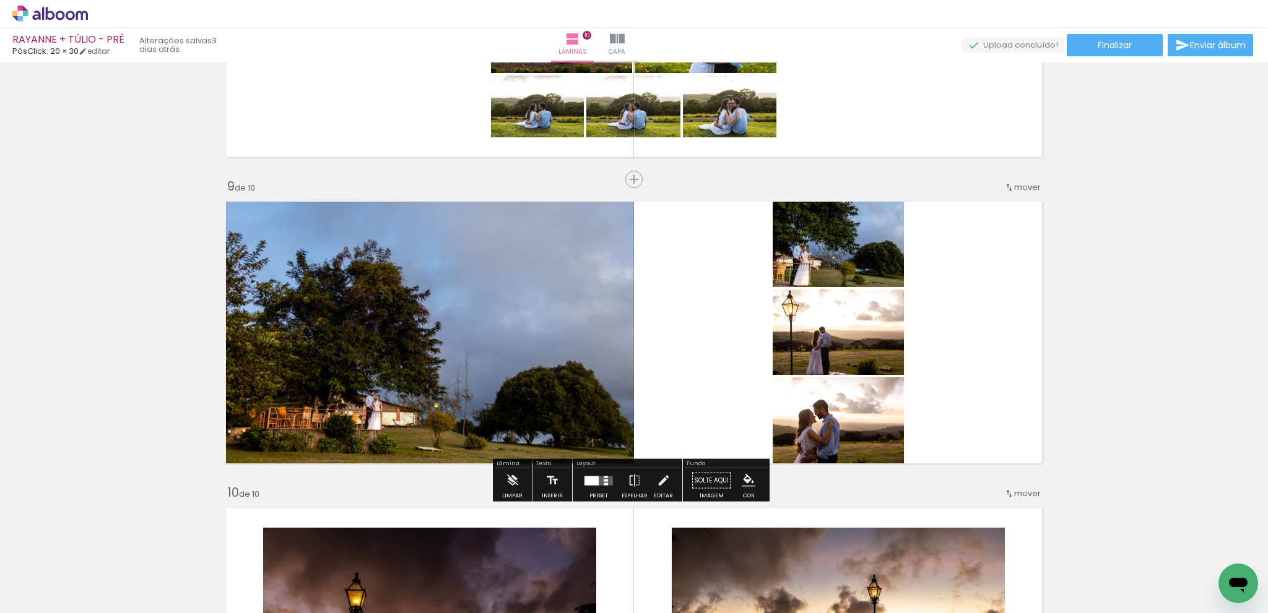
click at [587, 485] on div at bounding box center [591, 480] width 14 height 9
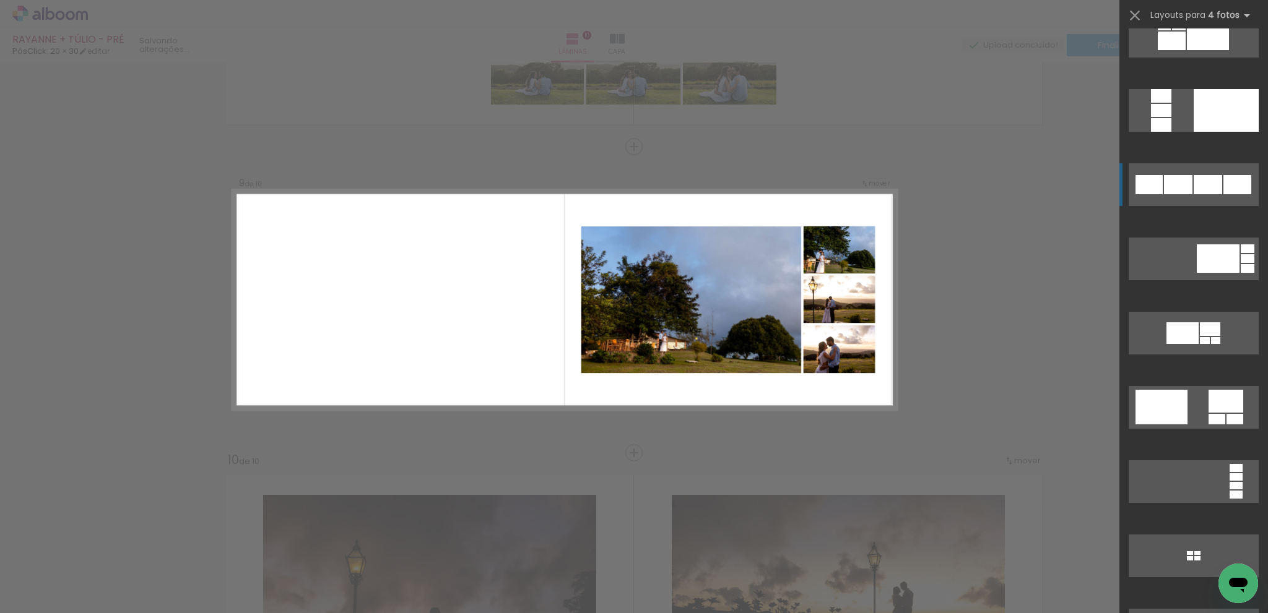
scroll to position [866, 0]
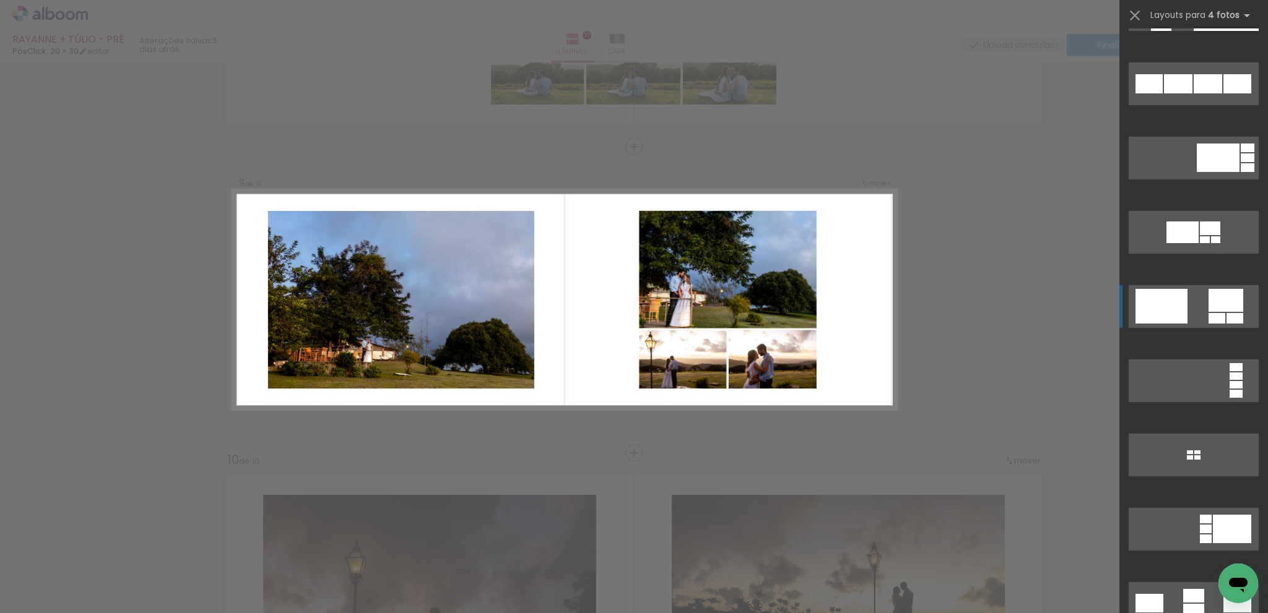
click at [1145, 310] on div at bounding box center [1161, 306] width 52 height 35
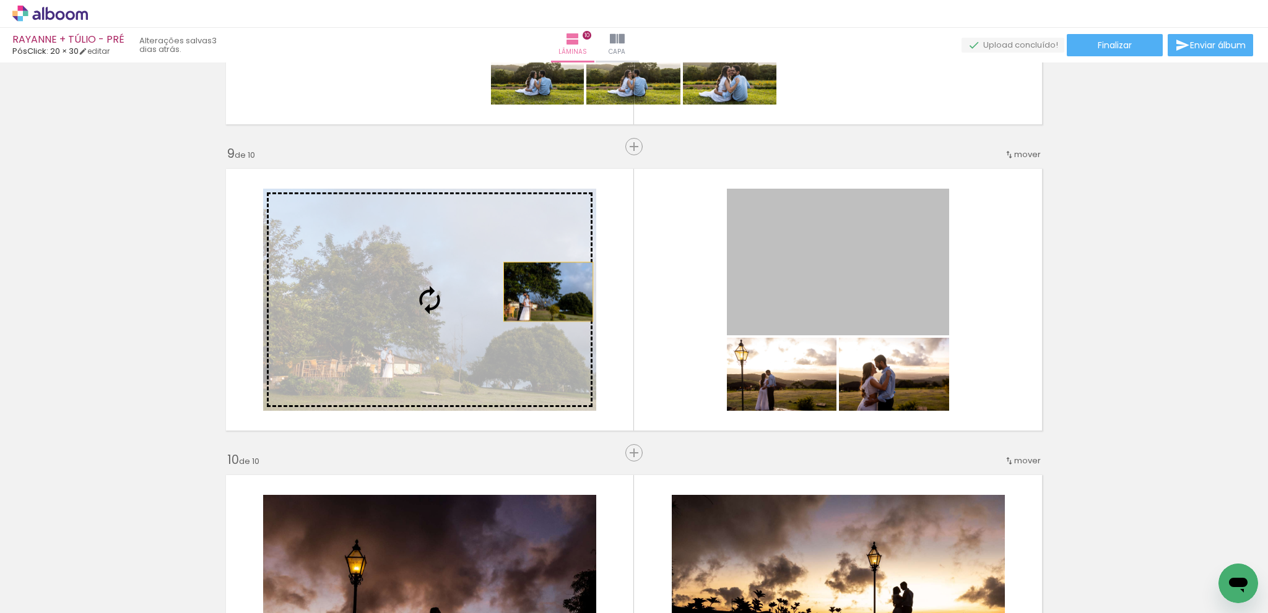
drag, startPoint x: 880, startPoint y: 269, endPoint x: 636, endPoint y: 301, distance: 245.9
click at [0, 0] on slot at bounding box center [0, 0] width 0 height 0
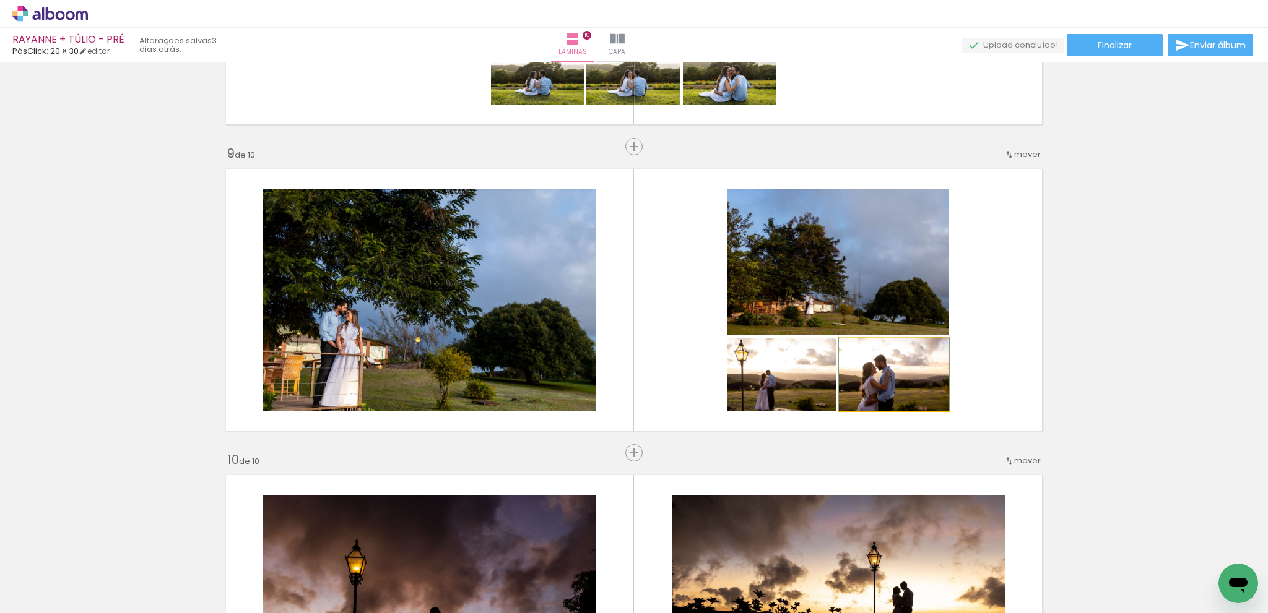
drag, startPoint x: 876, startPoint y: 391, endPoint x: 870, endPoint y: 282, distance: 109.8
click at [0, 0] on slot at bounding box center [0, 0] width 0 height 0
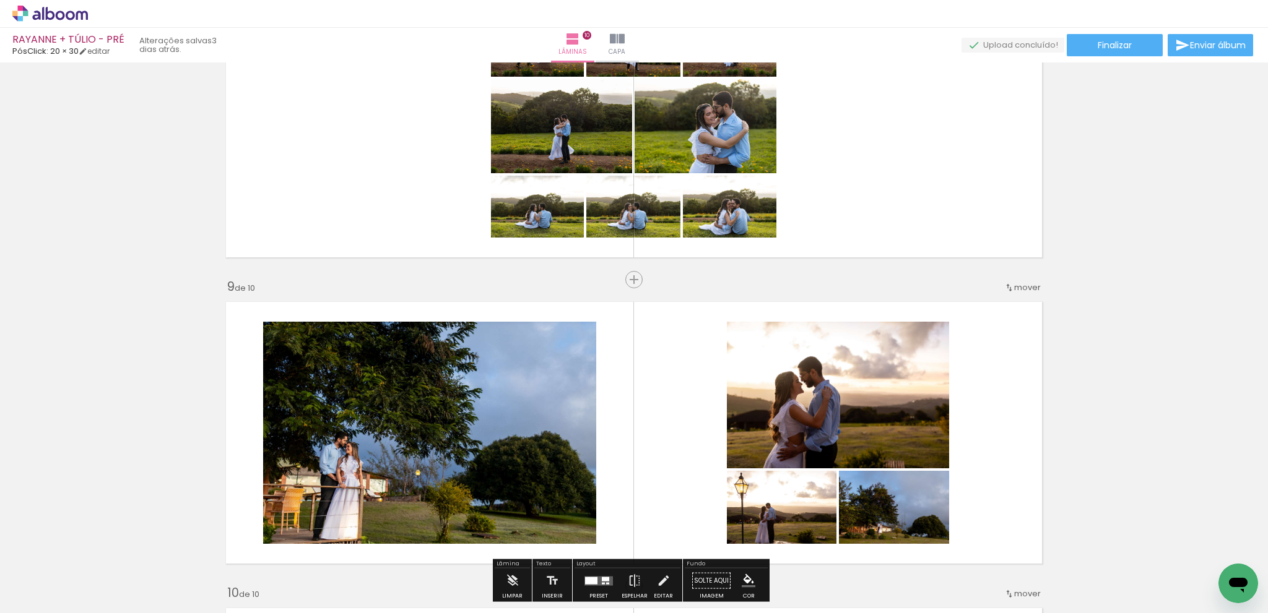
scroll to position [2140, 0]
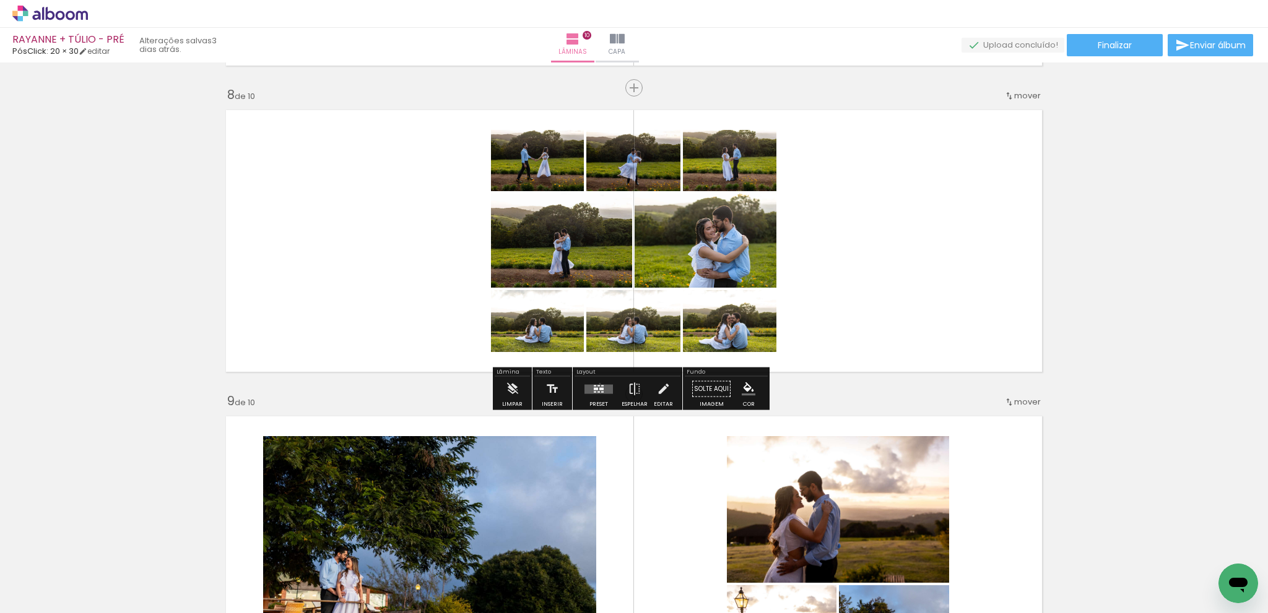
click at [597, 383] on div at bounding box center [598, 389] width 33 height 25
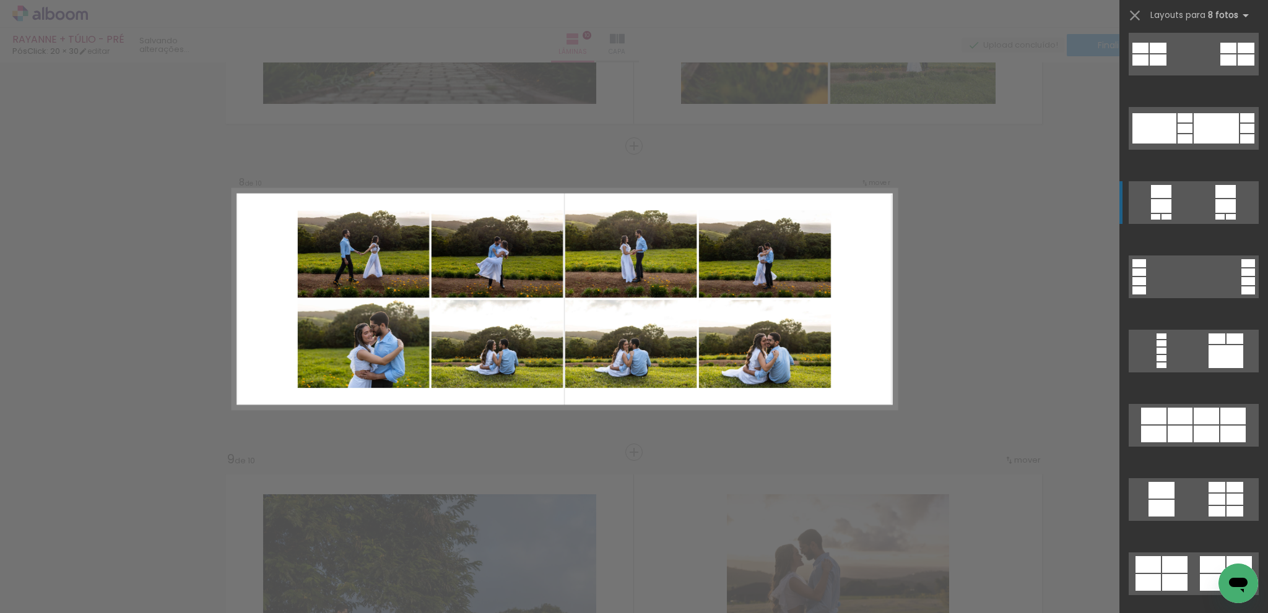
scroll to position [1052, 0]
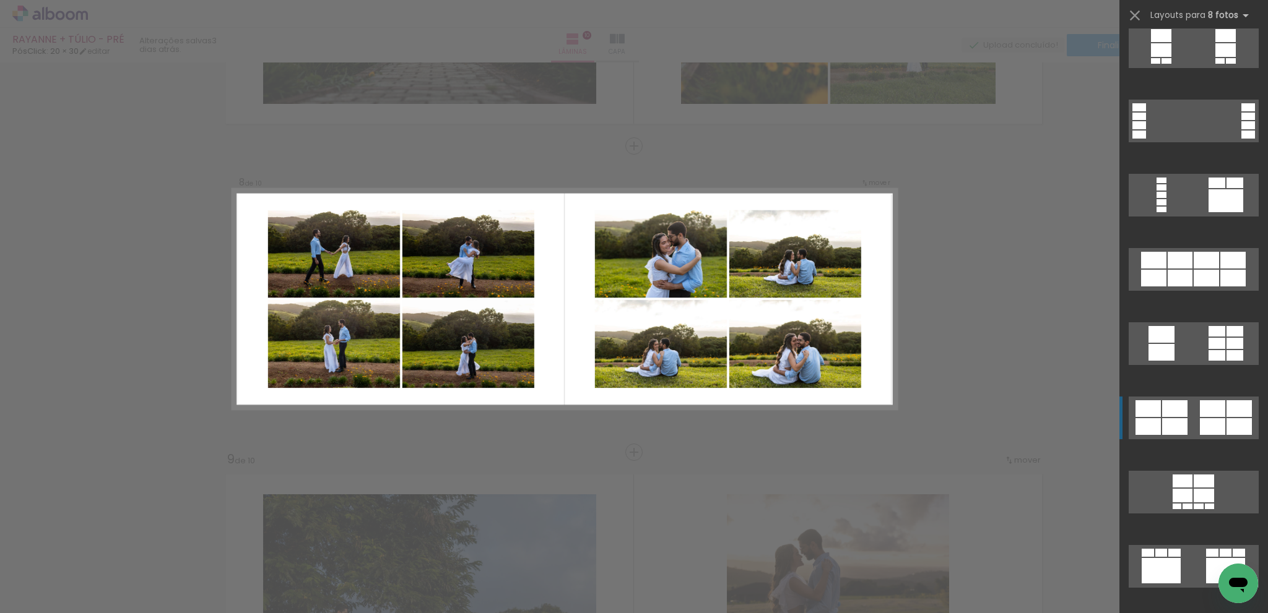
click at [1167, 413] on div at bounding box center [1174, 408] width 25 height 17
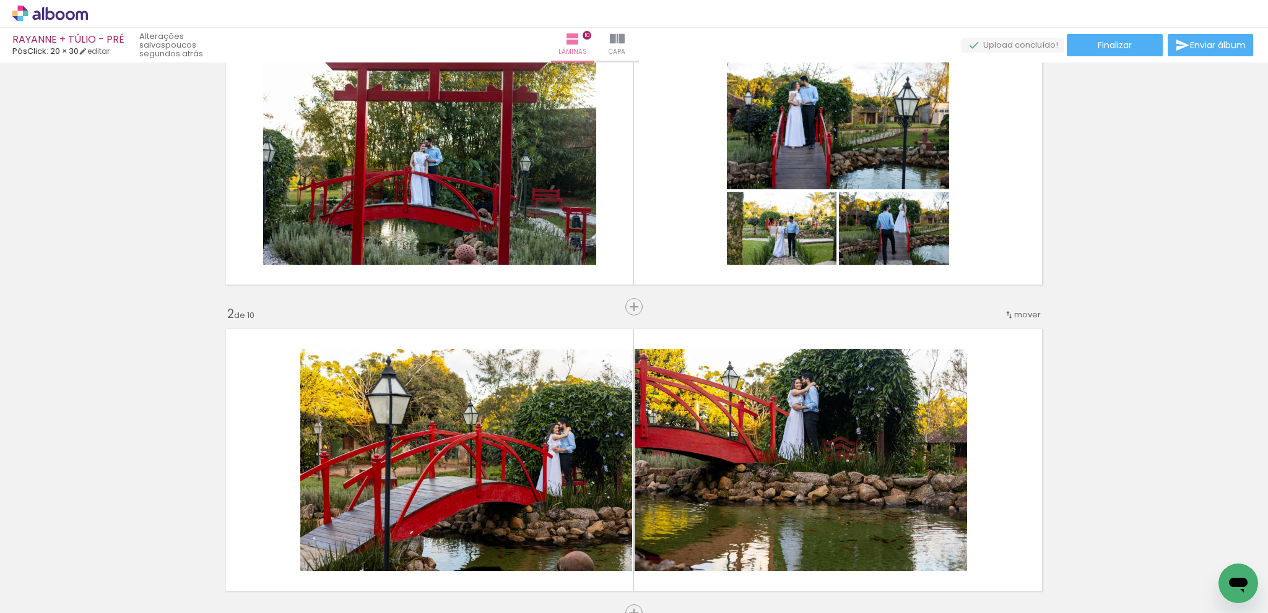
scroll to position [0, 0]
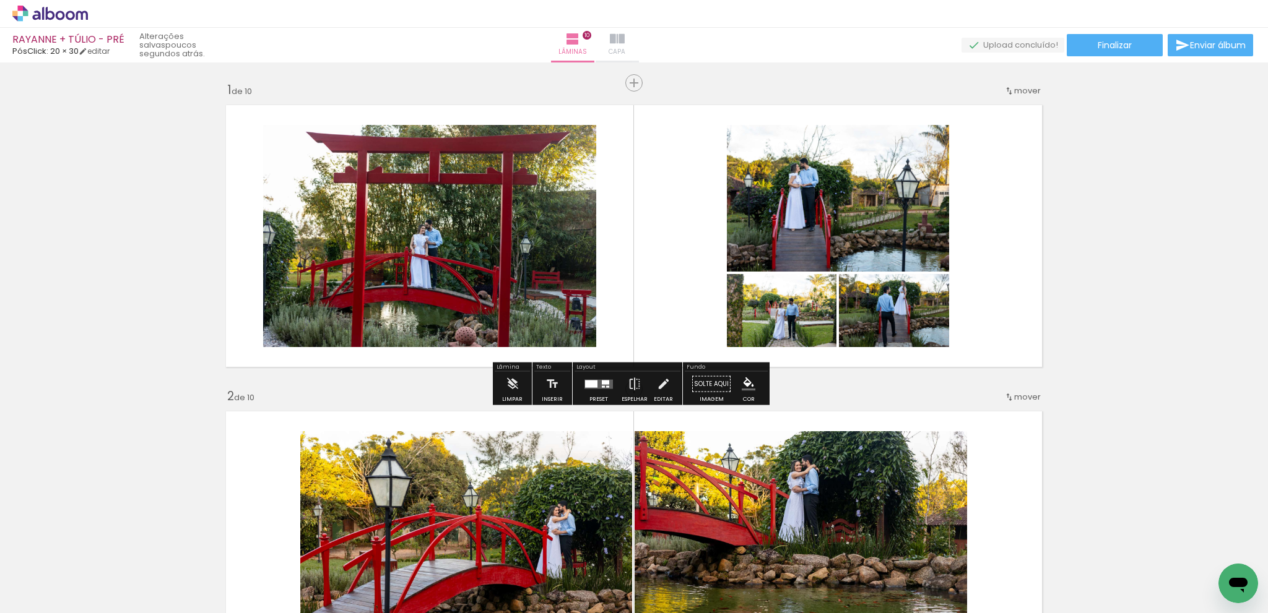
click at [624, 46] on iron-icon at bounding box center [617, 39] width 15 height 15
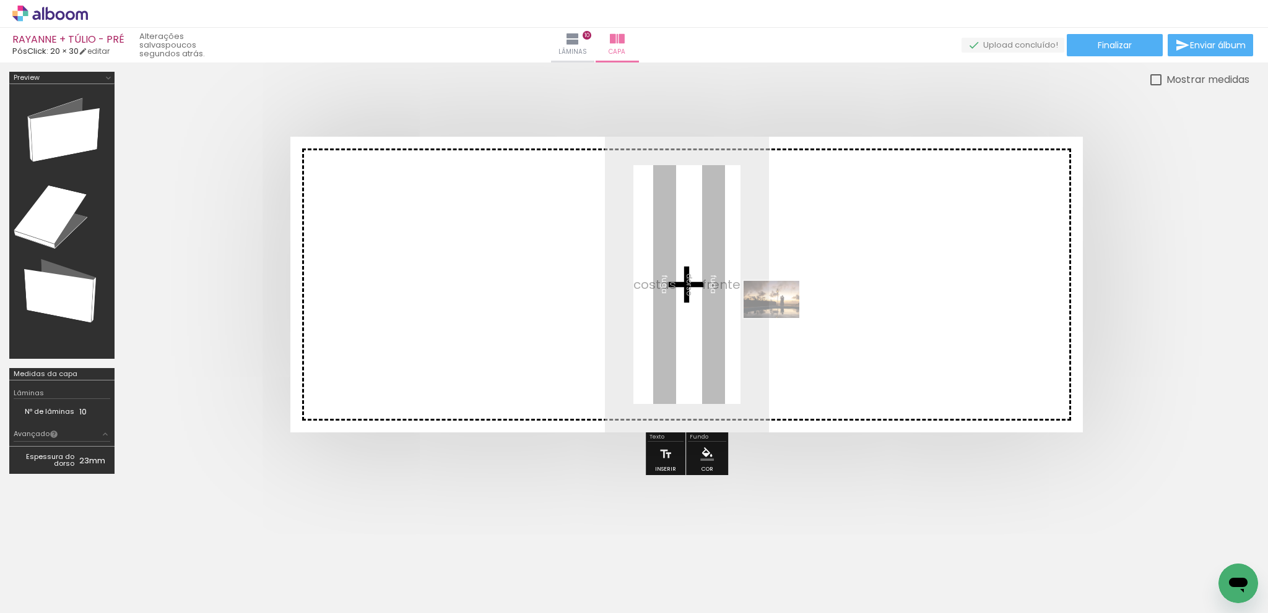
drag, startPoint x: 1139, startPoint y: 561, endPoint x: 779, endPoint y: 317, distance: 435.3
click at [779, 317] on quentale-workspace at bounding box center [634, 306] width 1268 height 613
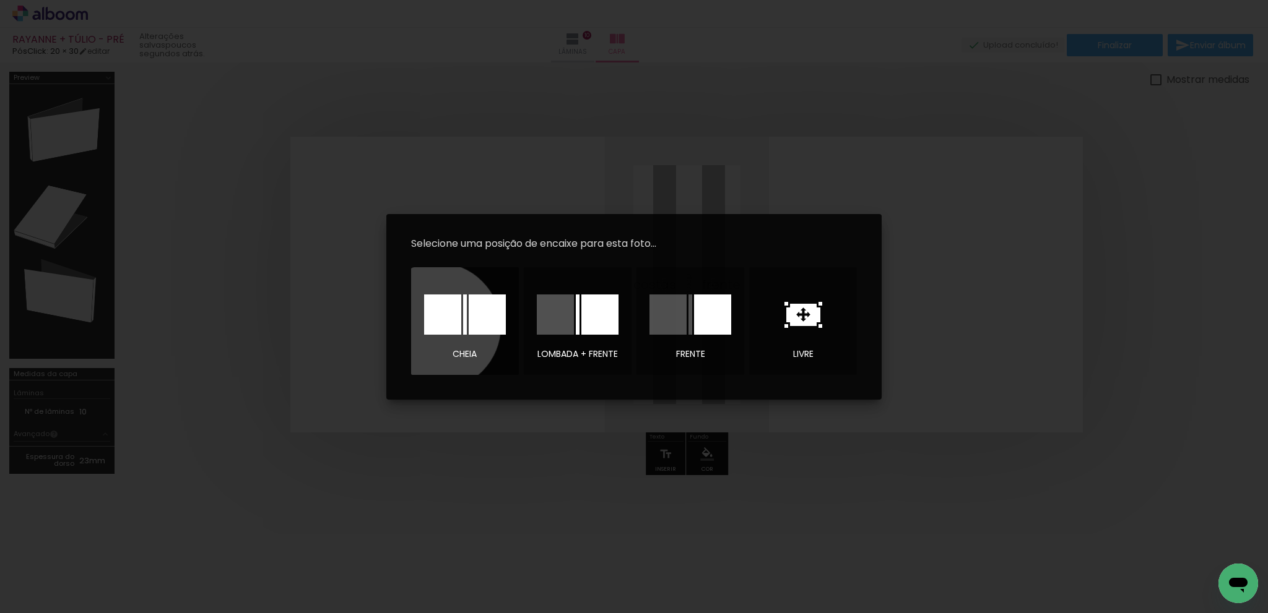
click at [437, 326] on div at bounding box center [442, 315] width 37 height 40
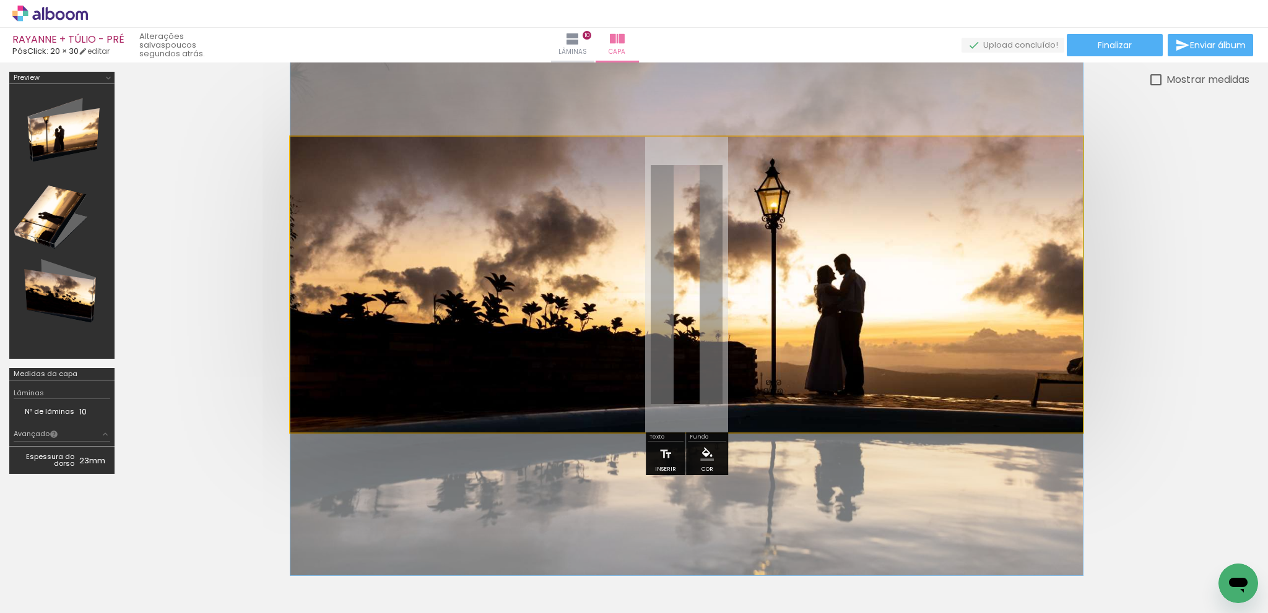
drag, startPoint x: 849, startPoint y: 341, endPoint x: 857, endPoint y: 369, distance: 29.4
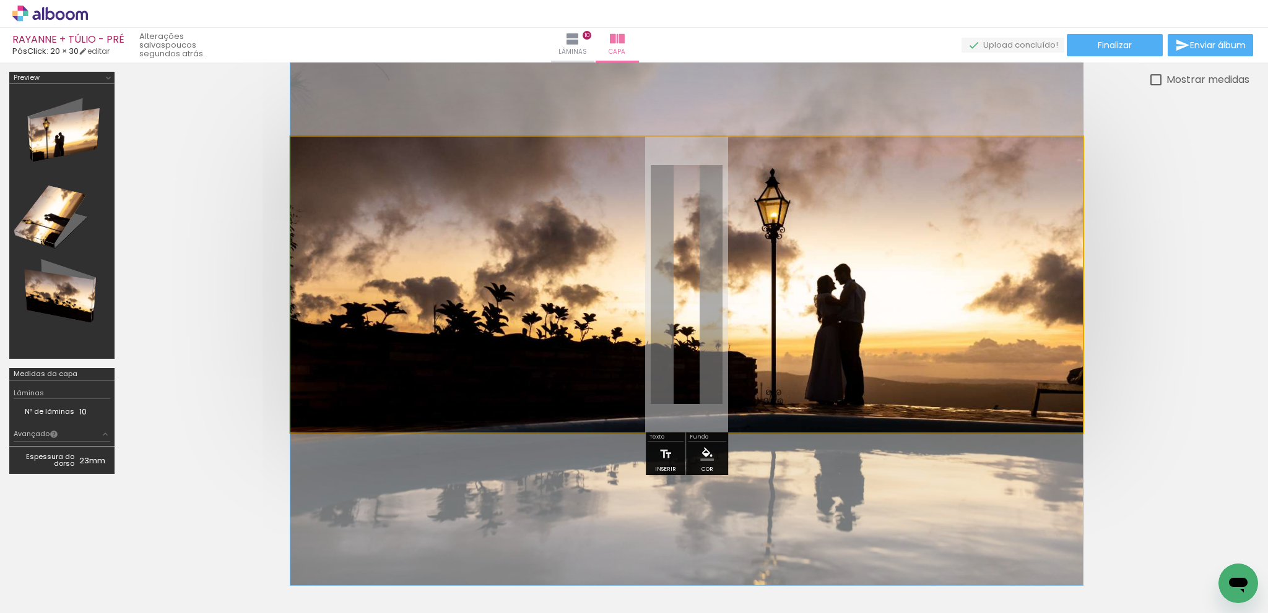
drag, startPoint x: 863, startPoint y: 361, endPoint x: 865, endPoint y: 369, distance: 8.9
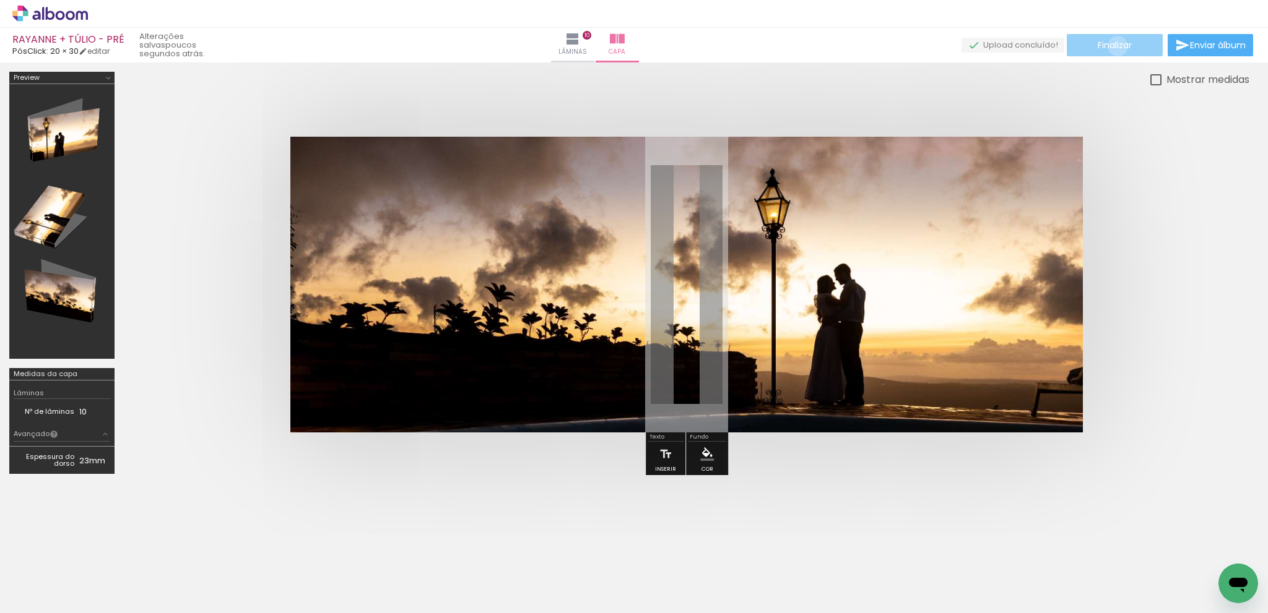
click at [1113, 46] on span "Finalizar" at bounding box center [1114, 45] width 34 height 9
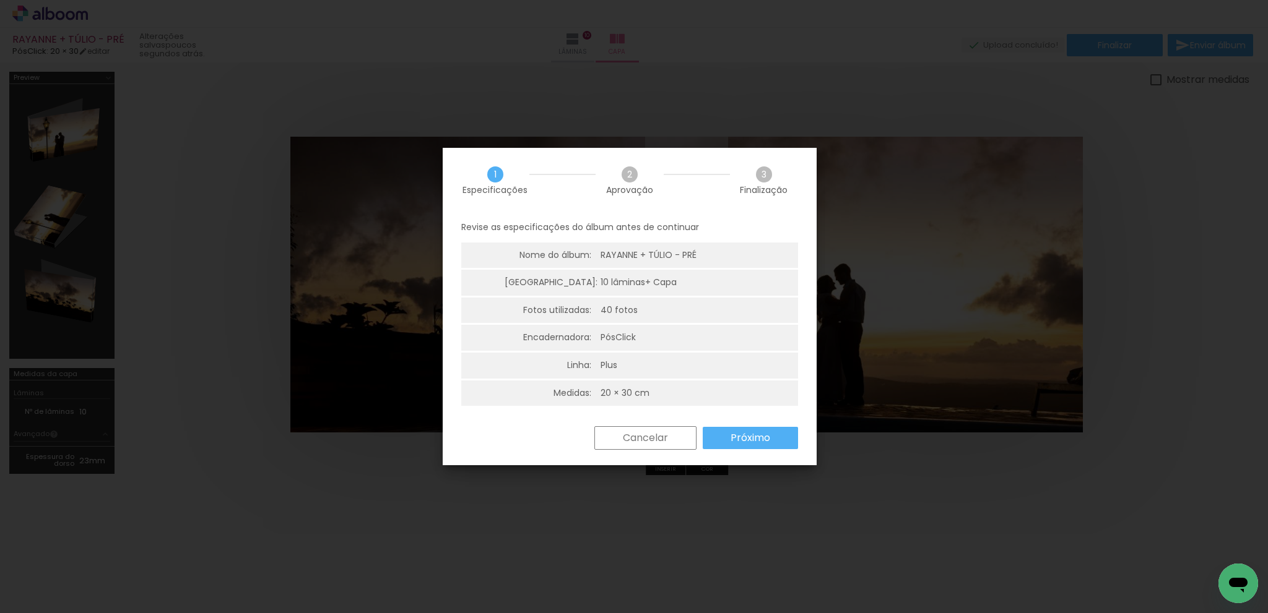
click at [746, 447] on paper-button "Próximo" at bounding box center [749, 438] width 95 height 22
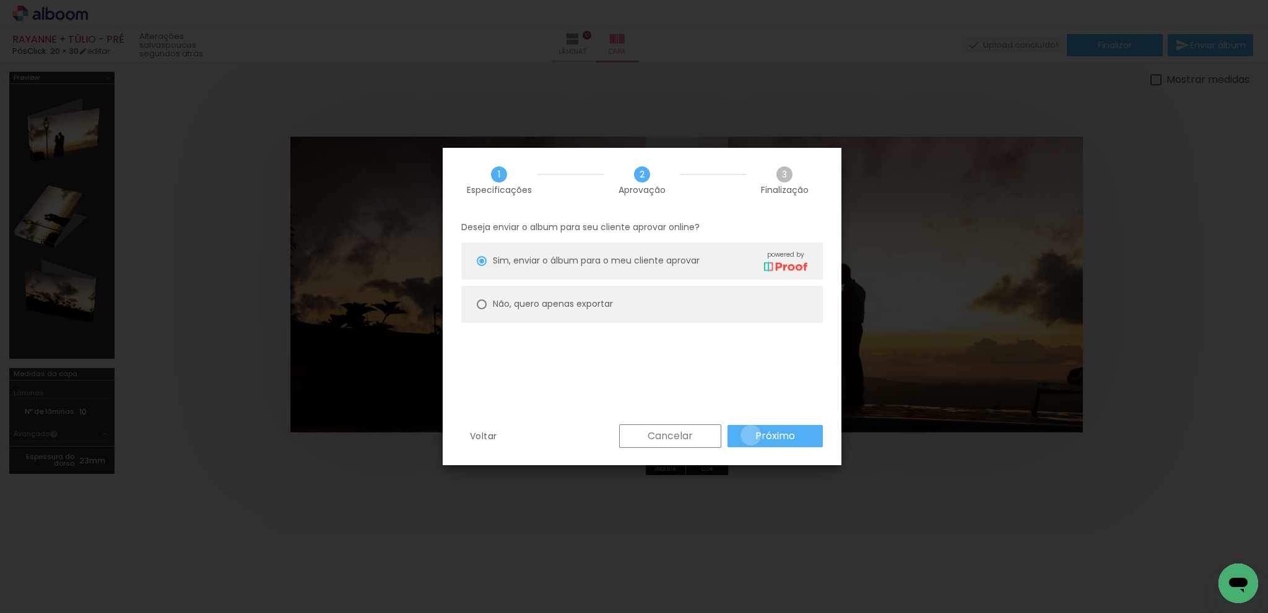
click at [751, 435] on paper-button "Próximo" at bounding box center [774, 436] width 95 height 22
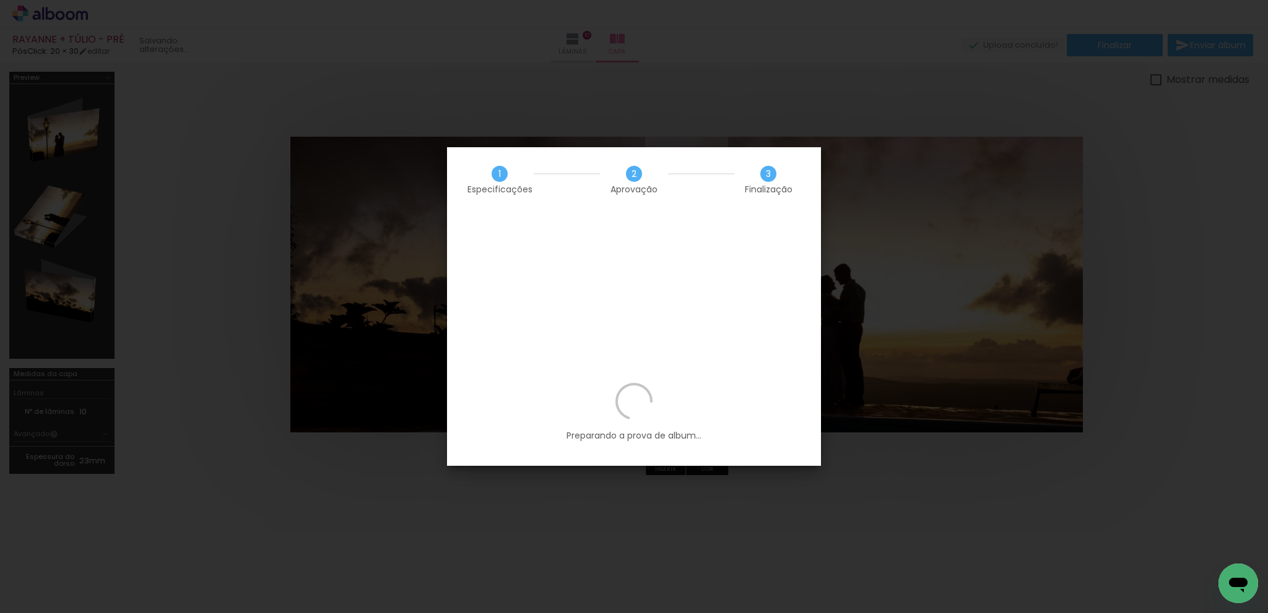
scroll to position [0, 1610]
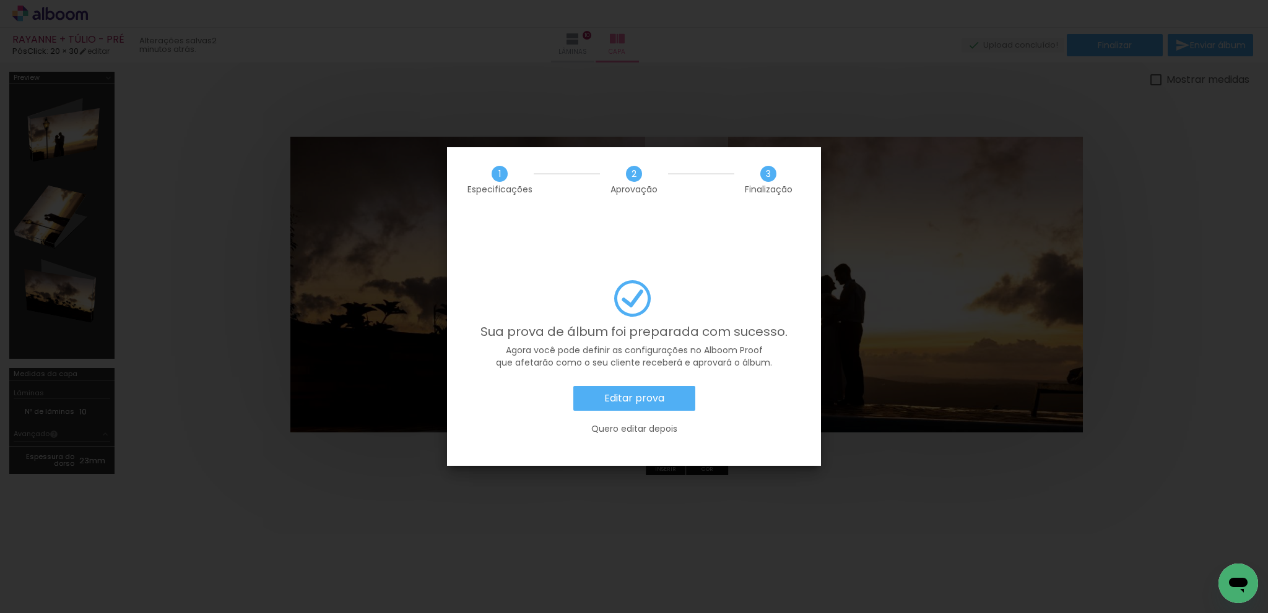
click at [660, 386] on div "Editar prova Quero editar depois" at bounding box center [633, 416] width 337 height 61
click at [0, 0] on slot "Editar prova" at bounding box center [0, 0] width 0 height 0
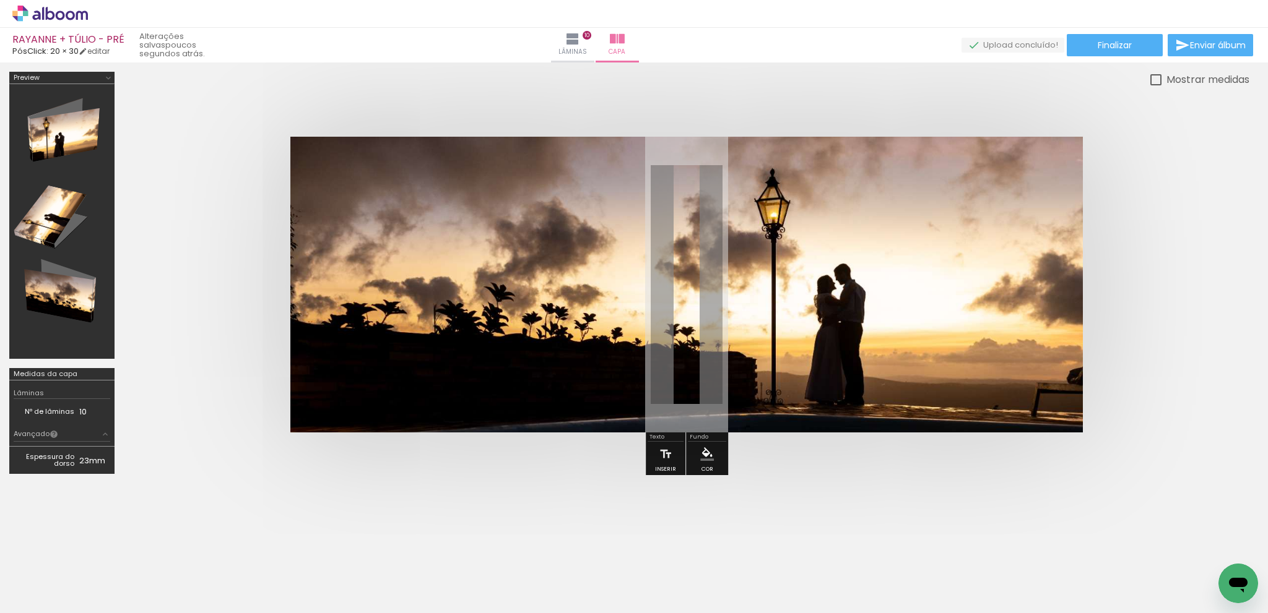
scroll to position [0, 1610]
